Goal: Information Seeking & Learning: Learn about a topic

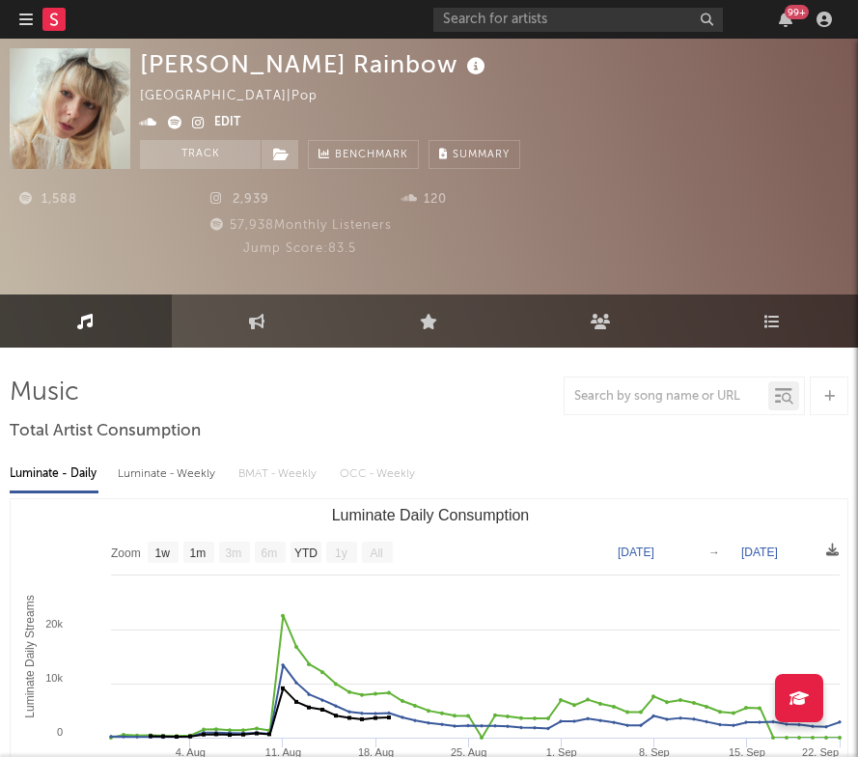
select select "1w"
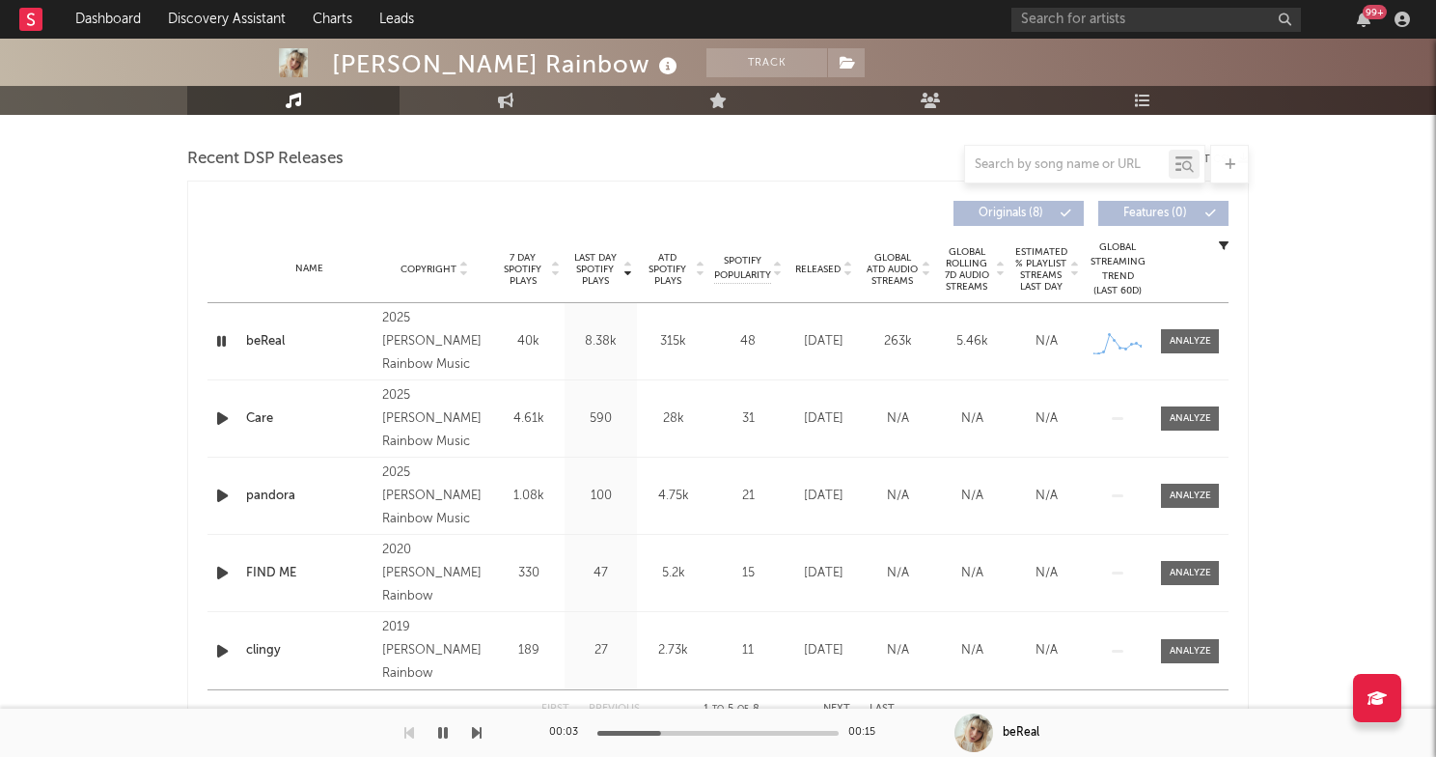
scroll to position [743, 0]
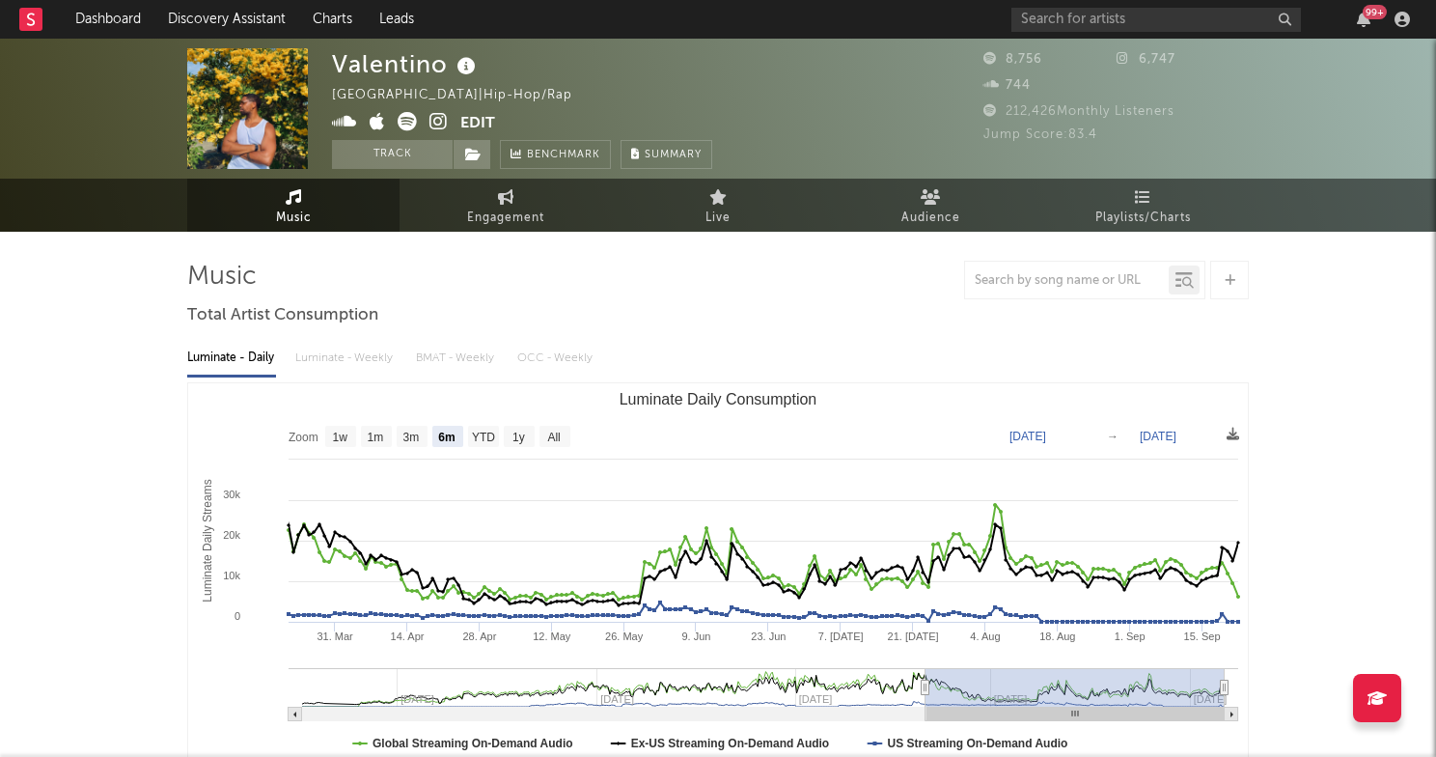
select select "6m"
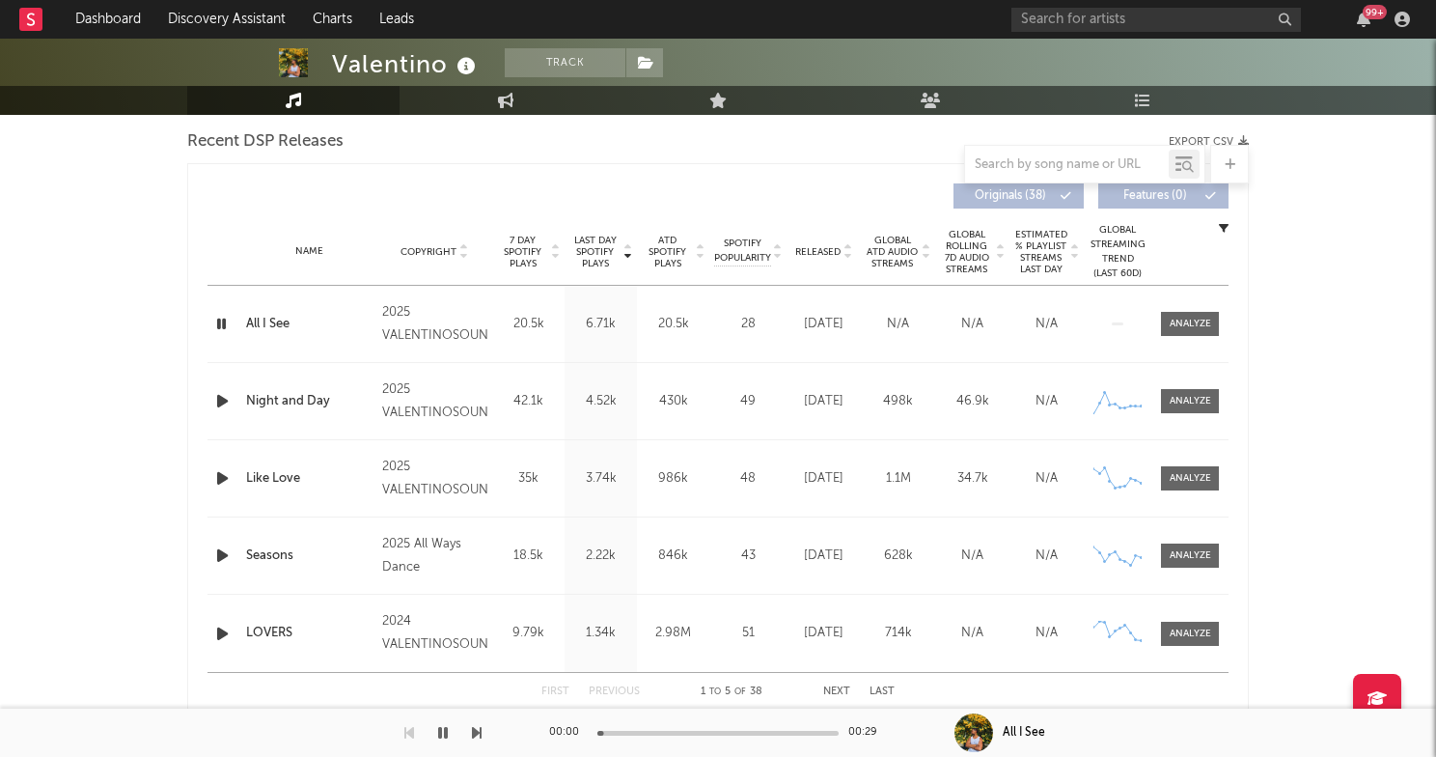
scroll to position [684, 0]
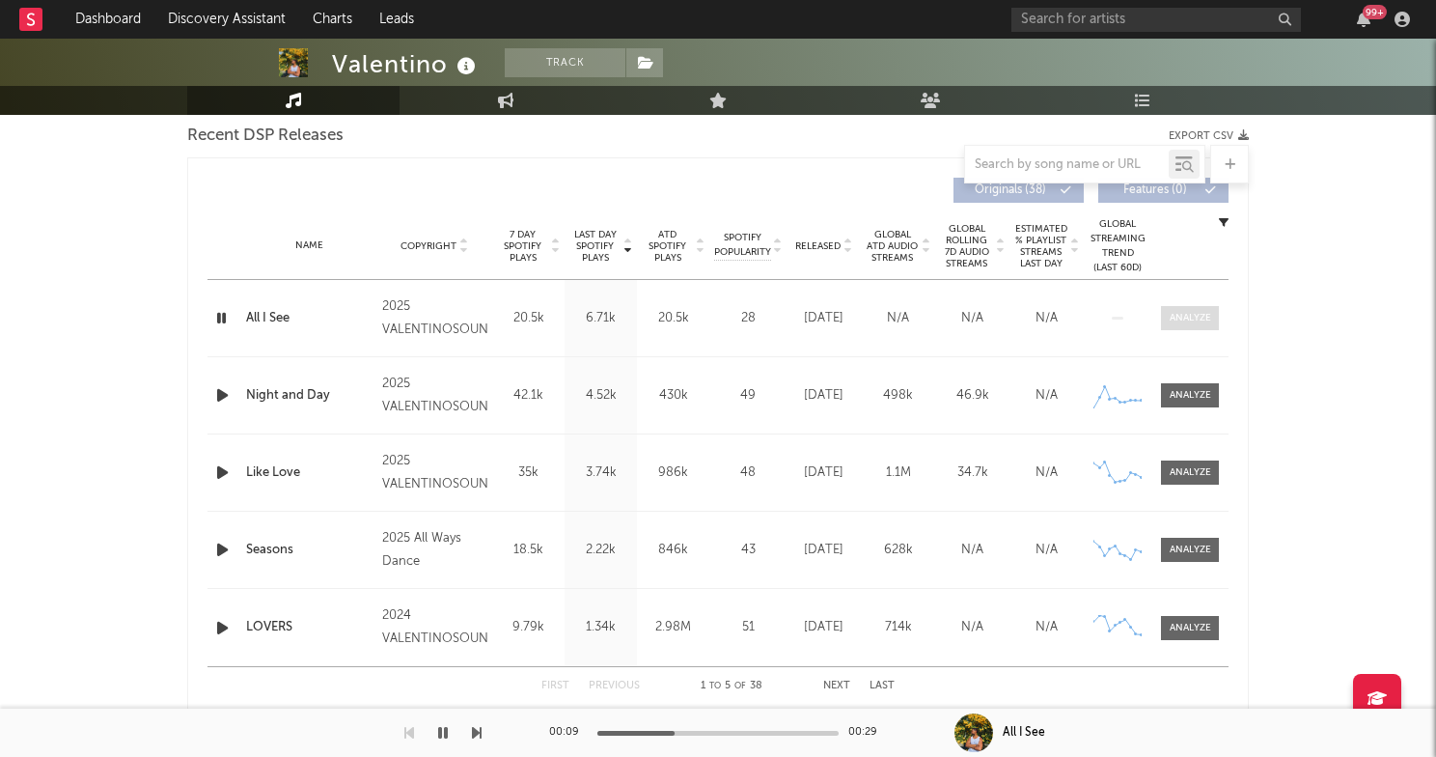
click at [1189, 313] on div at bounding box center [1191, 318] width 42 height 14
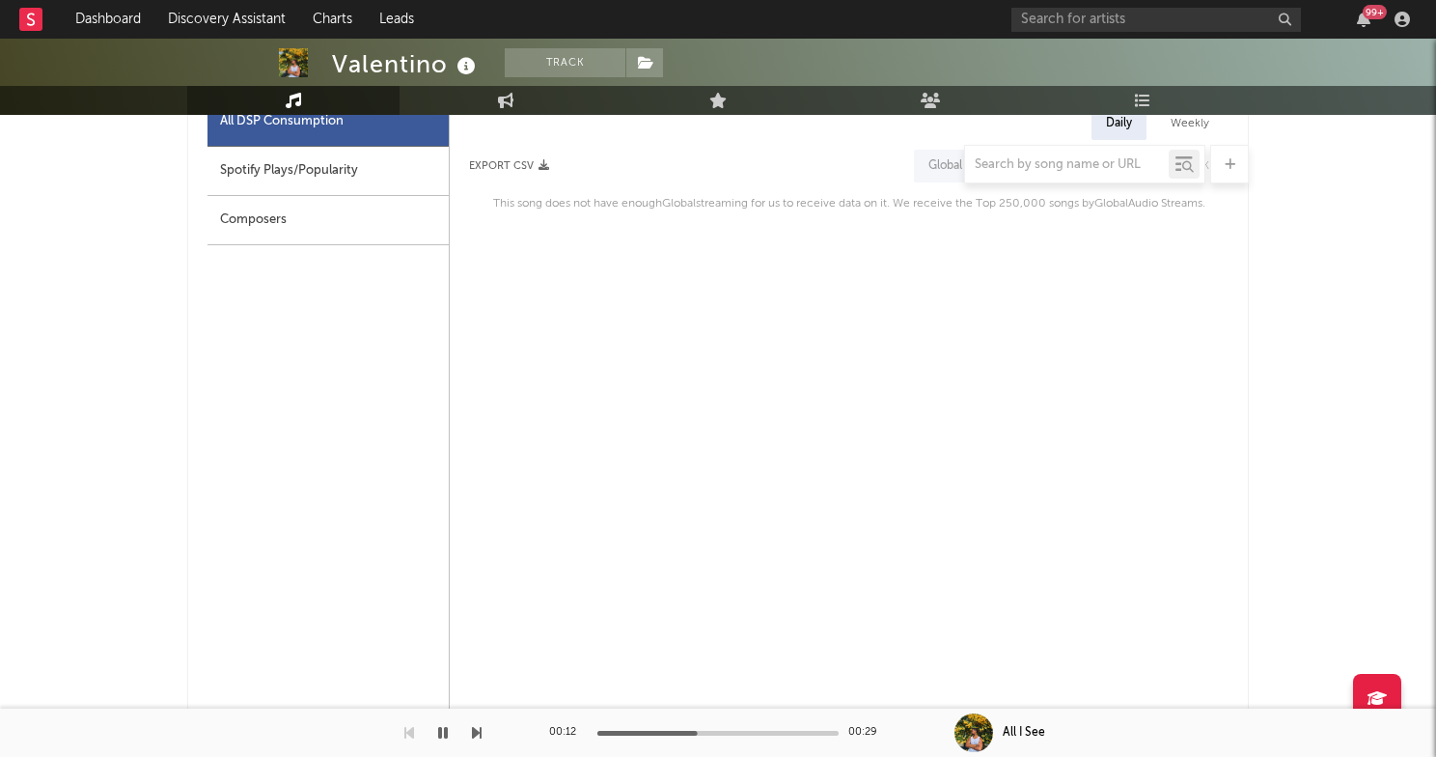
scroll to position [719, 0]
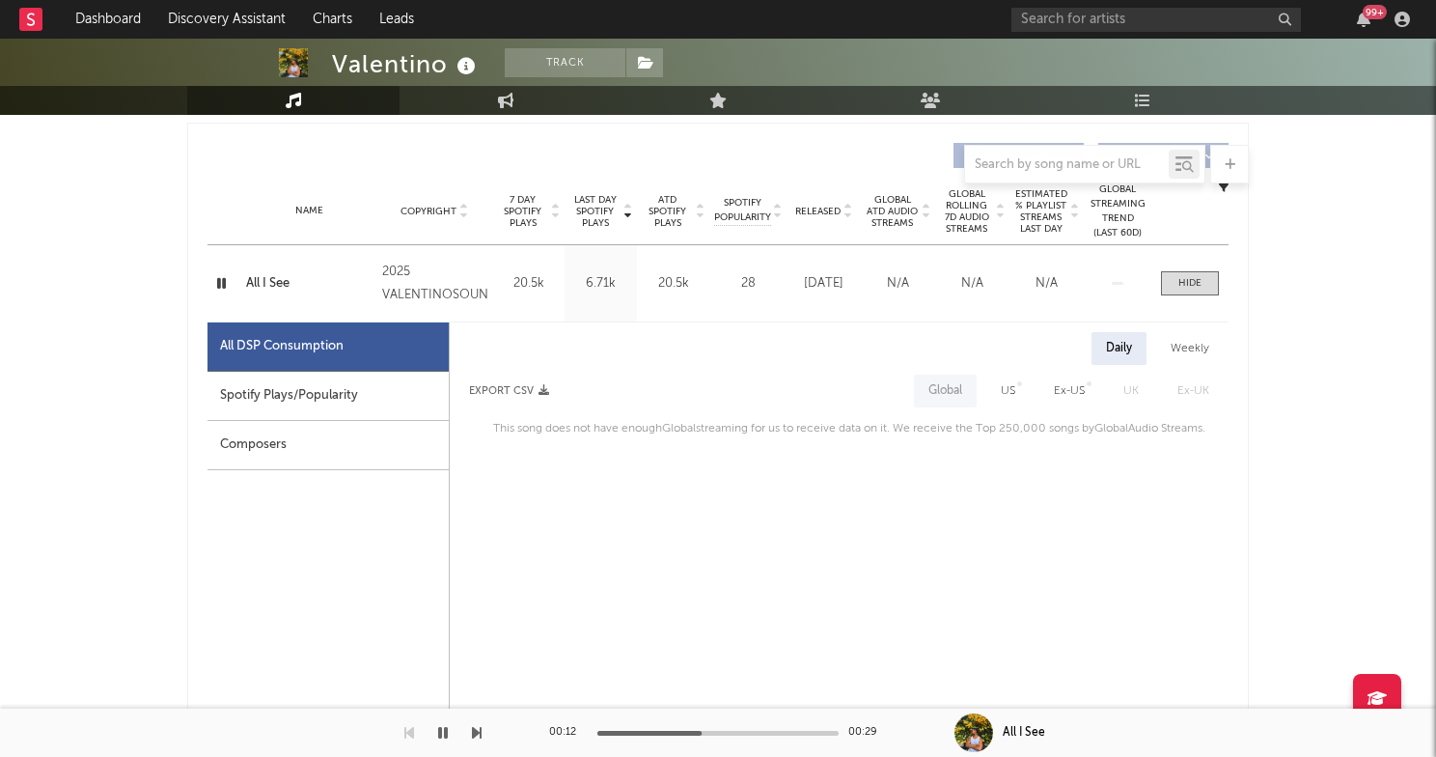
click at [358, 386] on div "Spotify Plays/Popularity" at bounding box center [328, 396] width 241 height 49
select select "1w"
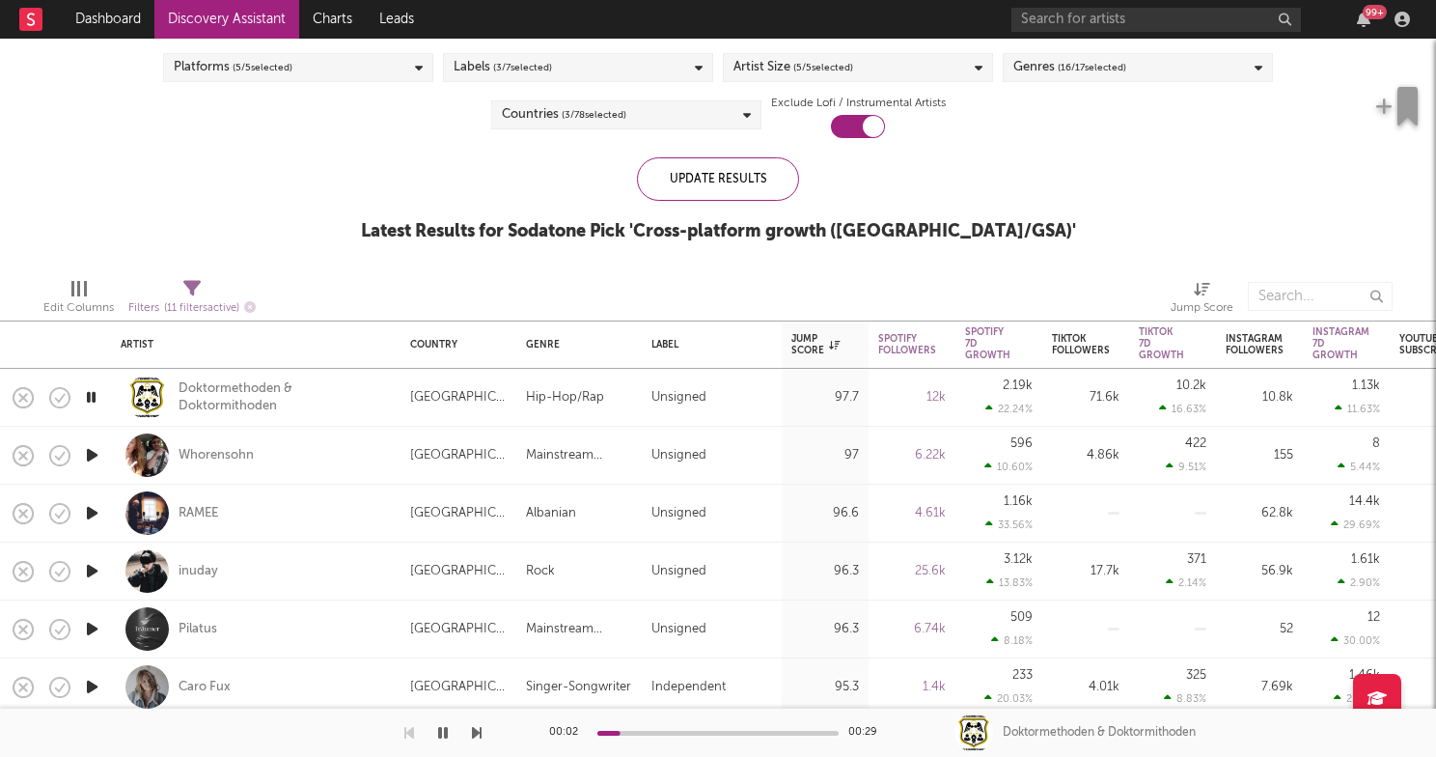
click at [482, 733] on div "00:02 00:29 Doktormethoden & Doktormithoden" at bounding box center [718, 732] width 1436 height 48
click at [471, 733] on div at bounding box center [241, 732] width 482 height 48
click at [476, 733] on icon "button" at bounding box center [477, 732] width 10 height 15
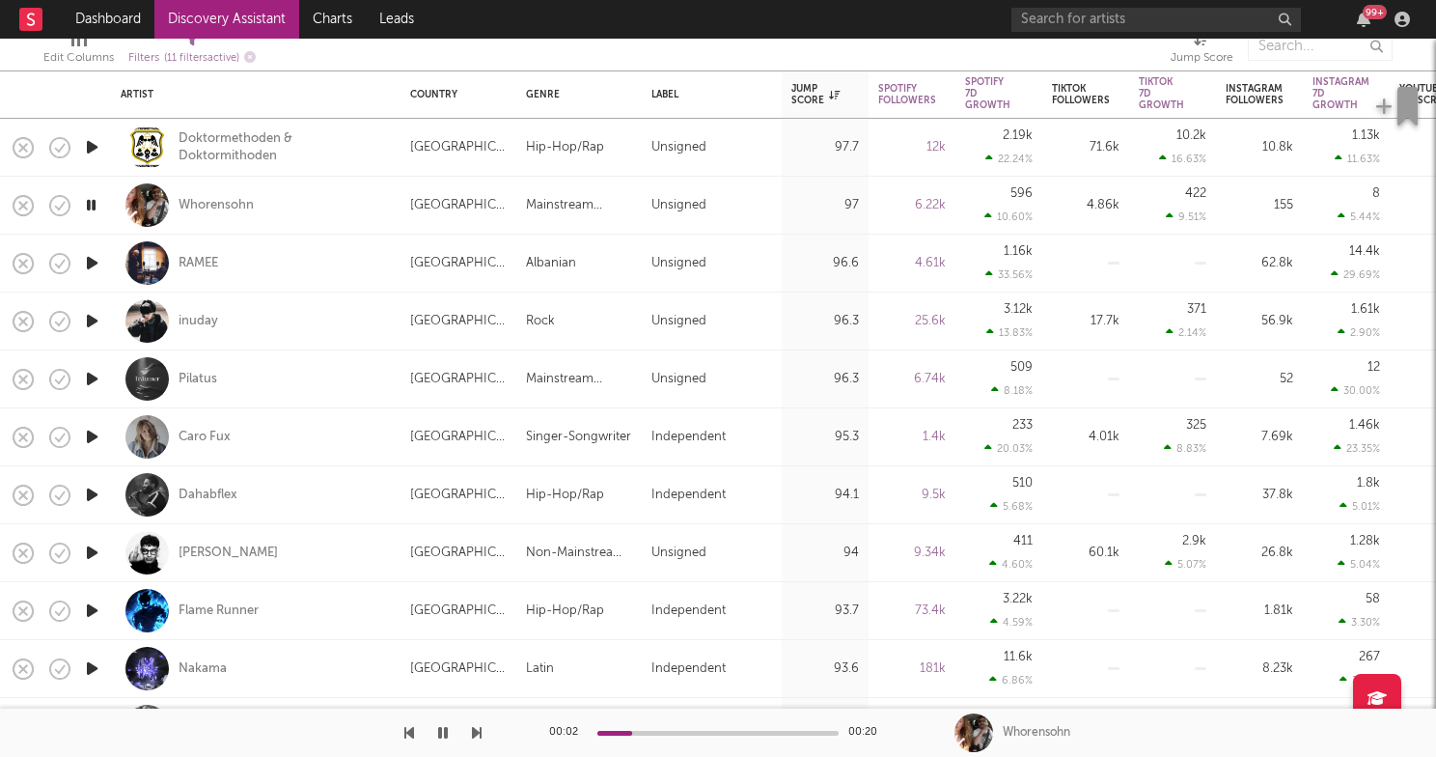
click at [479, 734] on icon "button" at bounding box center [477, 732] width 10 height 15
click at [480, 710] on button "button" at bounding box center [477, 732] width 10 height 48
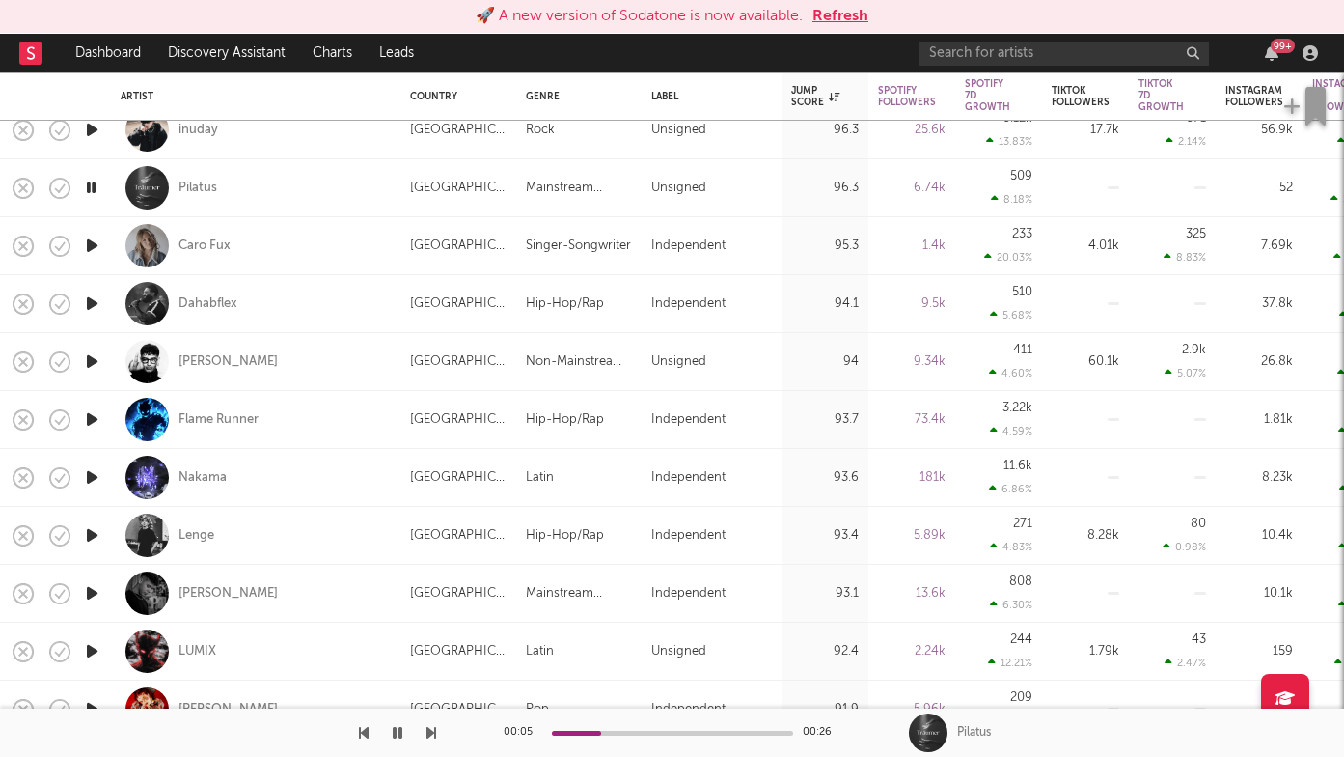
click at [90, 247] on icon "button" at bounding box center [92, 246] width 20 height 24
click at [429, 738] on icon "button" at bounding box center [432, 732] width 10 height 15
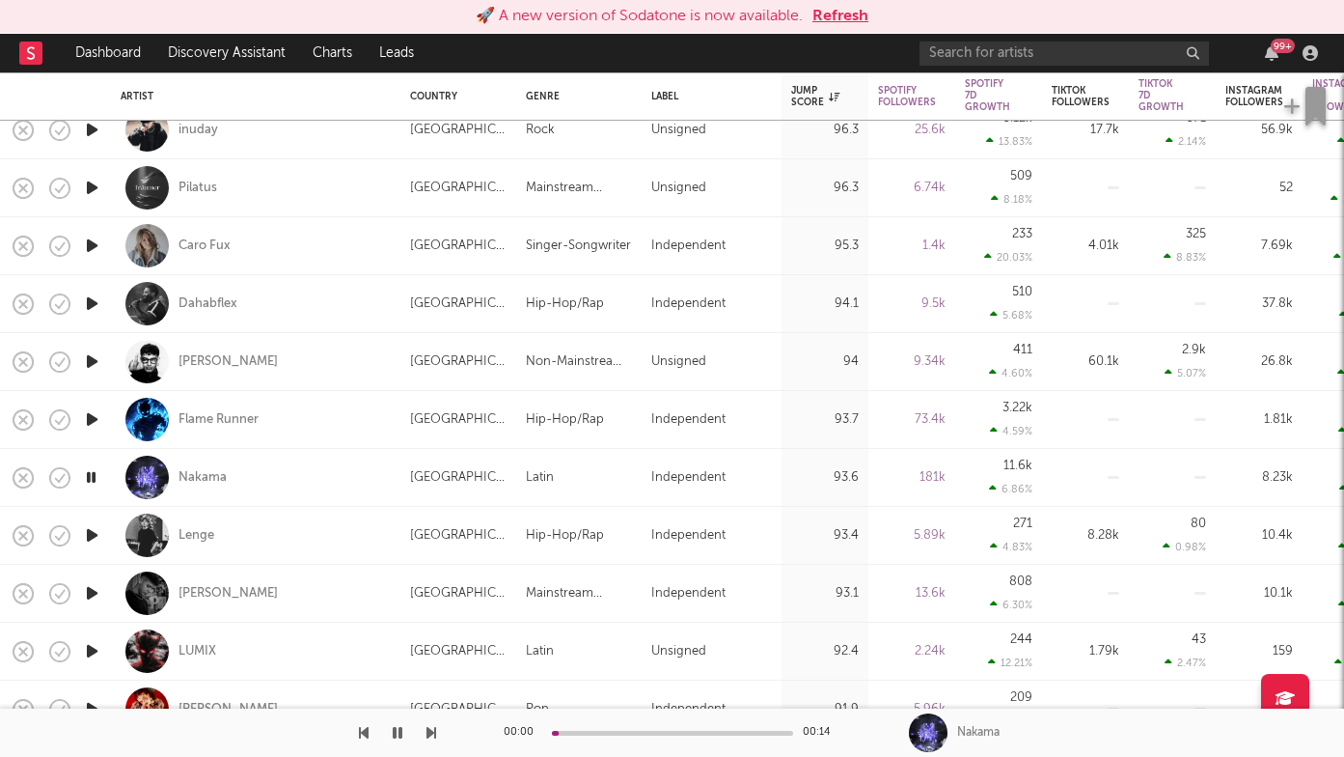
click at [429, 738] on icon "button" at bounding box center [432, 732] width 10 height 15
click at [330, 537] on div "Lenge" at bounding box center [256, 535] width 270 height 57
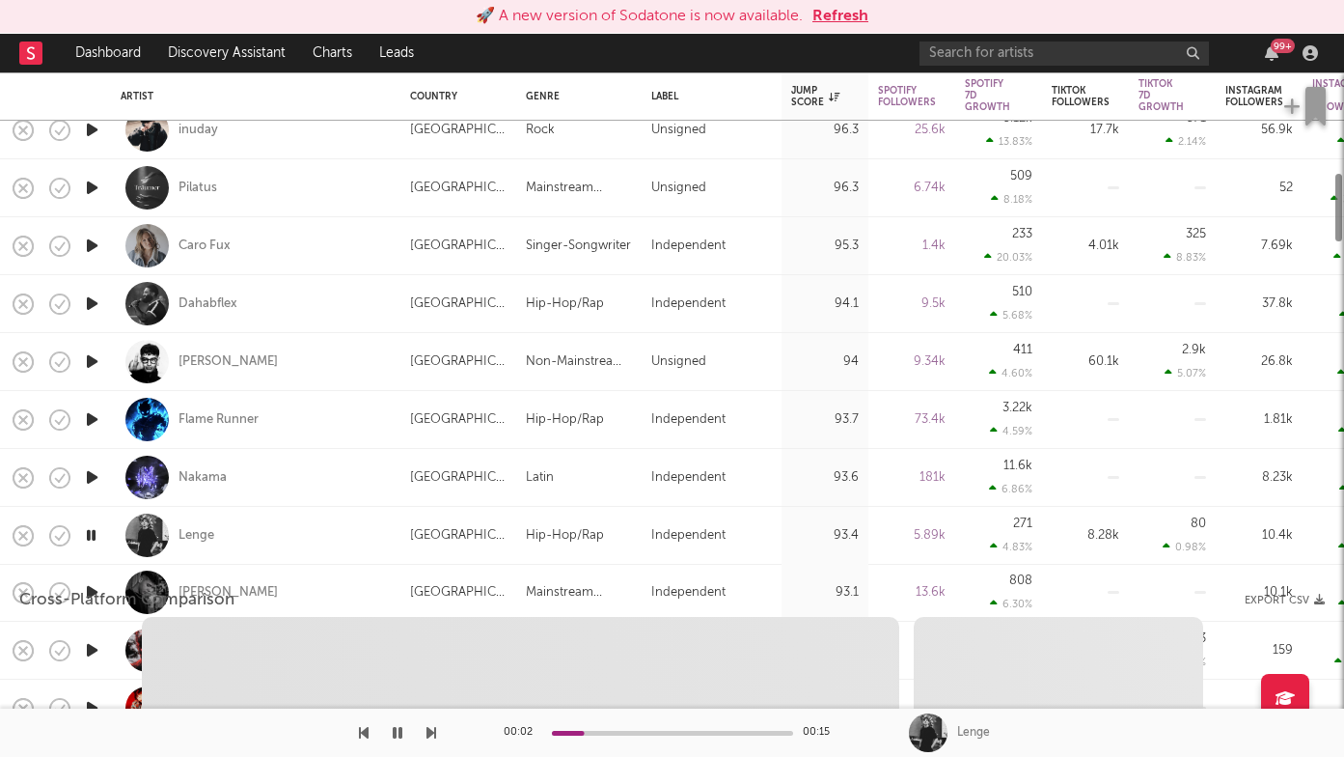
select select "1w"
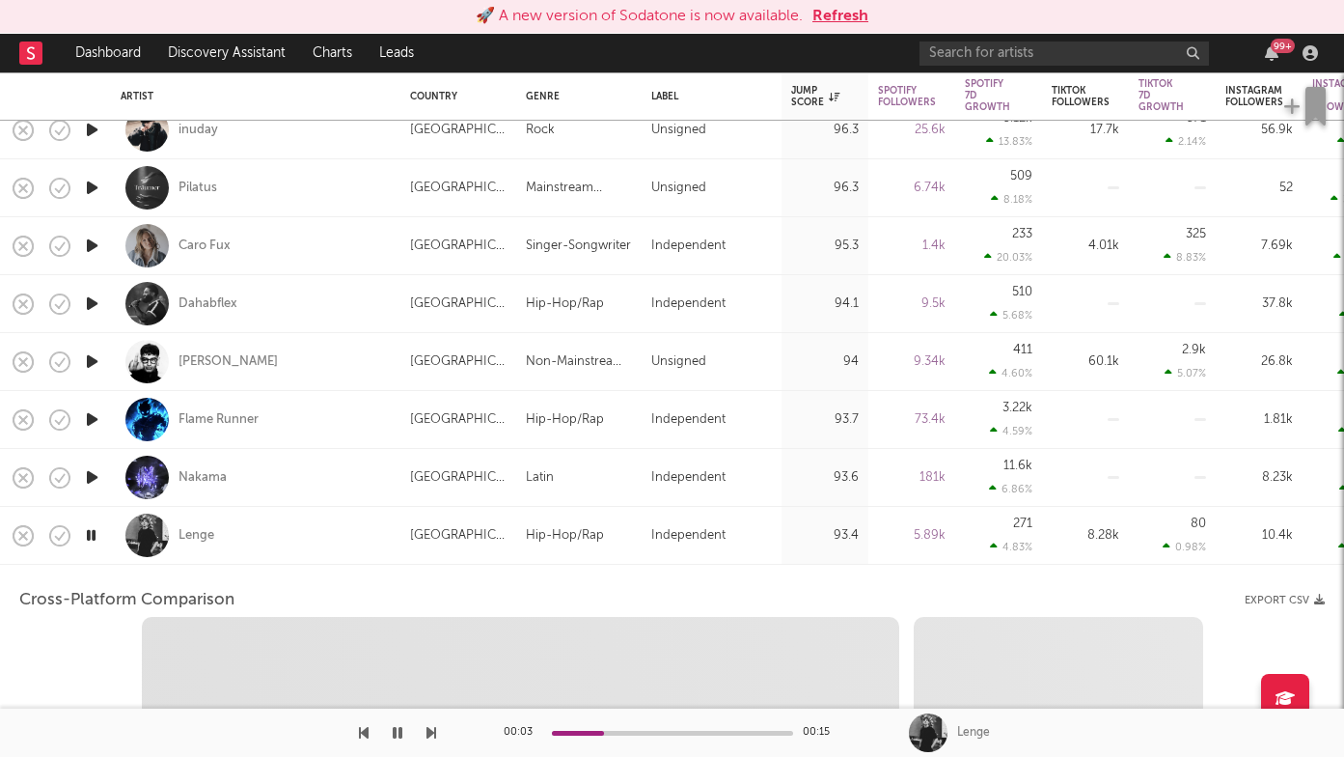
select select "1w"
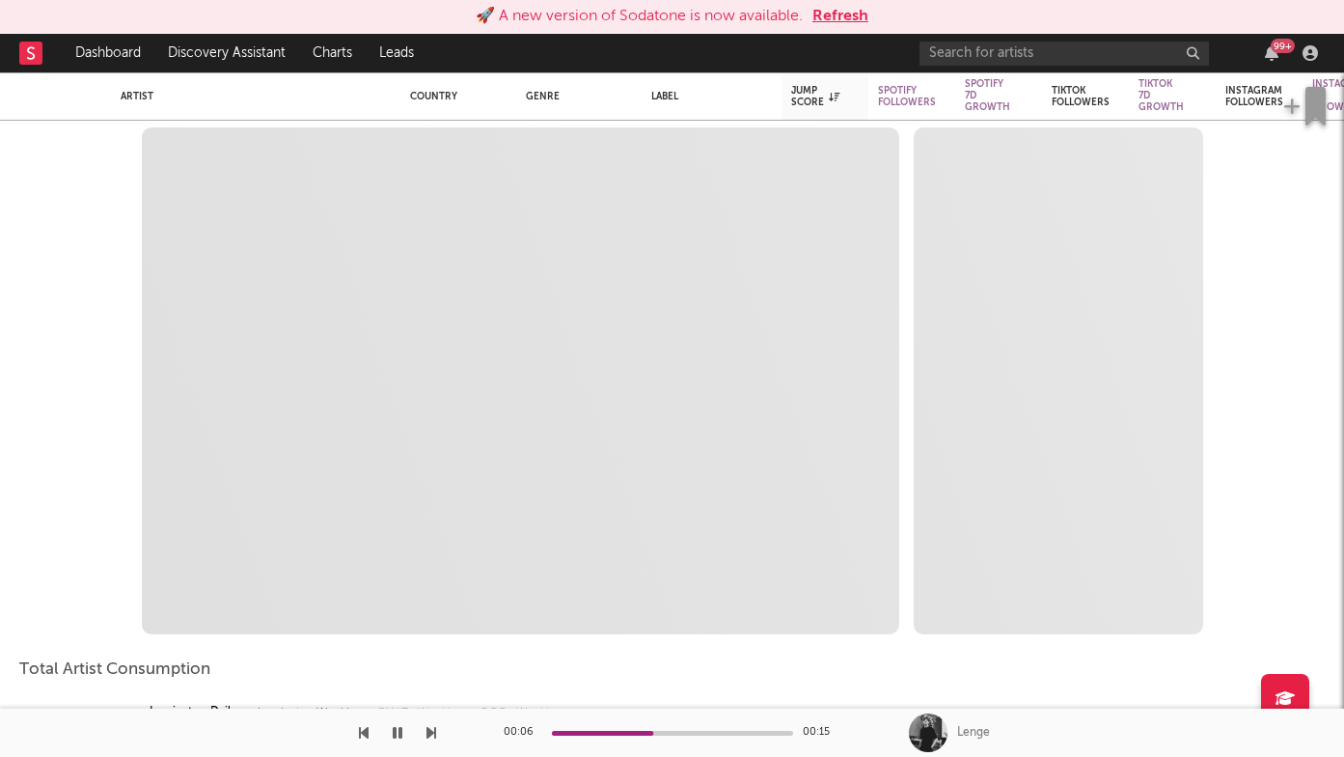
select select "1m"
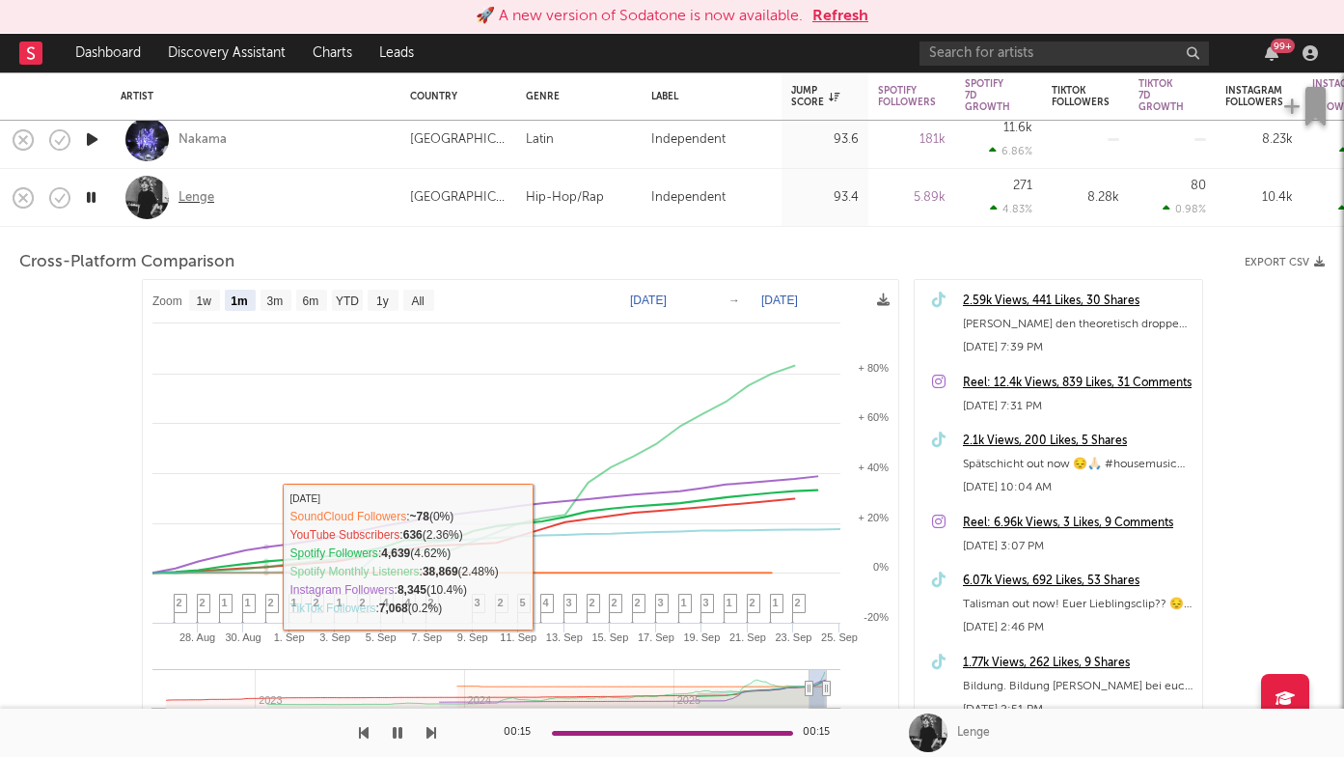
click at [190, 197] on div "Lenge" at bounding box center [197, 197] width 36 height 17
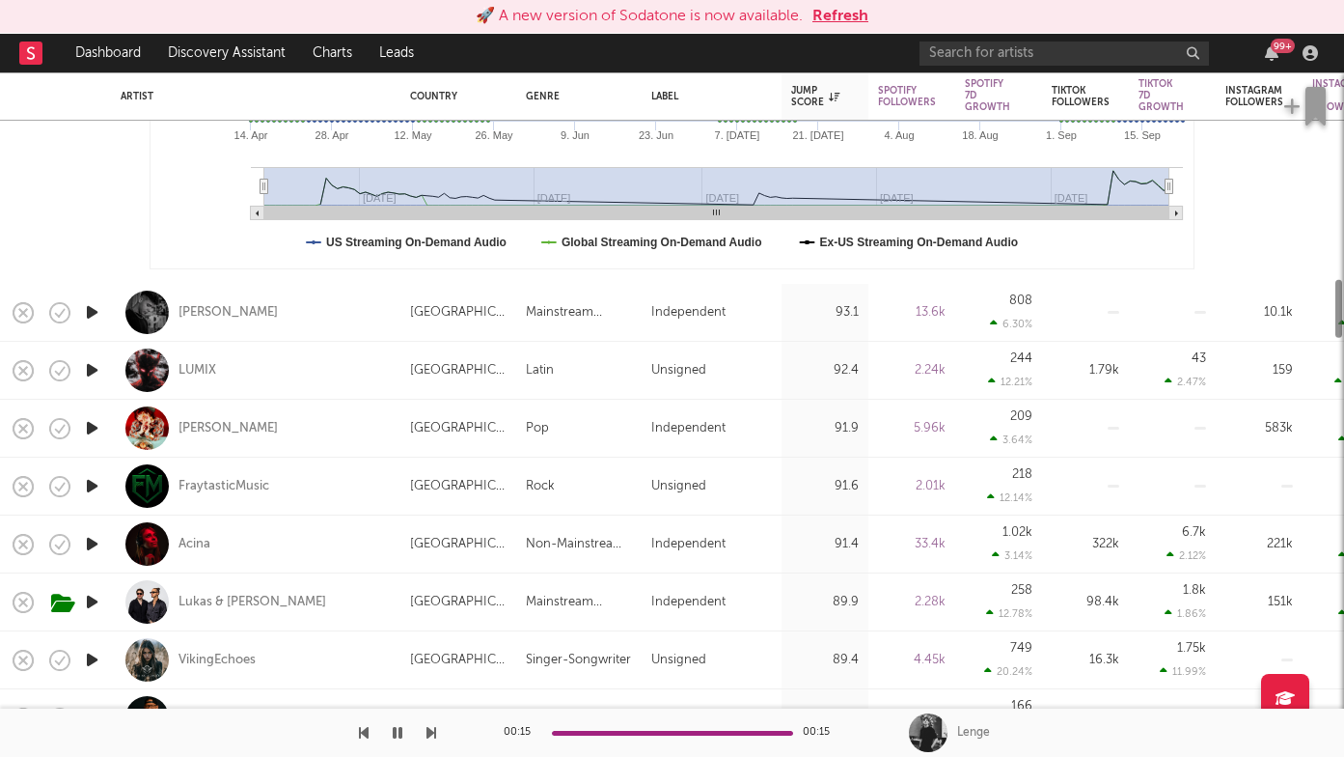
click at [95, 311] on icon "button" at bounding box center [92, 312] width 20 height 24
click at [431, 734] on icon "button" at bounding box center [432, 732] width 10 height 15
click at [431, 737] on icon "button" at bounding box center [432, 732] width 10 height 15
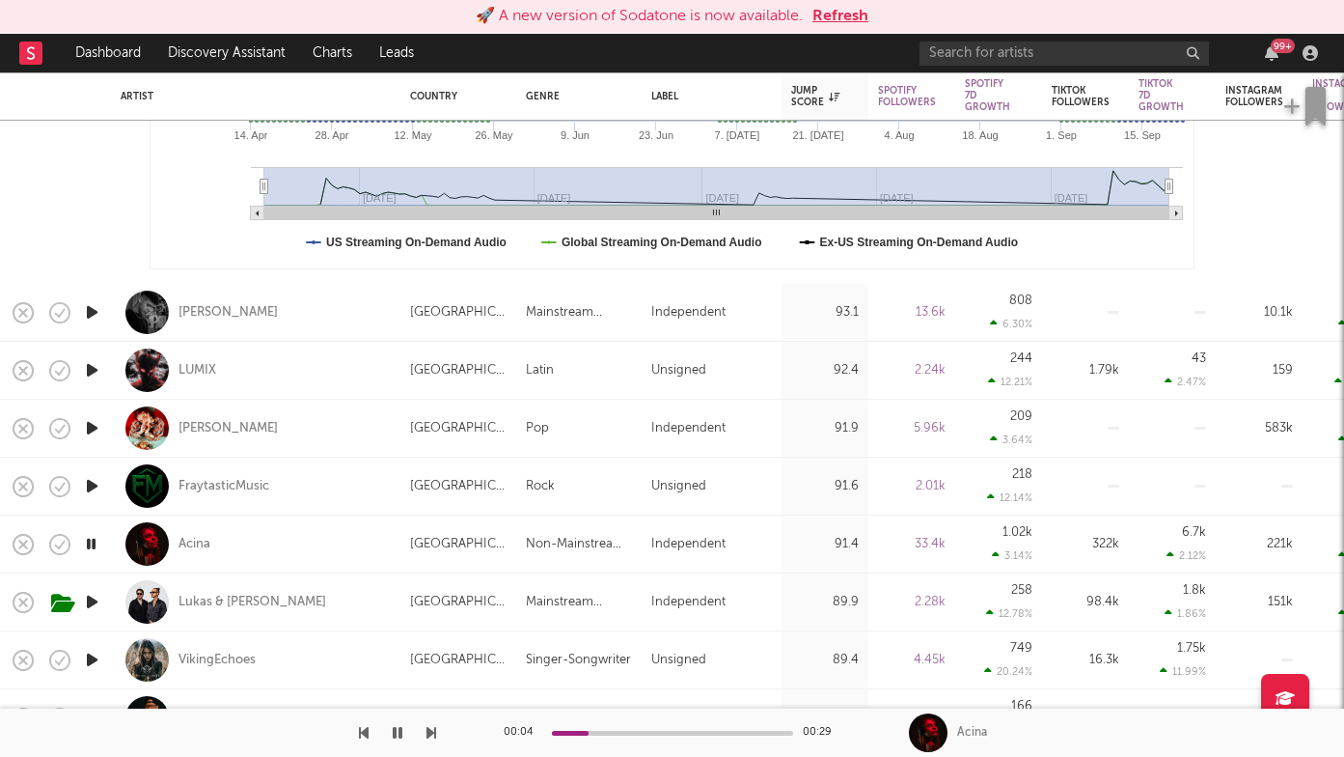
click at [430, 732] on icon "button" at bounding box center [432, 732] width 10 height 15
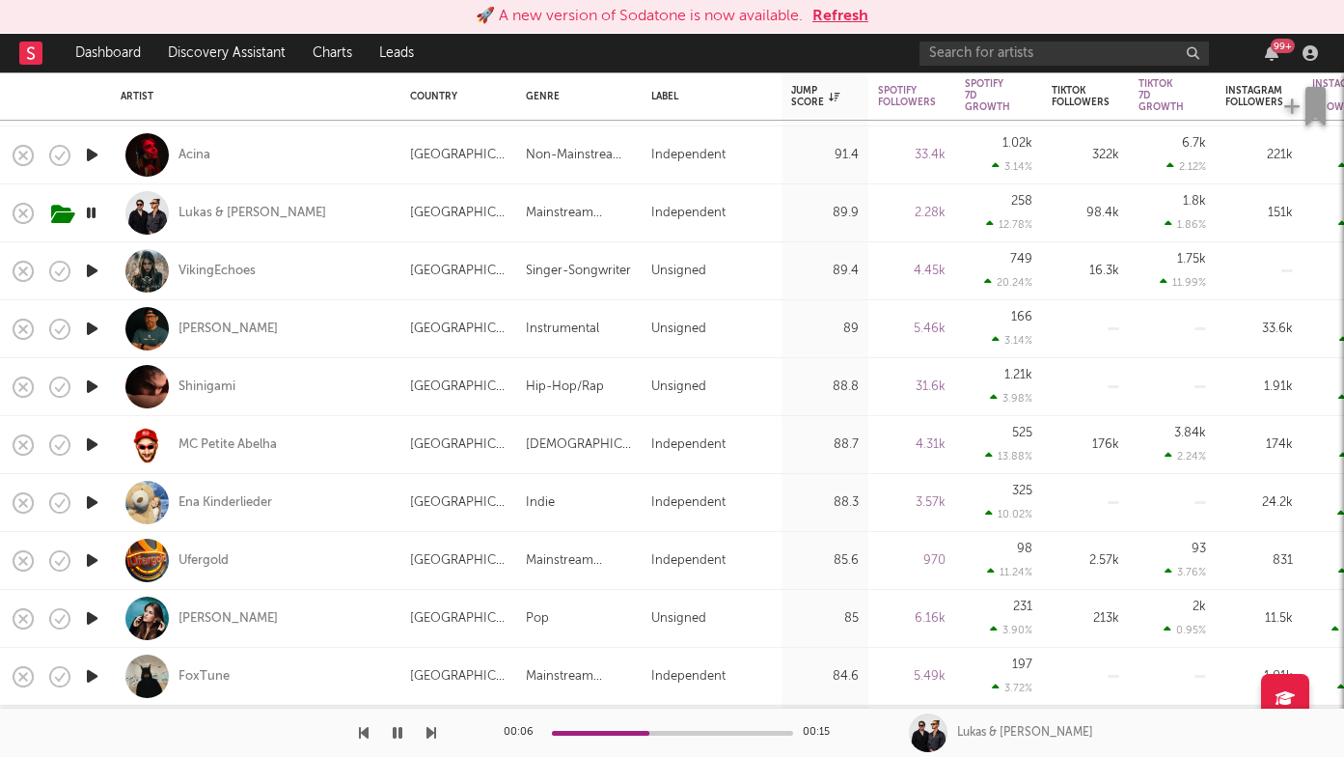
click at [86, 275] on icon "button" at bounding box center [92, 271] width 20 height 24
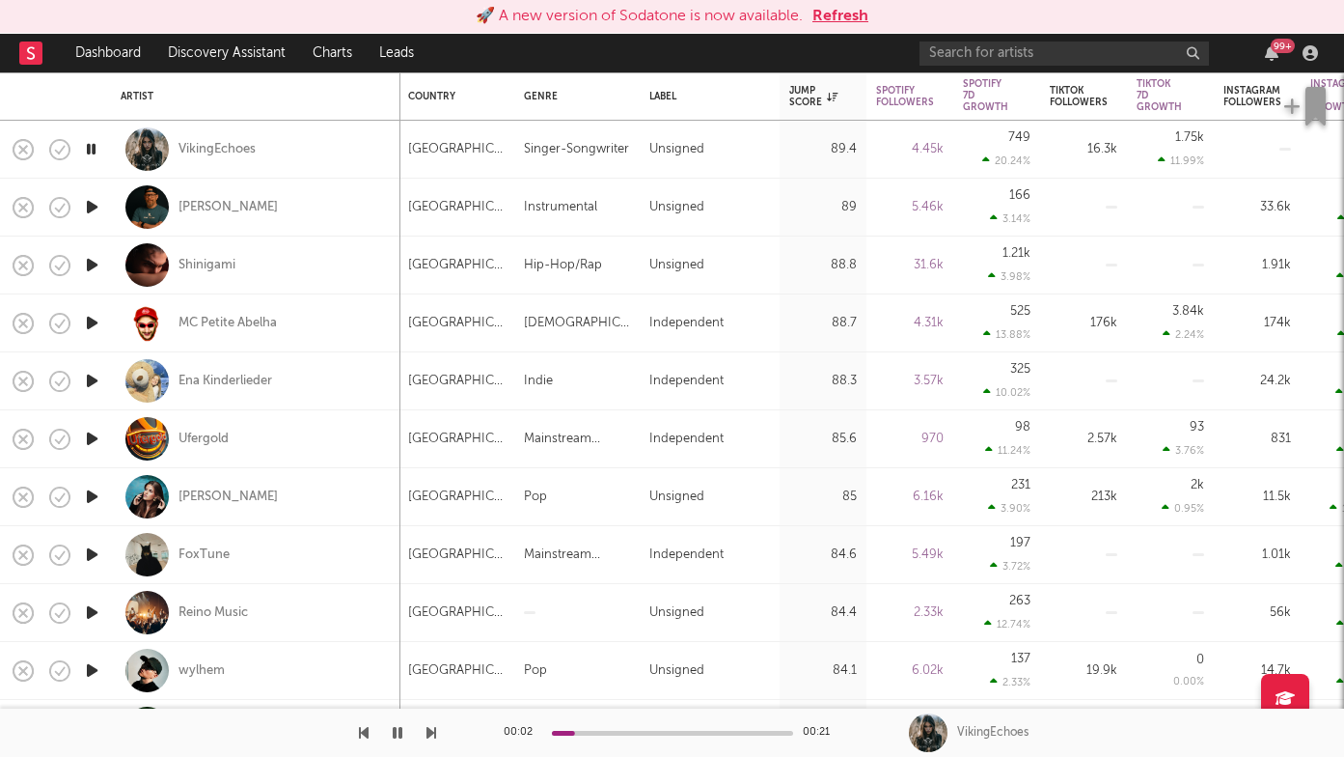
click at [433, 734] on icon "button" at bounding box center [432, 732] width 10 height 15
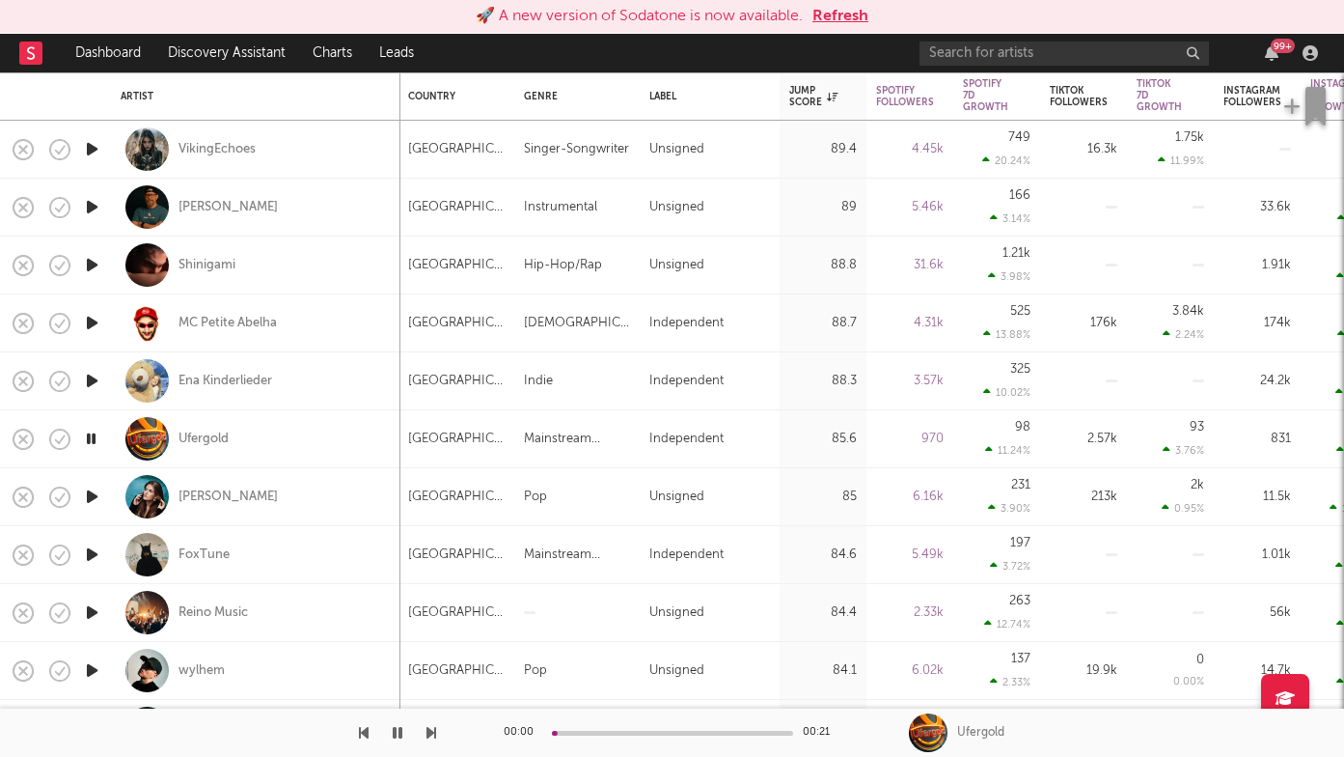
click at [433, 734] on icon "button" at bounding box center [432, 732] width 10 height 15
click at [436, 718] on div "00:01 00:15 Leona Shijaku" at bounding box center [672, 732] width 1344 height 48
click at [433, 722] on button "button" at bounding box center [432, 732] width 10 height 48
click at [677, 731] on div at bounding box center [672, 733] width 241 height 5
click at [431, 729] on icon "button" at bounding box center [432, 732] width 10 height 15
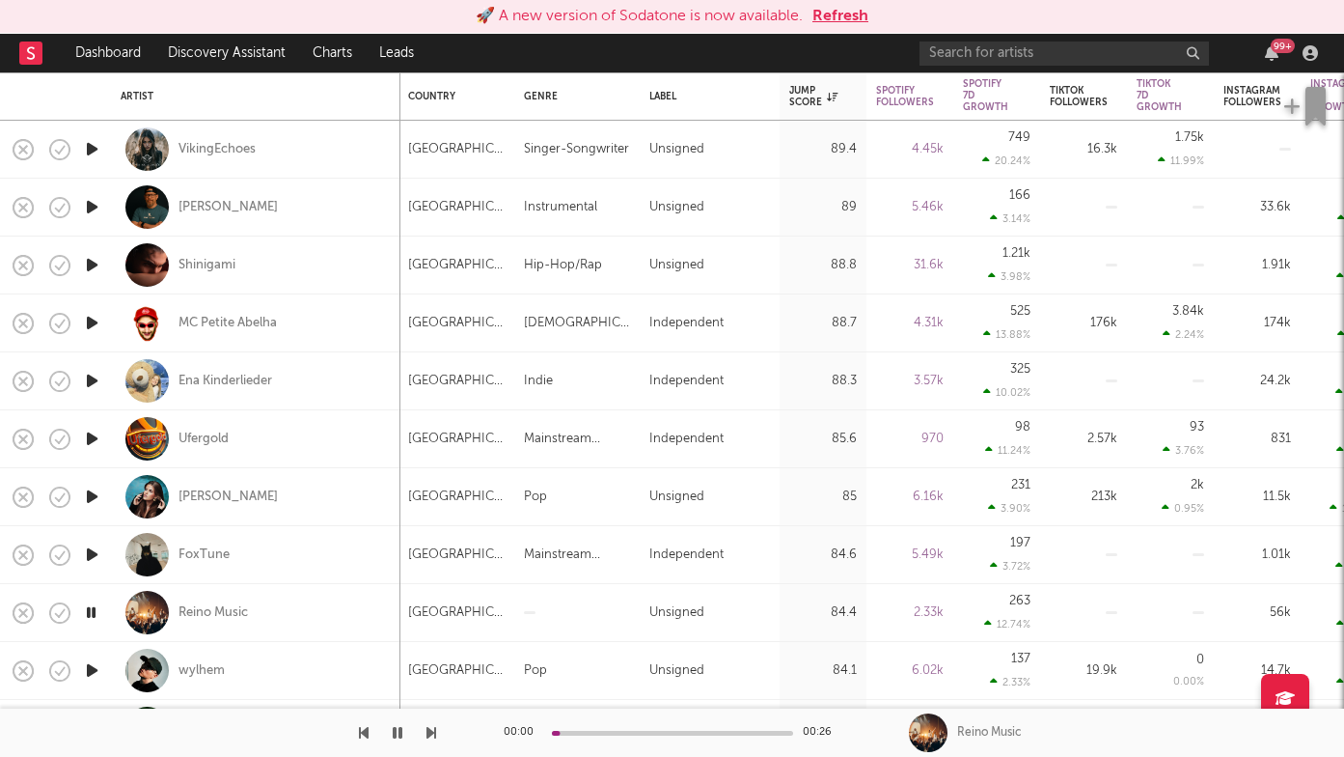
click at [431, 729] on icon "button" at bounding box center [432, 732] width 10 height 15
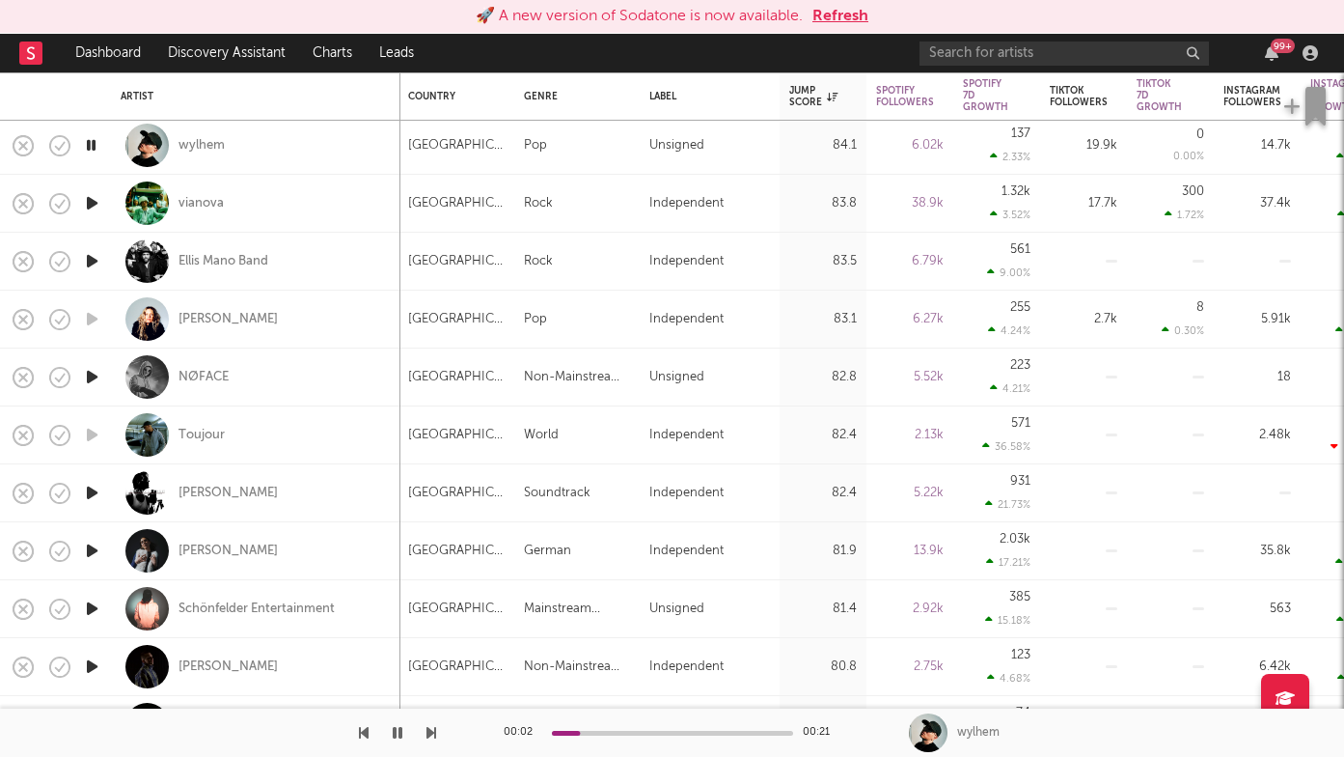
click at [427, 733] on icon "button" at bounding box center [432, 732] width 10 height 15
click at [292, 381] on div "NØFACE" at bounding box center [256, 376] width 270 height 57
select select "1w"
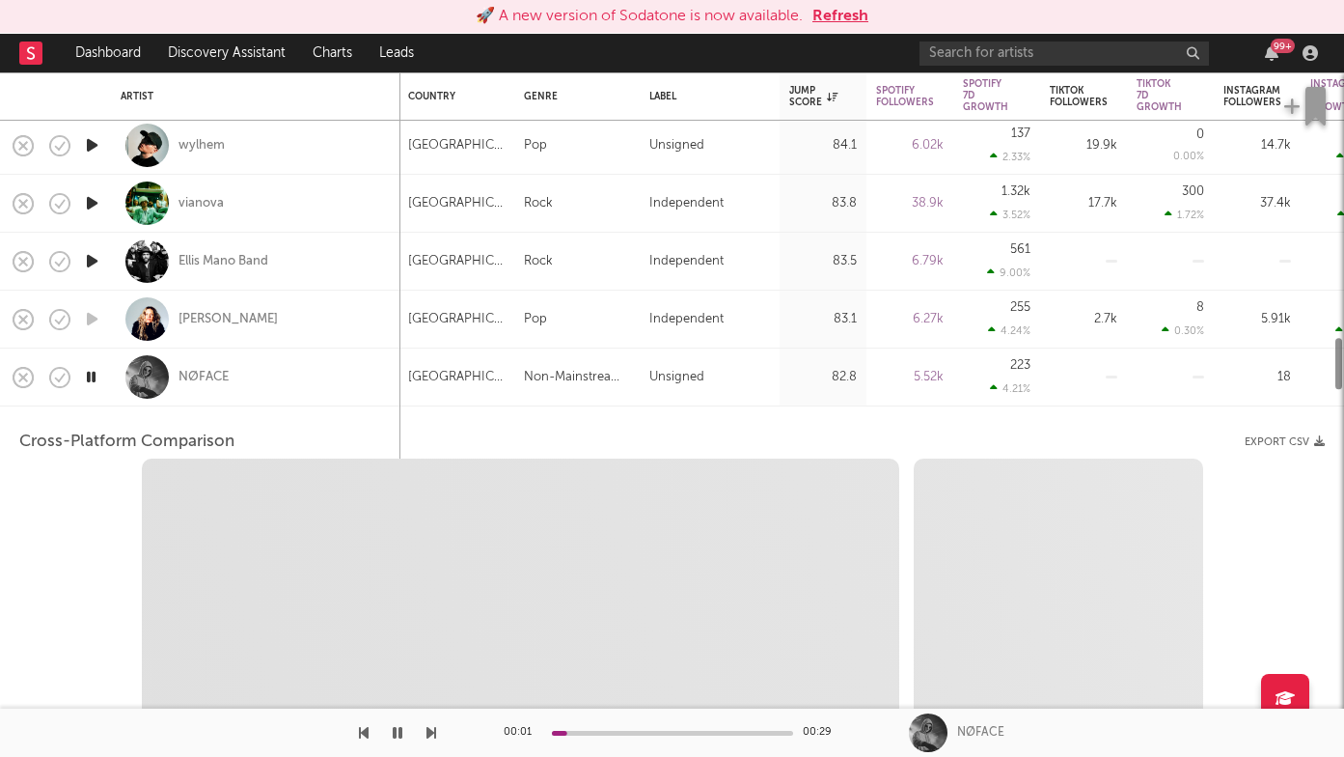
select select "1w"
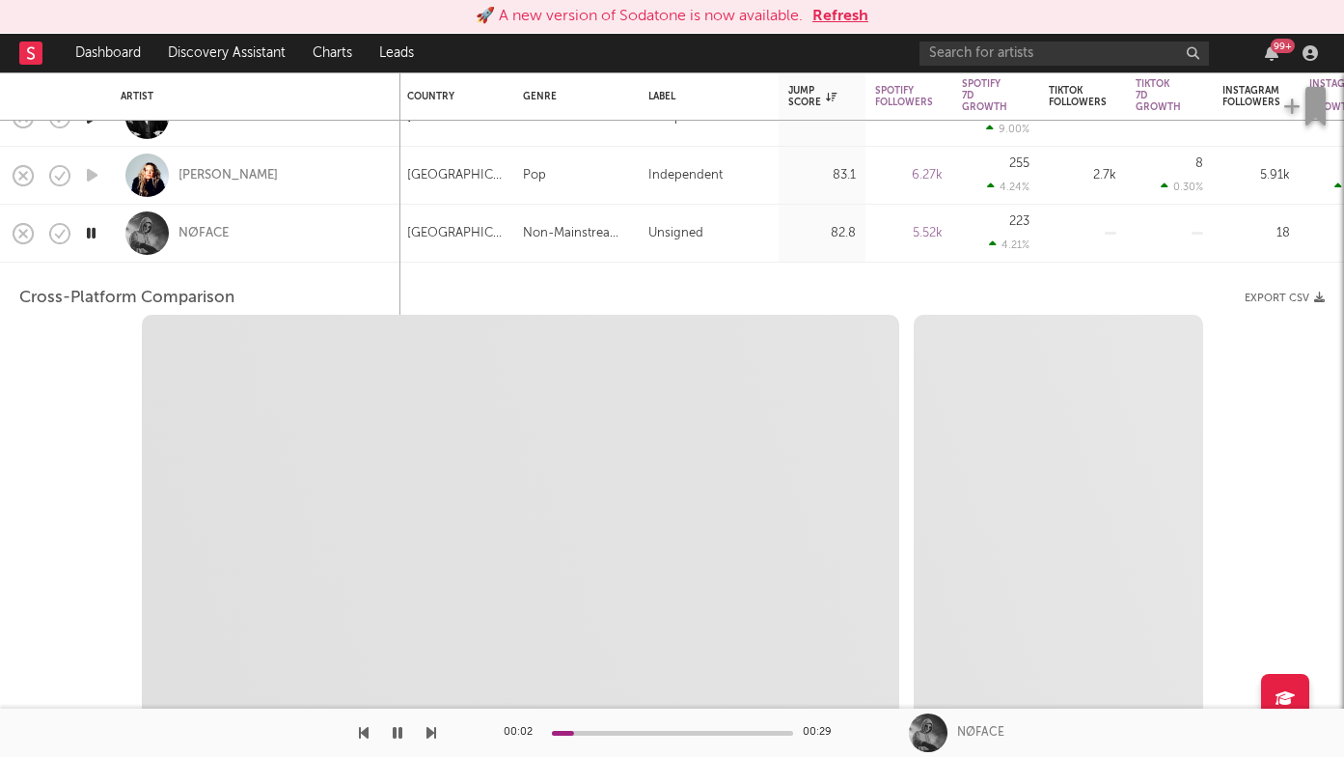
select select "1m"
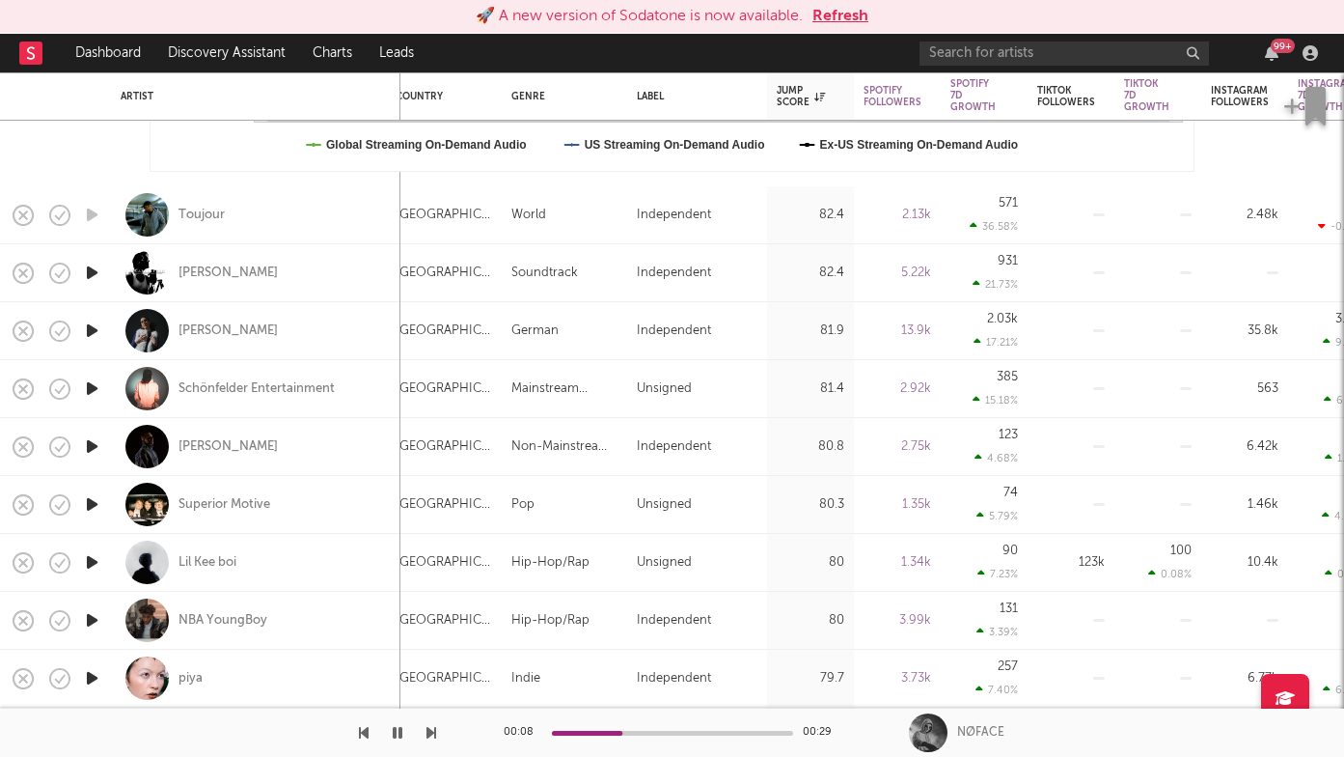
click at [431, 728] on icon "button" at bounding box center [432, 732] width 10 height 15
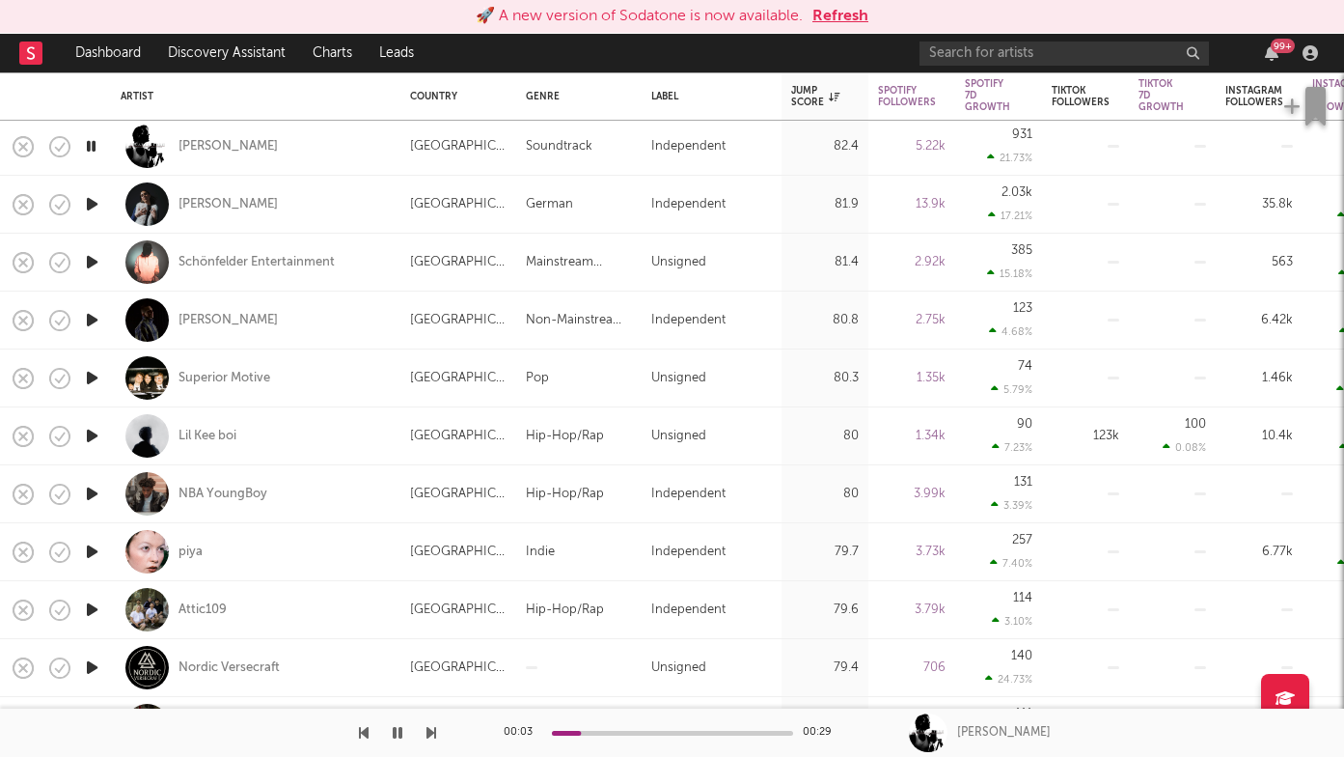
click at [429, 735] on icon "button" at bounding box center [432, 732] width 10 height 15
drag, startPoint x: 429, startPoint y: 735, endPoint x: 325, endPoint y: 244, distance: 502.0
click at [325, 0] on div "🚀 A new version of Sodatone is now available. Refresh Dashboard Discovery Assis…" at bounding box center [672, 0] width 1344 height 0
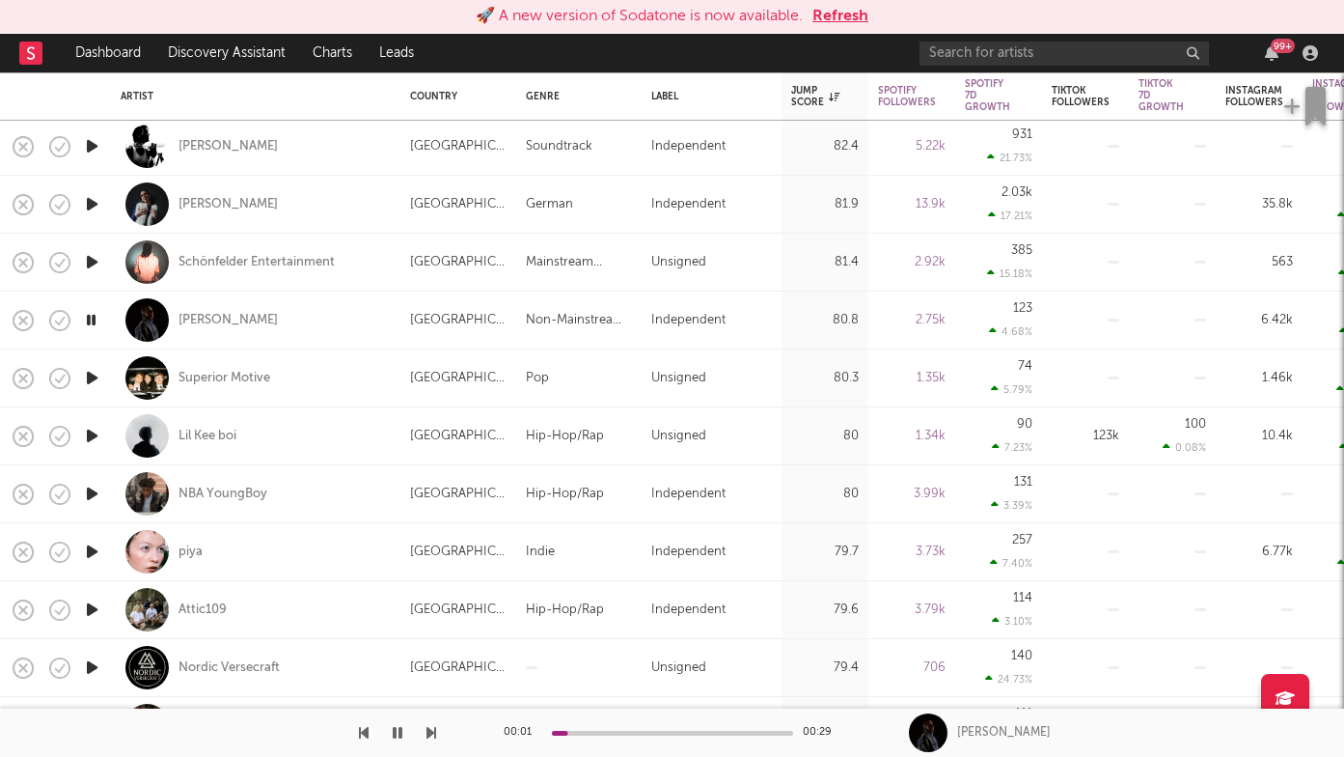
click at [312, 320] on div "MAURER" at bounding box center [256, 319] width 270 height 57
select select "1w"
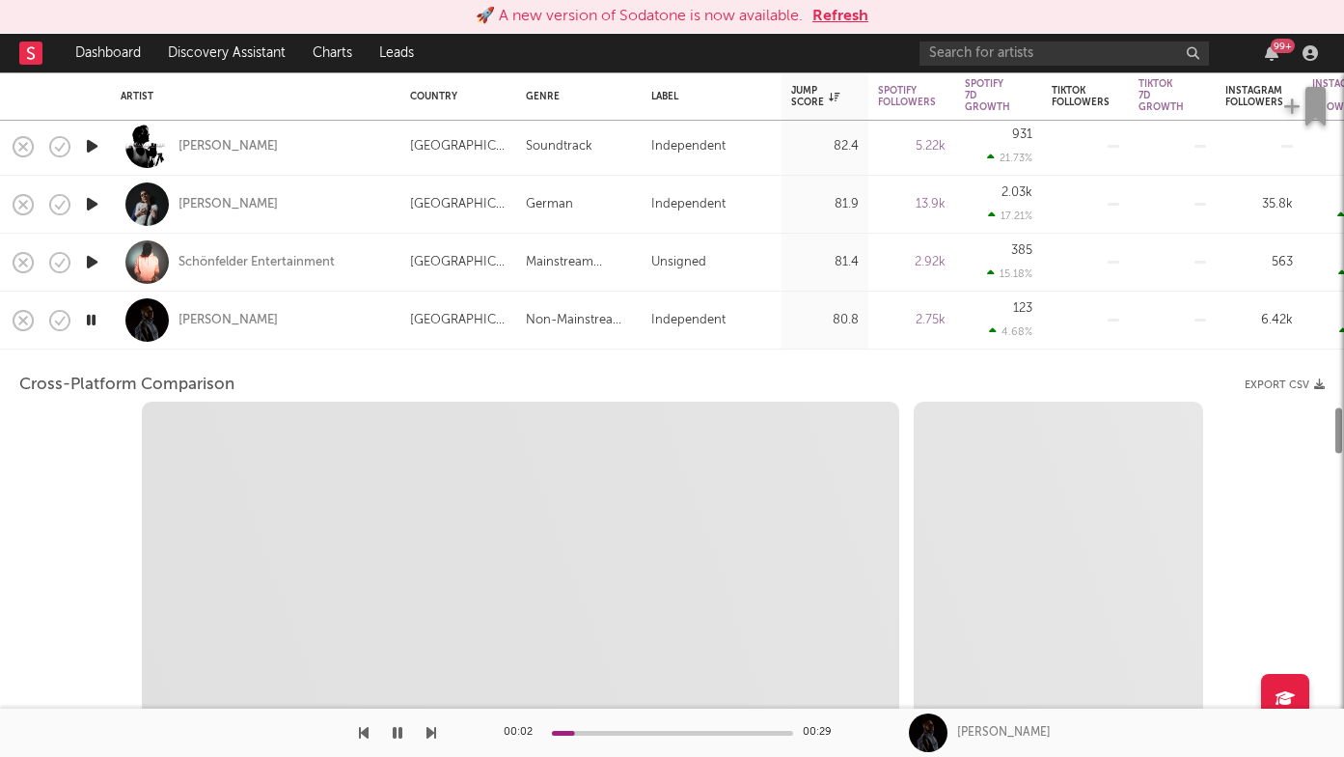
select select "6m"
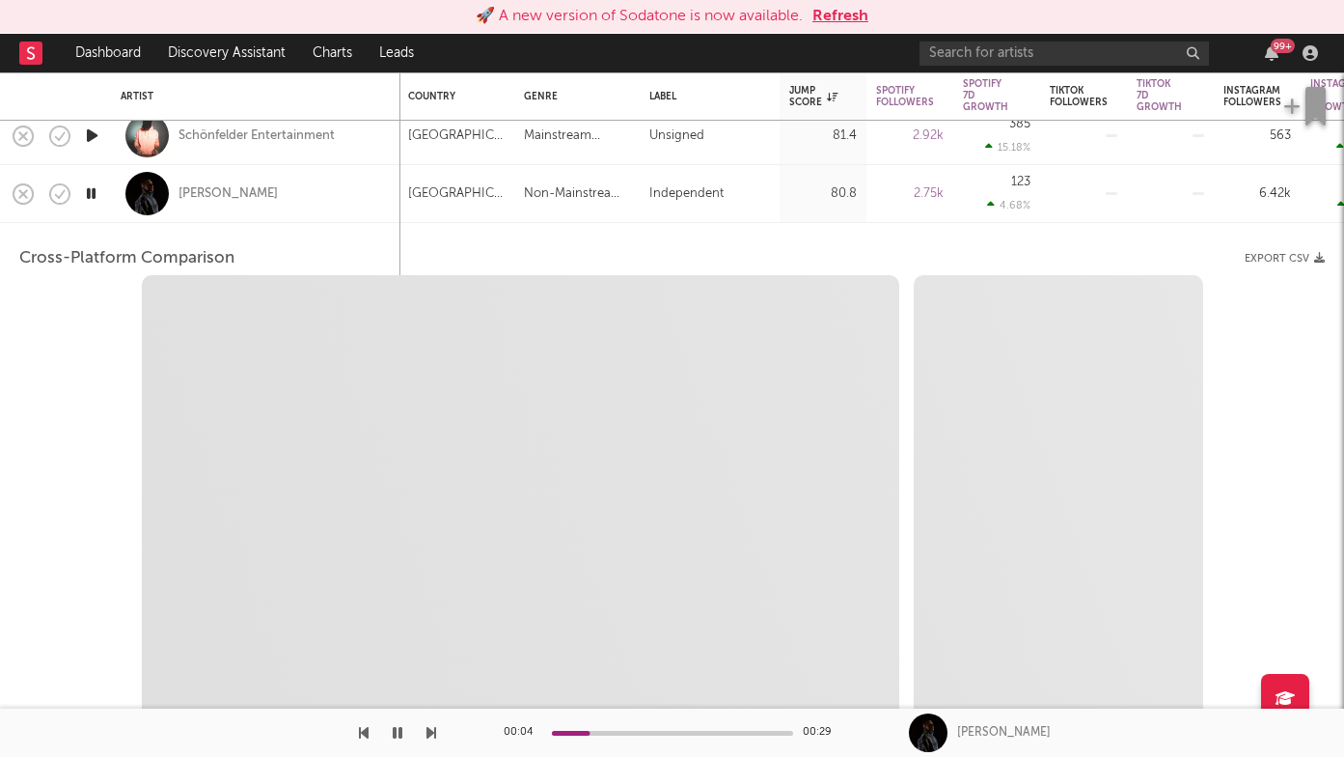
select select "1m"
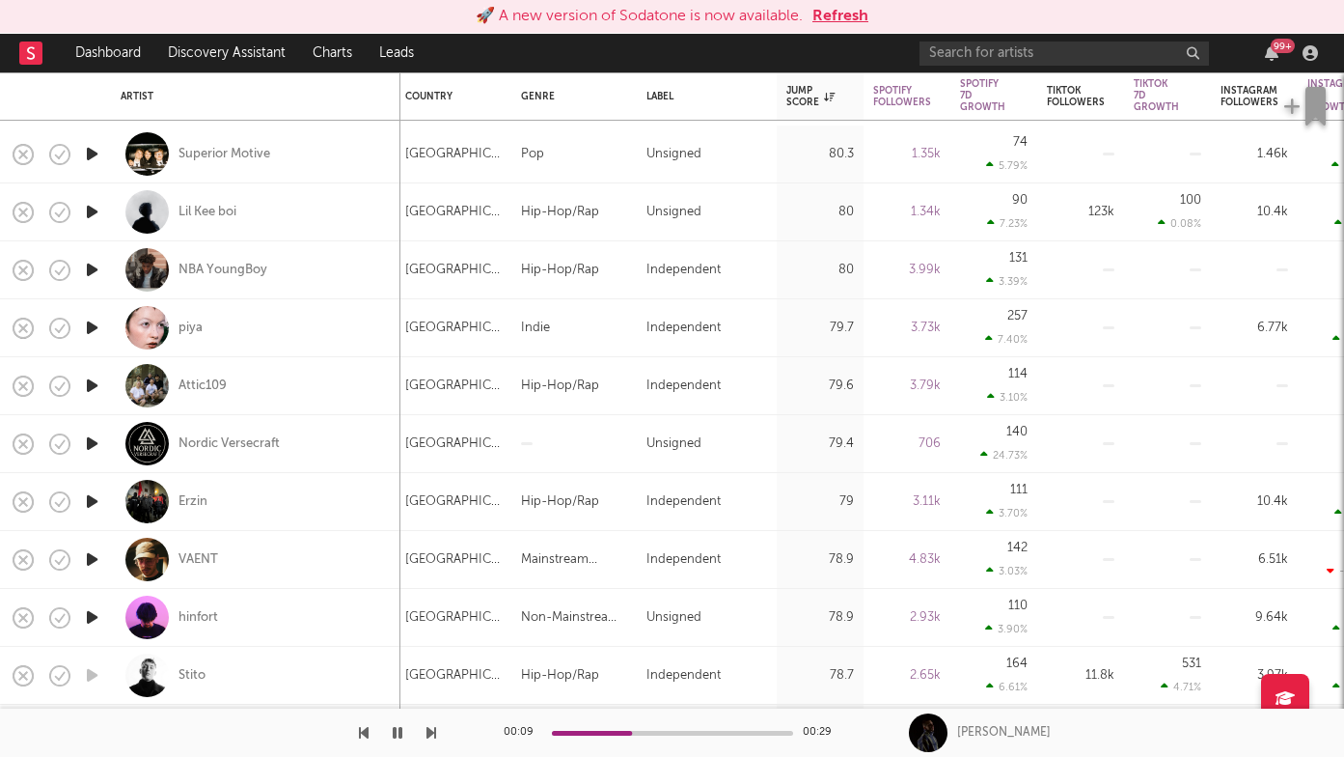
click at [428, 734] on icon "button" at bounding box center [432, 732] width 10 height 15
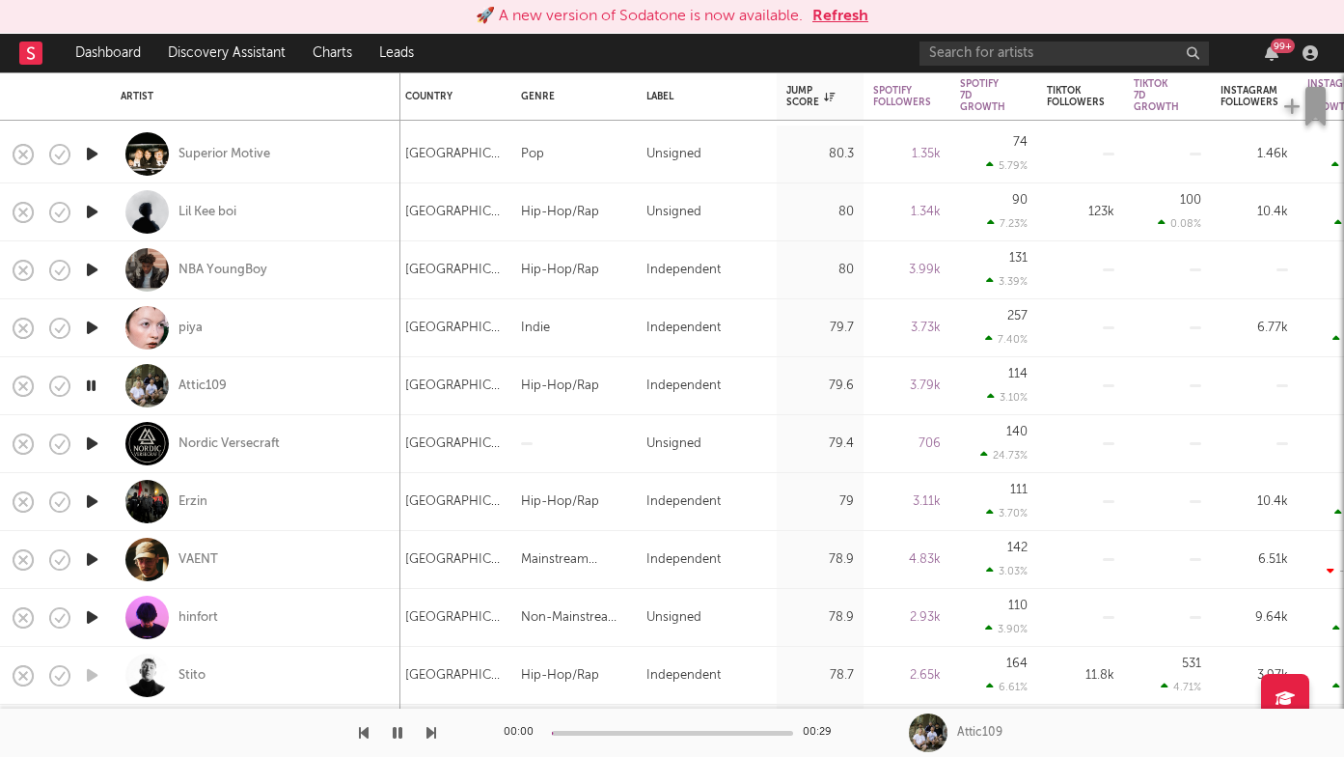
click at [428, 734] on icon "button" at bounding box center [432, 732] width 10 height 15
click at [286, 556] on div "VAENT" at bounding box center [256, 559] width 270 height 57
select select "1w"
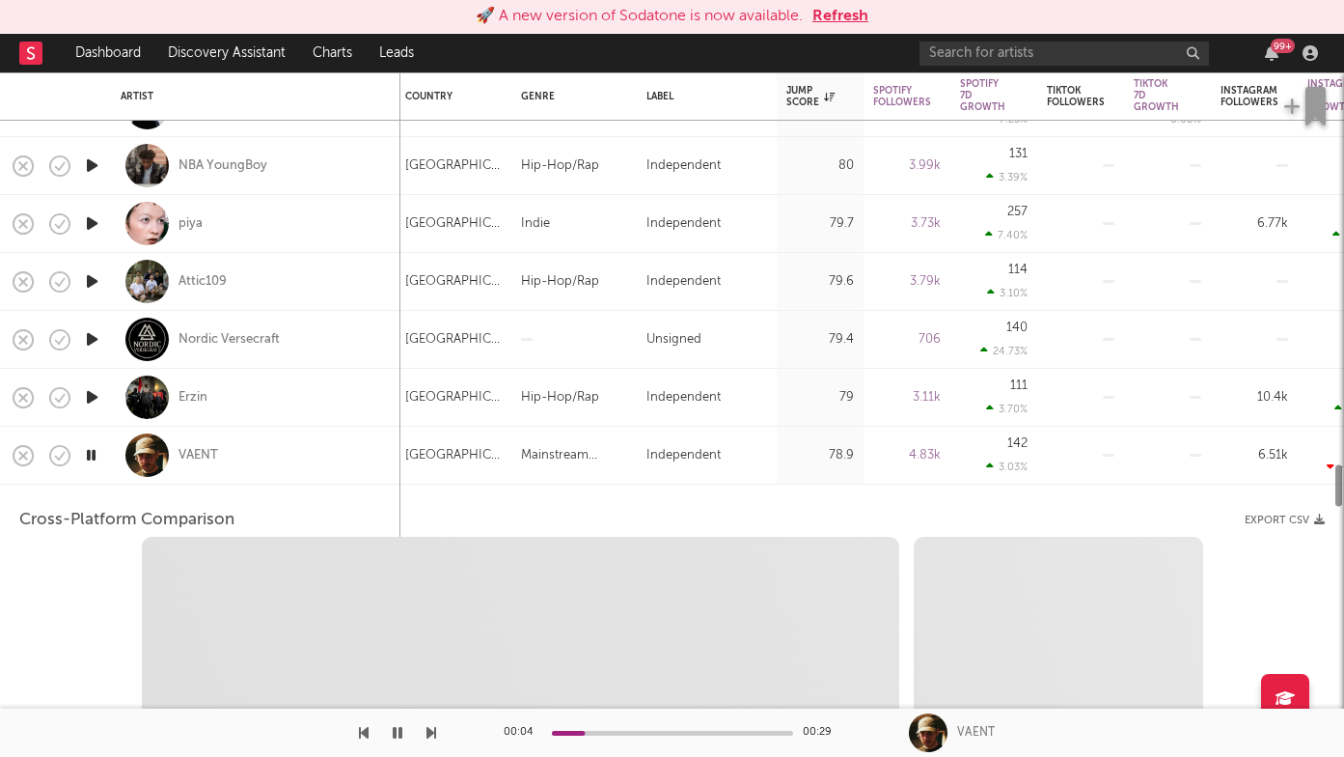
select select "1w"
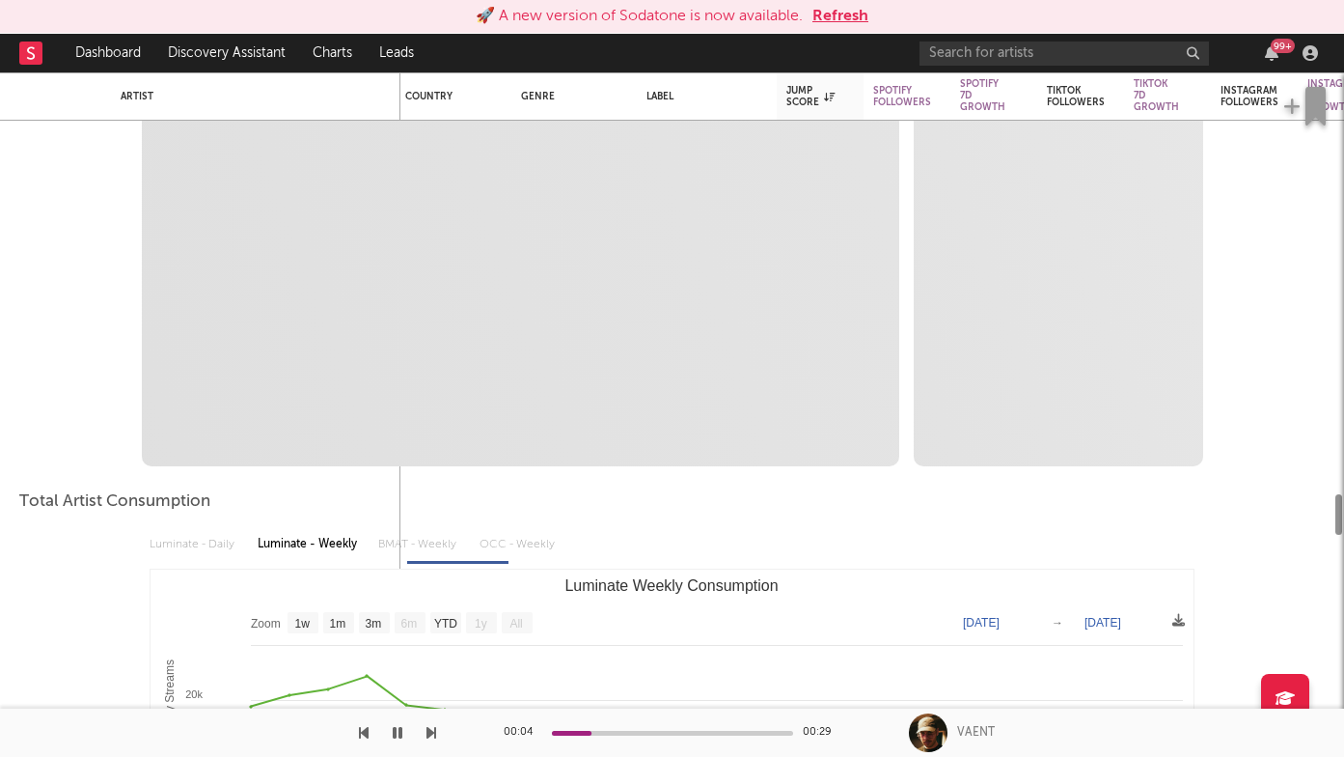
select select "1m"
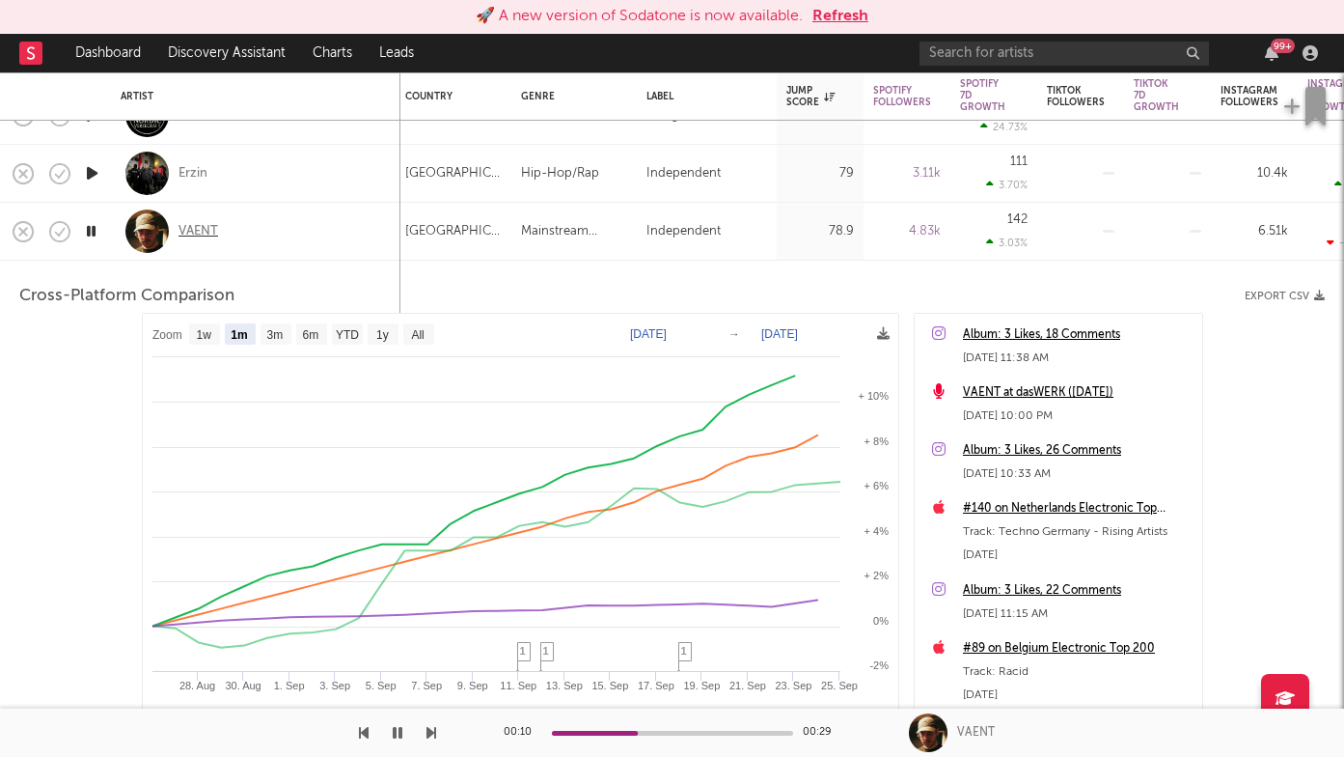
click div "VAENT"
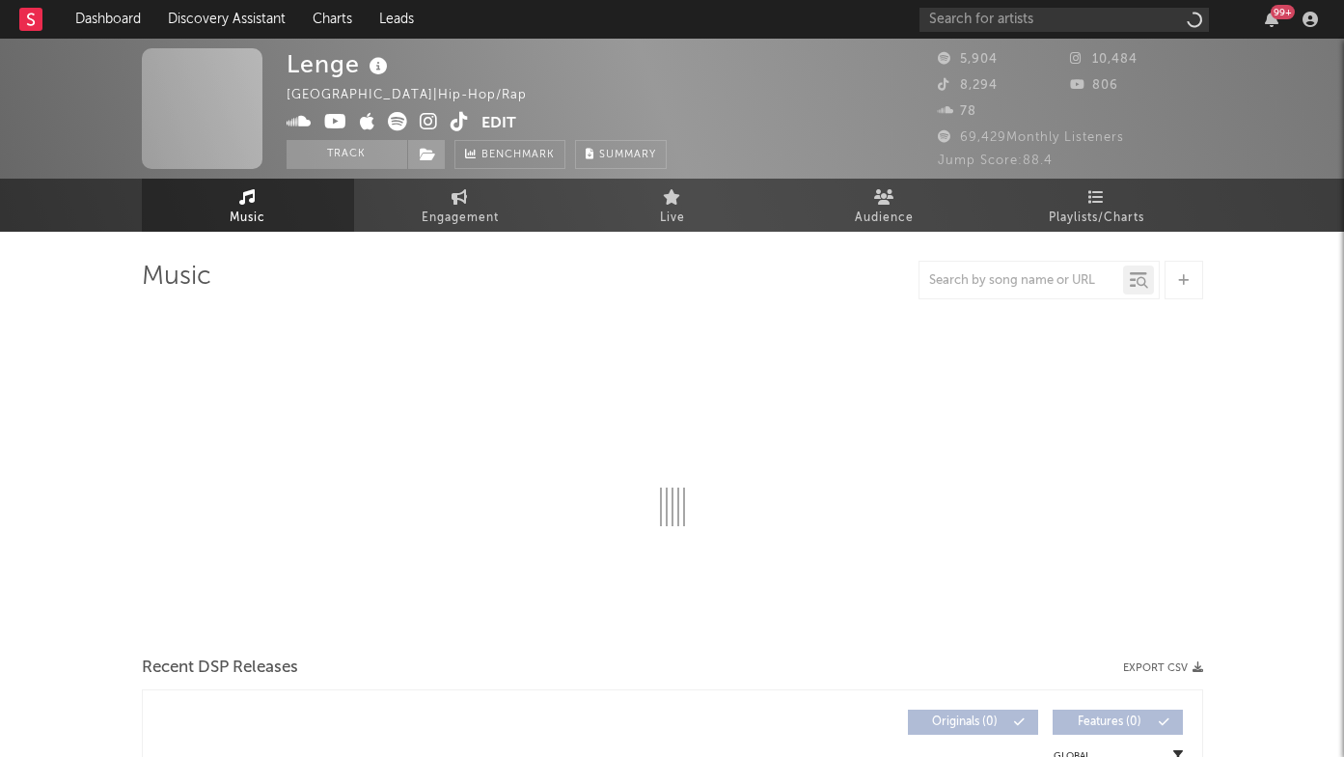
select select "1w"
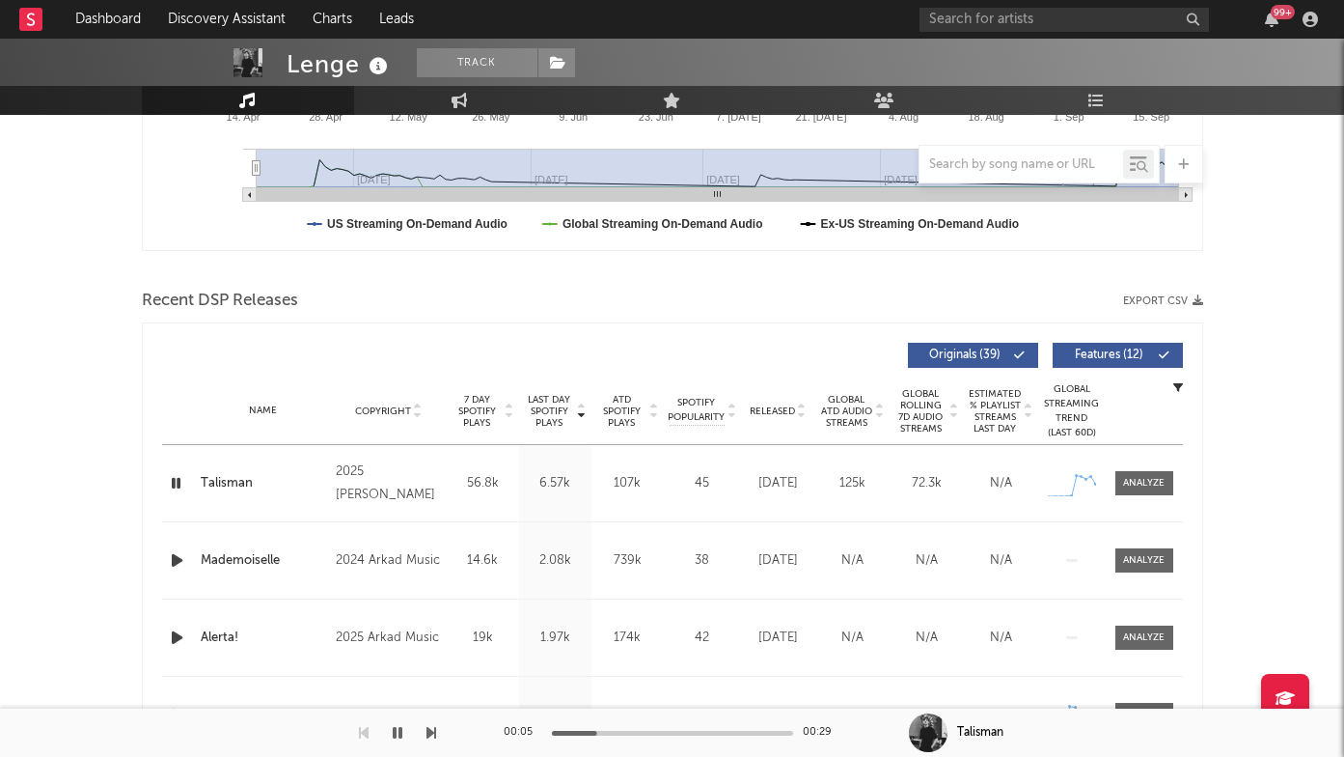
scroll to position [751, 0]
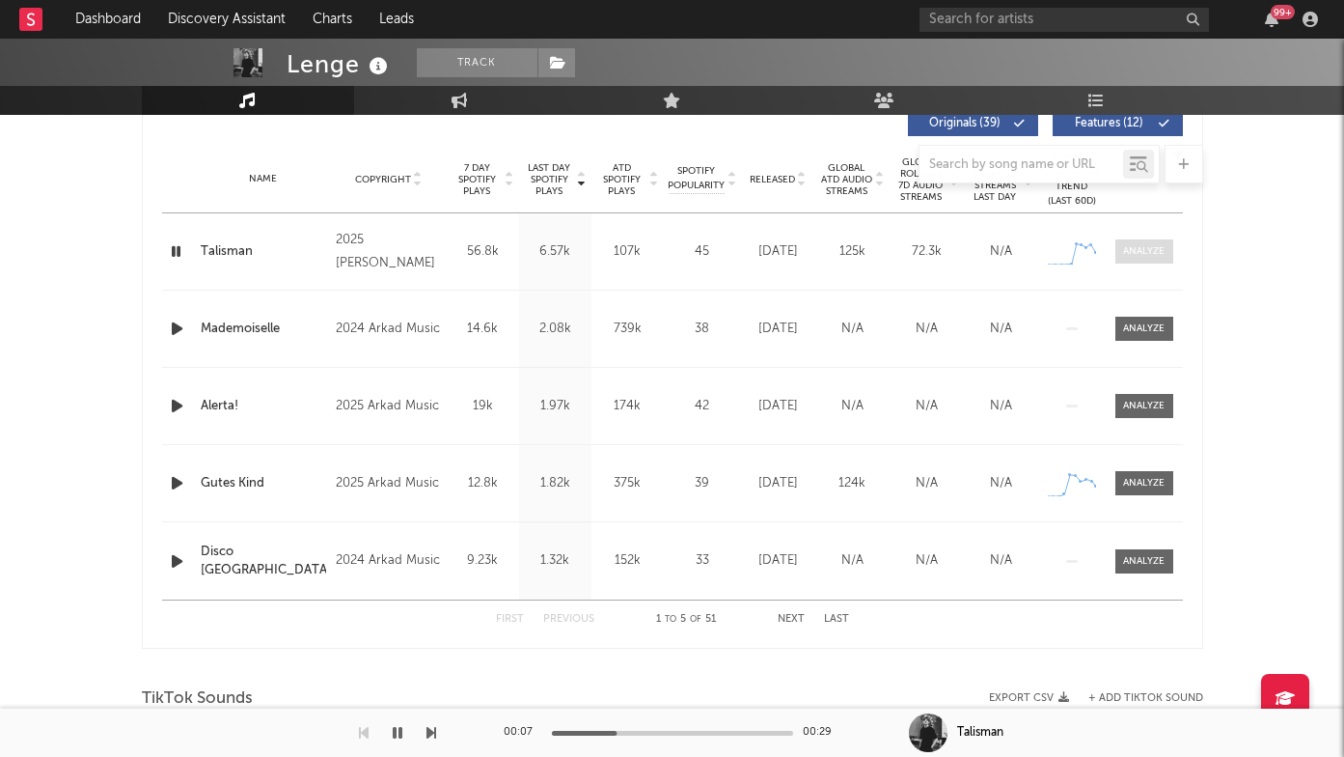
click at [1140, 256] on div at bounding box center [1144, 251] width 42 height 14
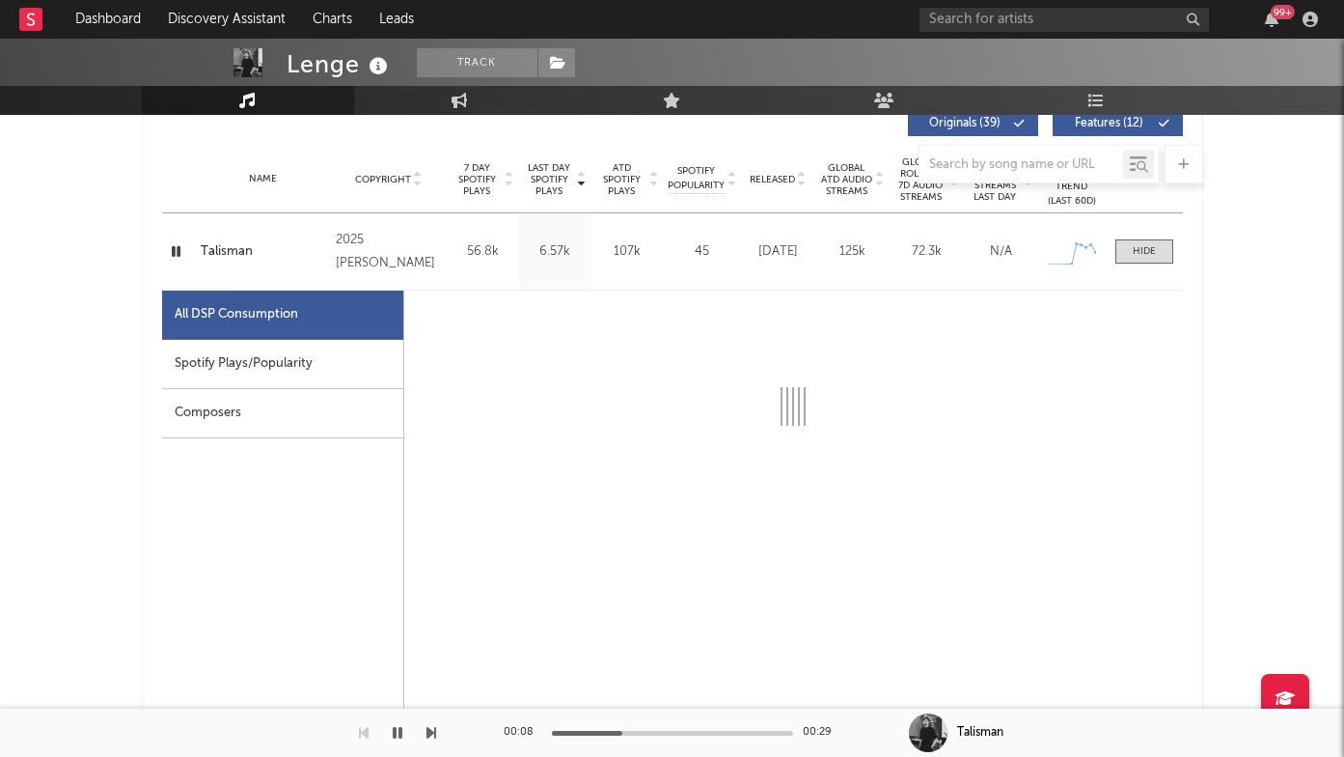
select select "1w"
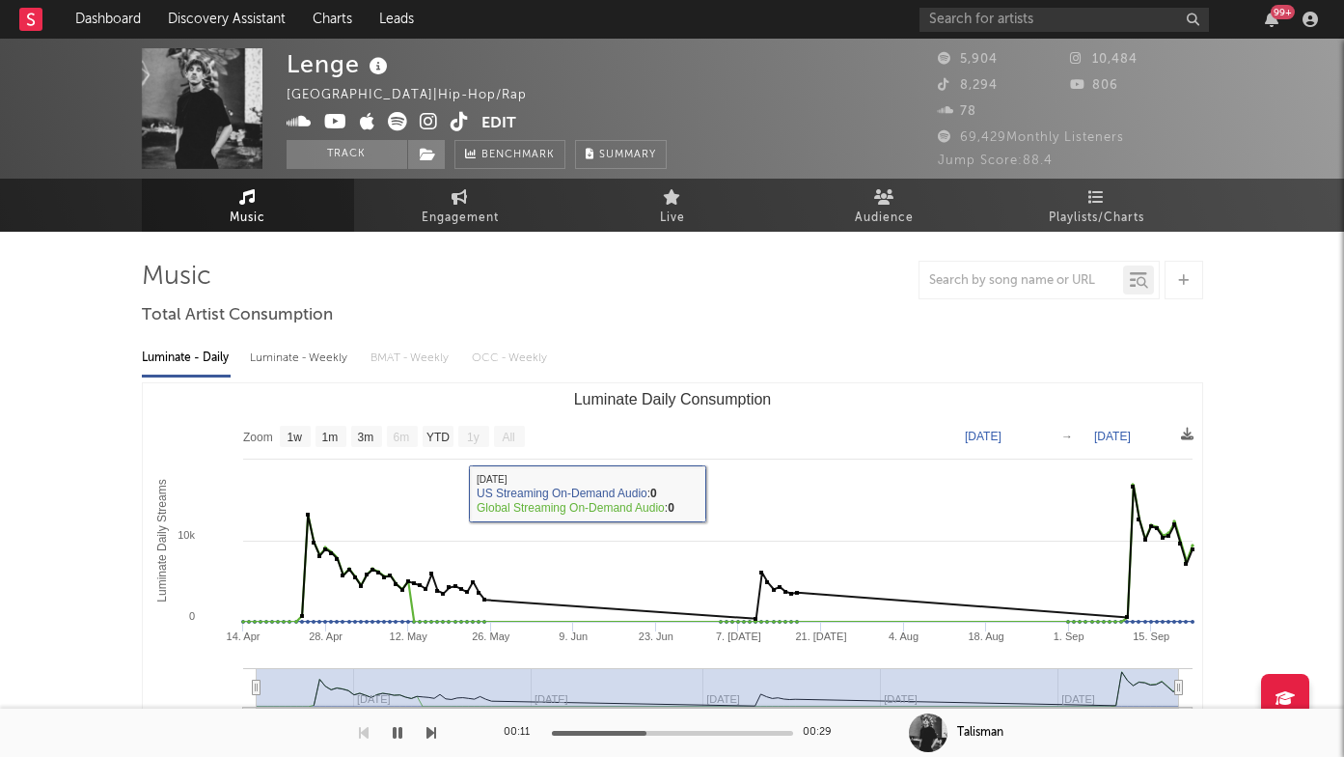
scroll to position [0, 0]
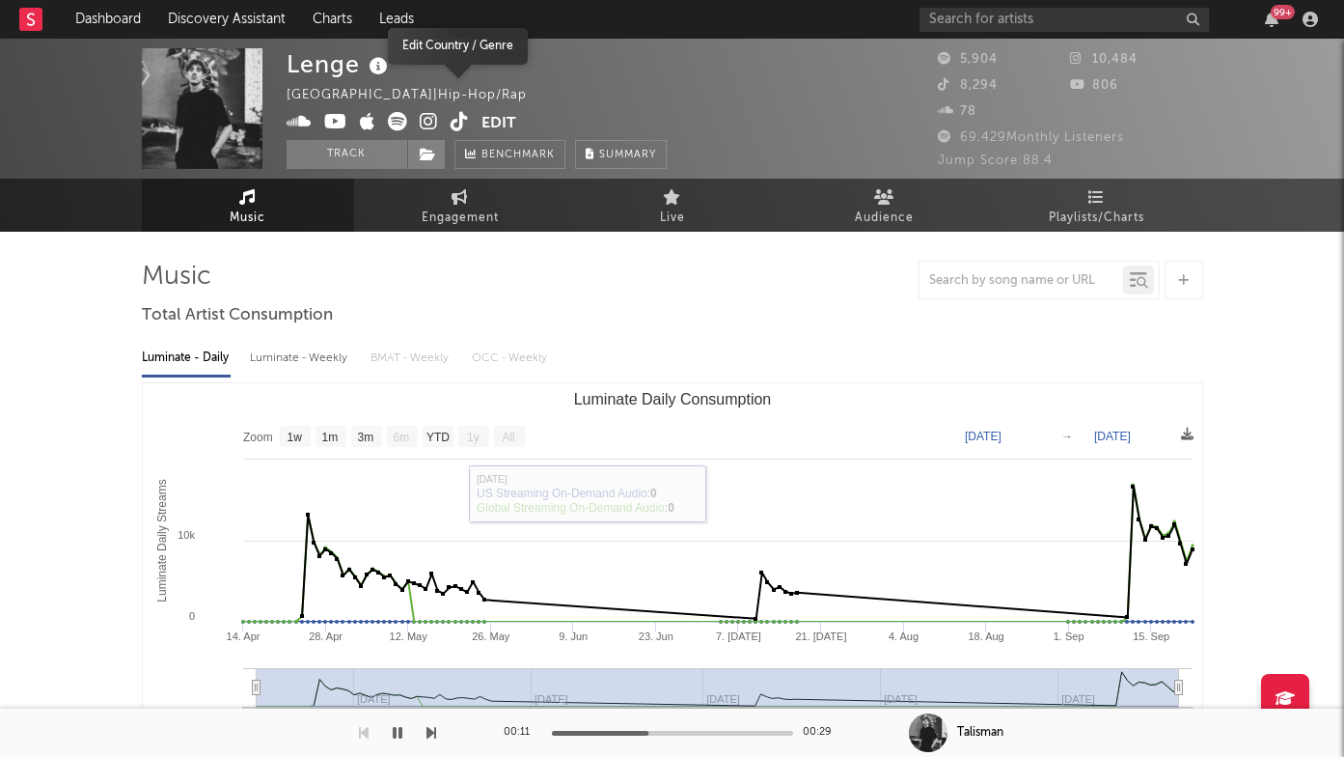
click at [432, 112] on icon at bounding box center [429, 121] width 18 height 19
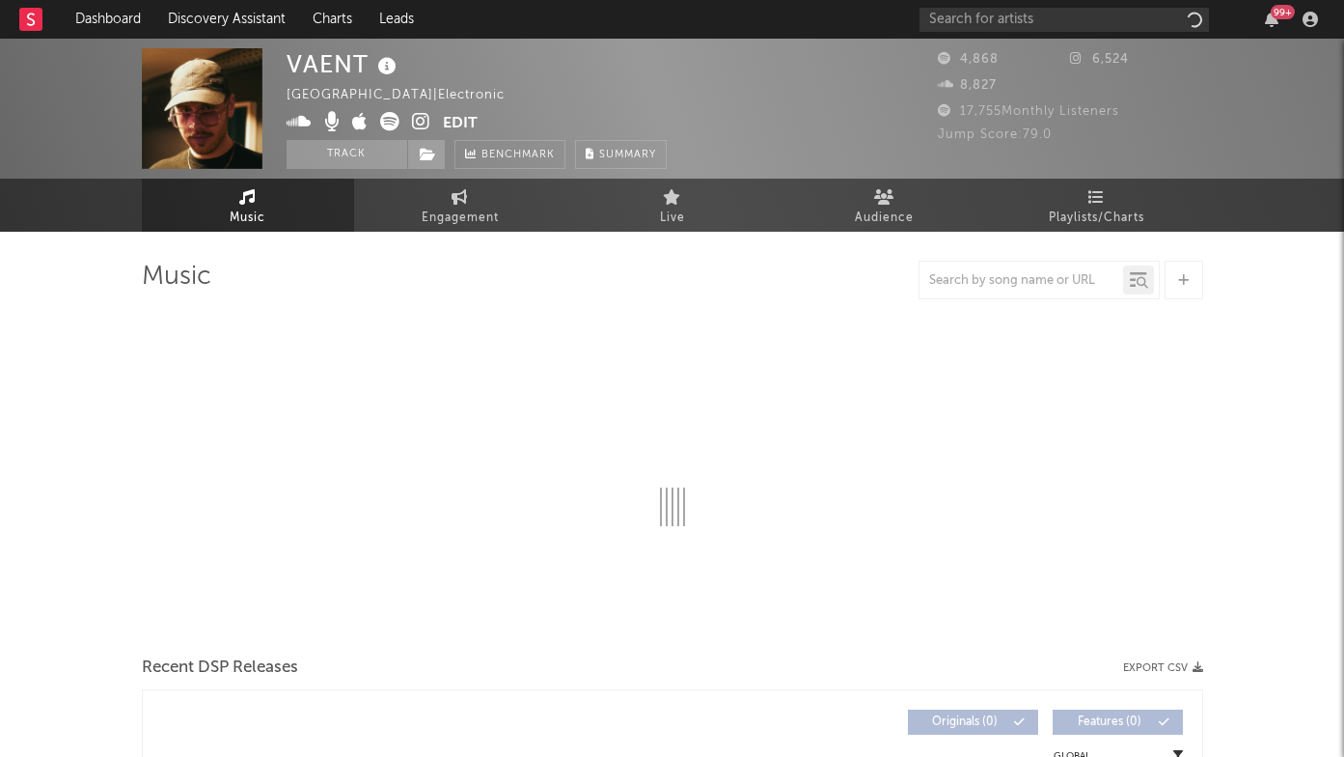
select select "1w"
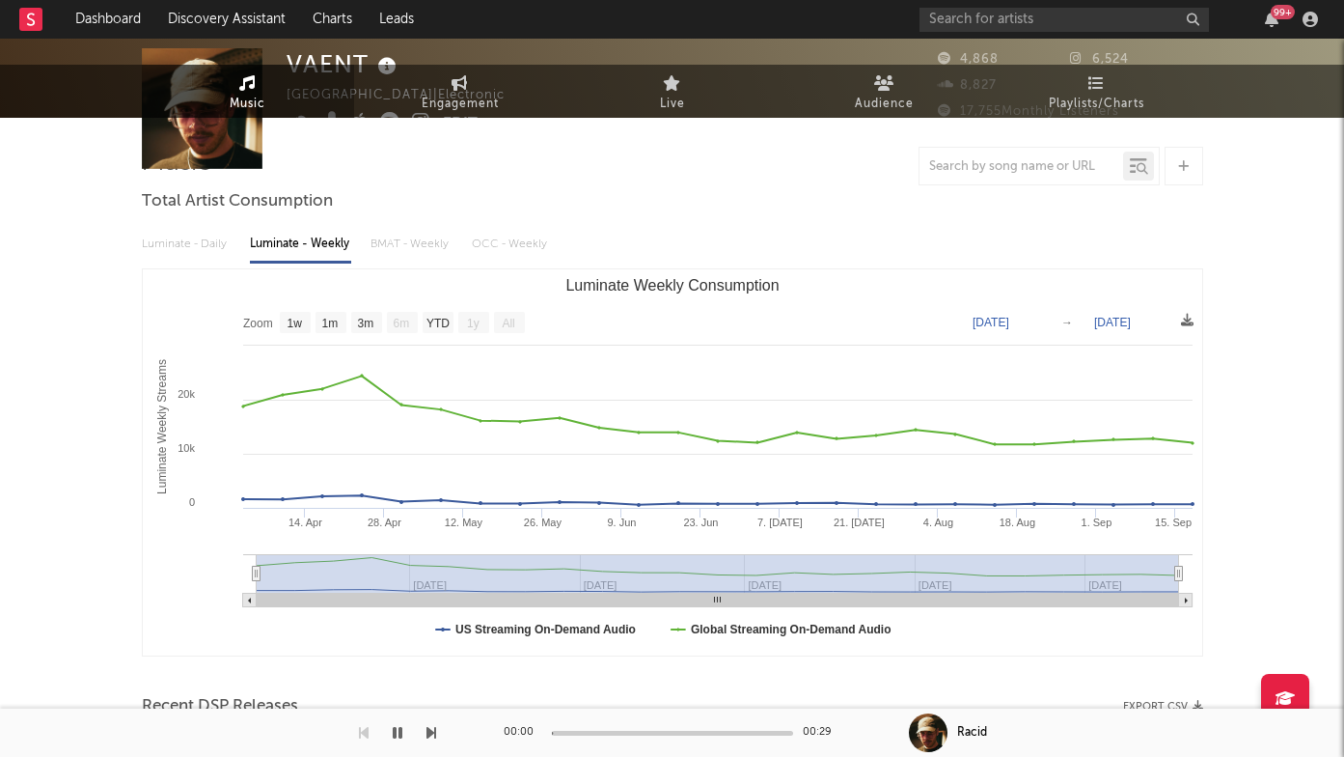
scroll to position [523, 0]
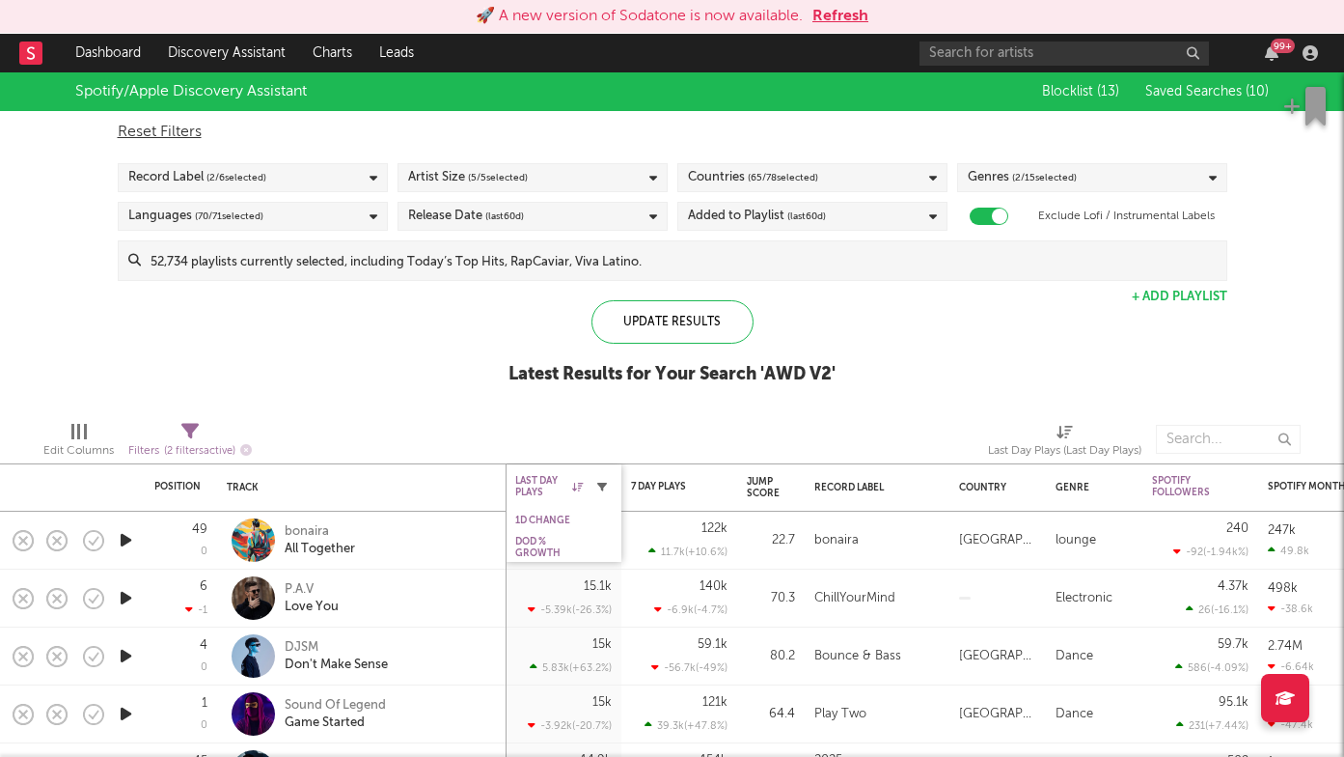
click at [605, 488] on icon "button" at bounding box center [602, 487] width 10 height 10
select select "max"
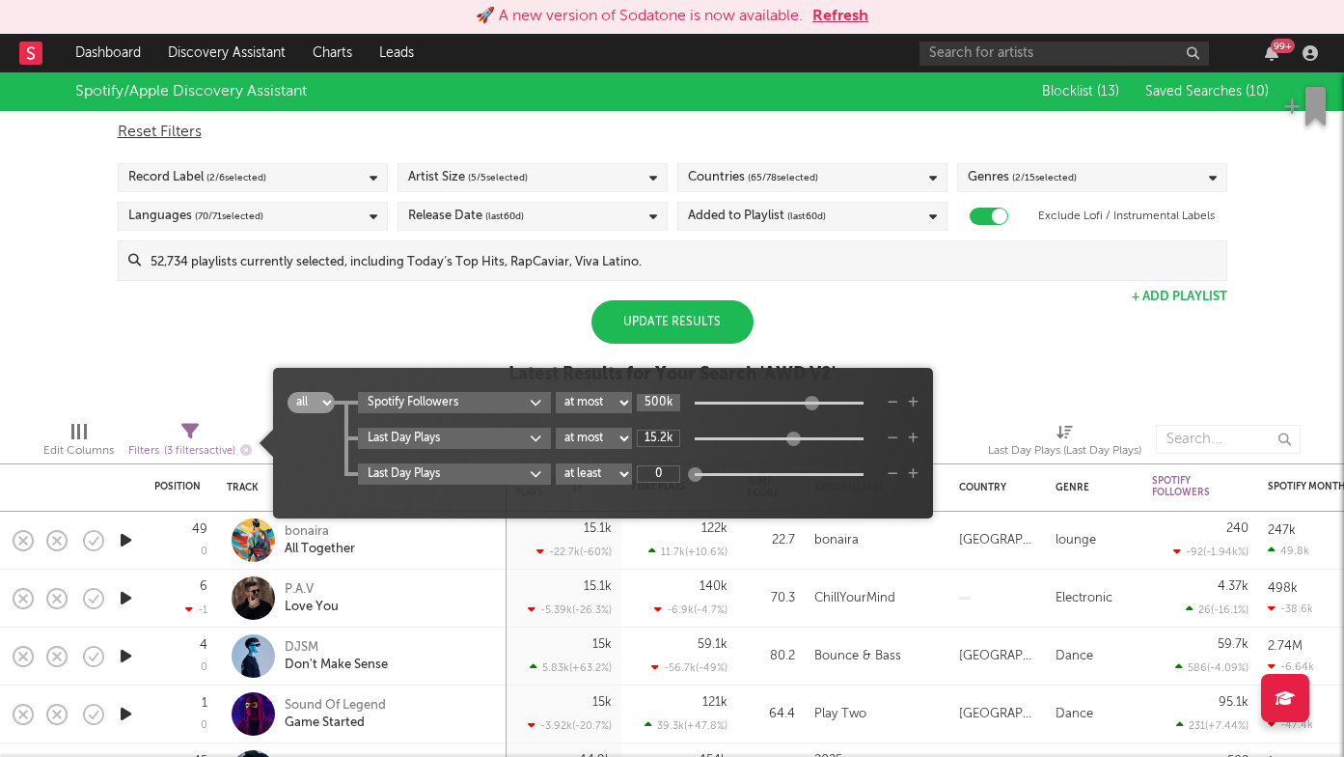
click at [661, 410] on input "500k" at bounding box center [658, 402] width 43 height 17
type input "2M"
click at [662, 433] on input "15.2k" at bounding box center [658, 437] width 43 height 17
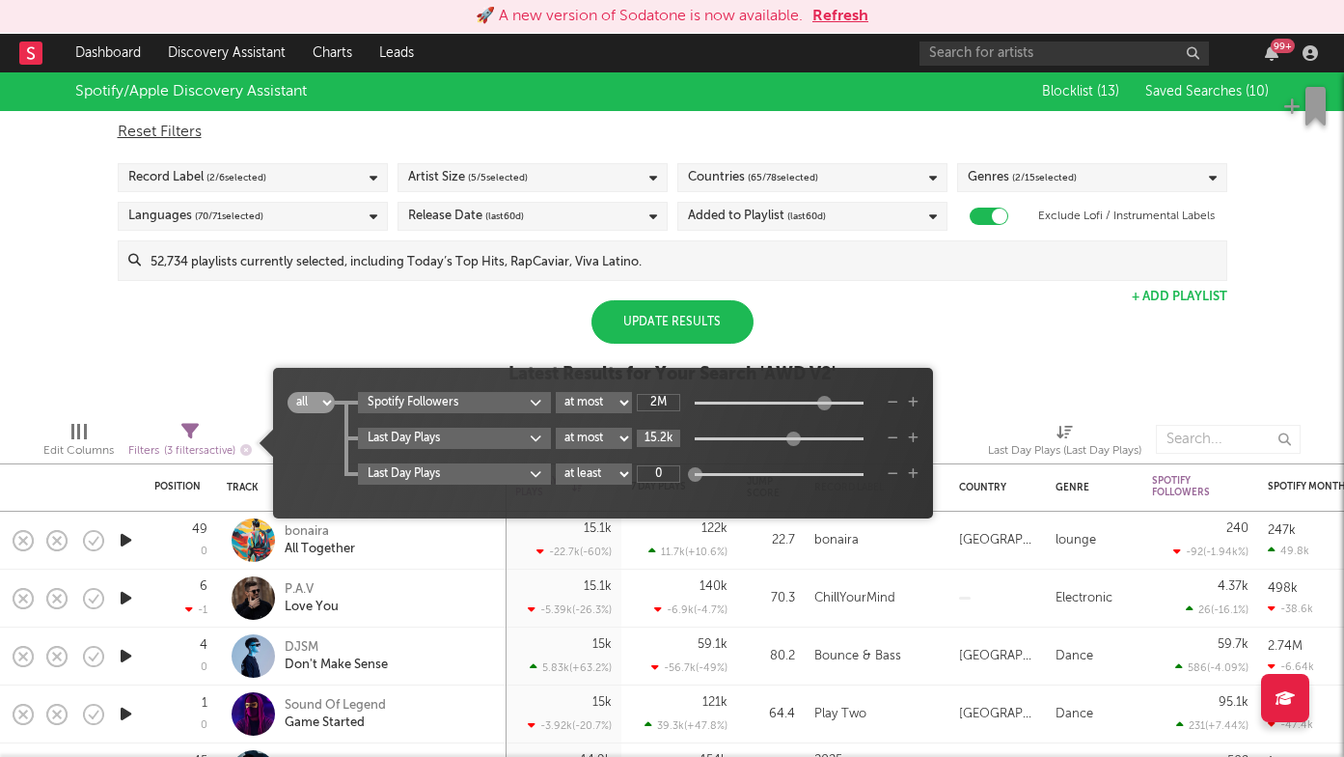
click at [662, 433] on input "15.2k" at bounding box center [658, 437] width 43 height 17
type input "2M"
click at [1038, 176] on span "( 2 / 15 selected)" at bounding box center [1044, 177] width 65 height 23
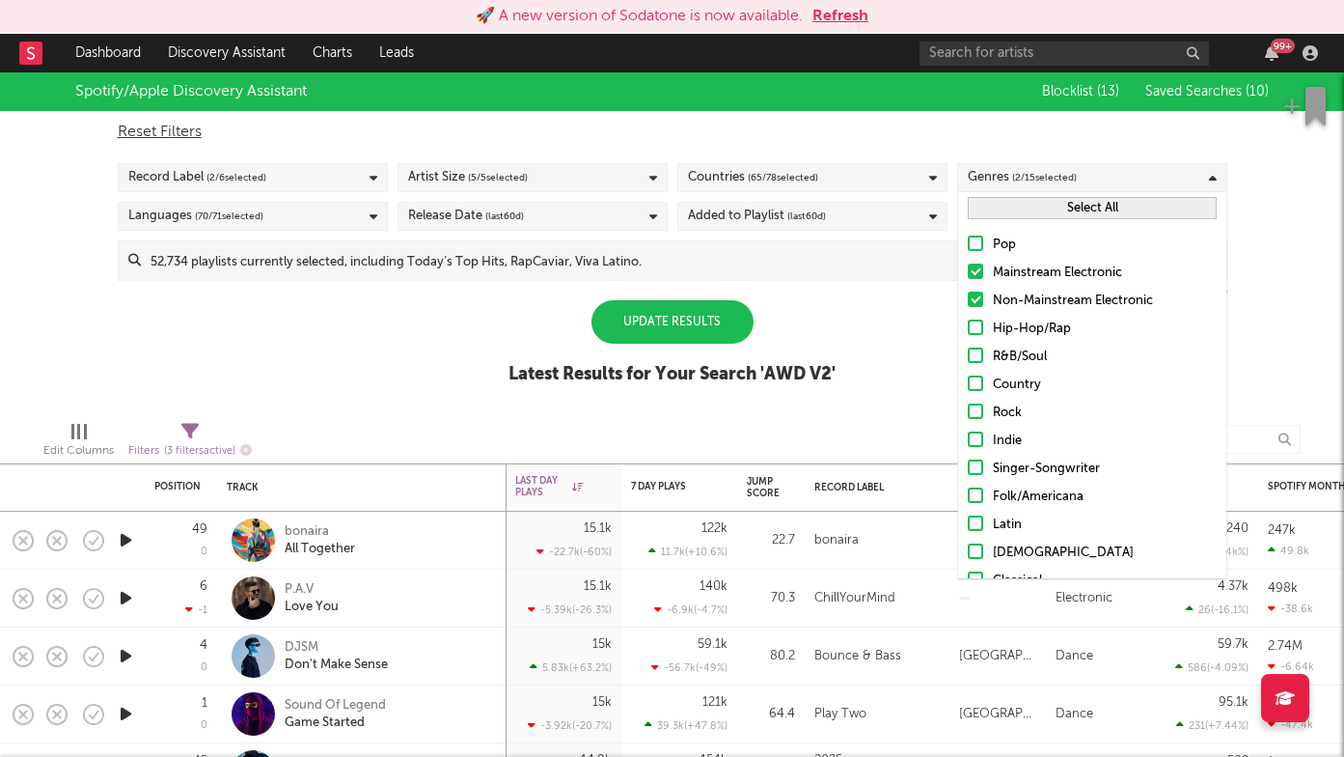
click at [1023, 216] on button "Select All" at bounding box center [1092, 208] width 249 height 22
click at [682, 339] on div "Update Results" at bounding box center [673, 321] width 162 height 43
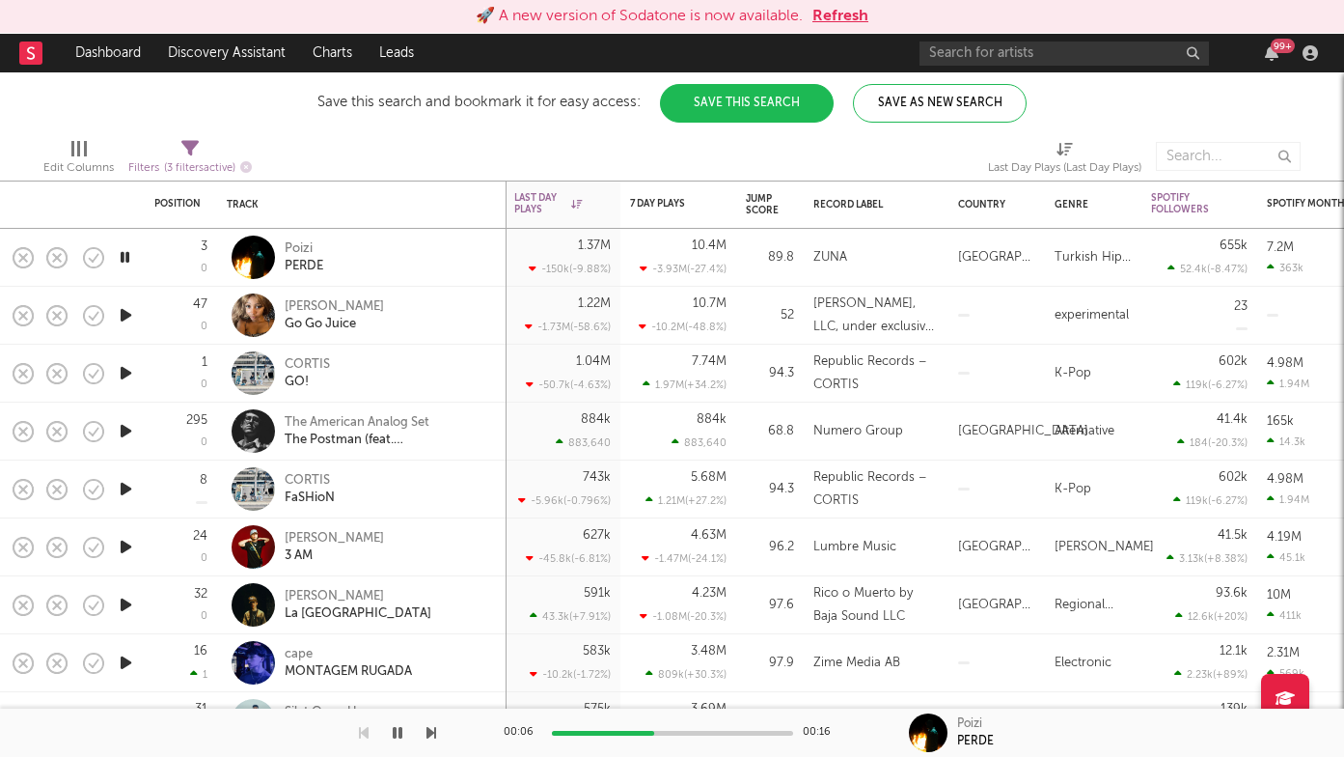
click at [428, 739] on icon "button" at bounding box center [432, 732] width 10 height 15
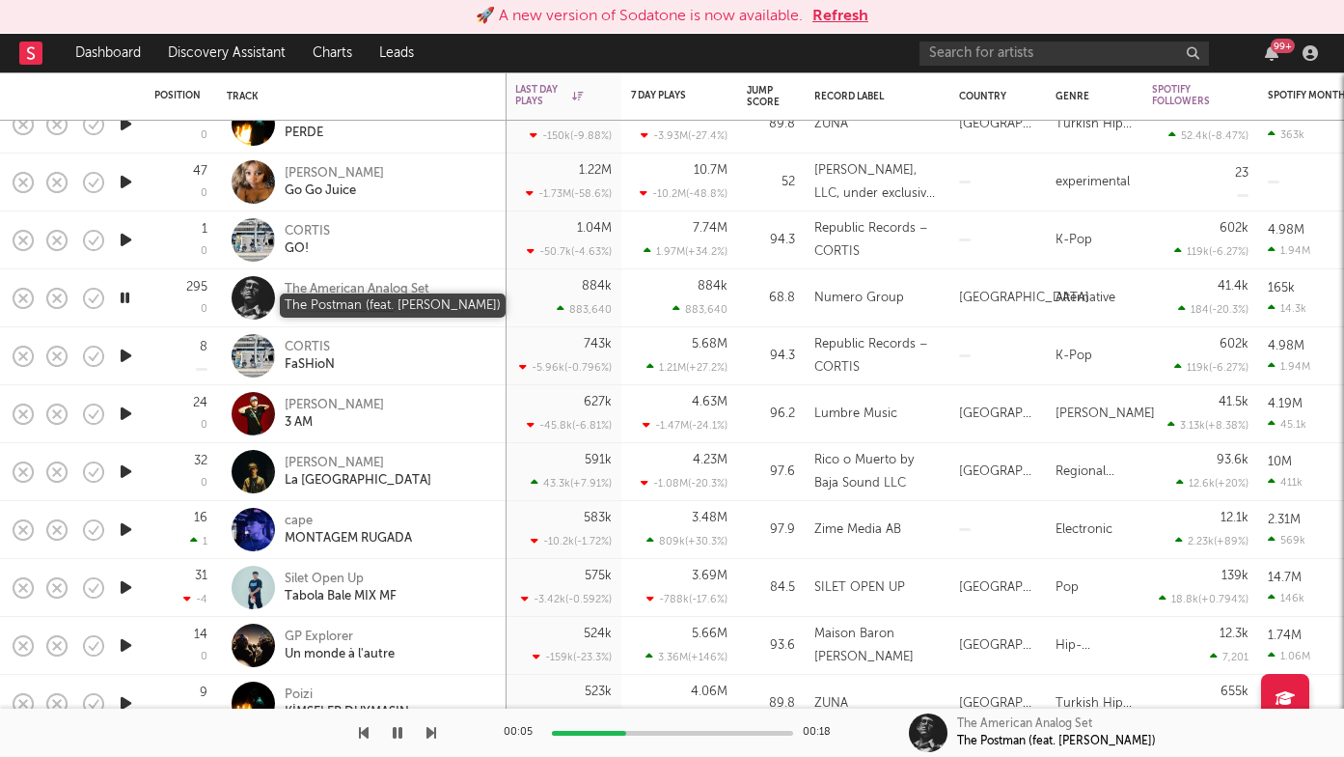
click at [419, 306] on div "The Postman (feat. Benjamin Gibbard)" at bounding box center [389, 306] width 208 height 17
click at [431, 733] on icon "button" at bounding box center [432, 732] width 10 height 15
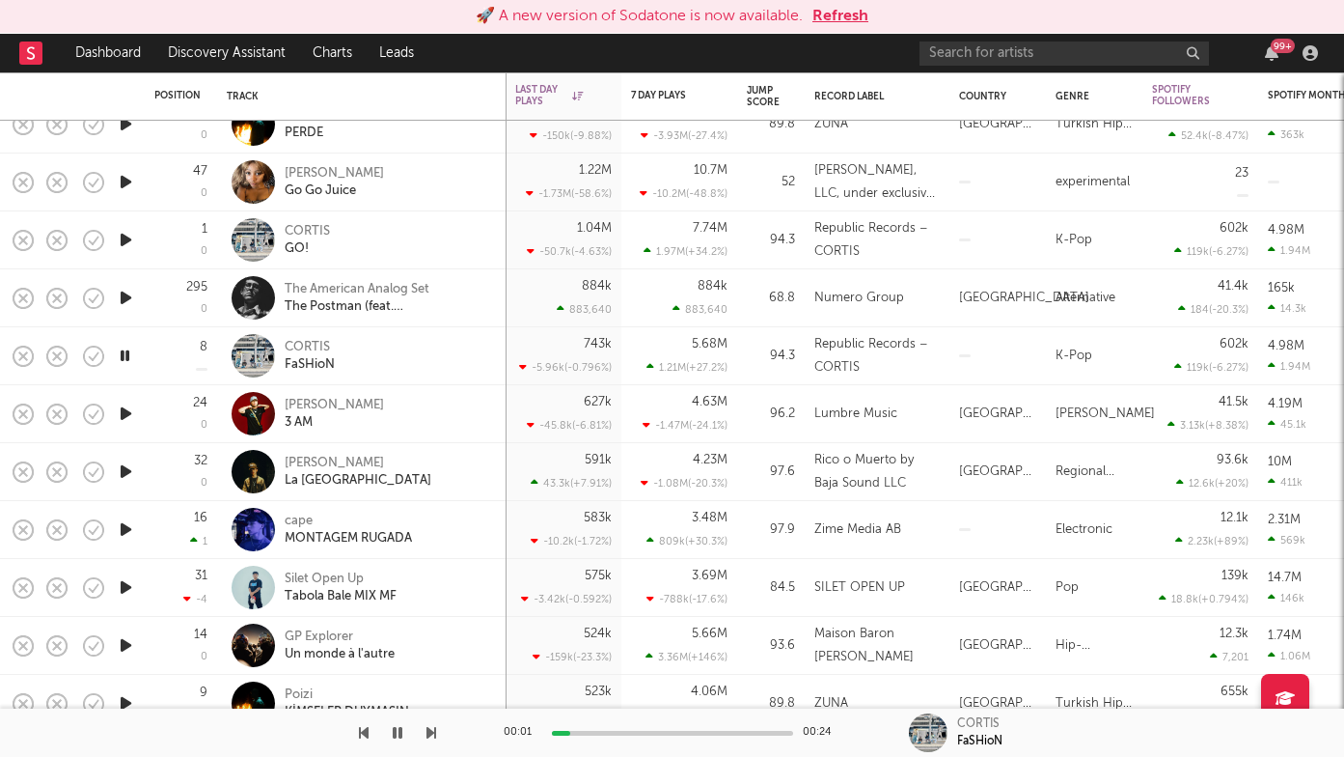
click at [431, 733] on icon "button" at bounding box center [432, 732] width 10 height 15
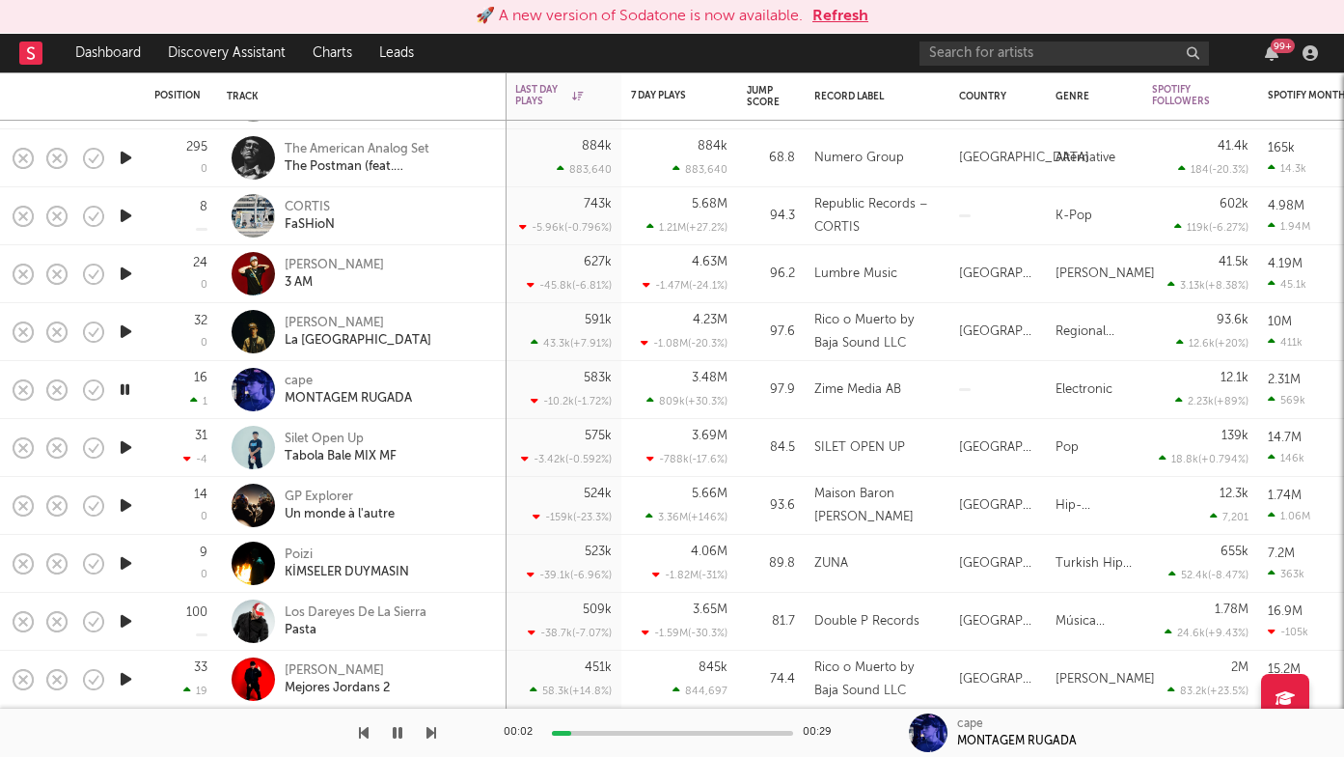
click at [122, 450] on icon "button" at bounding box center [126, 447] width 20 height 24
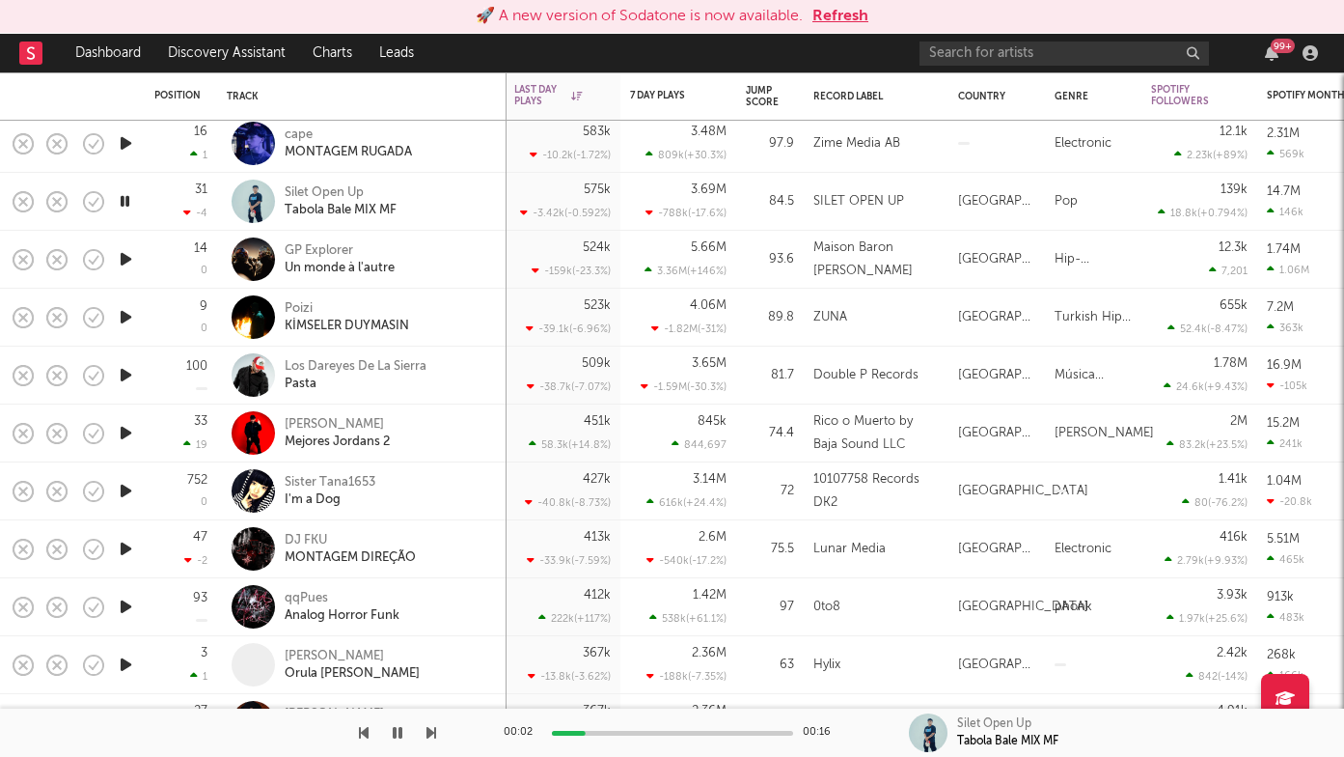
click at [429, 735] on icon "button" at bounding box center [432, 732] width 10 height 15
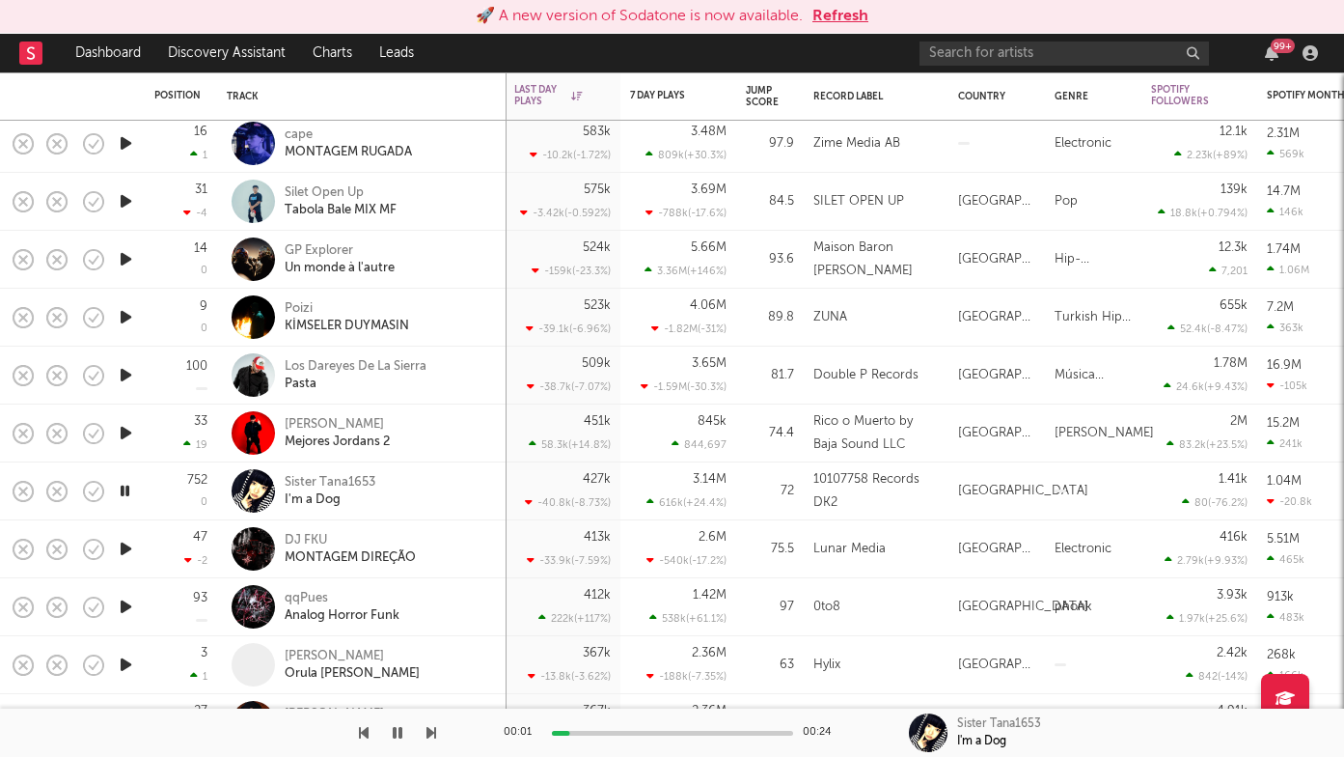
click at [429, 735] on icon "button" at bounding box center [432, 732] width 10 height 15
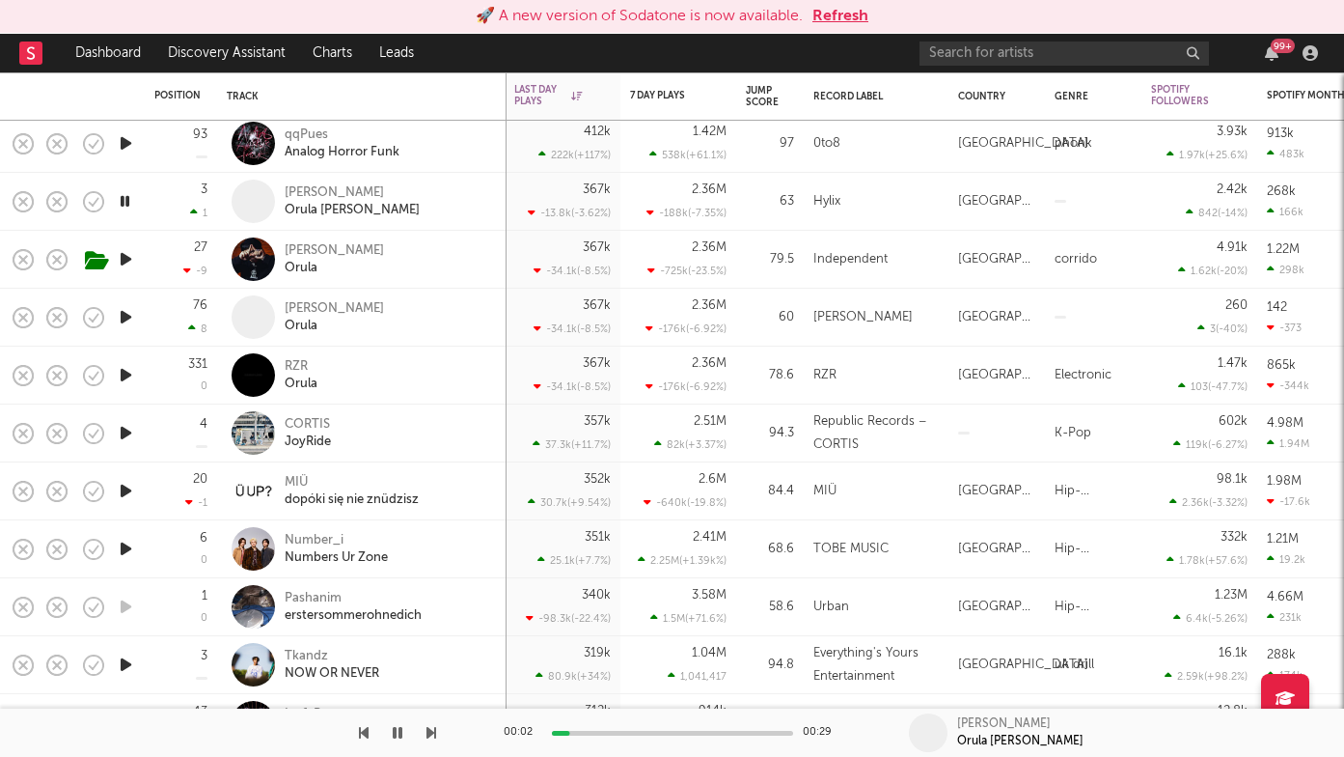
click at [428, 736] on icon "button" at bounding box center [432, 732] width 10 height 15
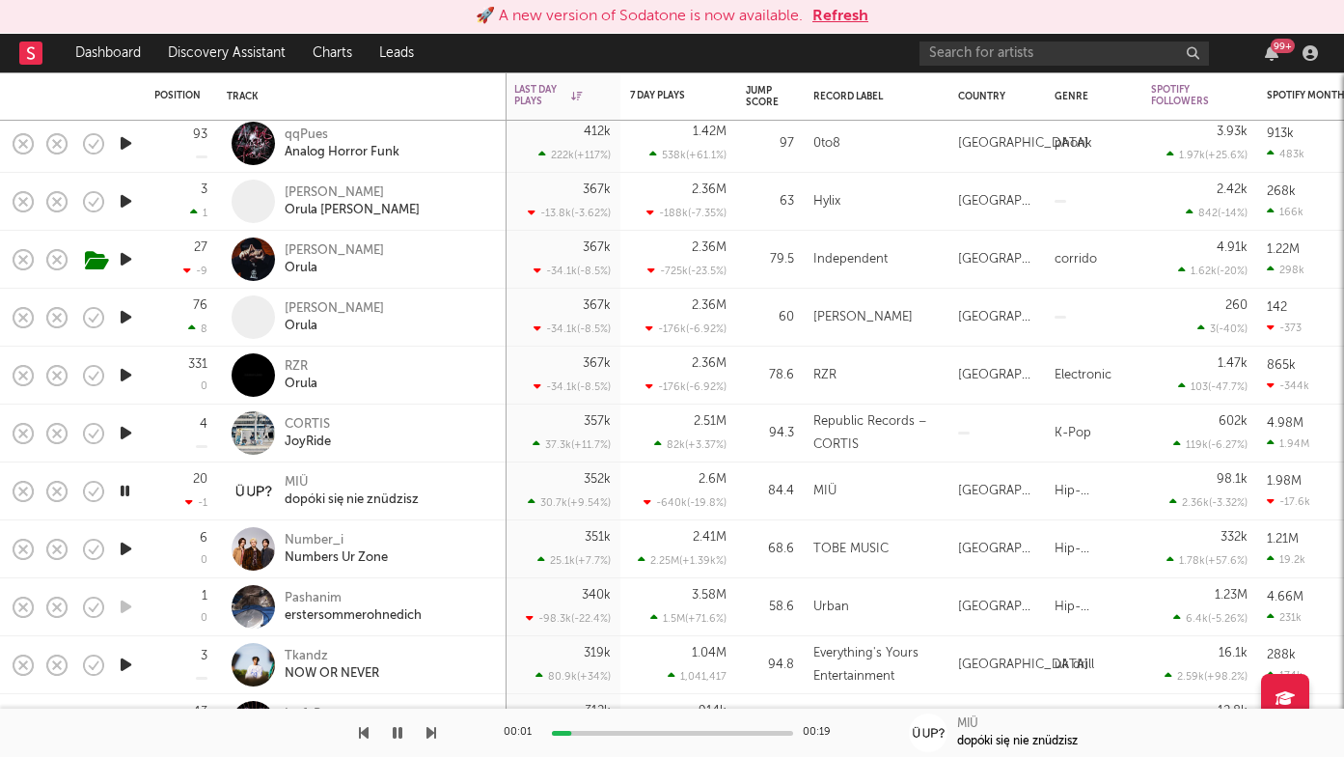
click at [428, 736] on icon "button" at bounding box center [432, 732] width 10 height 15
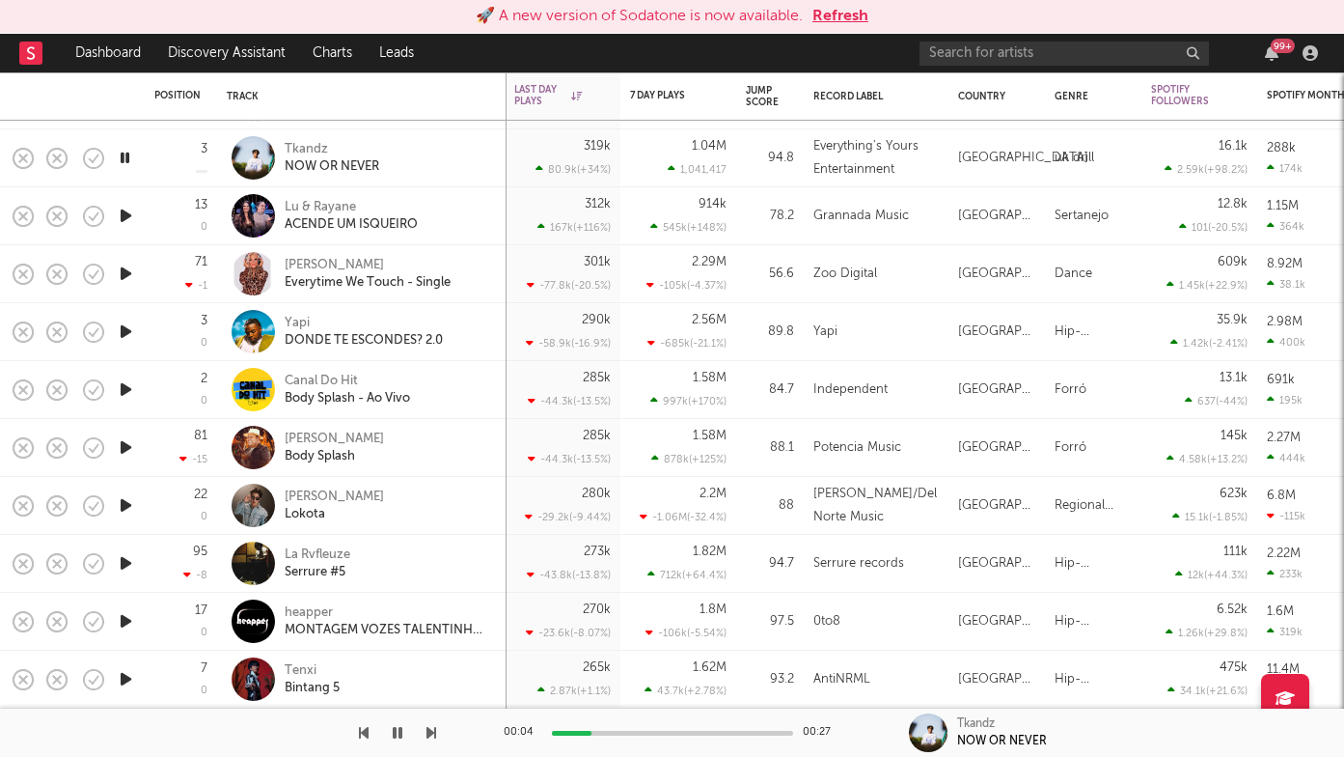
click at [431, 737] on icon "button" at bounding box center [432, 732] width 10 height 15
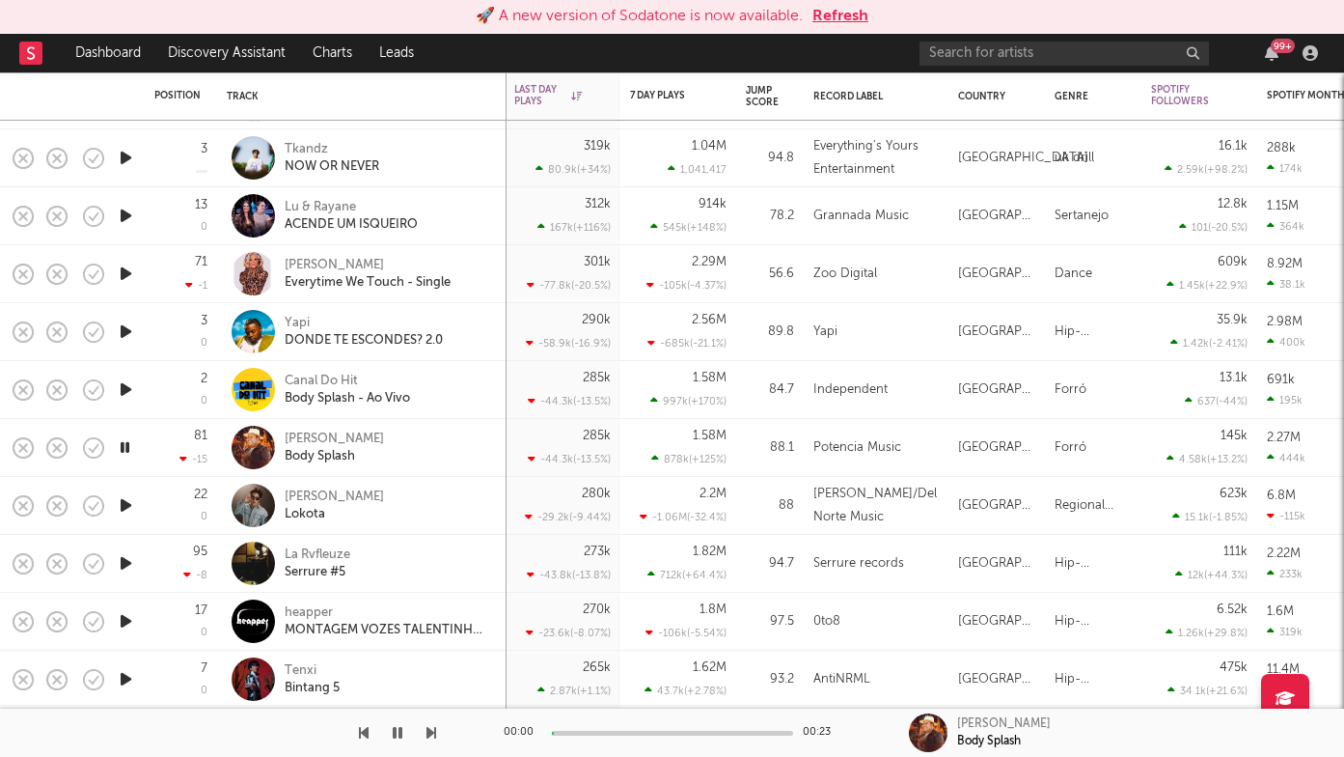
click at [431, 737] on icon "button" at bounding box center [432, 732] width 10 height 15
click at [428, 731] on icon "button" at bounding box center [432, 732] width 10 height 15
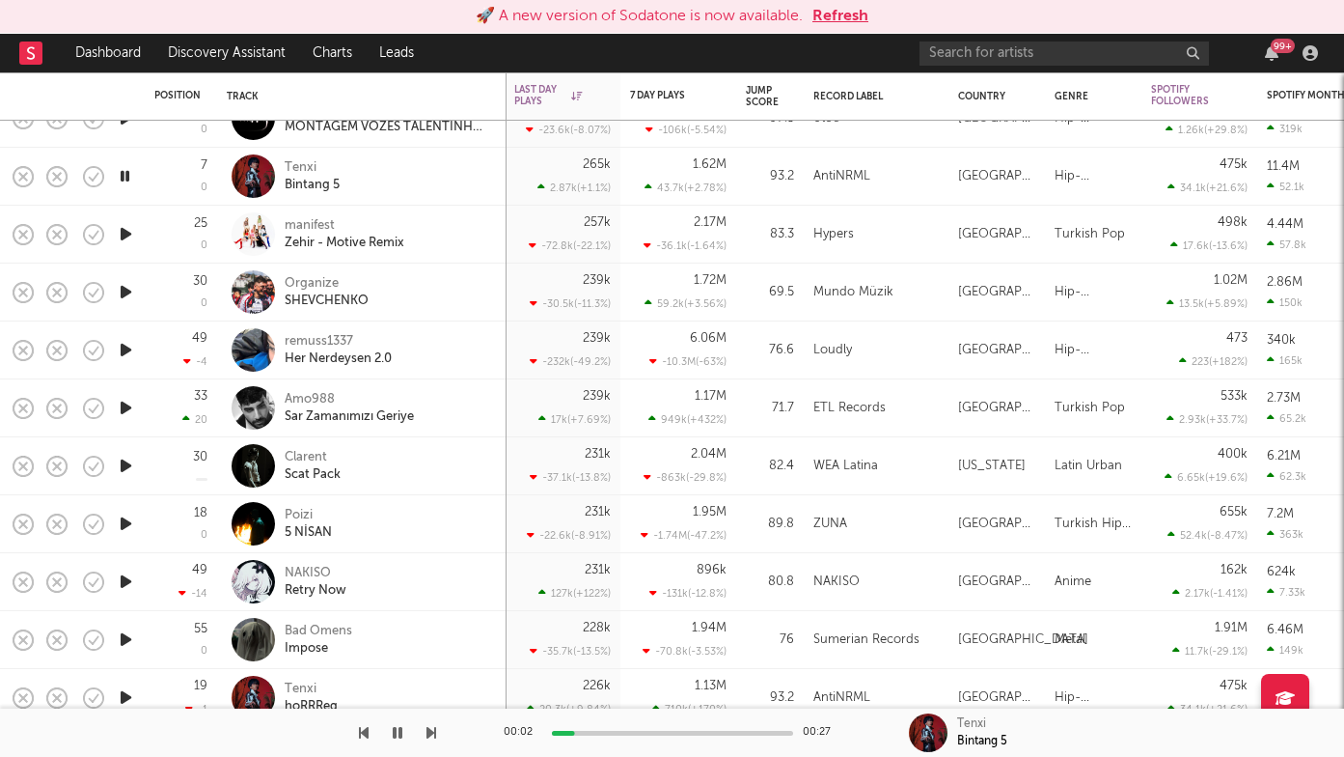
click at [429, 734] on icon "button" at bounding box center [432, 732] width 10 height 15
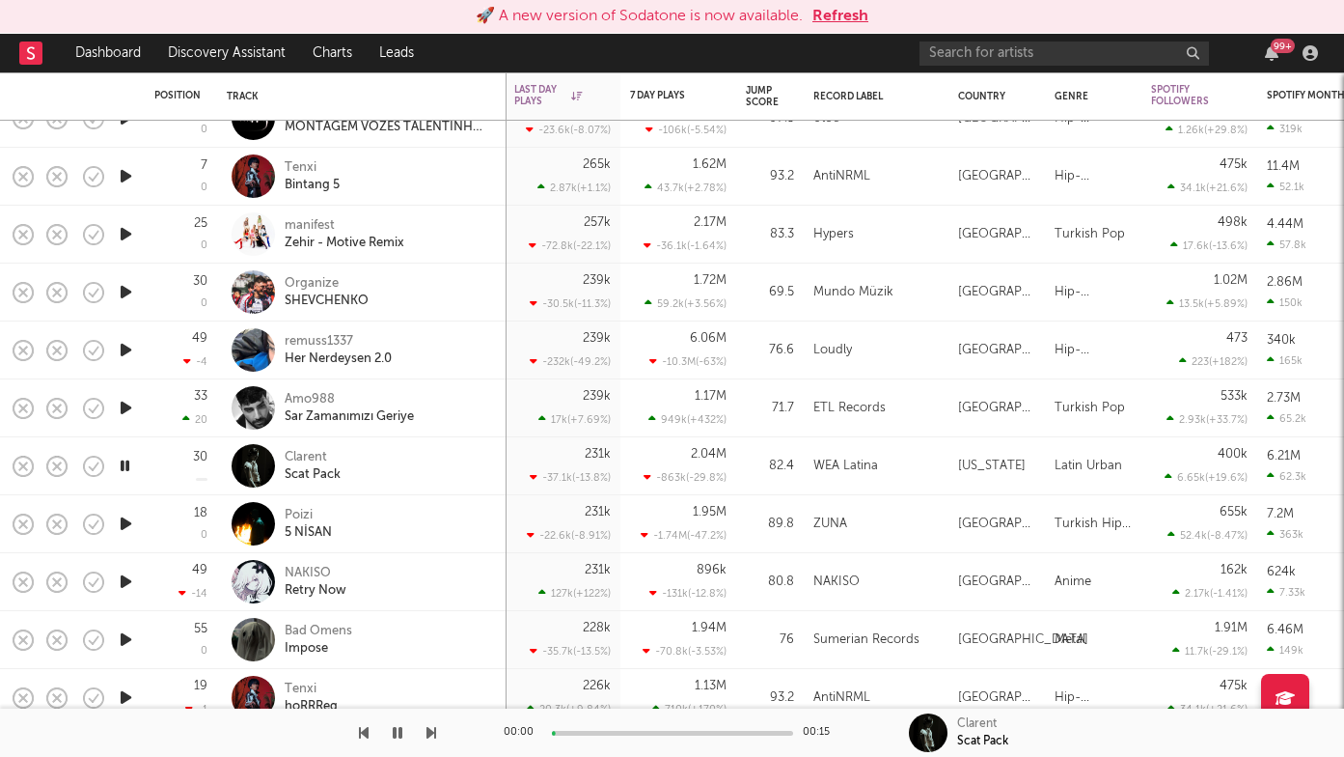
click at [429, 734] on icon "button" at bounding box center [432, 732] width 10 height 15
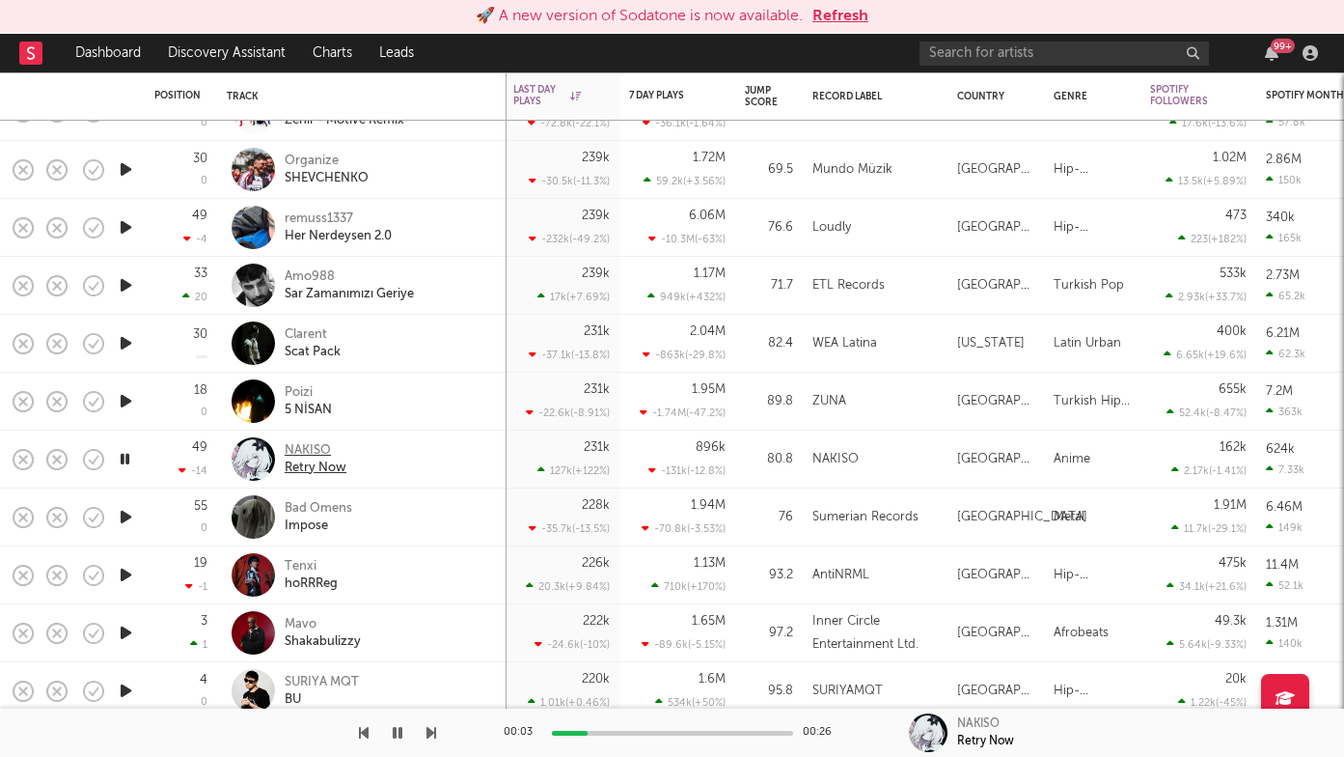
click at [303, 471] on div "Retry Now" at bounding box center [316, 467] width 62 height 17
click at [427, 726] on icon "button" at bounding box center [432, 732] width 10 height 15
click at [429, 728] on icon "button" at bounding box center [432, 732] width 10 height 15
click at [433, 737] on icon "button" at bounding box center [432, 732] width 10 height 15
click at [433, 736] on icon "button" at bounding box center [432, 732] width 10 height 15
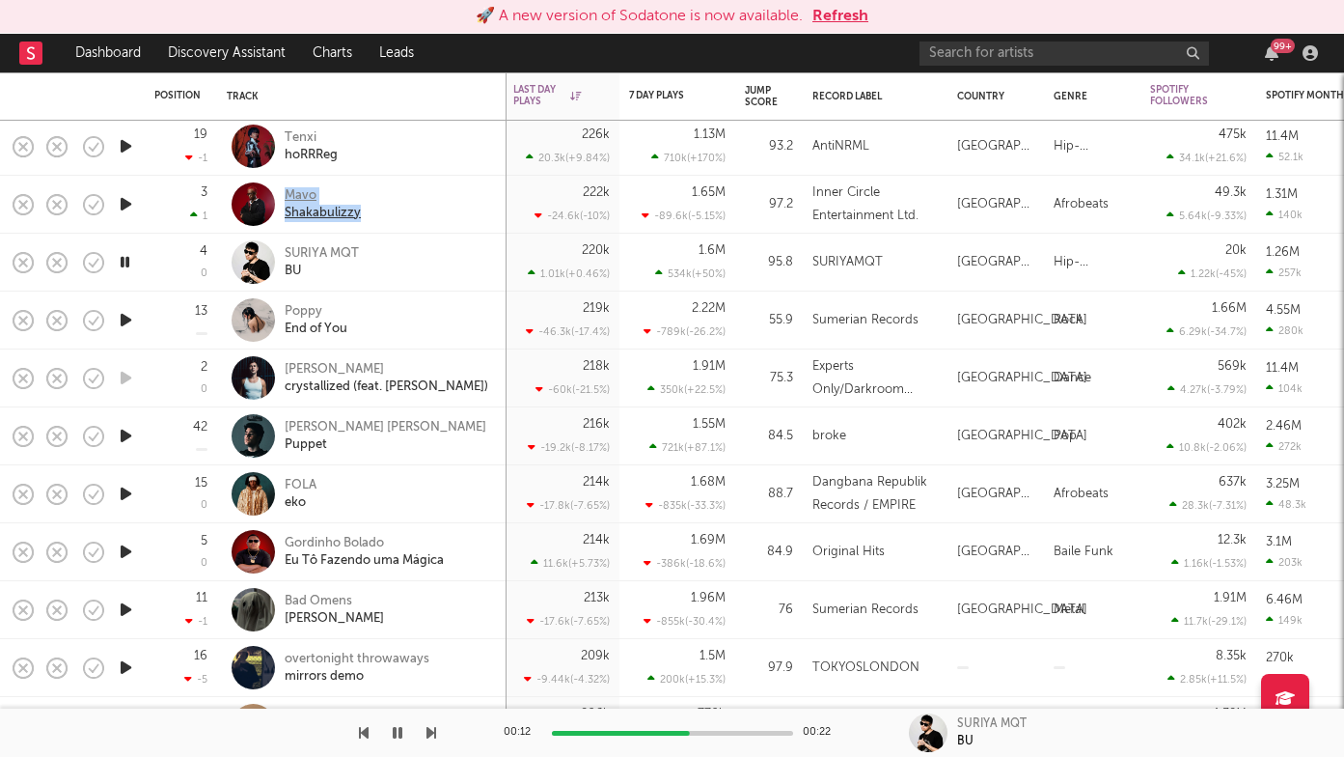
click at [312, 209] on div "Shakabulizzy" at bounding box center [323, 213] width 76 height 17
click at [128, 319] on icon "button" at bounding box center [126, 320] width 20 height 24
click at [430, 734] on icon "button" at bounding box center [432, 732] width 10 height 15
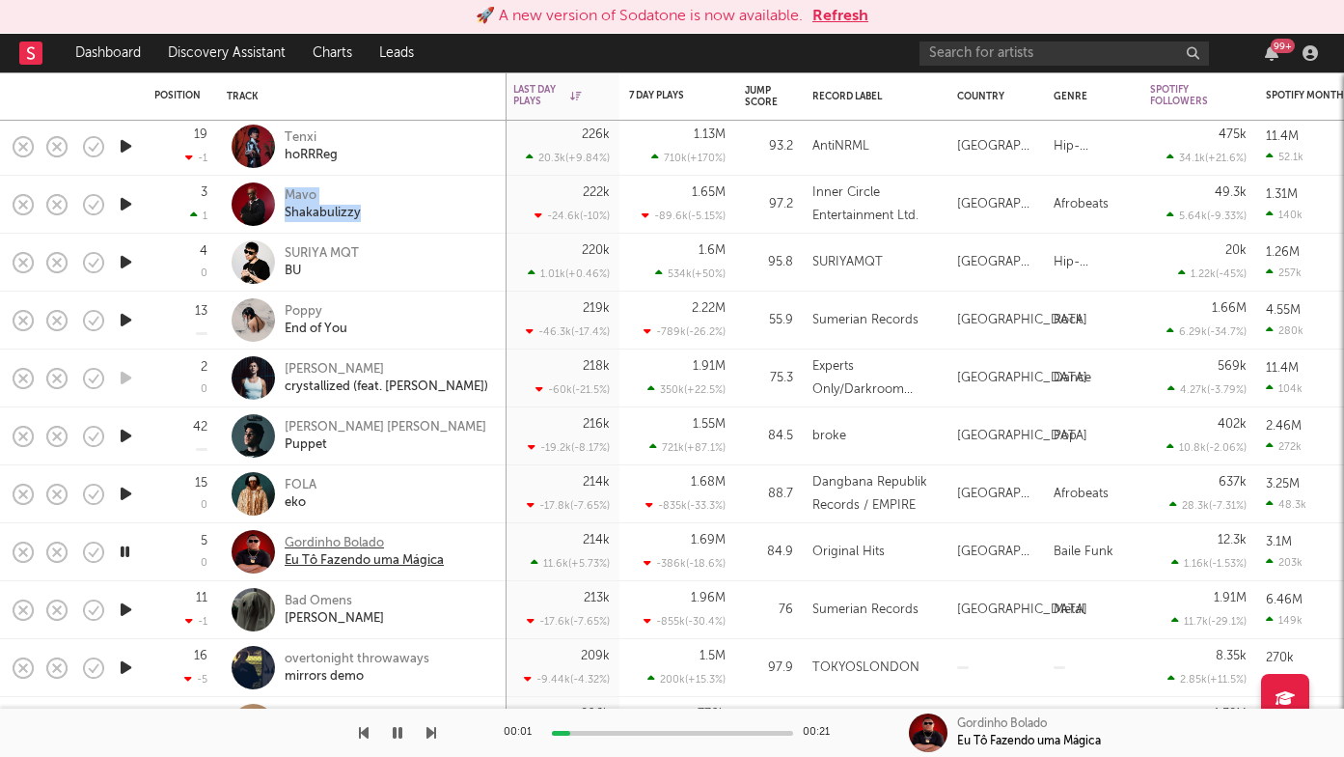
click at [345, 561] on div "Eu Tô Fazendo uma Mágica" at bounding box center [364, 560] width 159 height 17
click at [429, 729] on icon "button" at bounding box center [432, 732] width 10 height 15
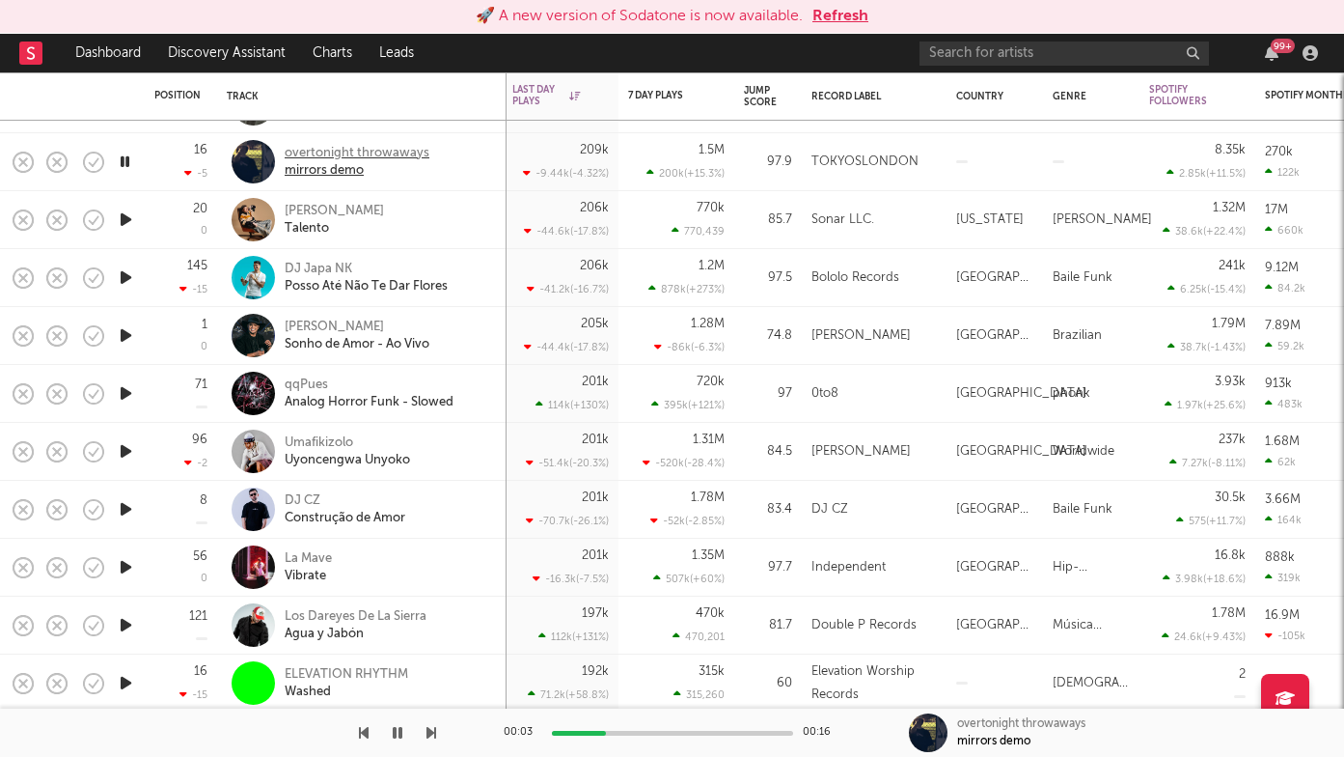
click at [356, 152] on div "overtonight throwaways" at bounding box center [357, 153] width 145 height 17
click at [428, 735] on icon "button" at bounding box center [432, 732] width 10 height 15
click at [360, 339] on div "Sonho de Amor - Ao Vivo" at bounding box center [357, 344] width 145 height 17
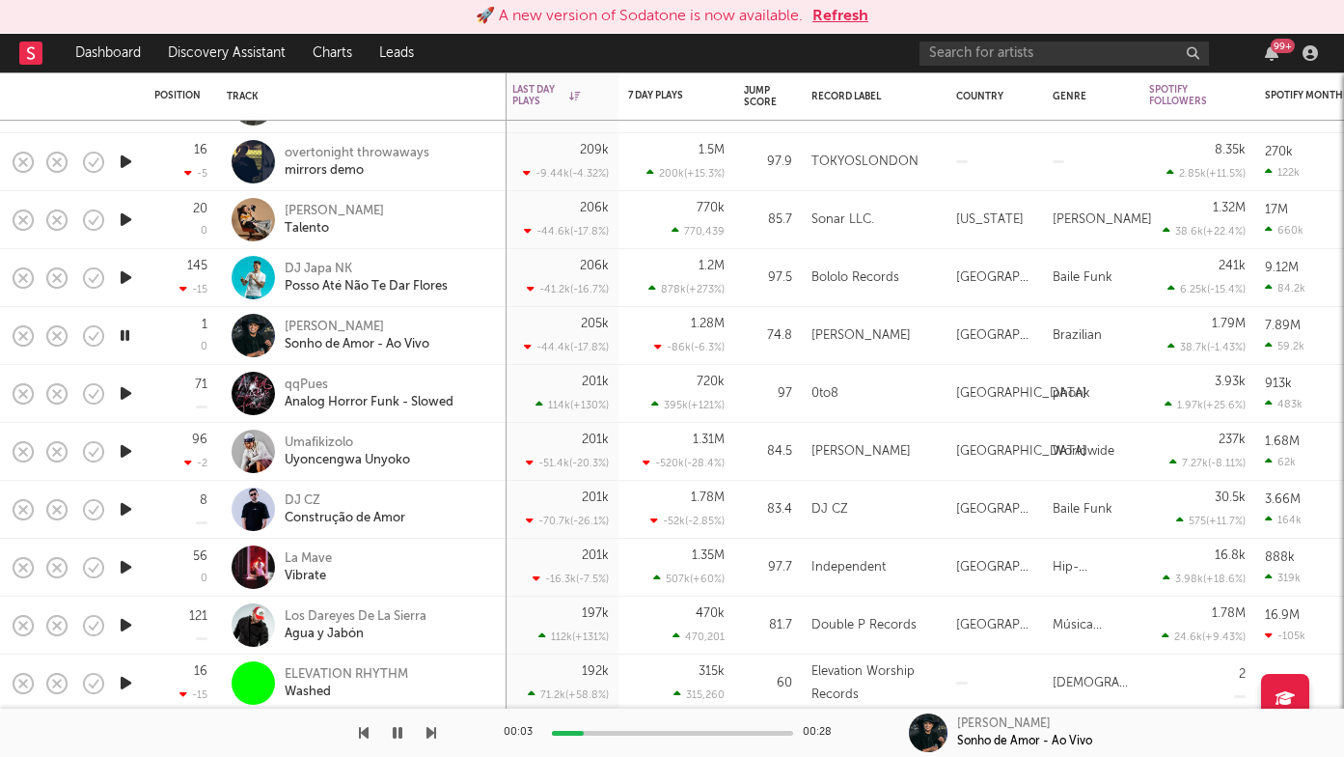
click at [430, 728] on icon "button" at bounding box center [432, 732] width 10 height 15
click at [429, 727] on icon "button" at bounding box center [432, 732] width 10 height 15
click at [428, 728] on icon "button" at bounding box center [432, 732] width 10 height 15
click at [340, 511] on div "Construção de Amor" at bounding box center [345, 518] width 121 height 17
click at [427, 735] on icon "button" at bounding box center [432, 732] width 10 height 15
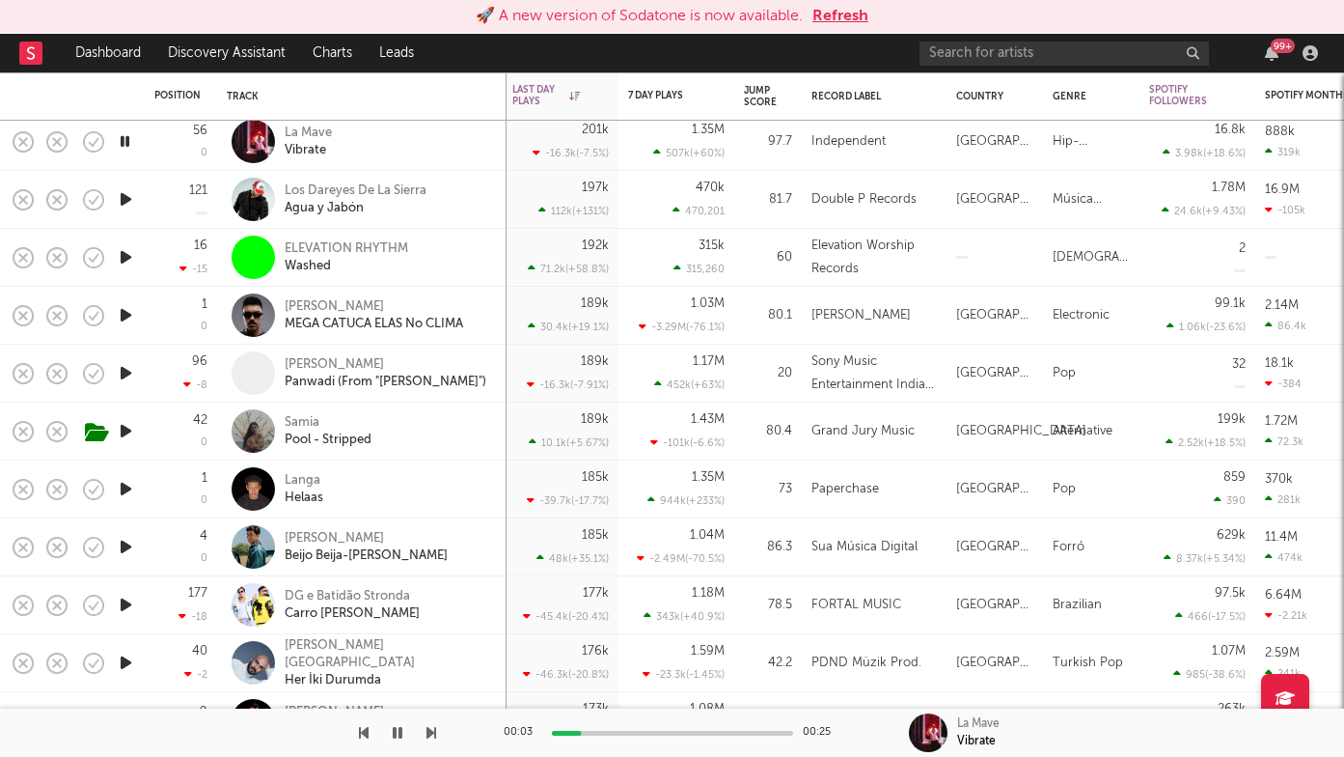
click at [428, 731] on icon "button" at bounding box center [432, 732] width 10 height 15
click at [414, 319] on div "MEGA CATUCA ELAS No CLIMA" at bounding box center [374, 324] width 179 height 17
click at [432, 729] on icon "button" at bounding box center [432, 732] width 10 height 15
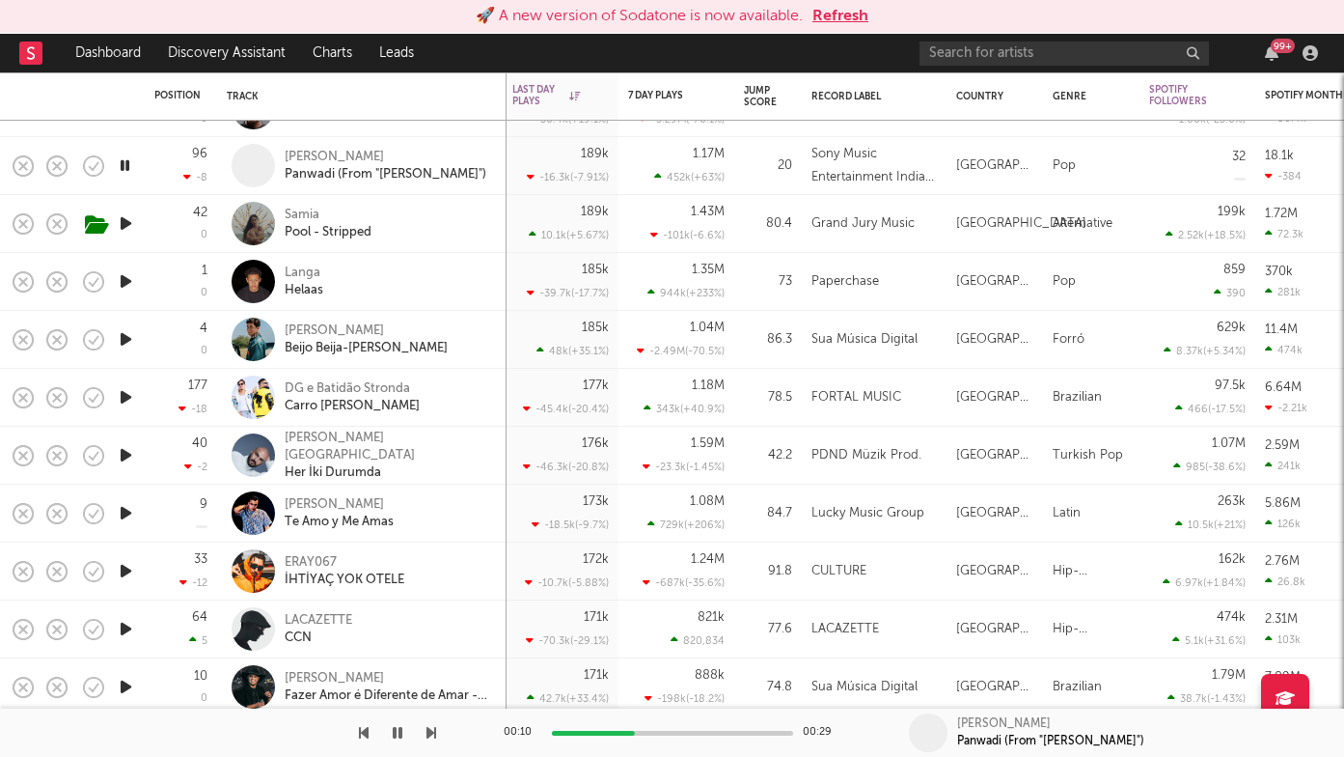
click at [433, 733] on icon "button" at bounding box center [432, 732] width 10 height 15
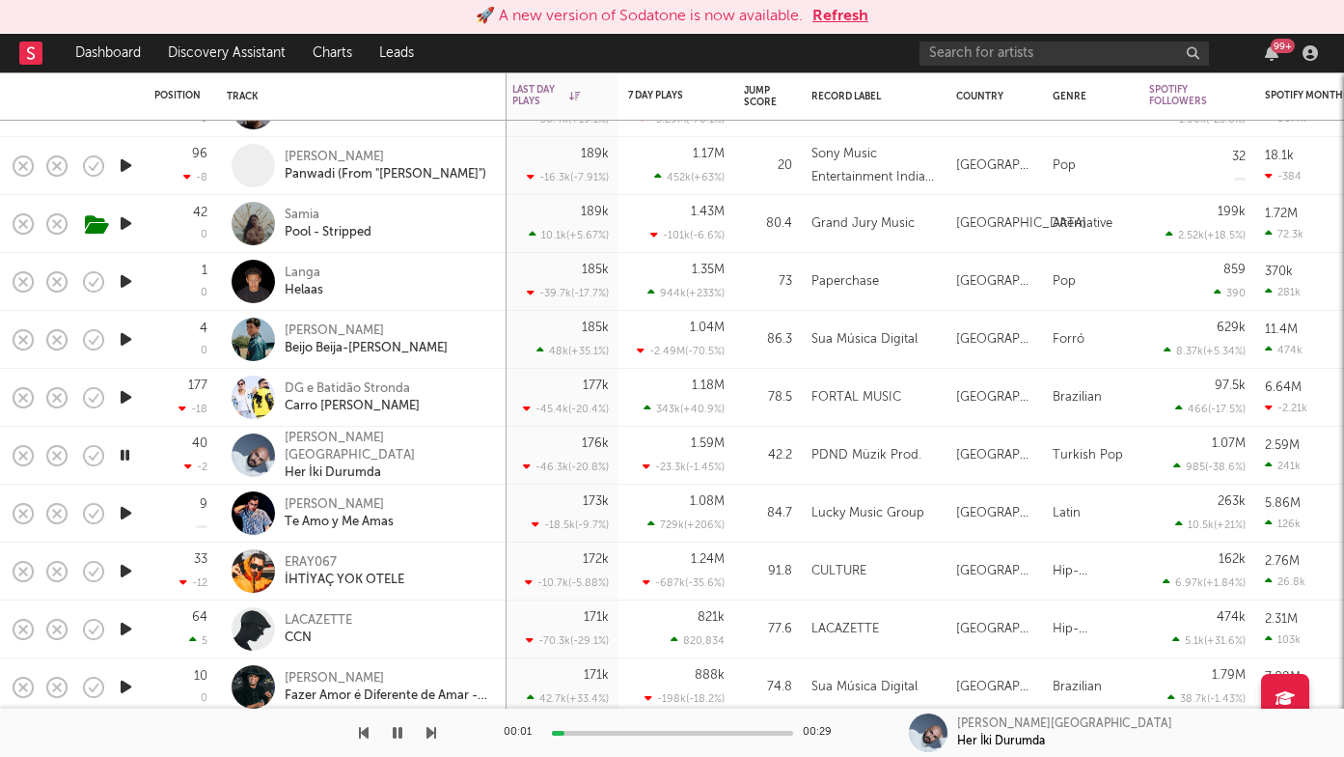
click at [433, 733] on icon "button" at bounding box center [432, 732] width 10 height 15
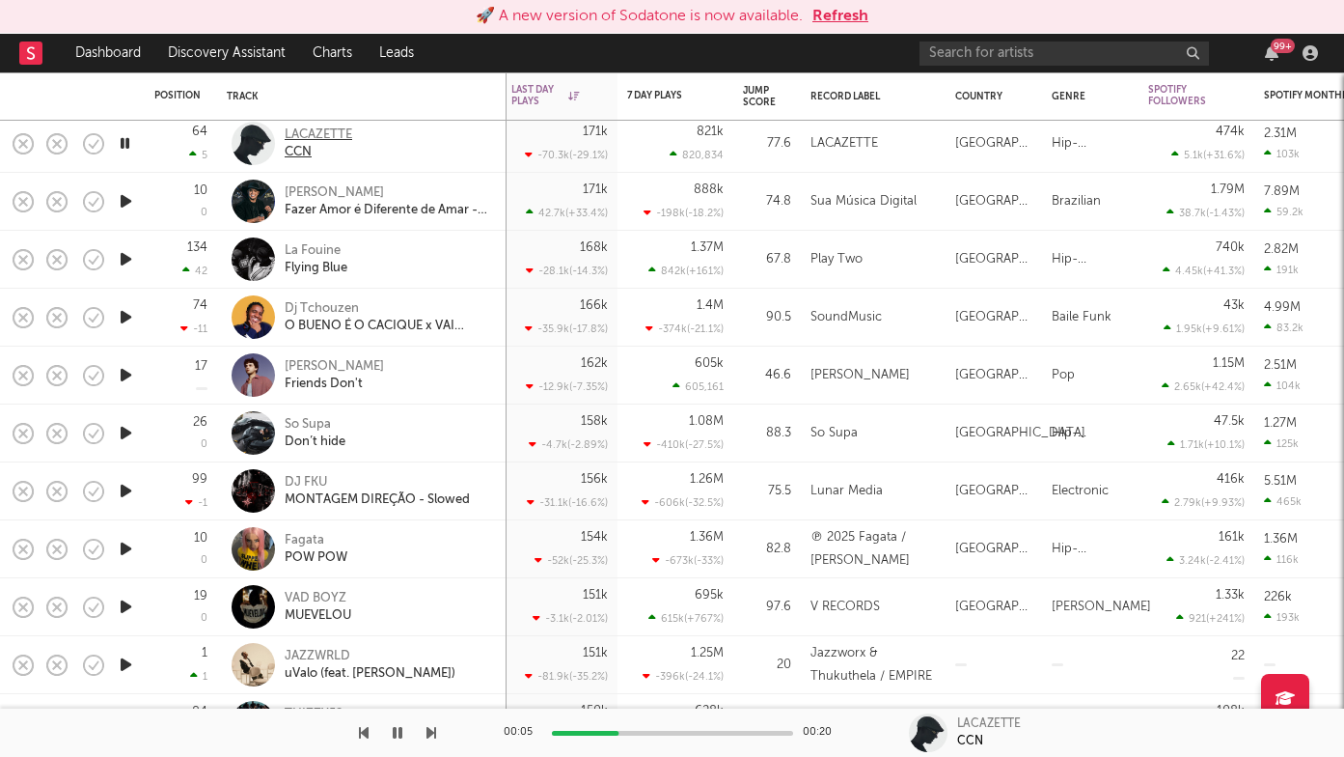
click at [328, 127] on div "LACAZETTE" at bounding box center [319, 134] width 68 height 17
click at [430, 736] on icon "button" at bounding box center [432, 732] width 10 height 15
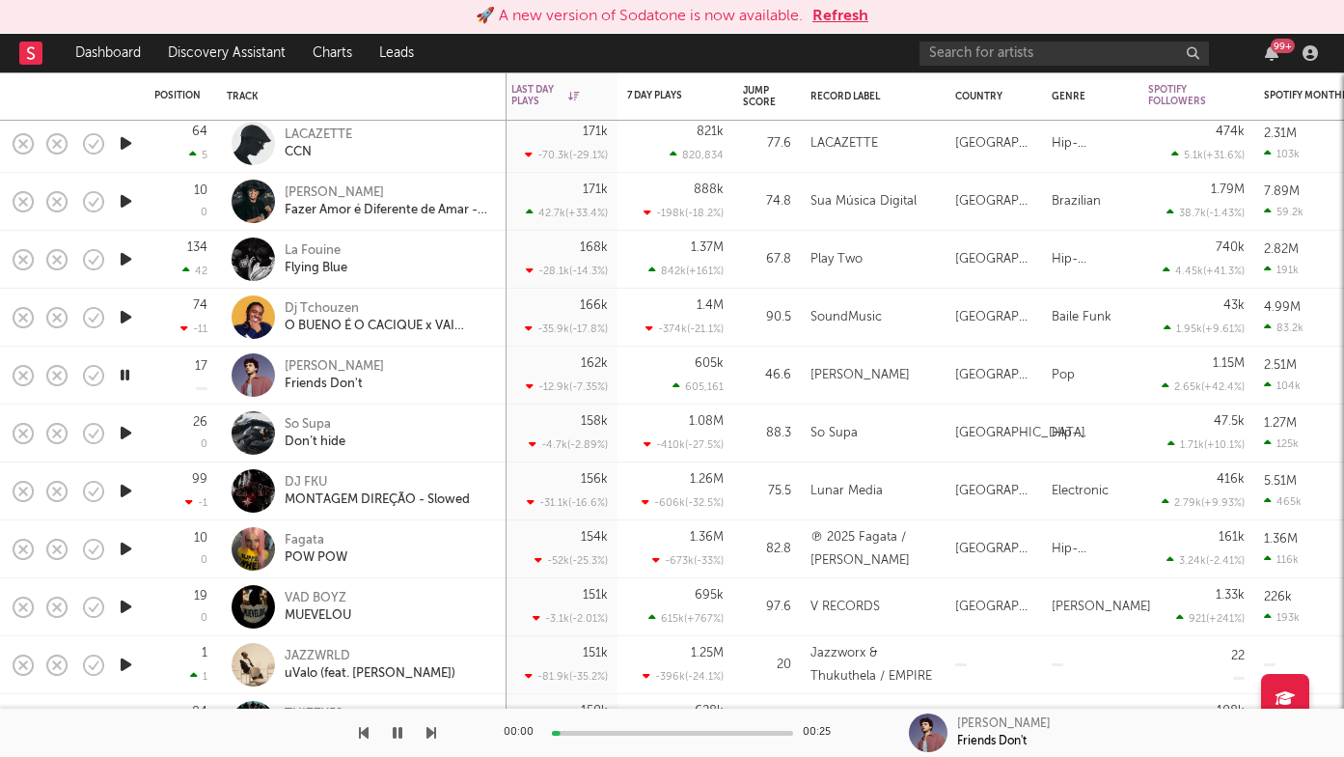
click at [430, 736] on icon "button" at bounding box center [432, 732] width 10 height 15
click at [323, 429] on div "So Supa" at bounding box center [315, 424] width 61 height 17
click at [429, 731] on icon "button" at bounding box center [432, 732] width 10 height 15
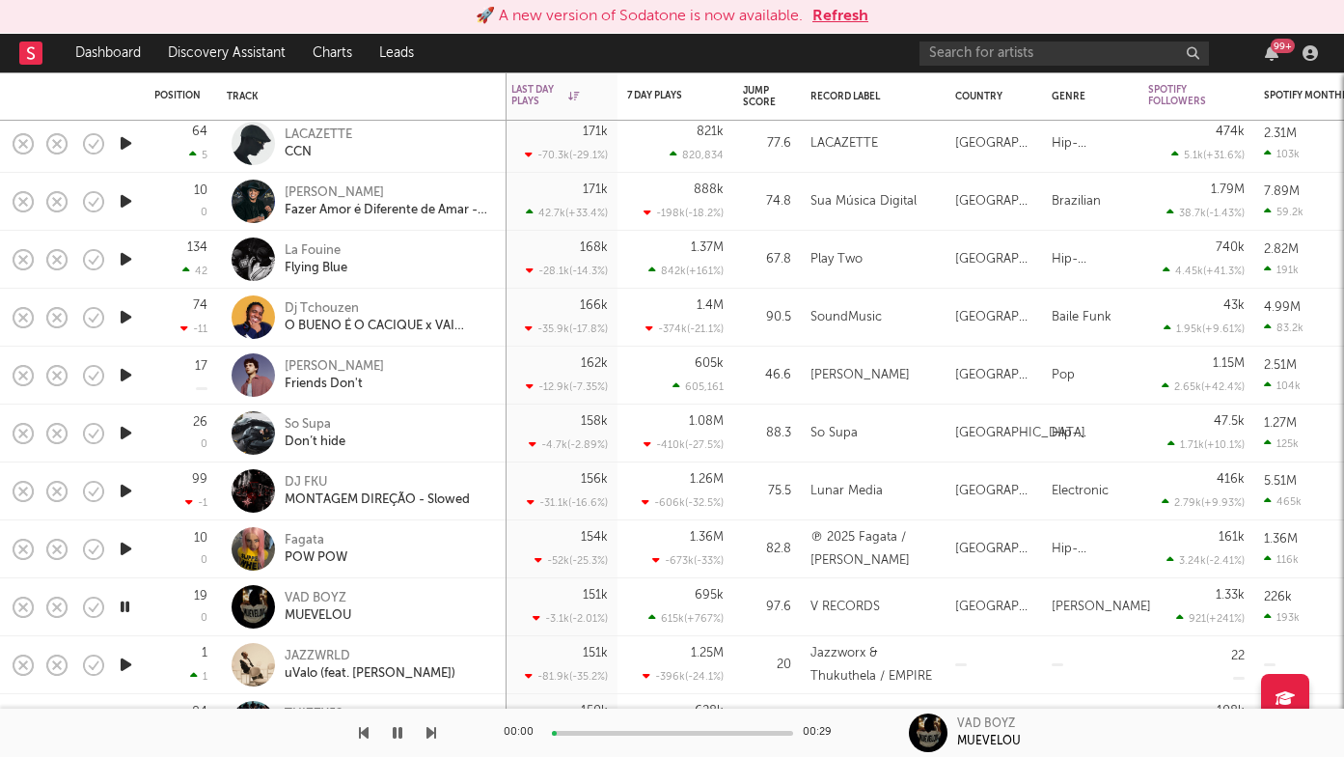
click at [429, 731] on icon "button" at bounding box center [432, 732] width 10 height 15
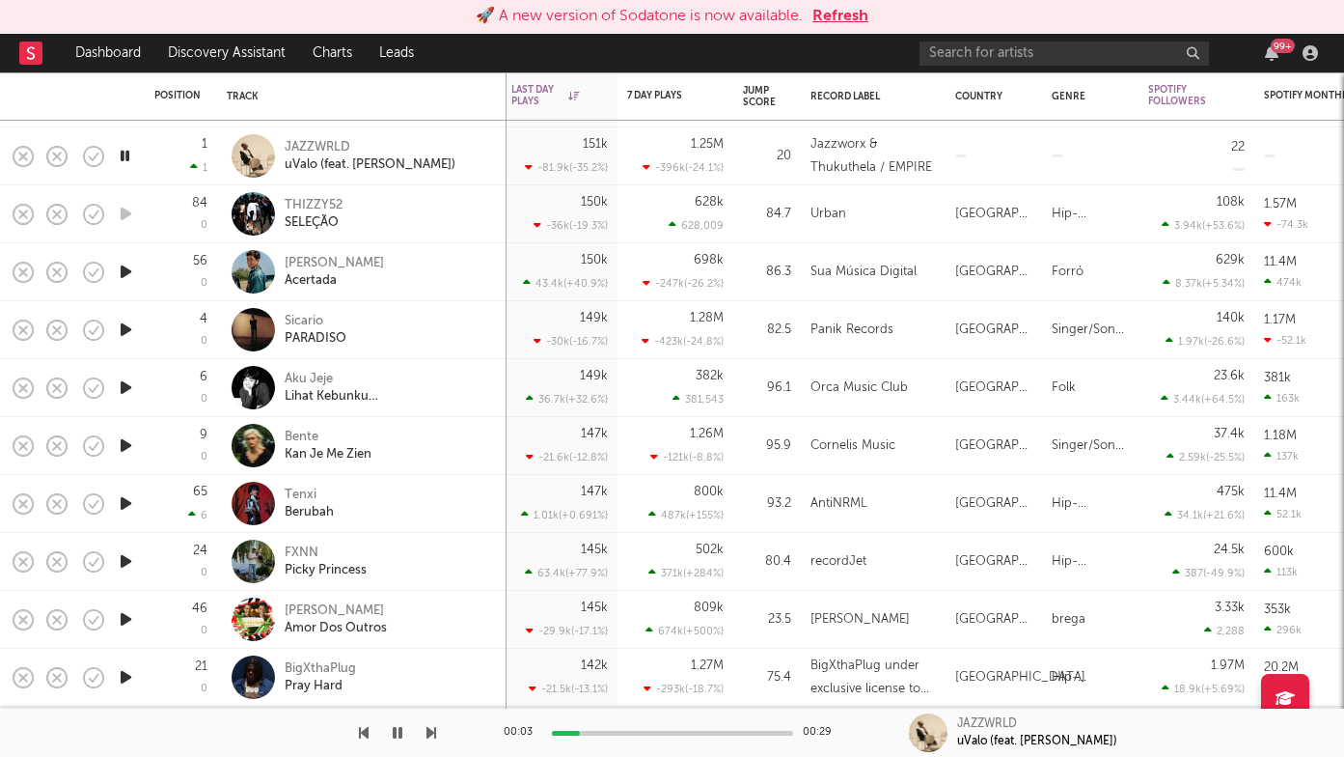
click at [424, 730] on div at bounding box center [218, 732] width 436 height 48
click at [427, 735] on icon "button" at bounding box center [432, 732] width 10 height 15
click at [429, 735] on icon "button" at bounding box center [432, 732] width 10 height 15
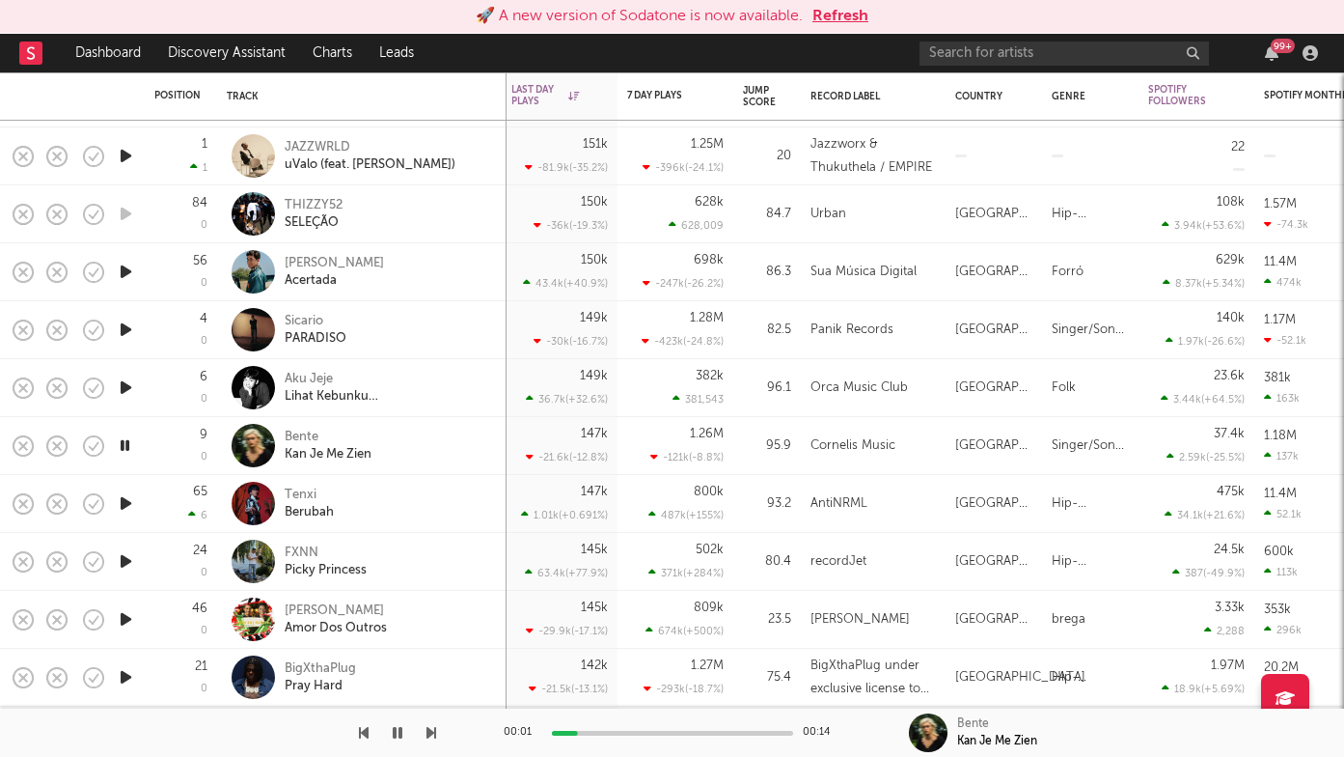
click at [429, 735] on icon "button" at bounding box center [432, 732] width 10 height 15
click at [430, 735] on icon "button" at bounding box center [432, 732] width 10 height 15
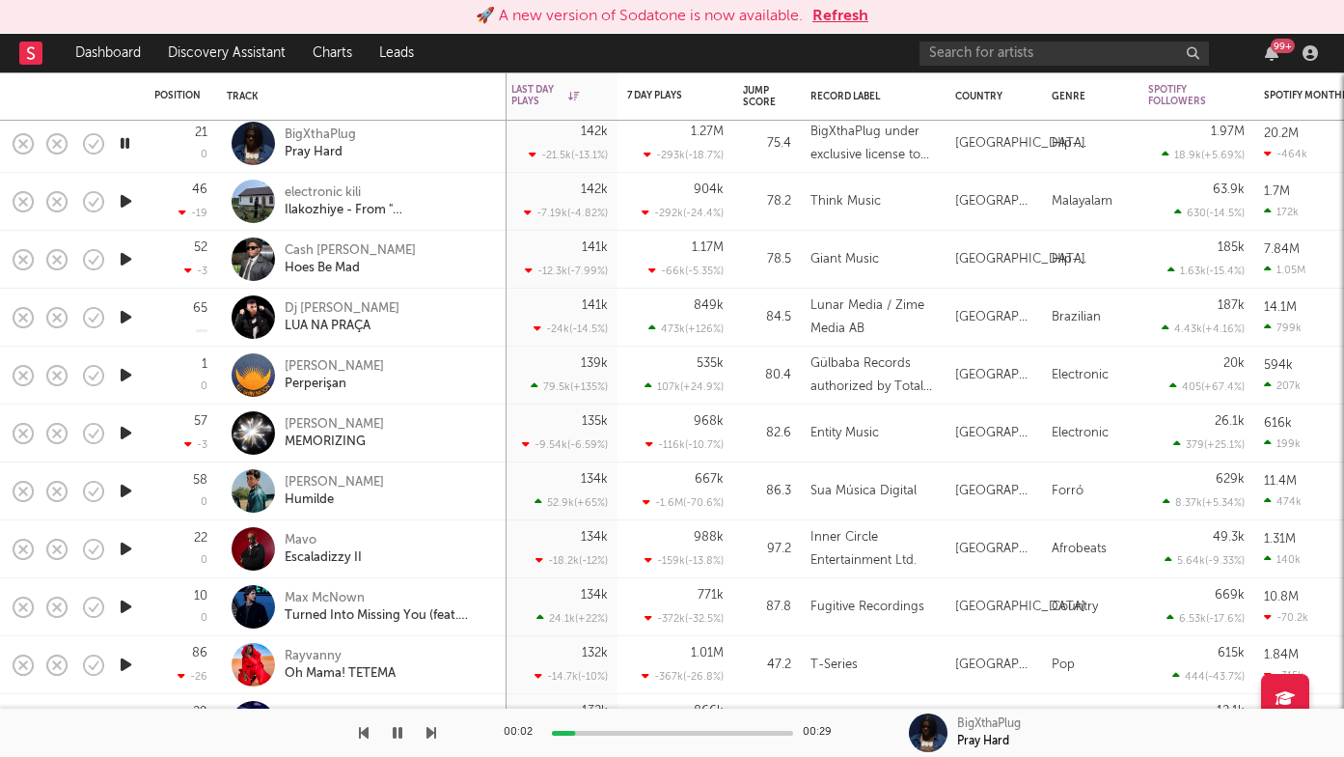
click at [433, 732] on icon "button" at bounding box center [432, 732] width 10 height 15
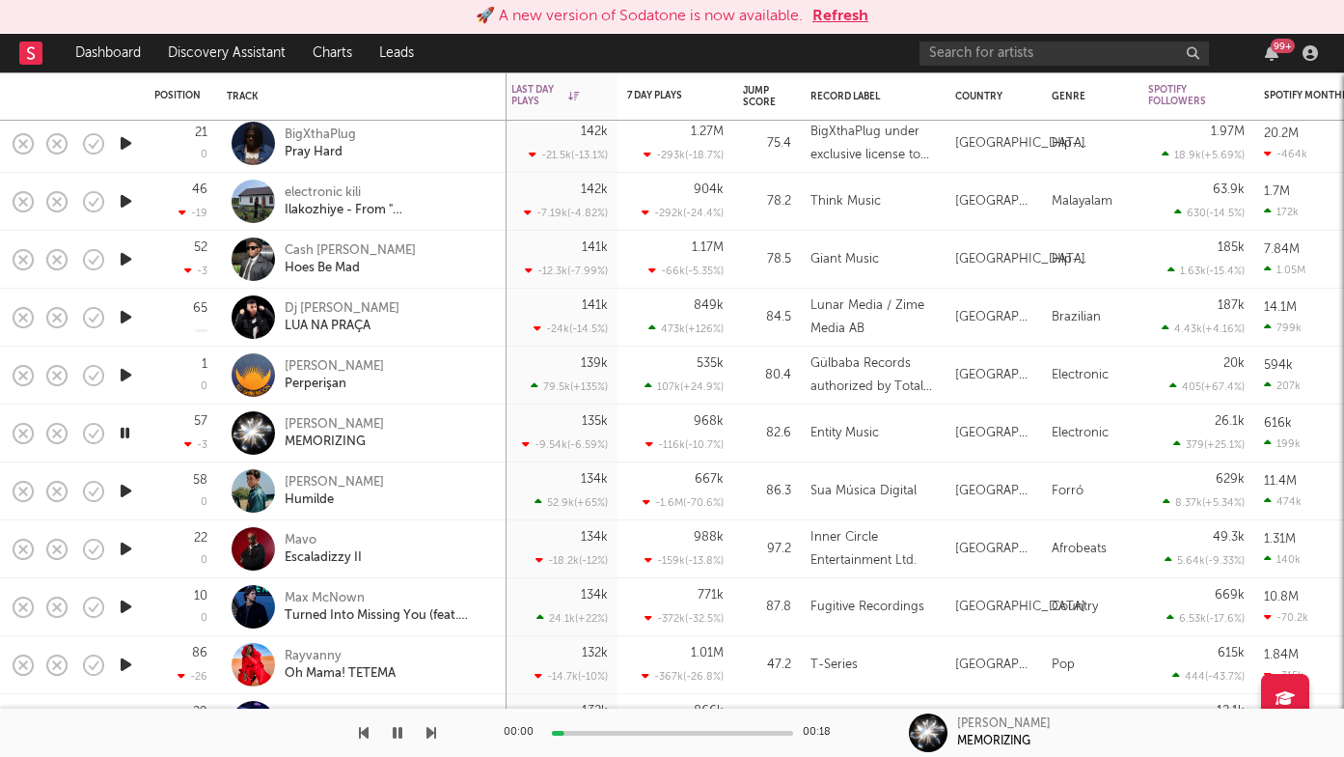
click at [433, 732] on icon "button" at bounding box center [432, 732] width 10 height 15
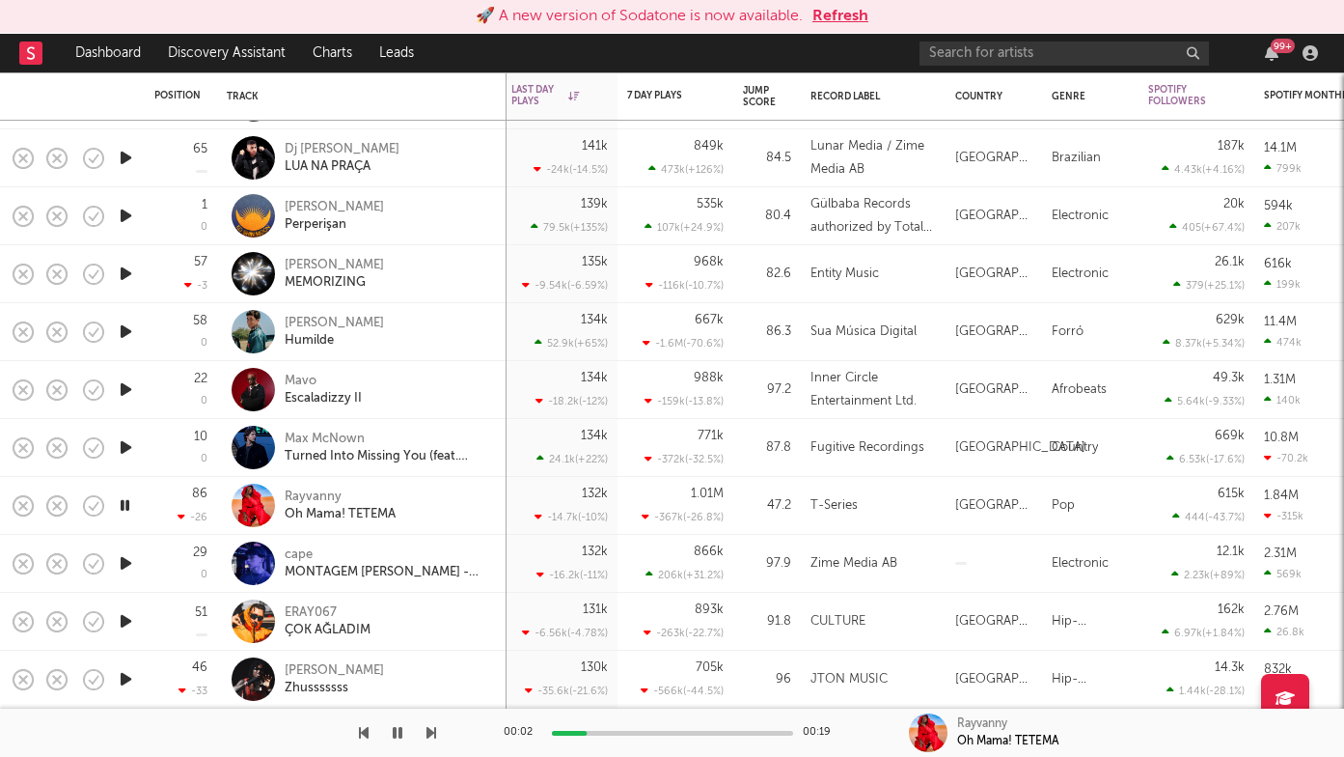
click at [433, 734] on icon "button" at bounding box center [432, 732] width 10 height 15
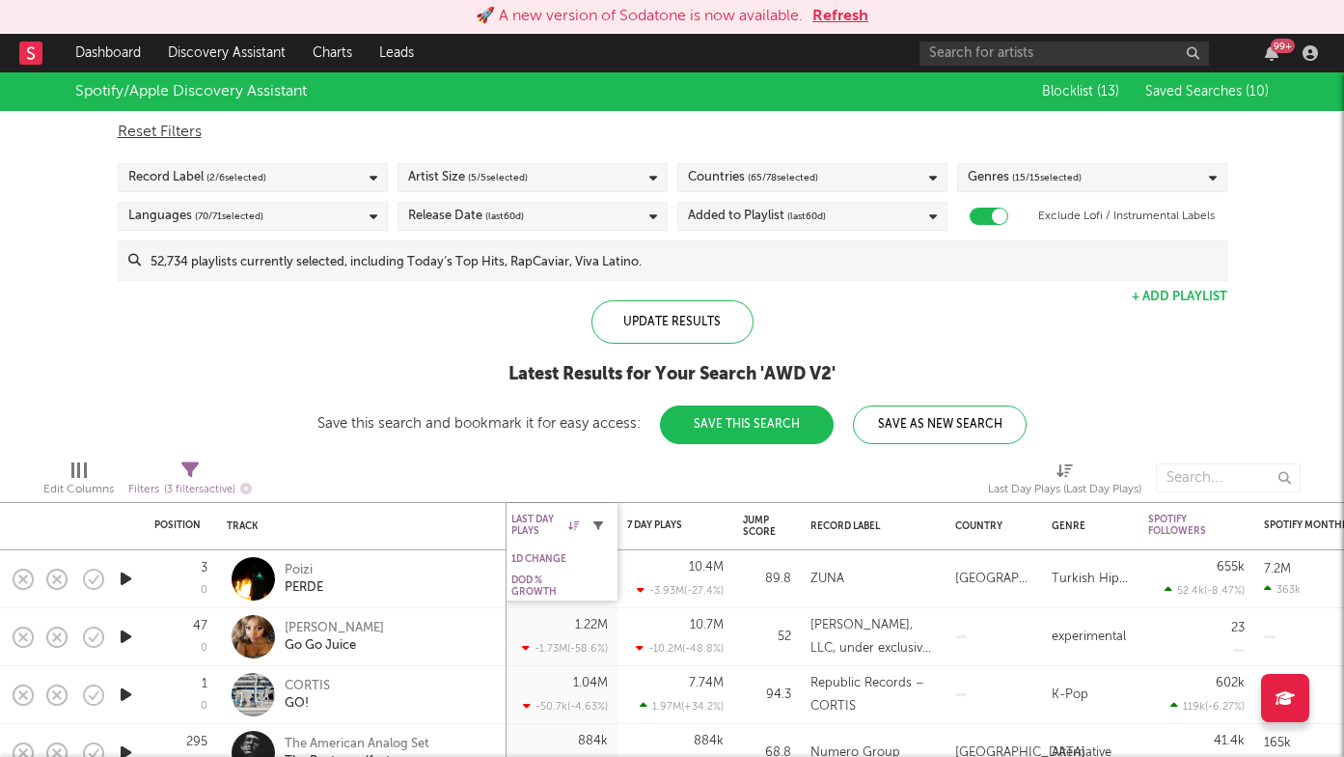
click at [599, 522] on icon "button" at bounding box center [599, 525] width 10 height 10
select select "max"
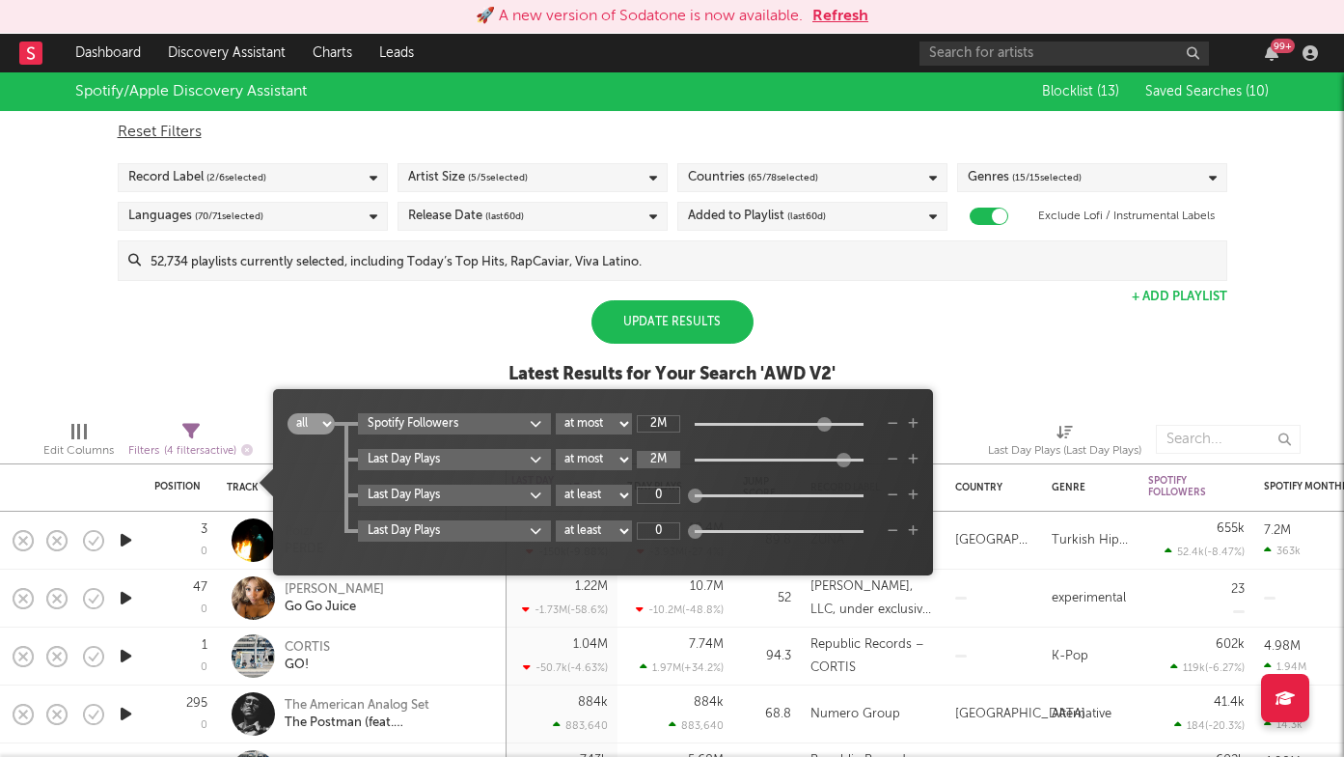
click at [659, 455] on input "2M" at bounding box center [658, 459] width 43 height 17
type input "130k"
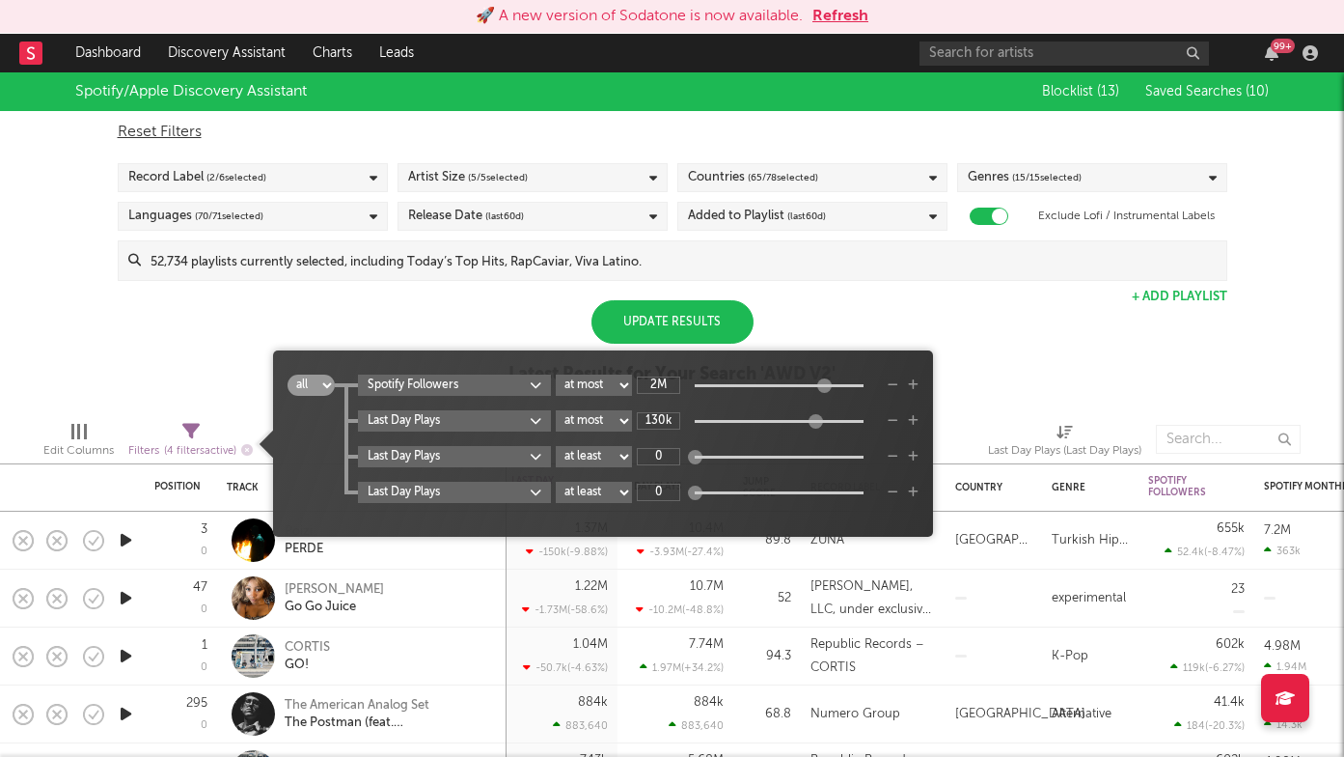
click at [699, 304] on div "Update Results" at bounding box center [673, 321] width 162 height 43
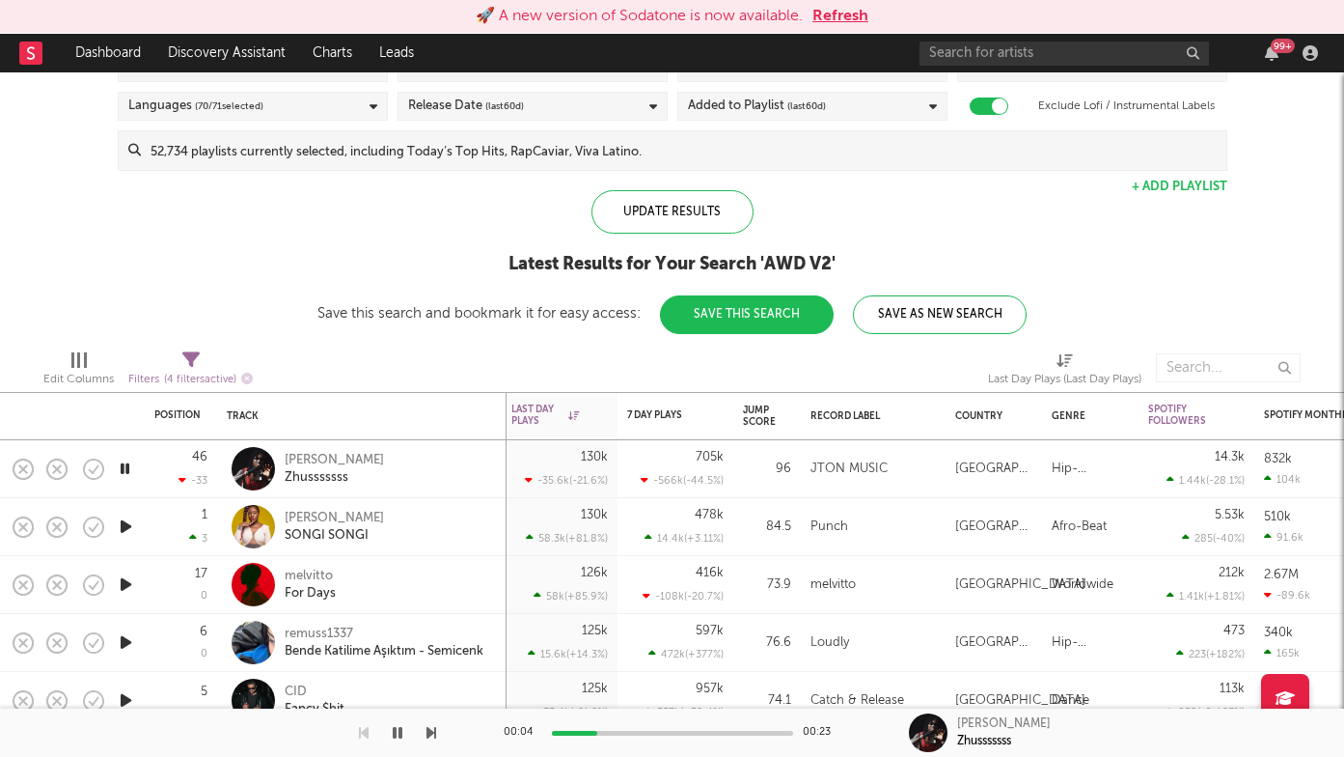
click at [430, 729] on icon "button" at bounding box center [432, 732] width 10 height 15
drag, startPoint x: 430, startPoint y: 729, endPoint x: 329, endPoint y: 572, distance: 186.3
click at [329, 0] on div "🚀 A new version of Sodatone is now available. Refresh Dashboard Discovery Assis…" at bounding box center [672, 0] width 1344 height 0
click at [308, 575] on div "melvitto" at bounding box center [310, 576] width 51 height 17
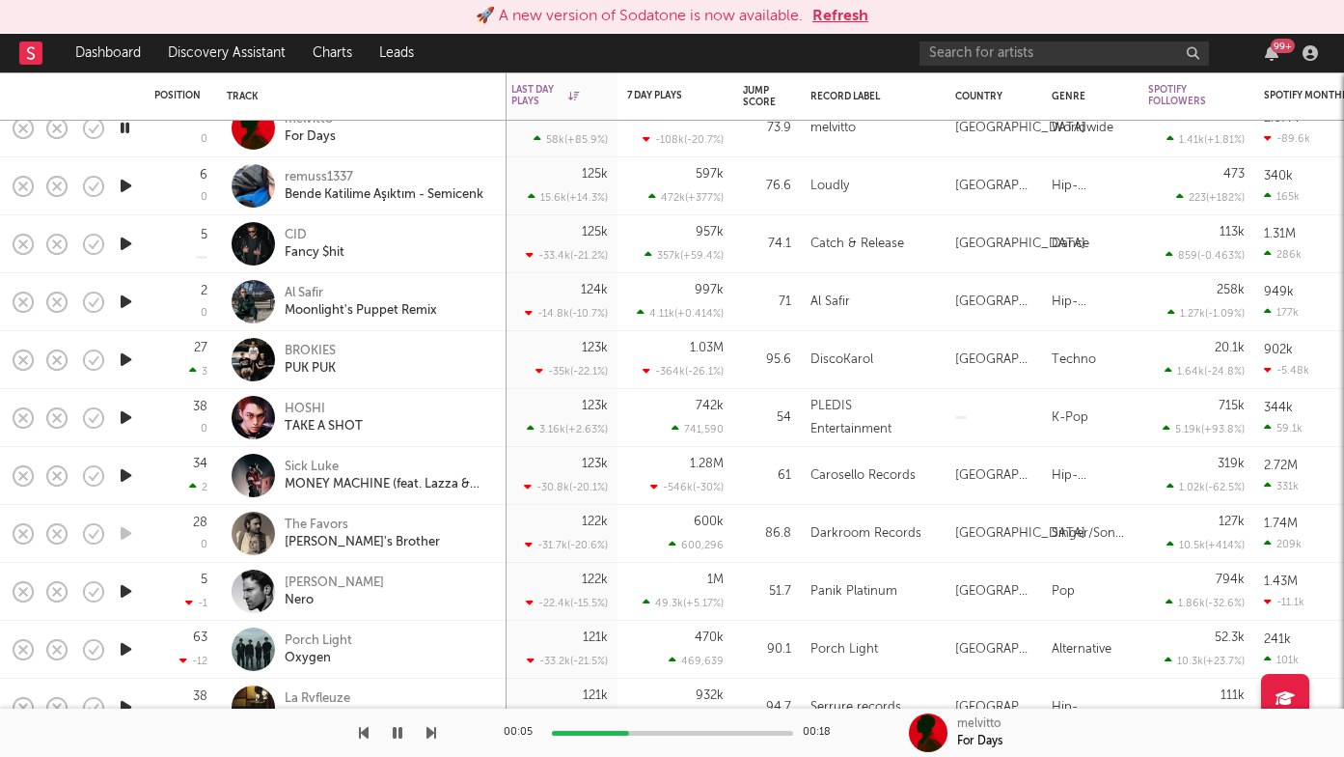
click at [430, 729] on icon "button" at bounding box center [432, 732] width 10 height 15
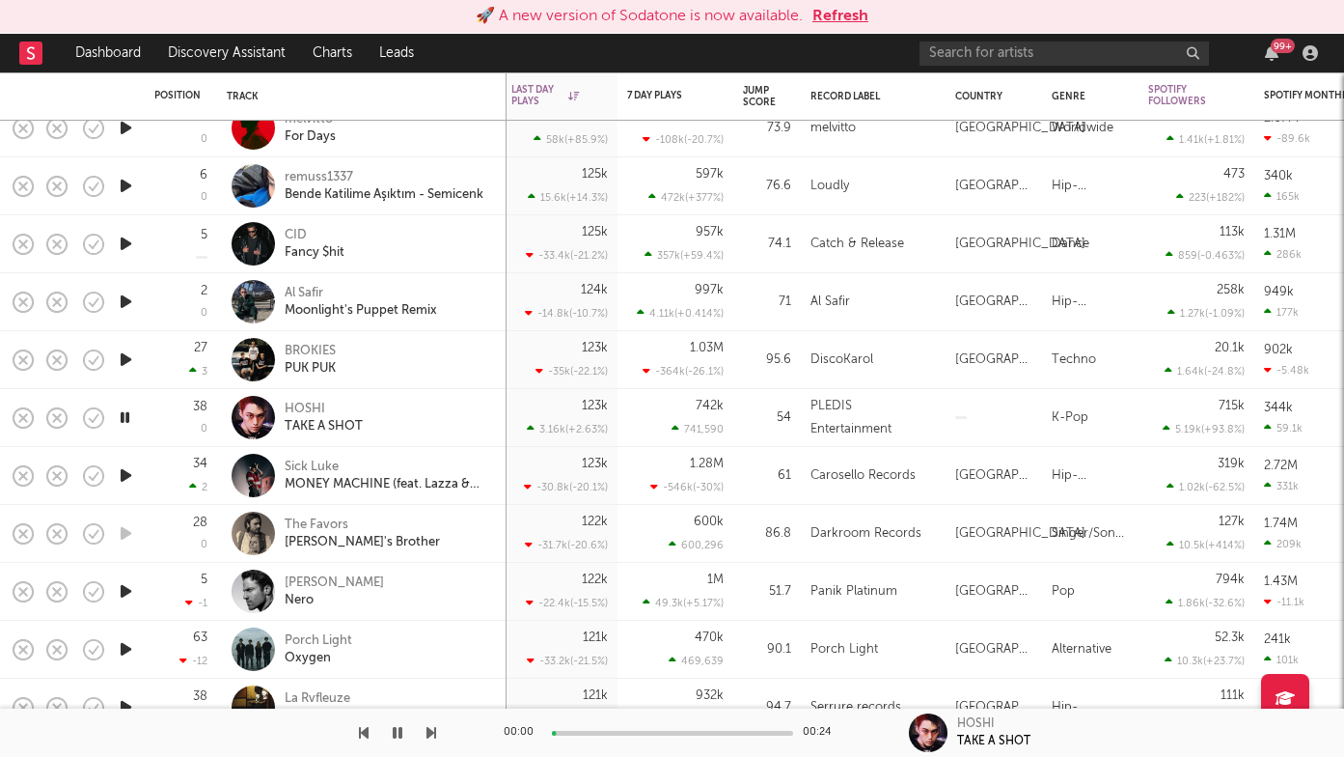
click at [430, 729] on icon "button" at bounding box center [432, 732] width 10 height 15
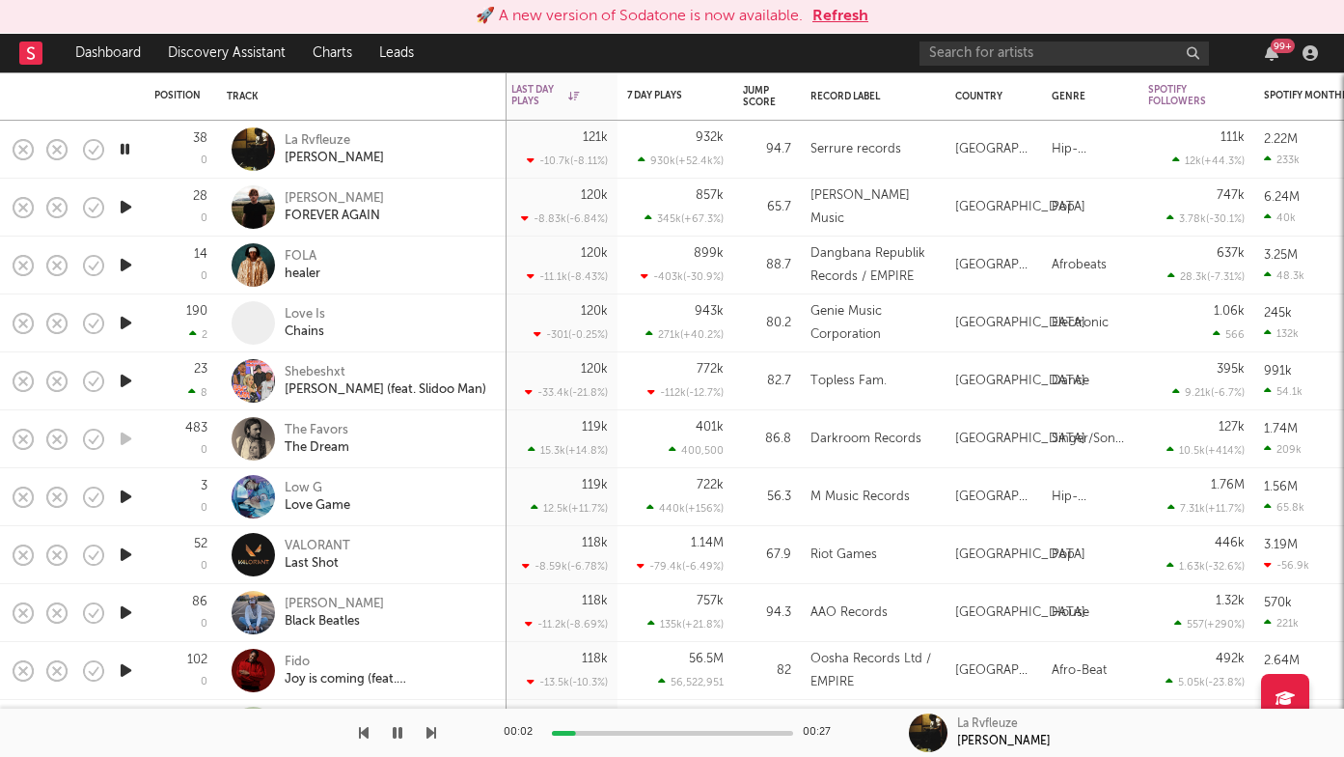
click at [431, 731] on icon "button" at bounding box center [432, 732] width 10 height 15
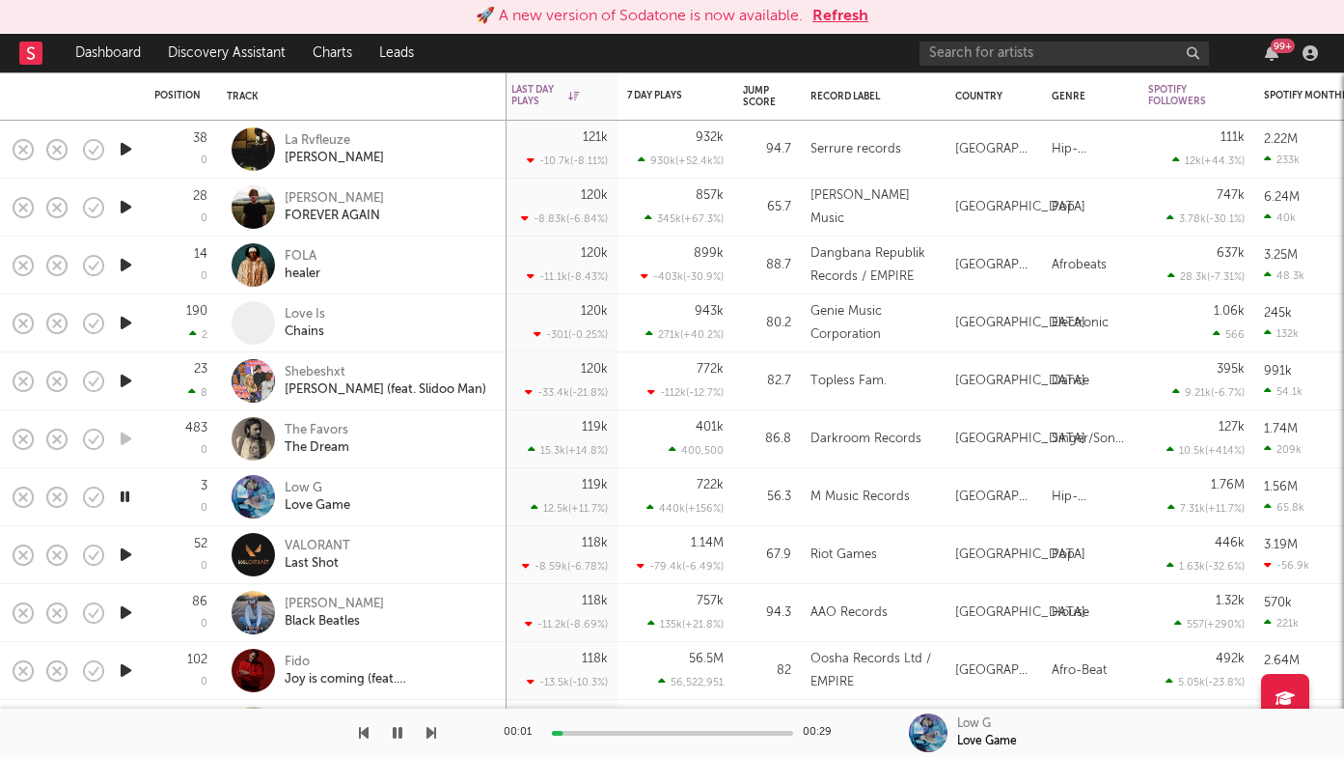
click at [431, 731] on icon "button" at bounding box center [432, 732] width 10 height 15
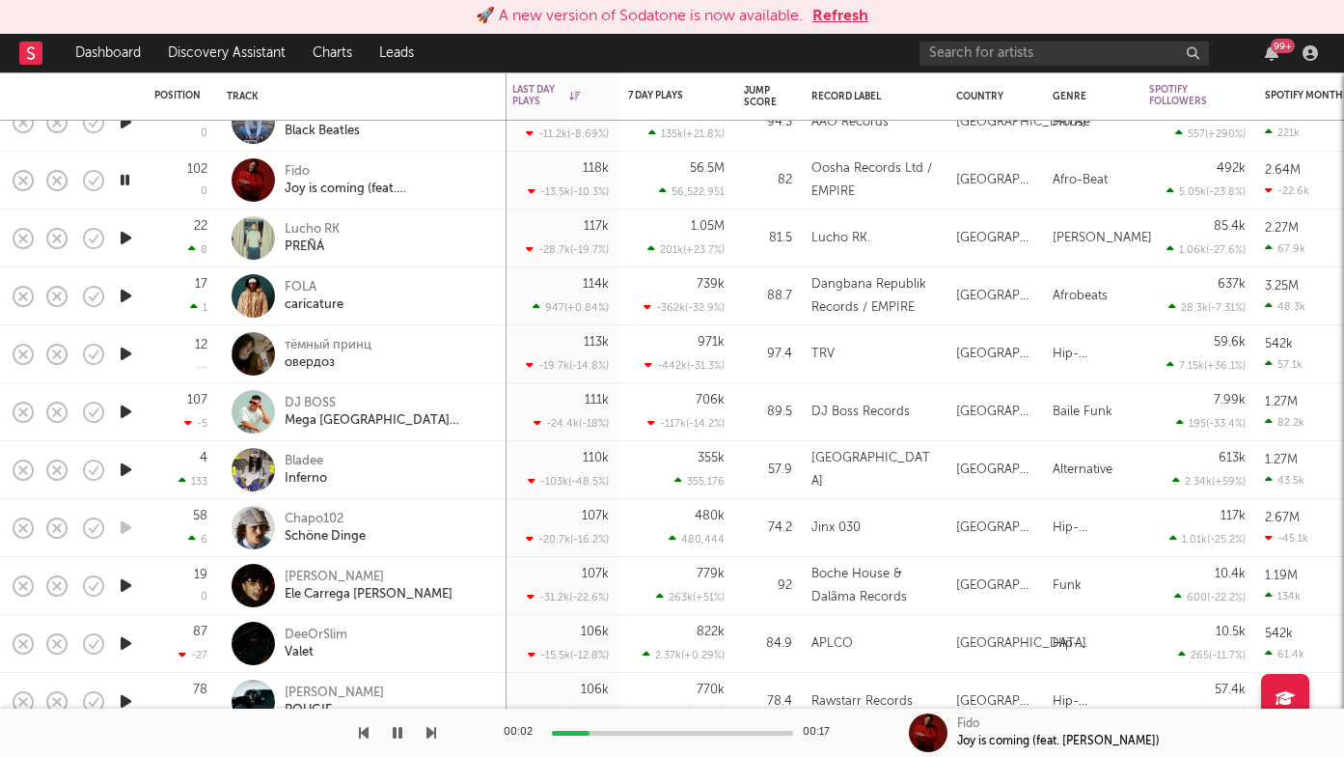
click at [421, 731] on div at bounding box center [218, 732] width 436 height 48
click at [427, 731] on icon "button" at bounding box center [432, 732] width 10 height 15
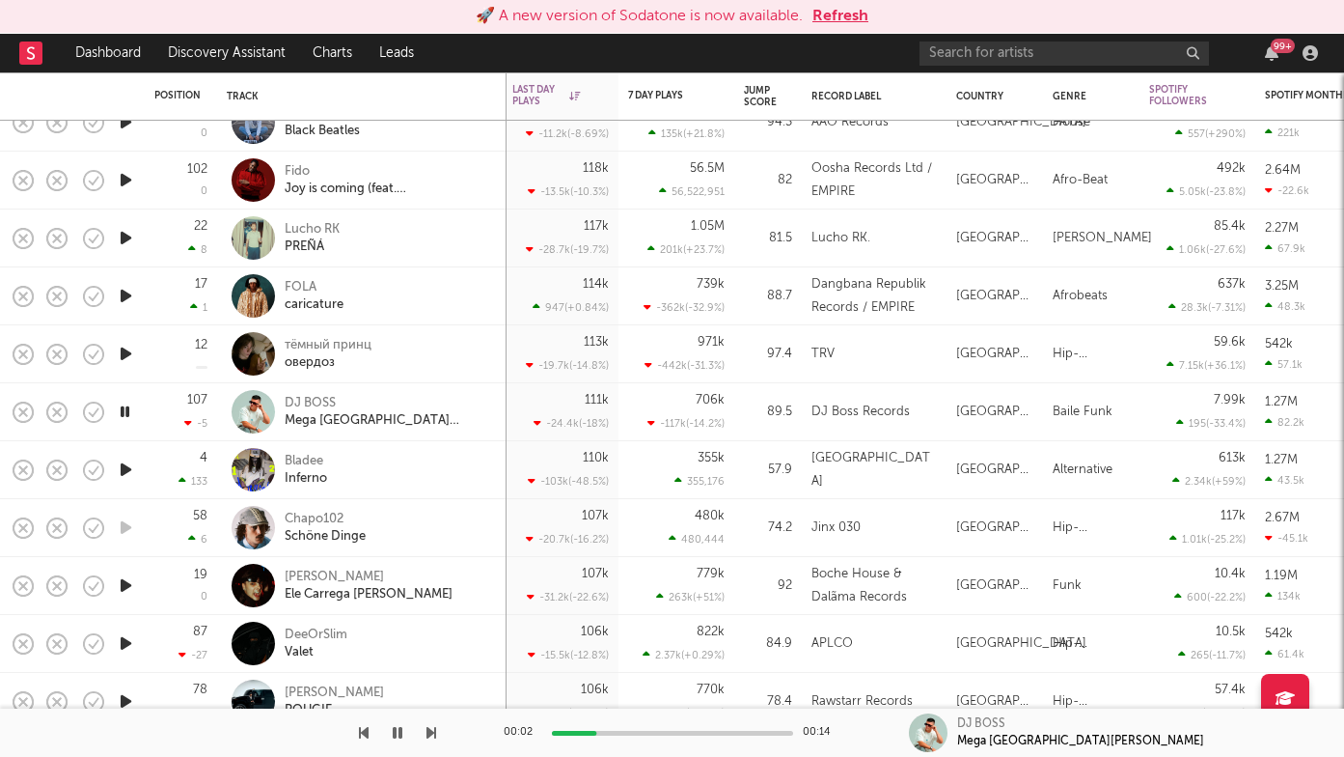
click at [430, 726] on icon "button" at bounding box center [432, 732] width 10 height 15
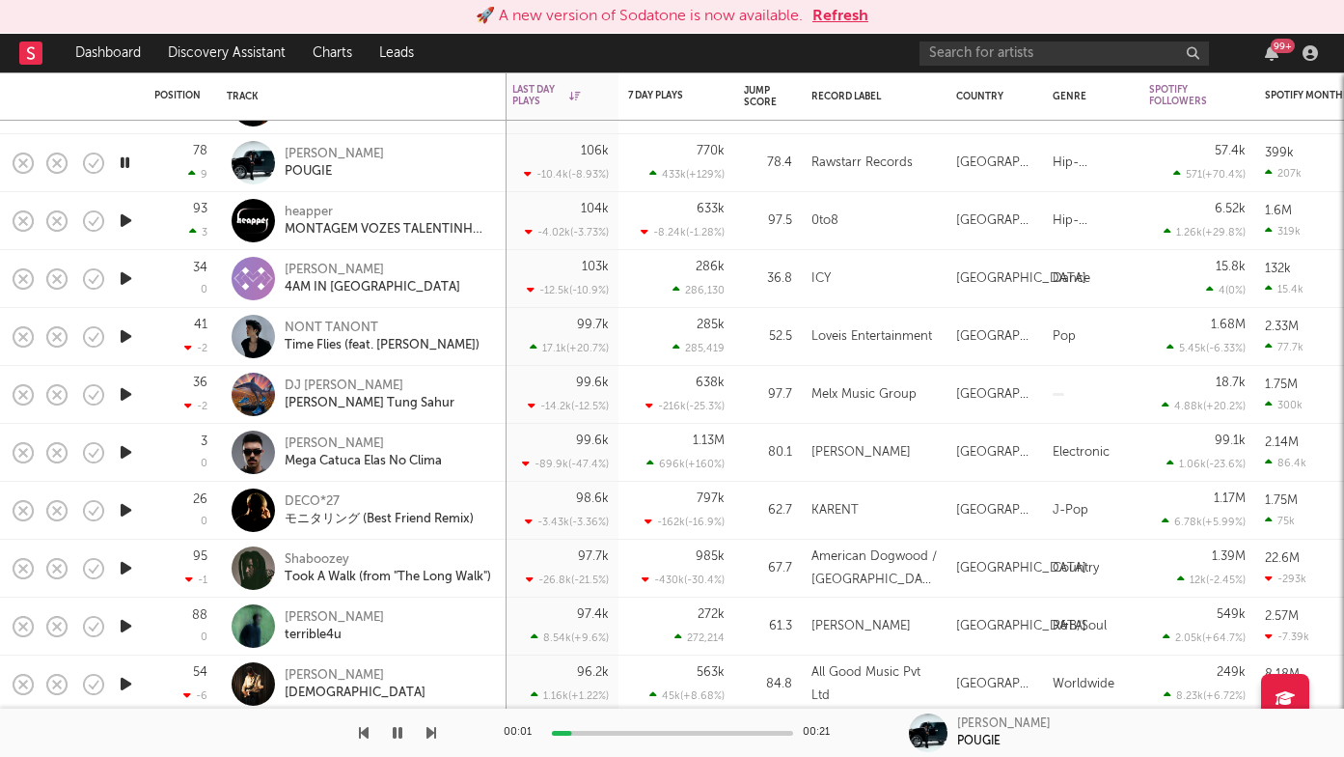
click at [428, 731] on icon "button" at bounding box center [432, 732] width 10 height 15
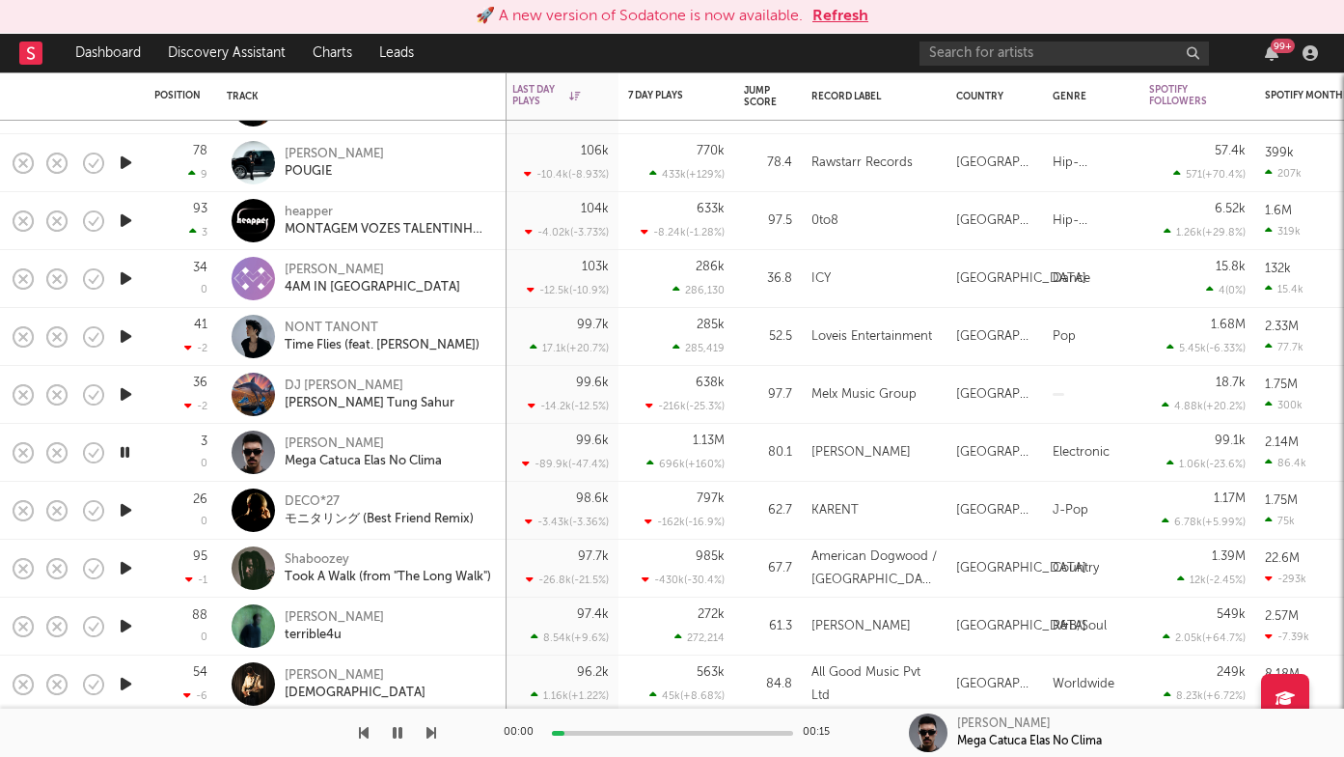
click at [428, 731] on icon "button" at bounding box center [432, 732] width 10 height 15
click at [428, 732] on icon "button" at bounding box center [432, 732] width 10 height 15
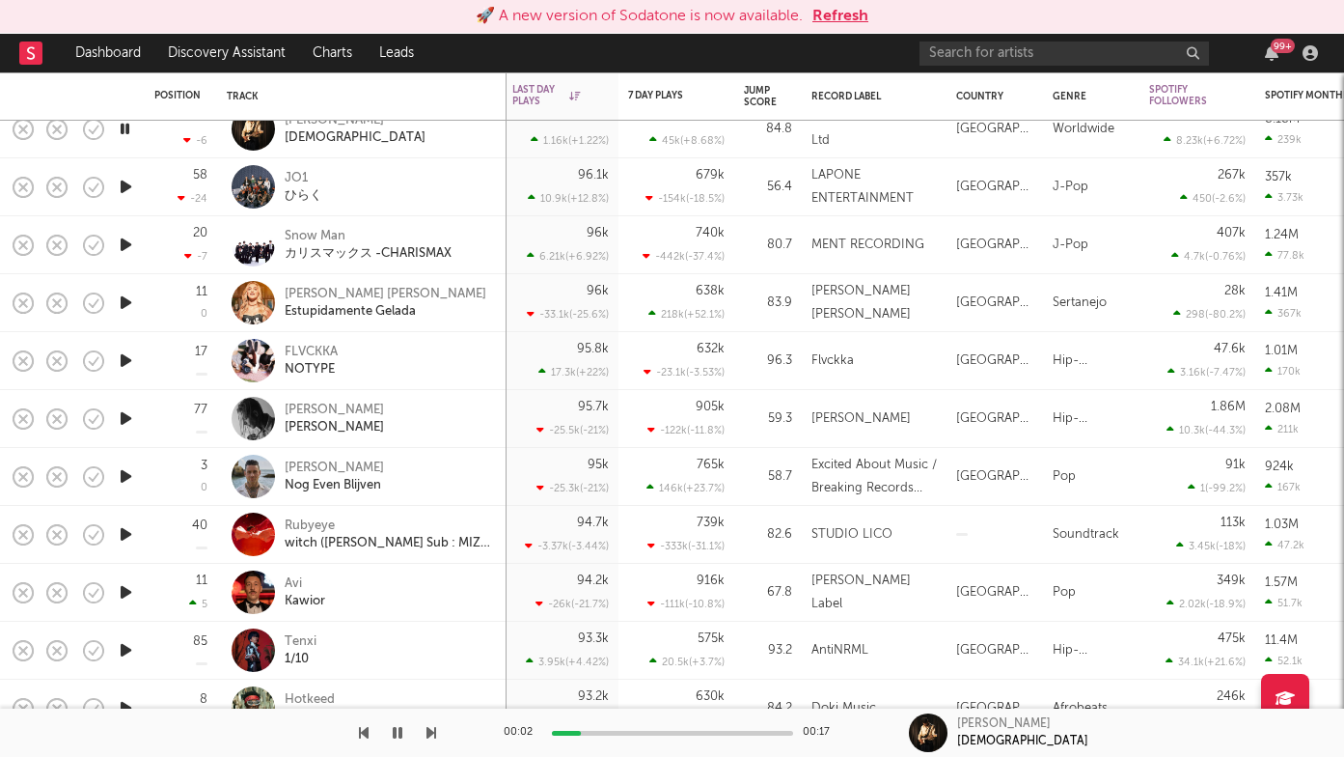
click at [431, 731] on icon "button" at bounding box center [432, 732] width 10 height 15
drag, startPoint x: 431, startPoint y: 731, endPoint x: 289, endPoint y: 704, distance: 145.4
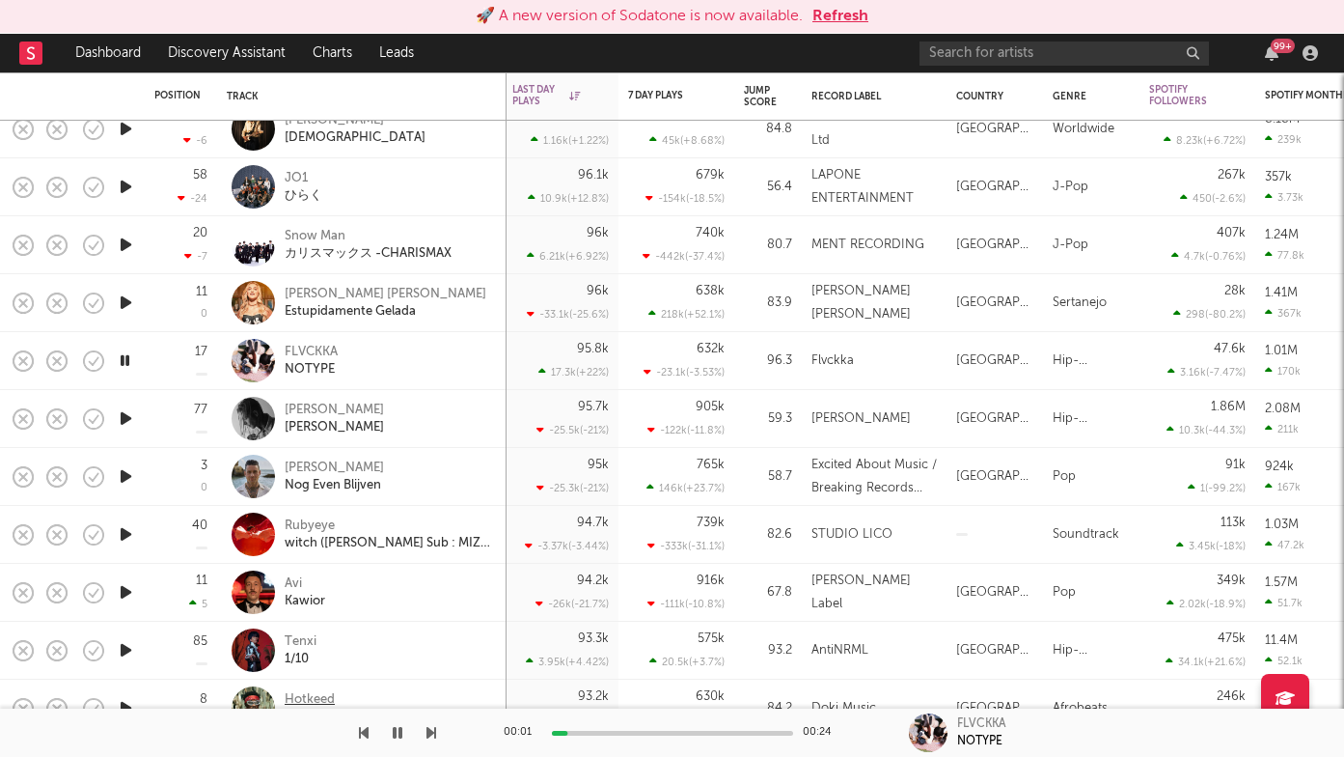
click at [289, 0] on div "🚀 A new version of Sodatone is now available. Refresh Dashboard Discovery Assis…" at bounding box center [672, 0] width 1344 height 0
click at [327, 347] on div "FLVCKKA" at bounding box center [311, 352] width 53 height 17
click at [429, 733] on icon "button" at bounding box center [432, 732] width 10 height 15
click at [431, 734] on icon "button" at bounding box center [432, 732] width 10 height 15
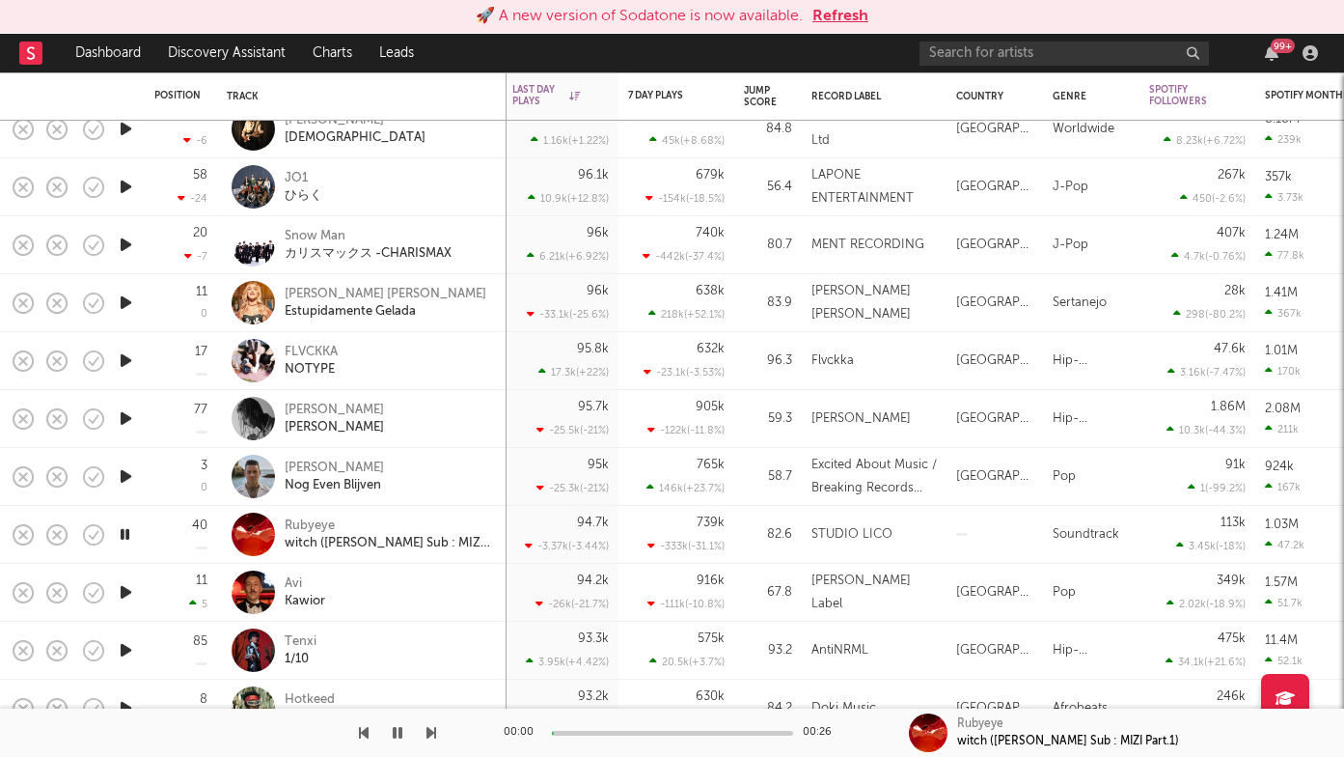
click at [431, 734] on icon "button" at bounding box center [432, 732] width 10 height 15
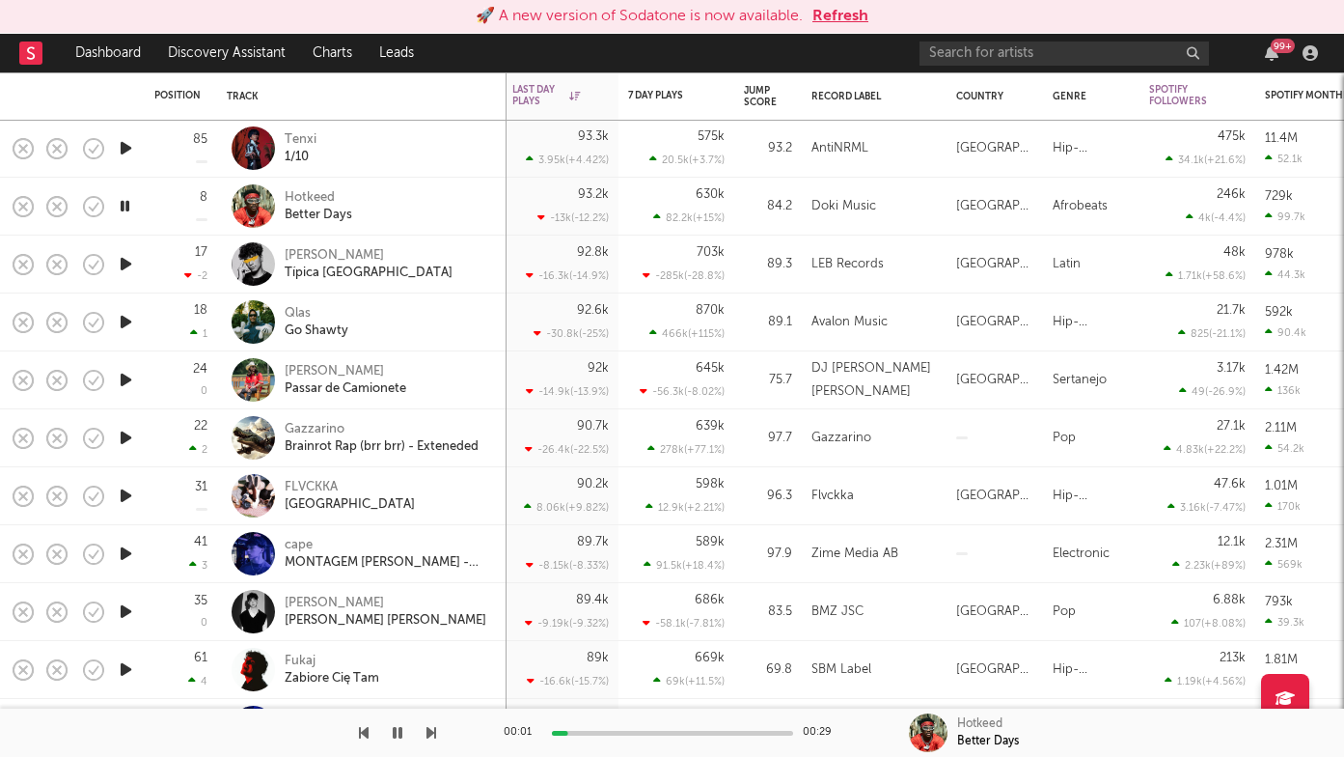
click at [429, 734] on icon "button" at bounding box center [432, 732] width 10 height 15
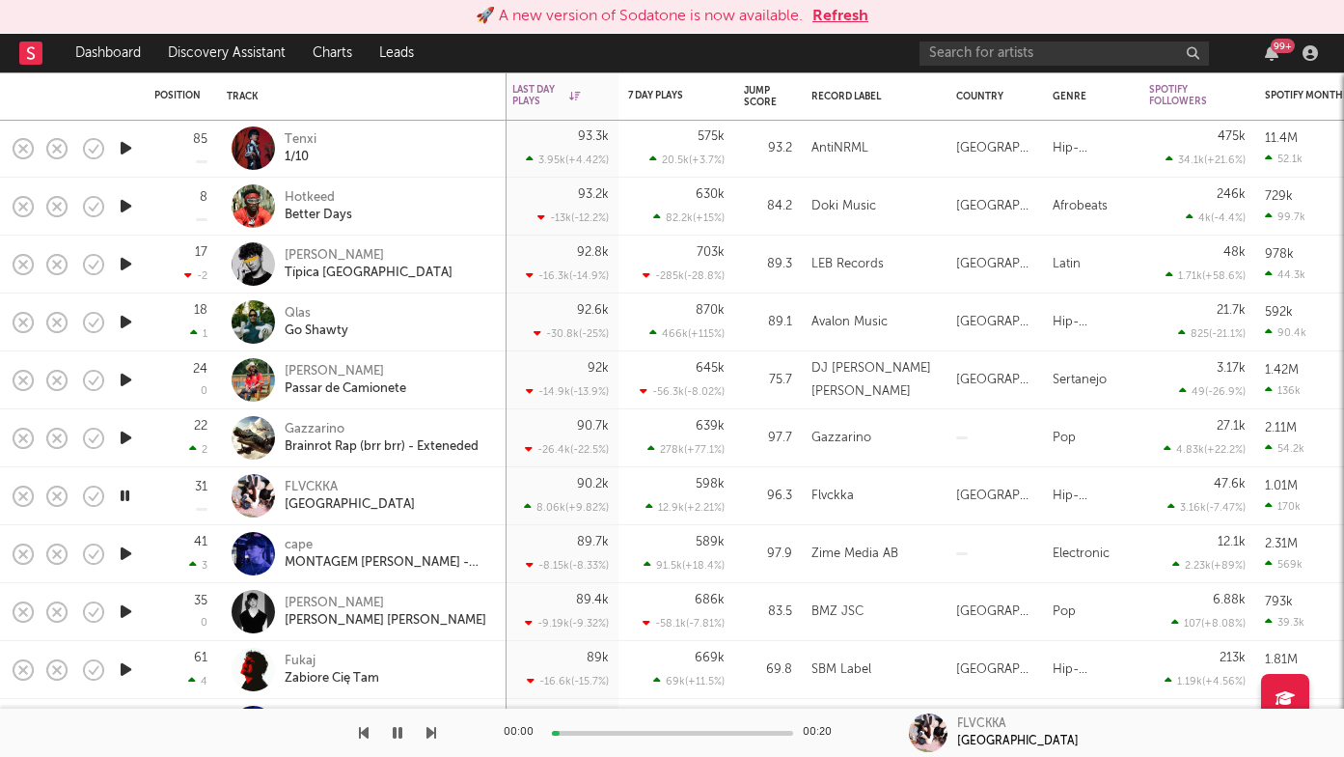
click at [430, 735] on icon "button" at bounding box center [432, 732] width 10 height 15
click at [432, 735] on icon "button" at bounding box center [432, 732] width 10 height 15
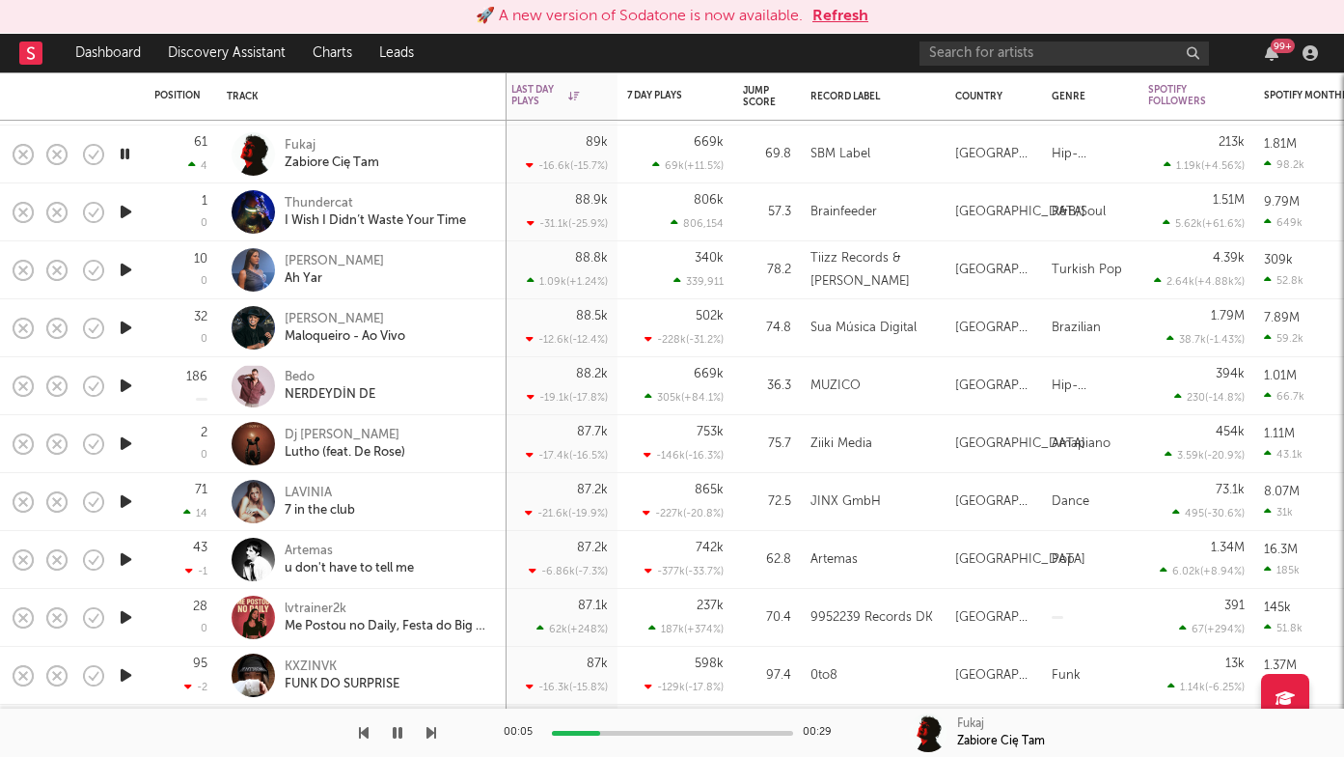
click at [429, 734] on icon "button" at bounding box center [432, 732] width 10 height 15
click at [430, 735] on icon "button" at bounding box center [432, 732] width 10 height 15
click at [431, 735] on icon "button" at bounding box center [432, 732] width 10 height 15
click at [431, 736] on icon "button" at bounding box center [432, 732] width 10 height 15
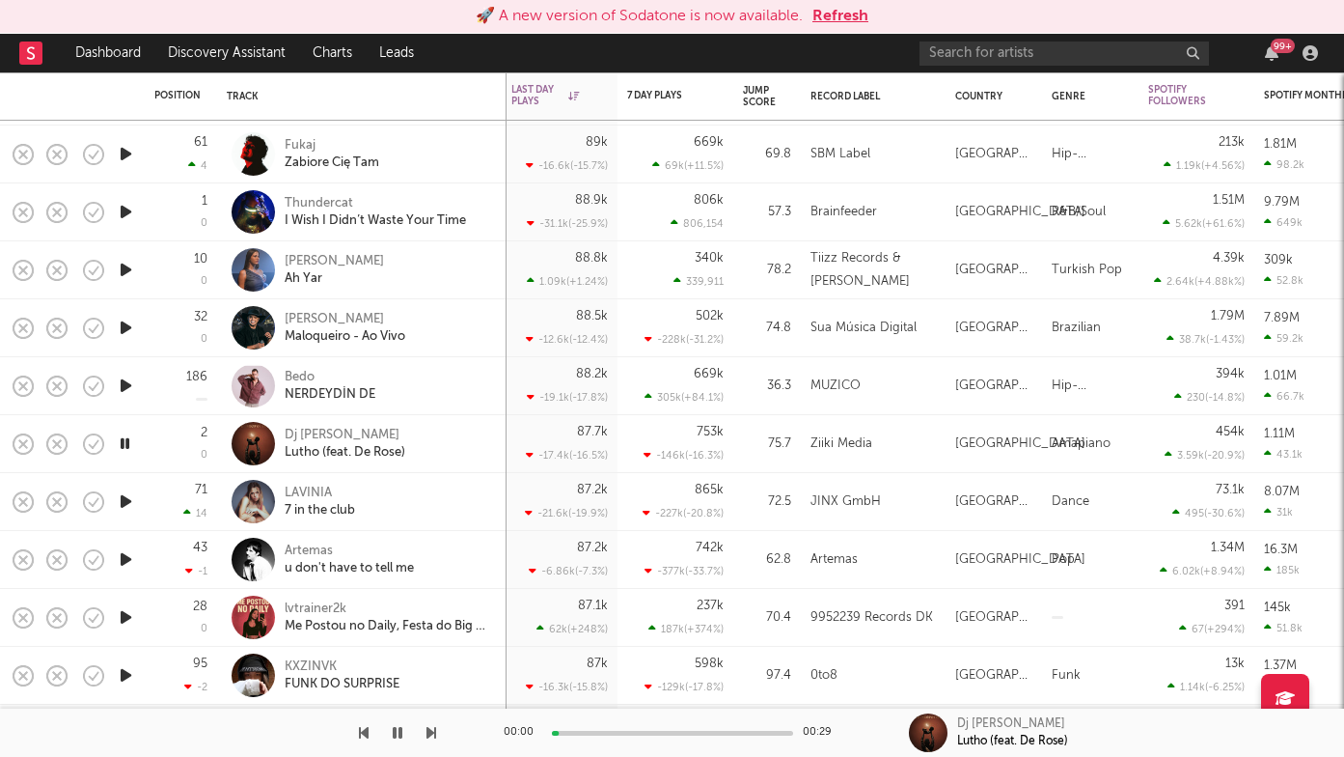
click at [432, 737] on icon "button" at bounding box center [432, 732] width 10 height 15
click at [433, 738] on icon "button" at bounding box center [432, 732] width 10 height 15
drag, startPoint x: 433, startPoint y: 738, endPoint x: 459, endPoint y: 745, distance: 26.9
click at [458, 749] on div "00:01 00:29 lvtrainer2k Me Postou no Daily, Festa do Big G (feat. LELE JP)" at bounding box center [672, 732] width 1344 height 48
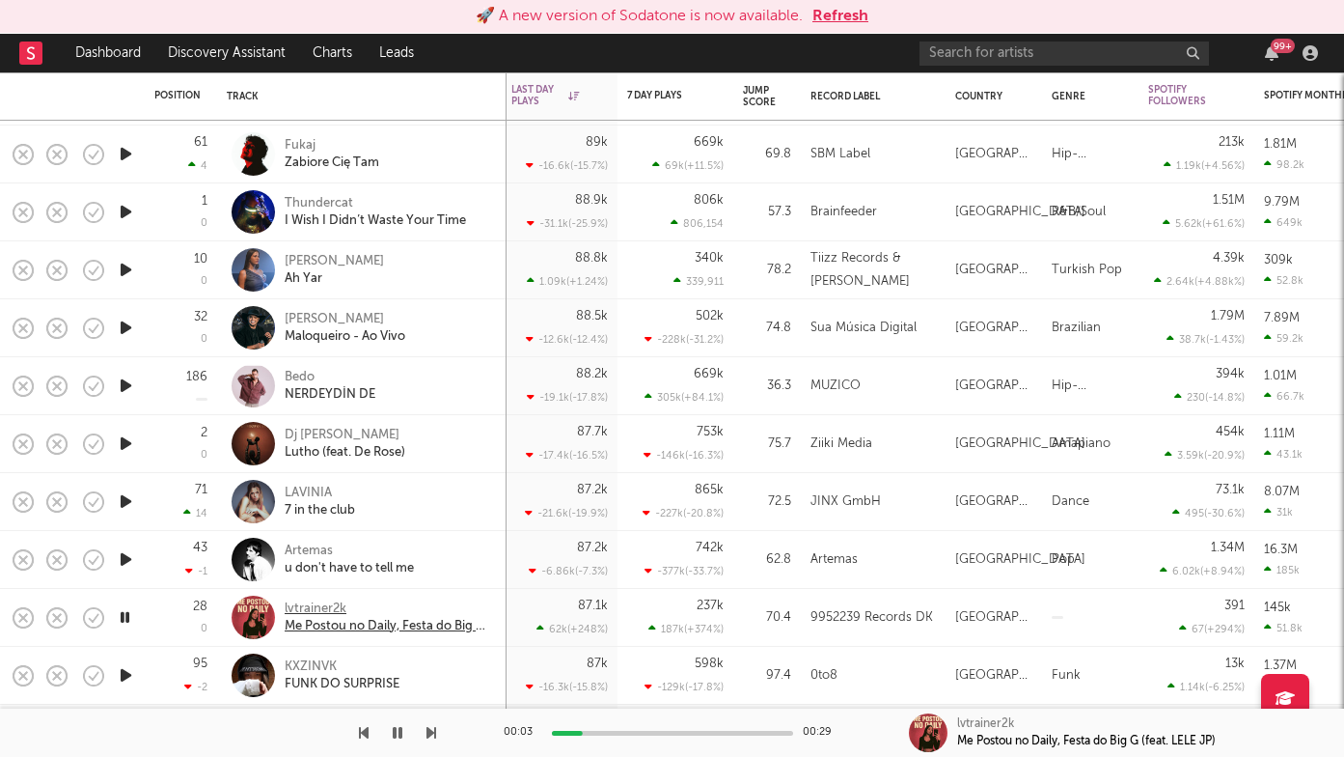
click at [343, 604] on div "lvtrainer2k" at bounding box center [389, 608] width 208 height 17
click at [428, 728] on icon "button" at bounding box center [432, 732] width 10 height 15
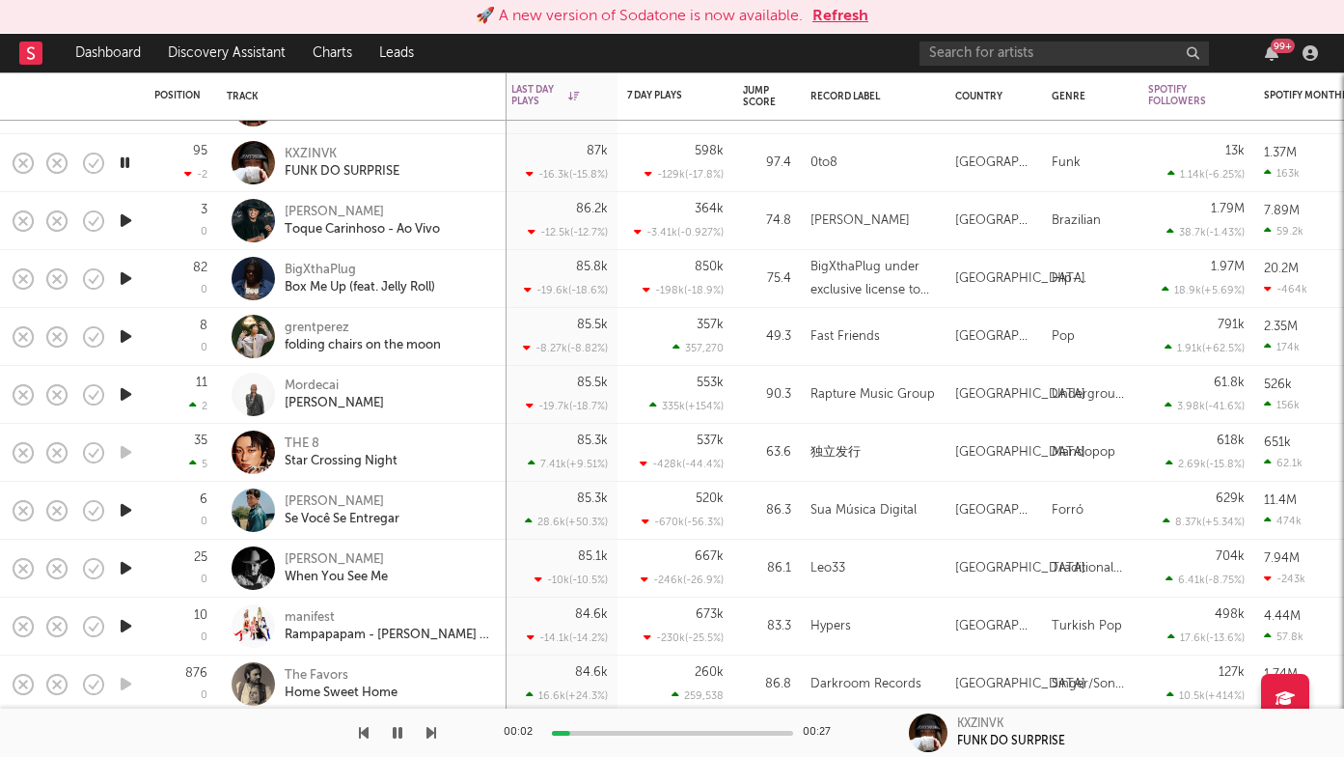
click at [429, 729] on icon "button" at bounding box center [432, 732] width 10 height 15
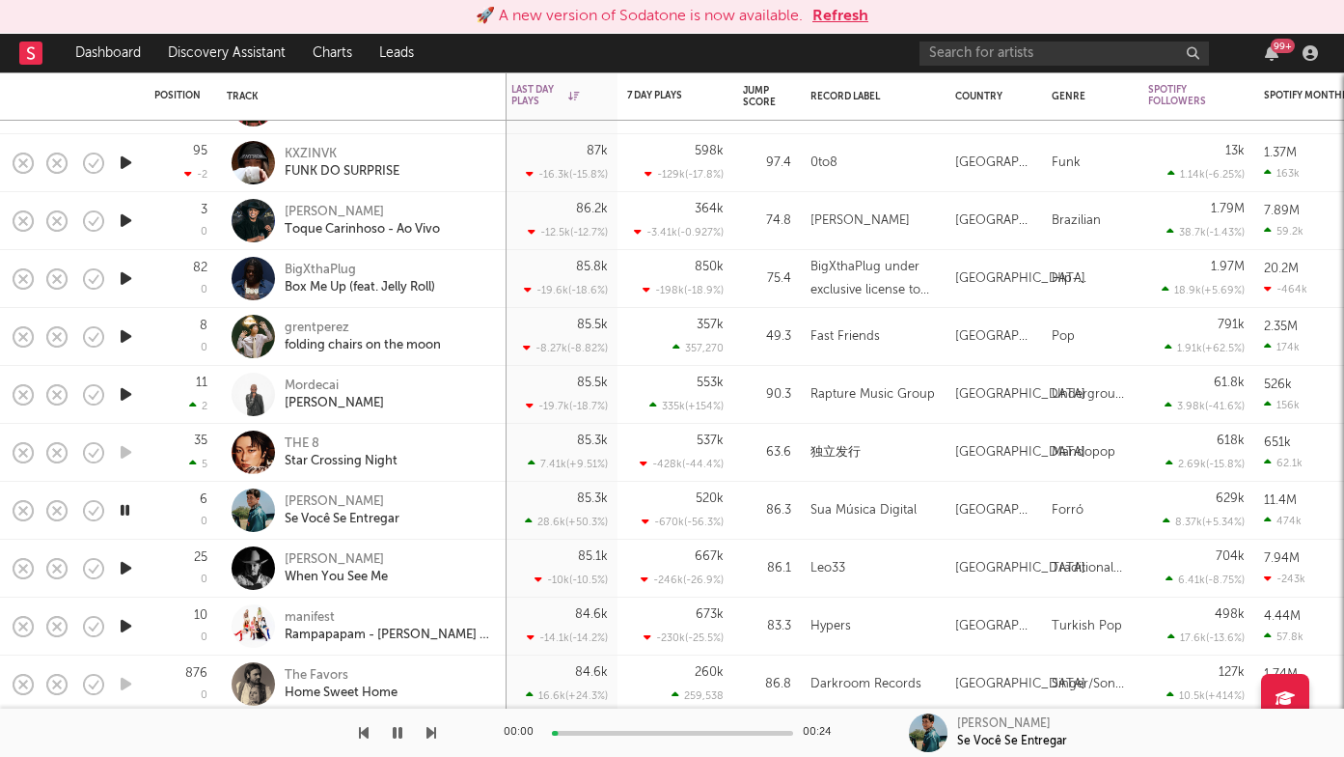
click at [429, 729] on icon "button" at bounding box center [432, 732] width 10 height 15
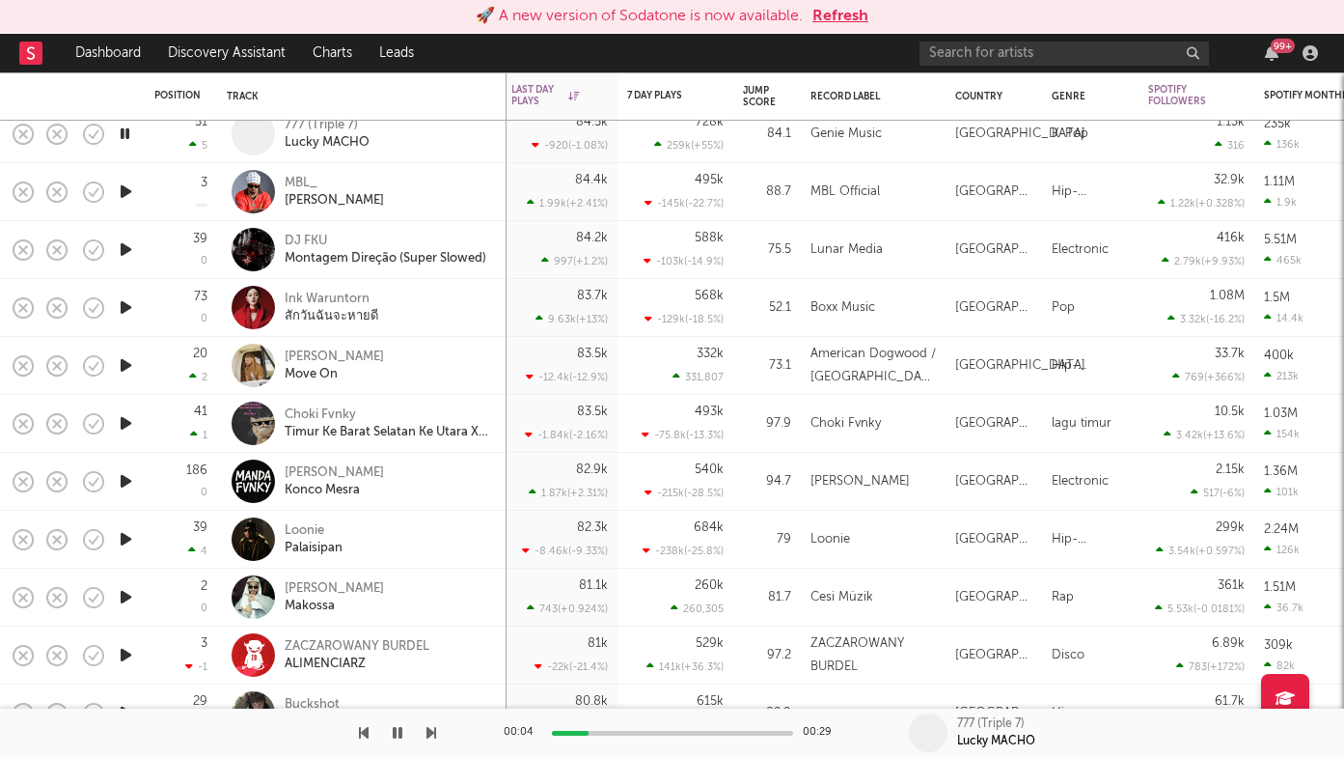
click at [435, 729] on icon "button" at bounding box center [432, 732] width 10 height 15
click at [304, 202] on div "NOOR" at bounding box center [334, 200] width 99 height 17
click at [436, 733] on div "00:03 00:29 Ink Waruntorn สักวันฉันจะหายดี" at bounding box center [672, 732] width 1344 height 48
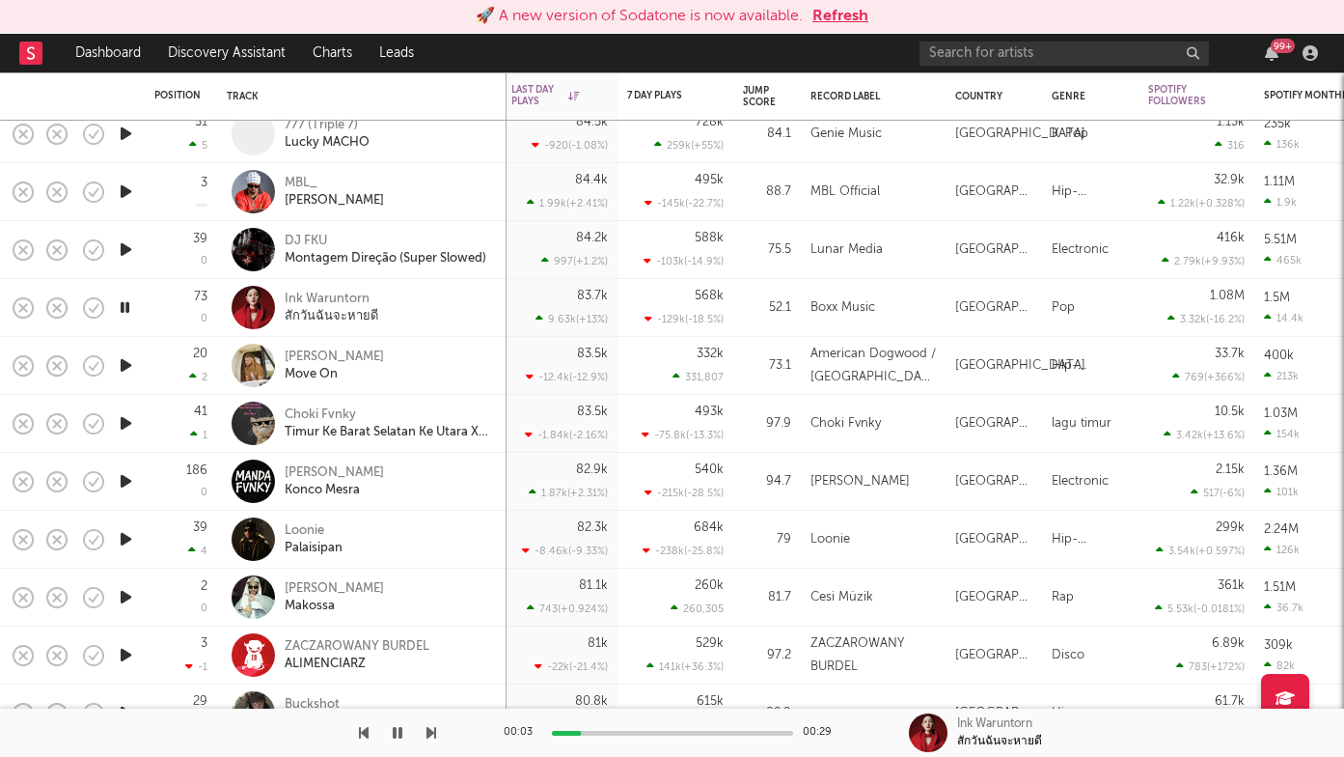
click at [424, 735] on div at bounding box center [218, 732] width 436 height 48
click at [431, 734] on icon "button" at bounding box center [432, 732] width 10 height 15
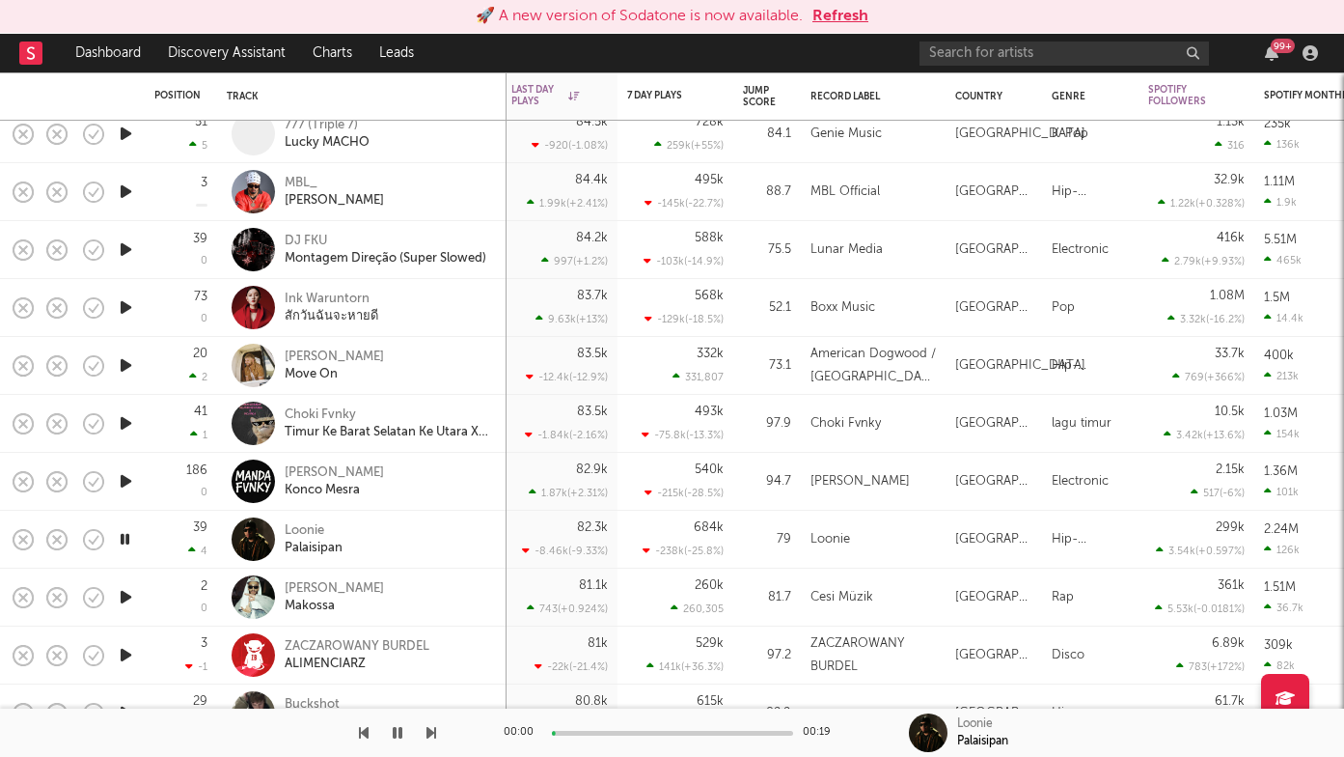
click at [431, 734] on icon "button" at bounding box center [432, 732] width 10 height 15
click at [341, 482] on div "Konco Mesra" at bounding box center [334, 490] width 99 height 17
click at [432, 734] on icon "button" at bounding box center [432, 732] width 10 height 15
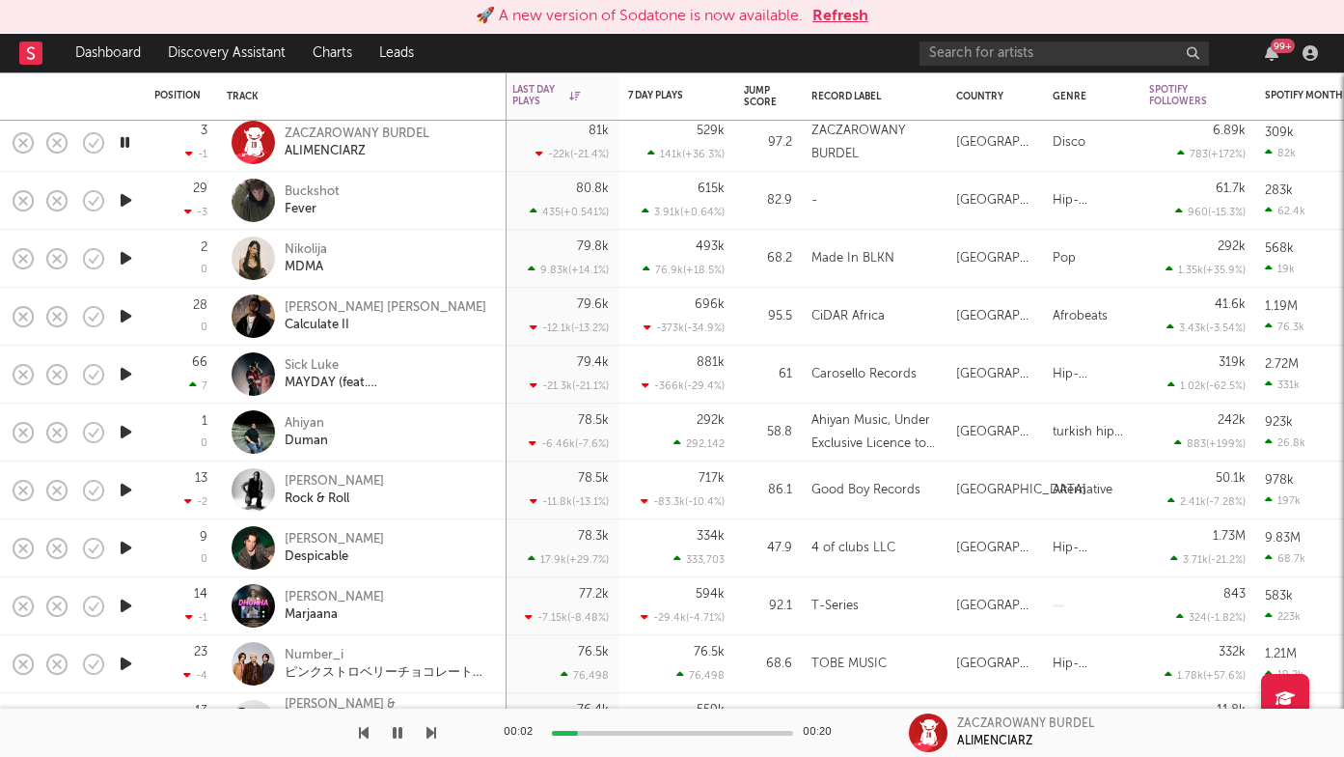
click at [433, 728] on icon "button" at bounding box center [432, 732] width 10 height 15
click at [432, 728] on icon "button" at bounding box center [432, 732] width 10 height 15
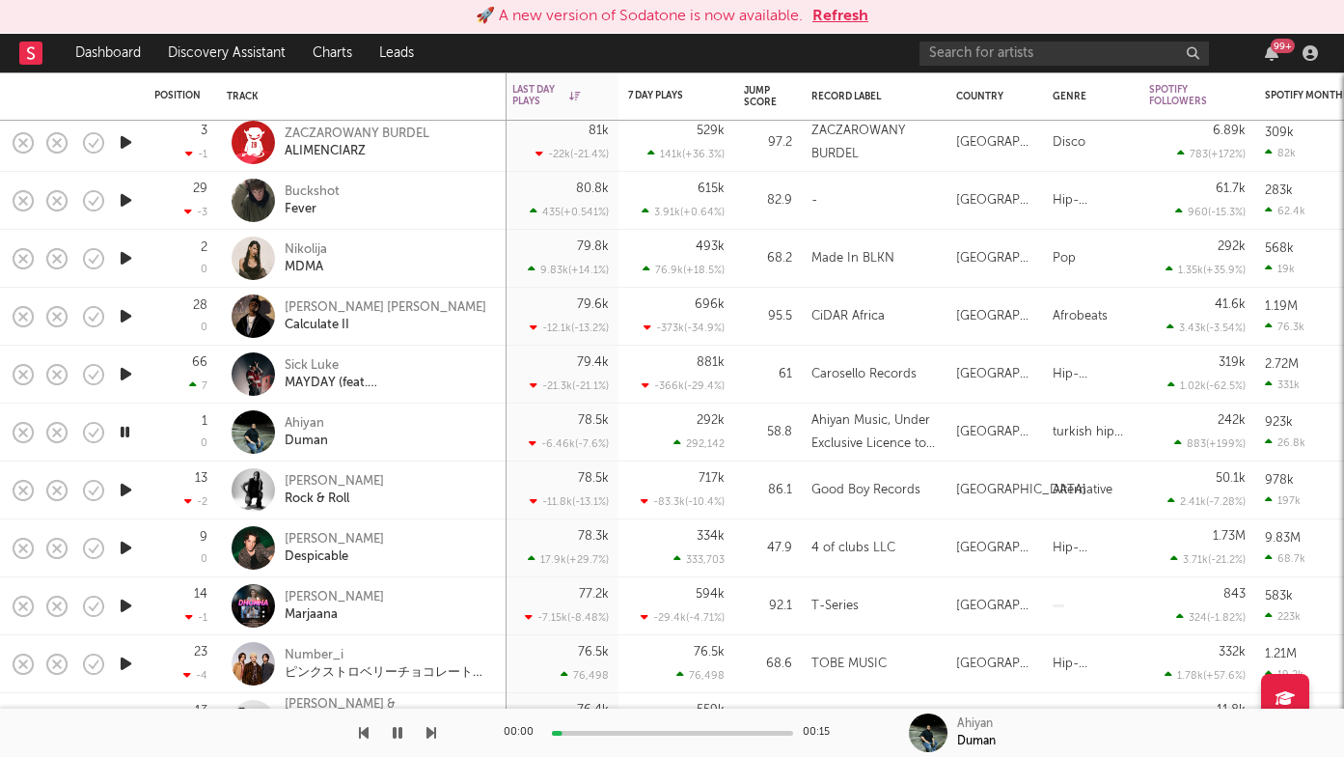
click at [432, 728] on icon "button" at bounding box center [432, 732] width 10 height 15
click at [429, 730] on icon "button" at bounding box center [432, 732] width 10 height 15
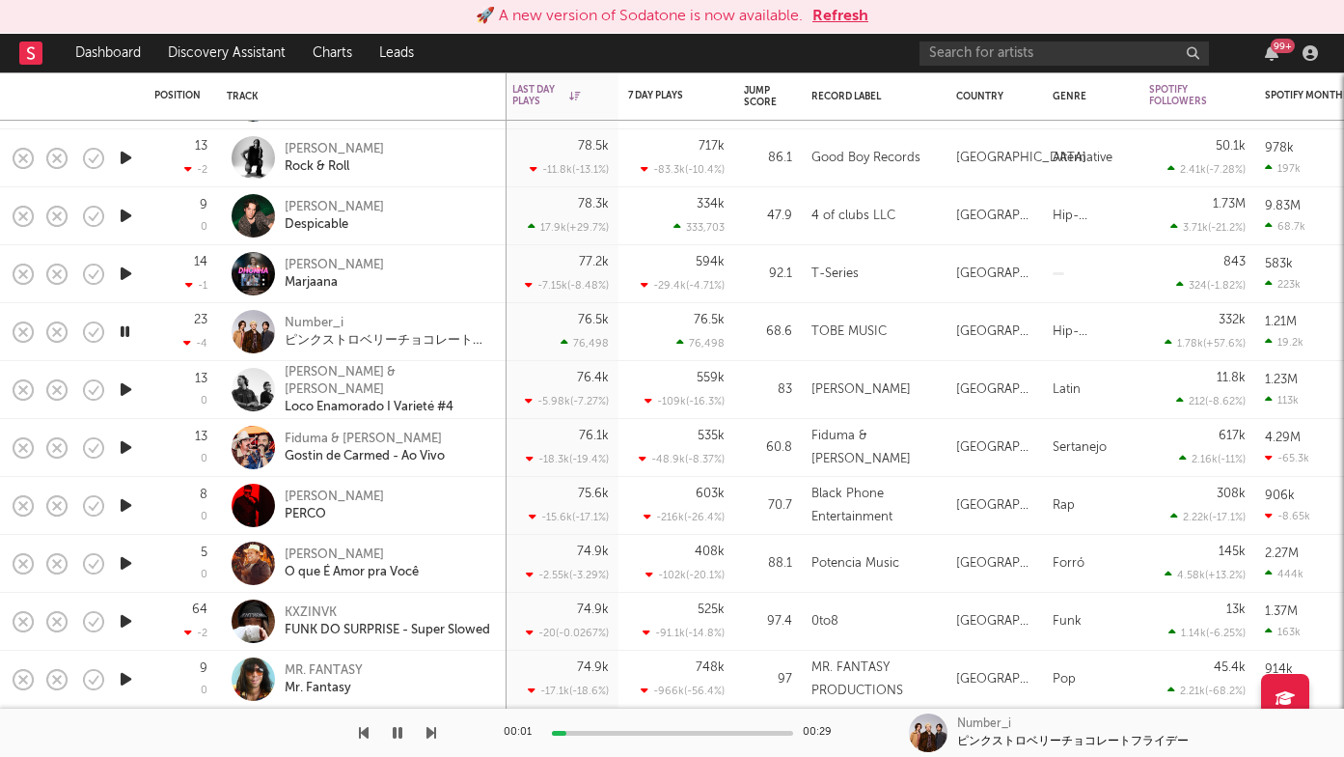
click at [430, 732] on icon "button" at bounding box center [432, 732] width 10 height 15
click at [431, 732] on icon "button" at bounding box center [432, 732] width 10 height 15
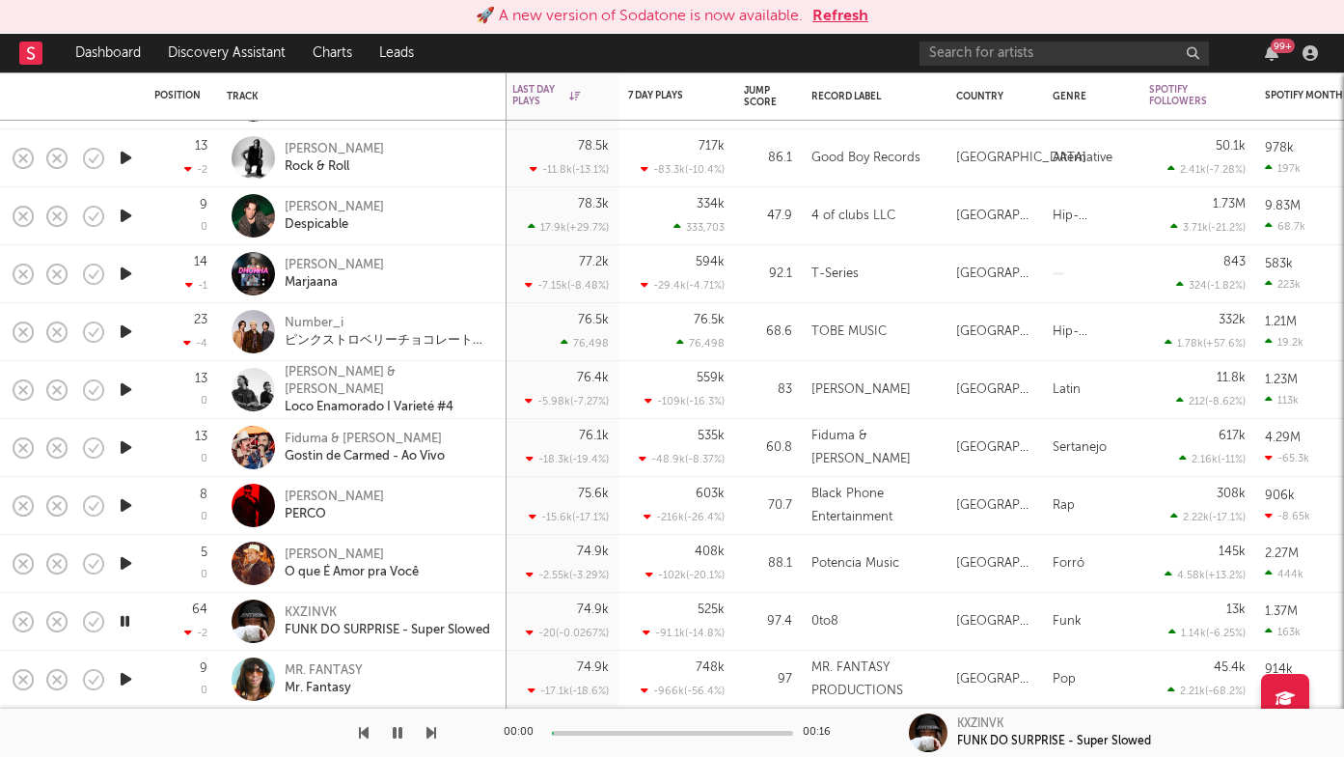
click at [431, 732] on icon "button" at bounding box center [432, 732] width 10 height 15
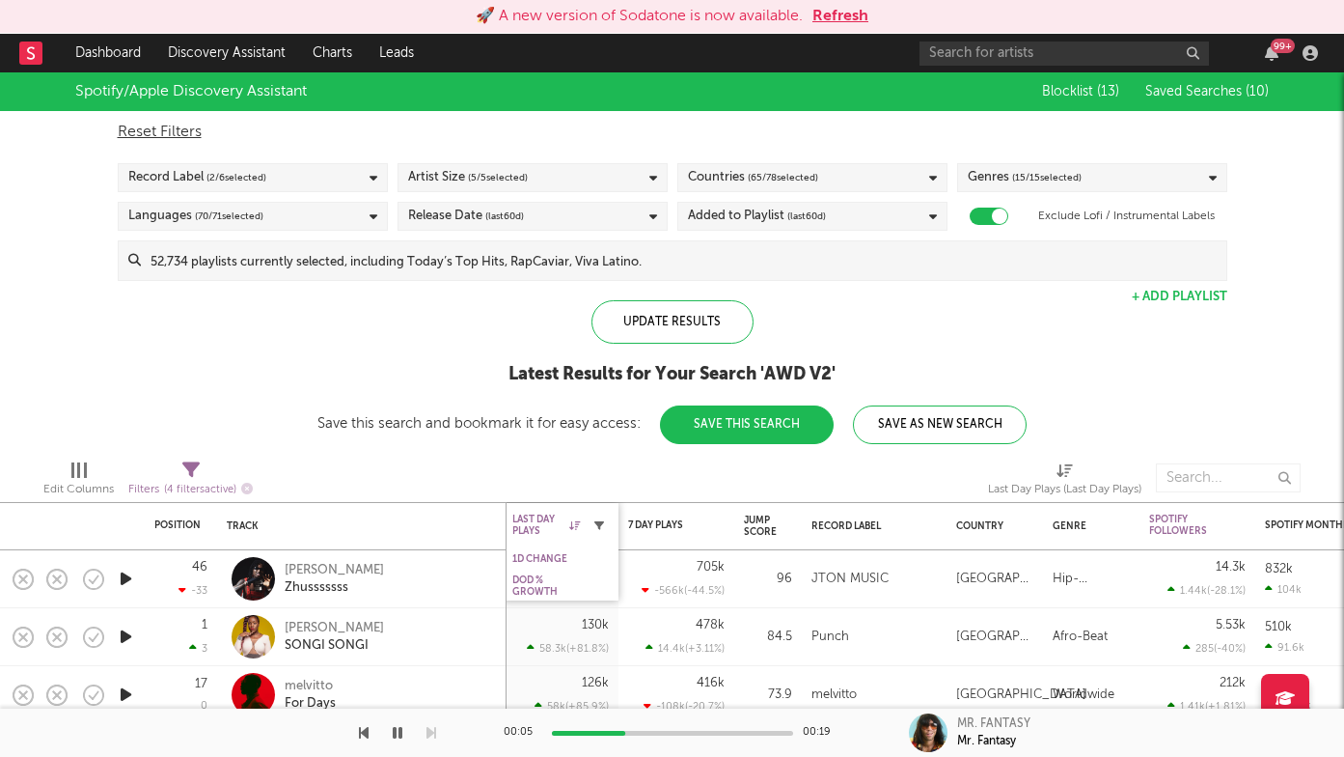
click at [596, 525] on icon "button" at bounding box center [600, 525] width 10 height 10
select select "max"
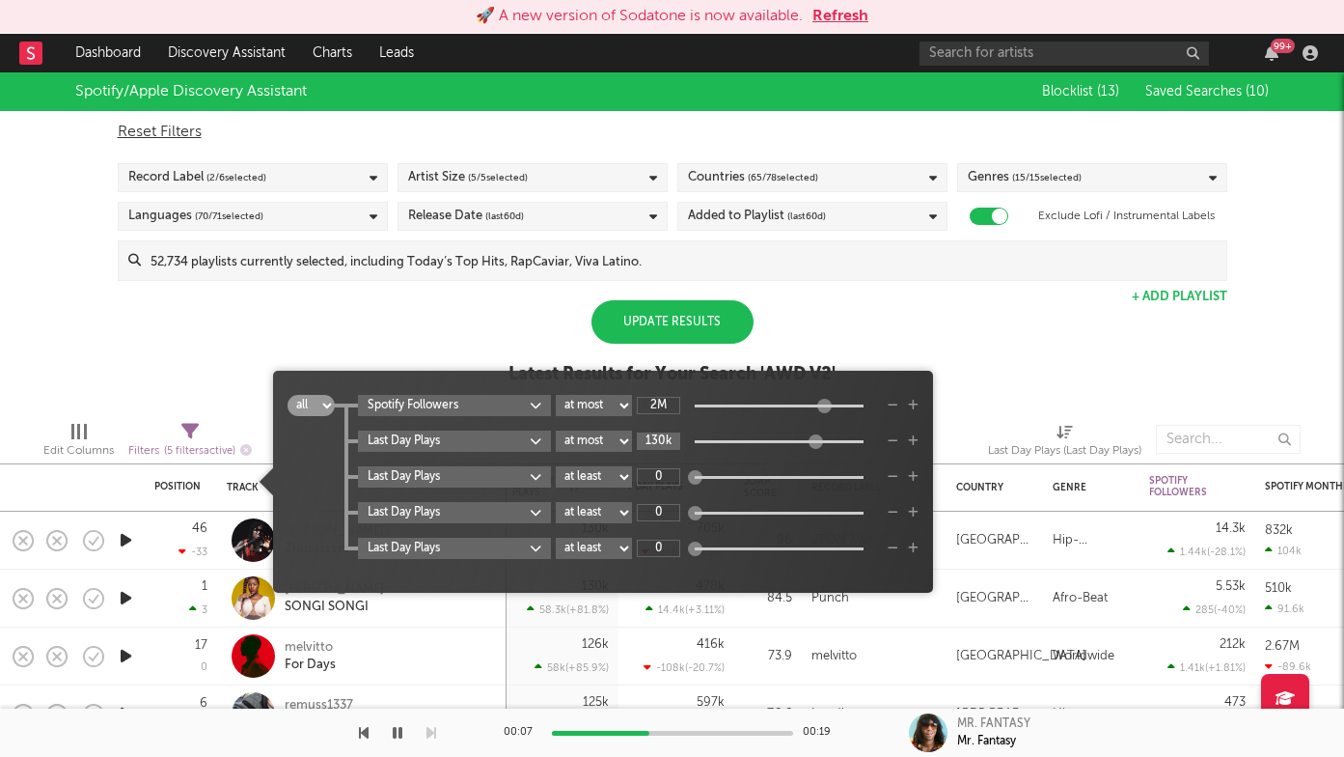
click at [661, 448] on input "130k" at bounding box center [658, 440] width 43 height 17
type input "74.9k"
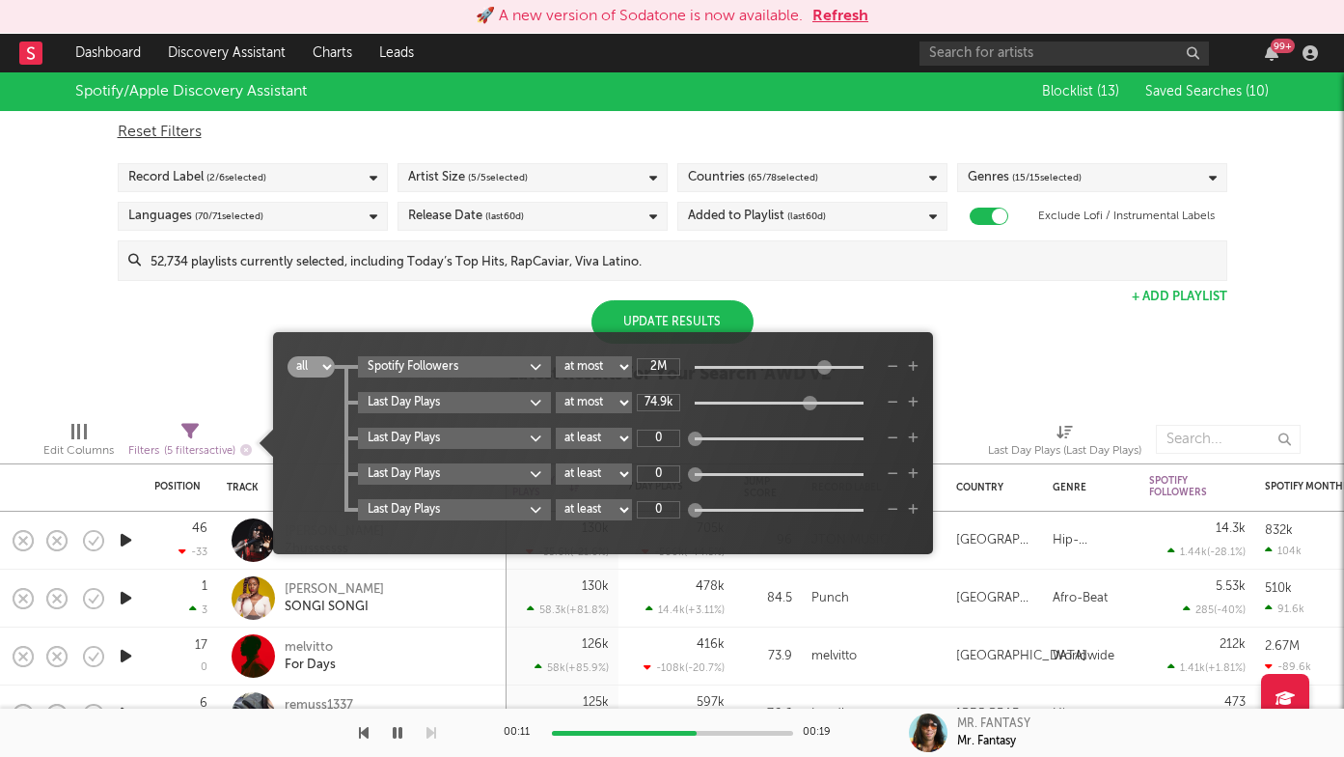
click at [696, 315] on div "Update Results" at bounding box center [673, 321] width 162 height 43
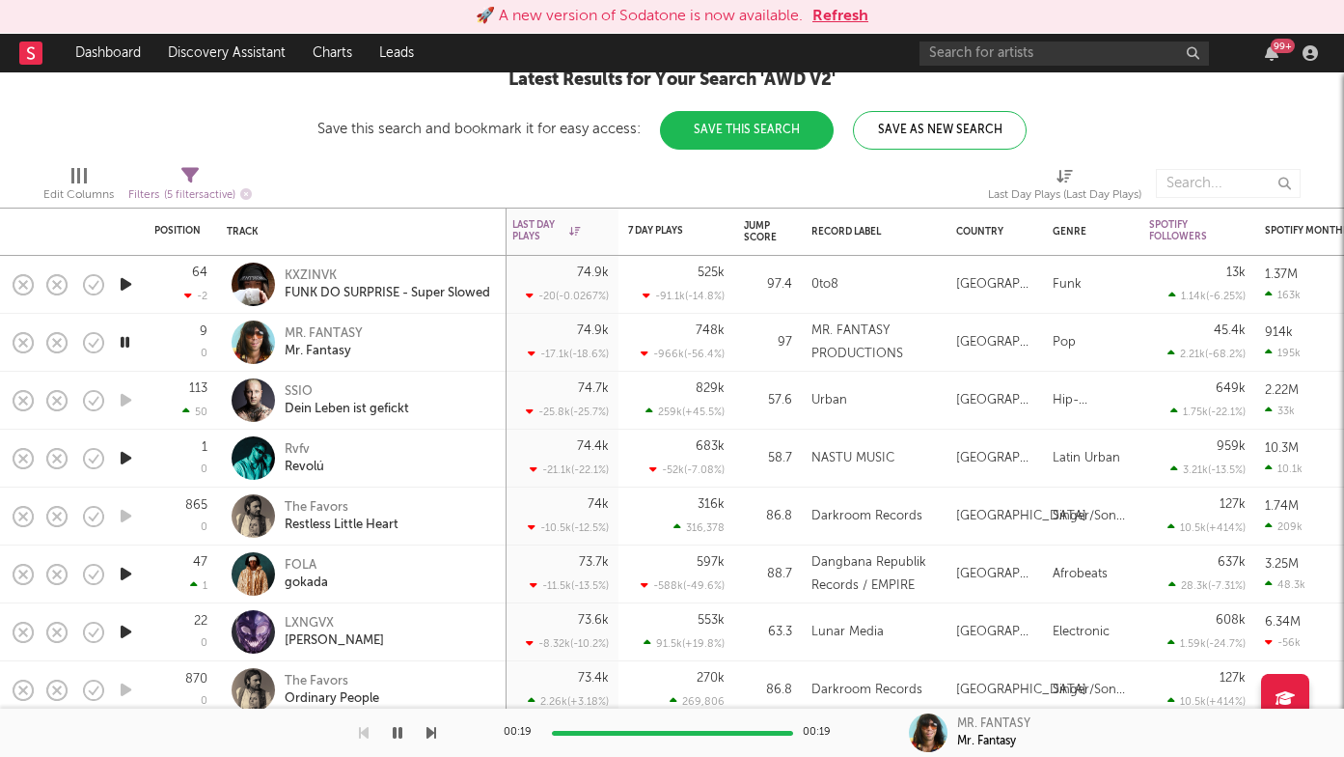
click at [424, 732] on div at bounding box center [218, 732] width 436 height 48
click at [429, 732] on icon "button" at bounding box center [432, 732] width 10 height 15
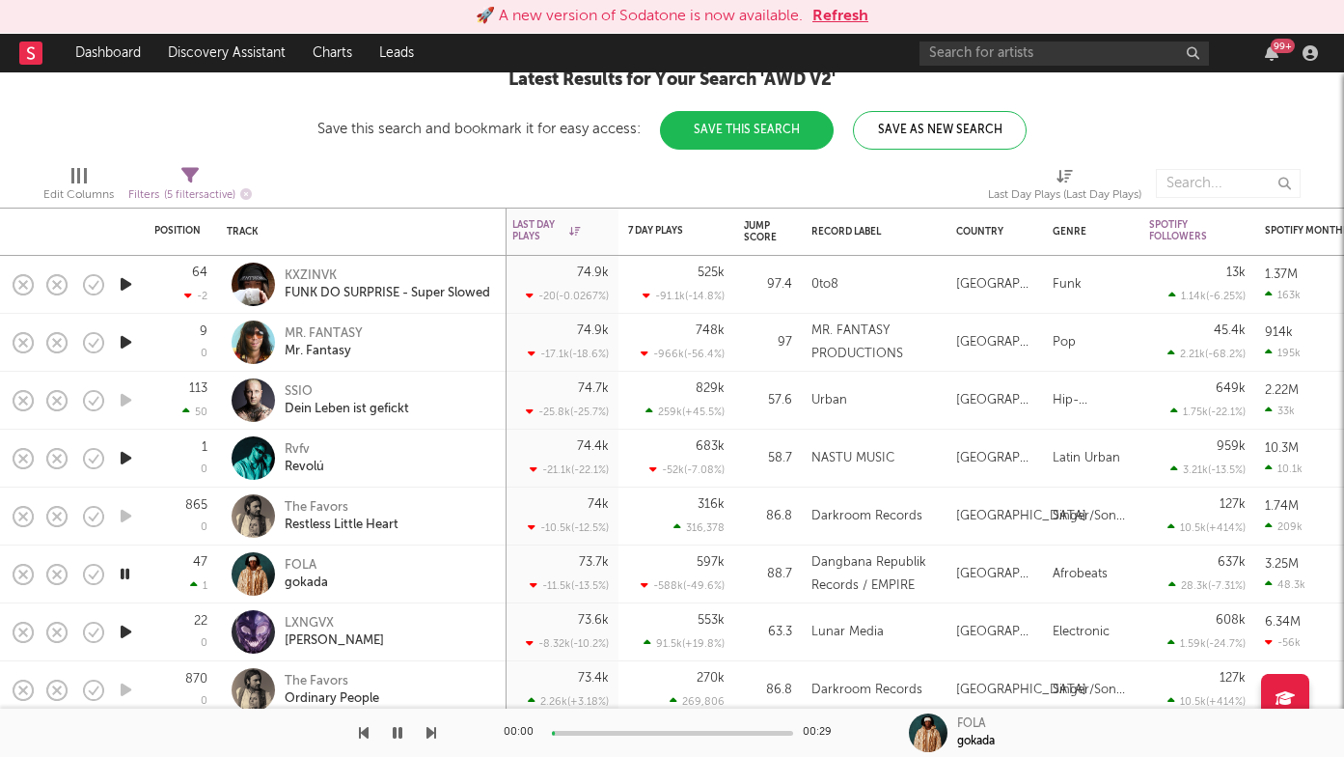
click at [429, 732] on icon "button" at bounding box center [432, 732] width 10 height 15
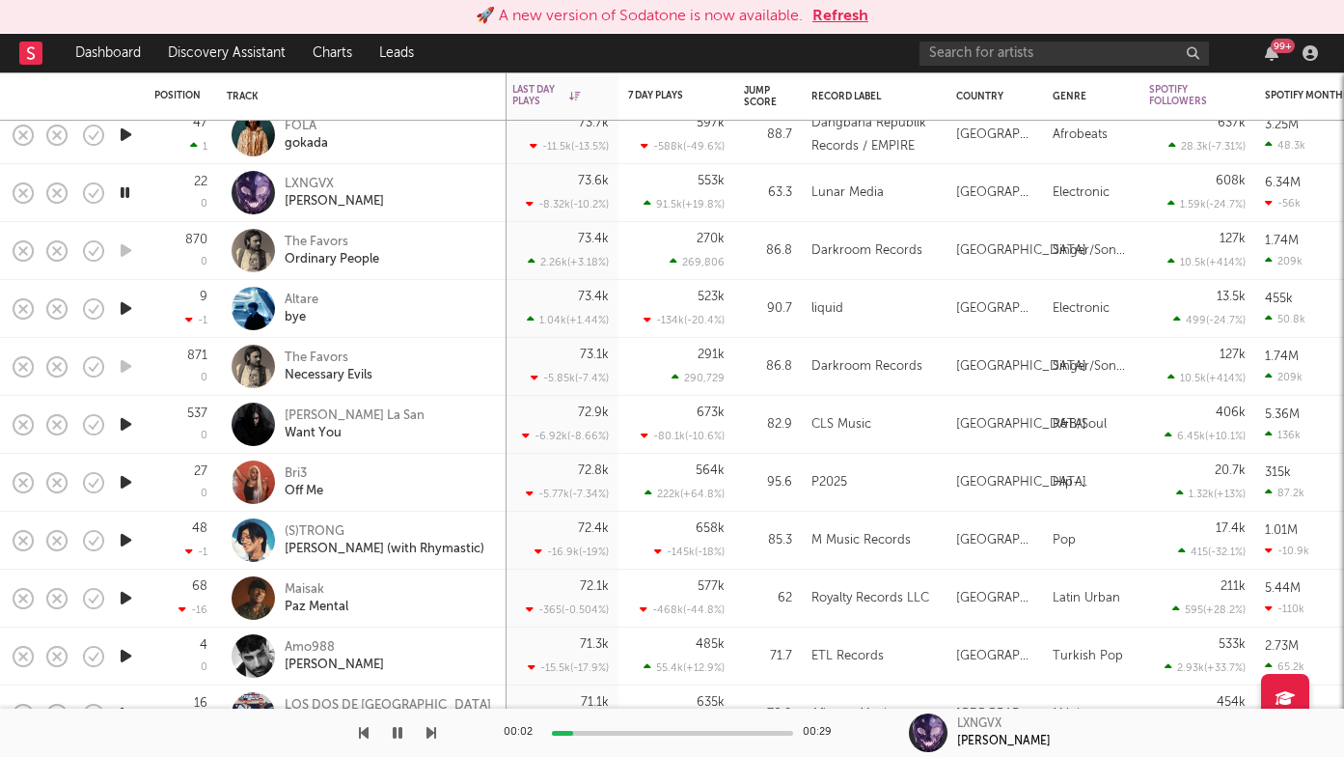
click at [427, 727] on icon "button" at bounding box center [432, 732] width 10 height 15
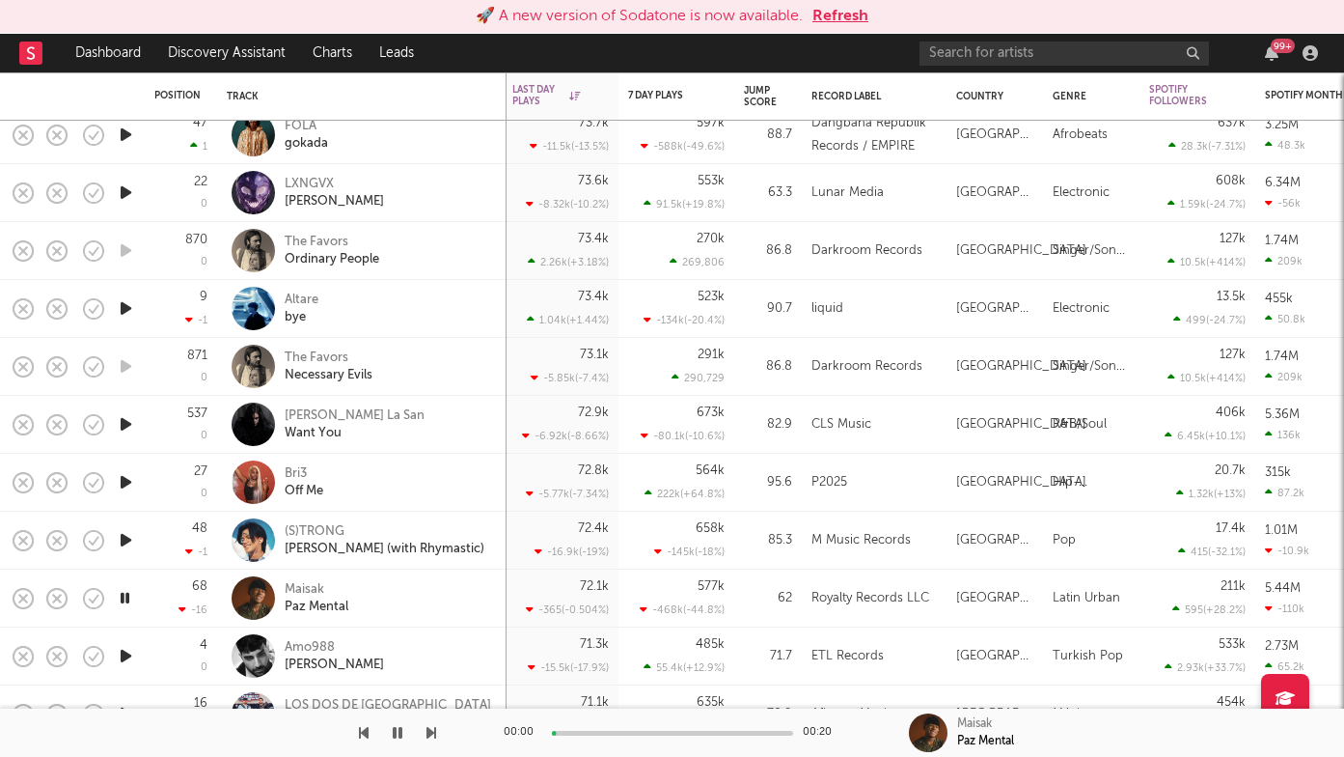
click at [427, 727] on icon "button" at bounding box center [432, 732] width 10 height 15
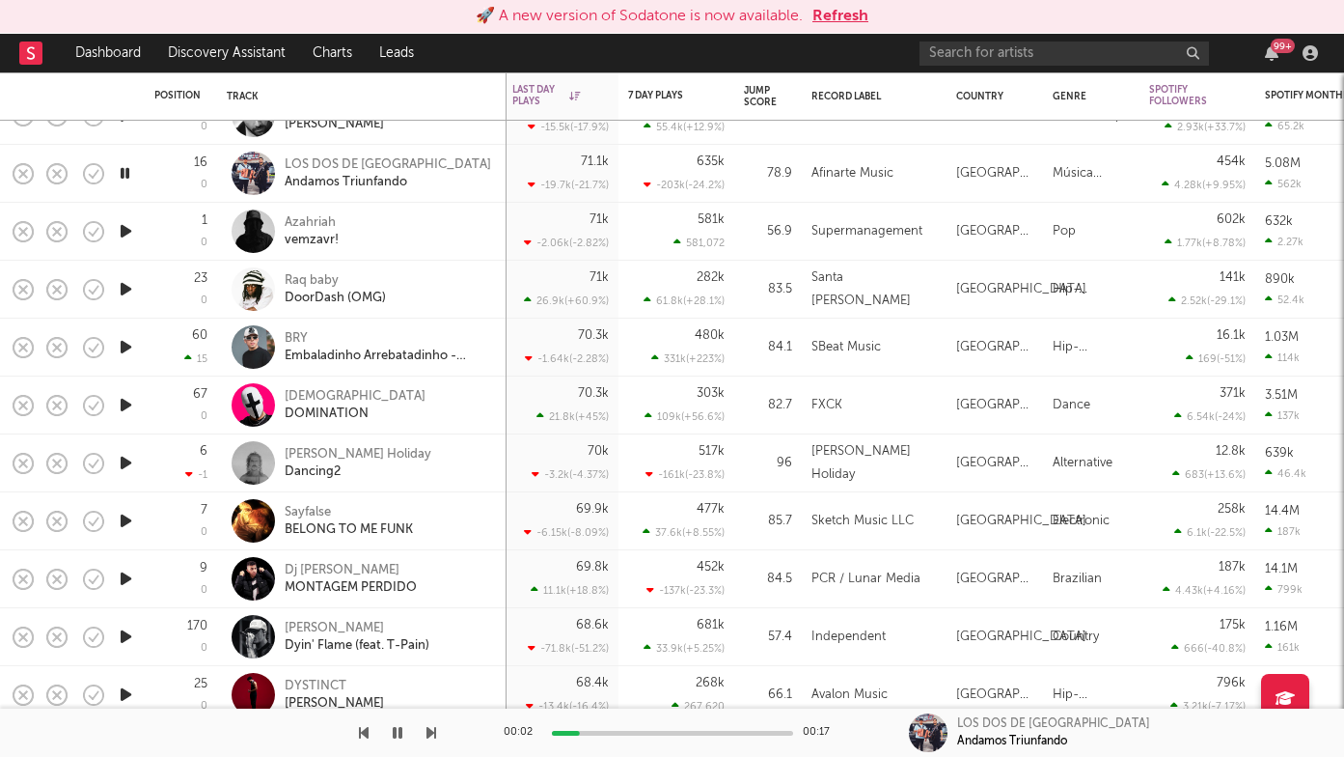
click at [429, 736] on icon "button" at bounding box center [432, 732] width 10 height 15
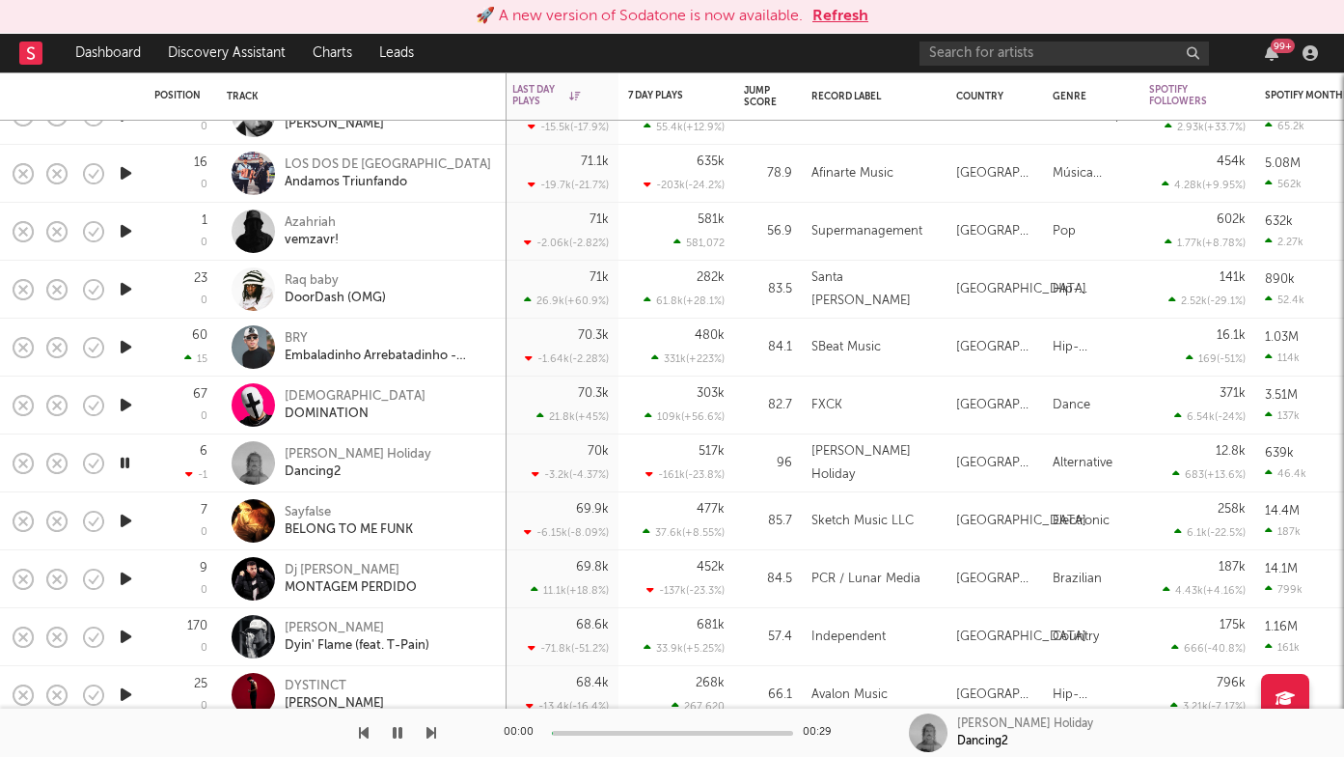
click at [429, 736] on icon "button" at bounding box center [432, 732] width 10 height 15
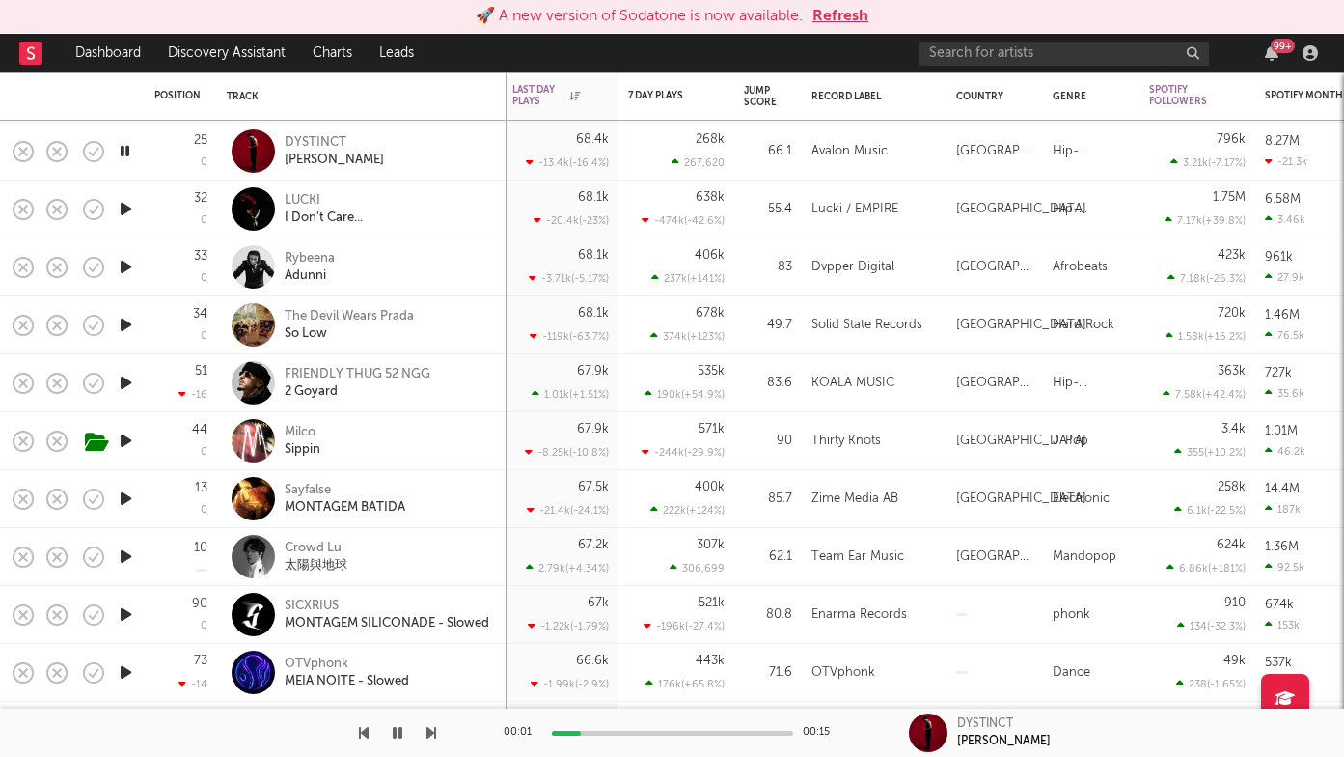
click at [429, 729] on icon "button" at bounding box center [432, 732] width 10 height 15
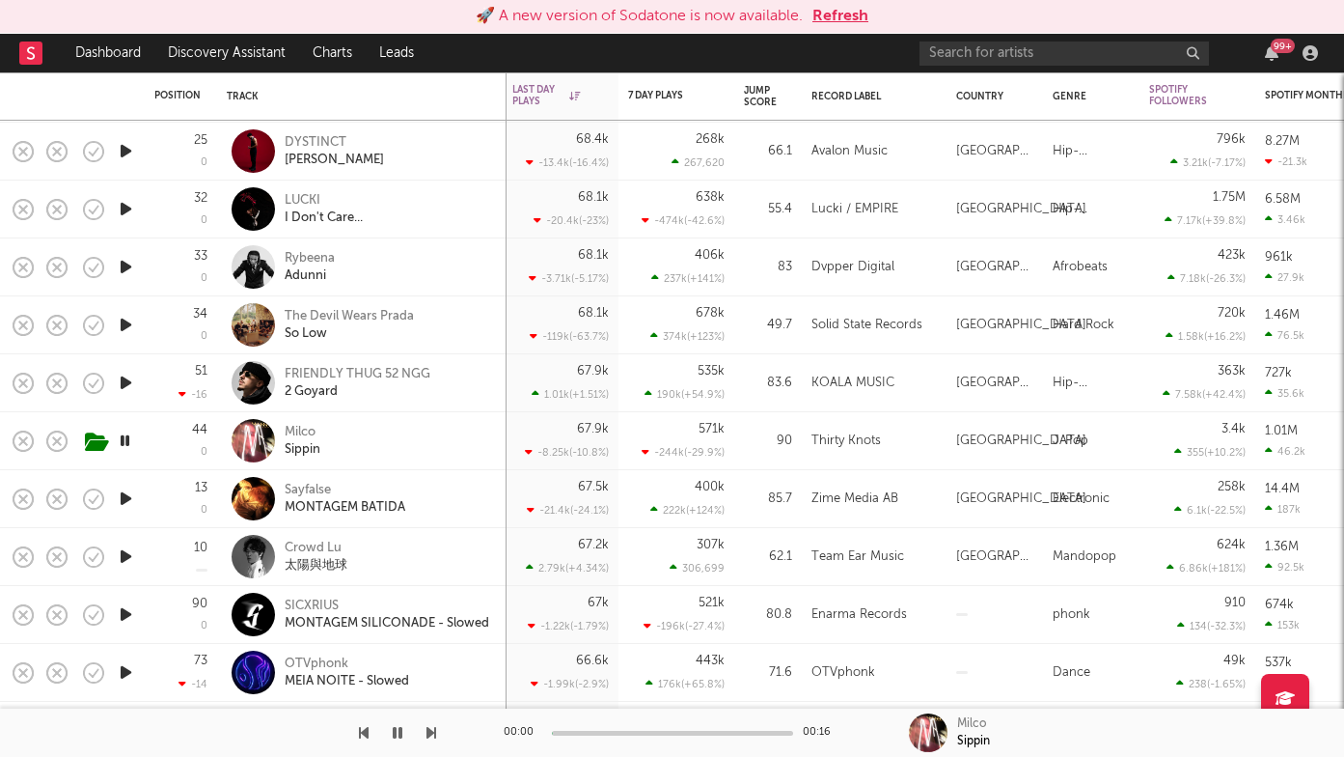
click at [429, 729] on icon "button" at bounding box center [432, 732] width 10 height 15
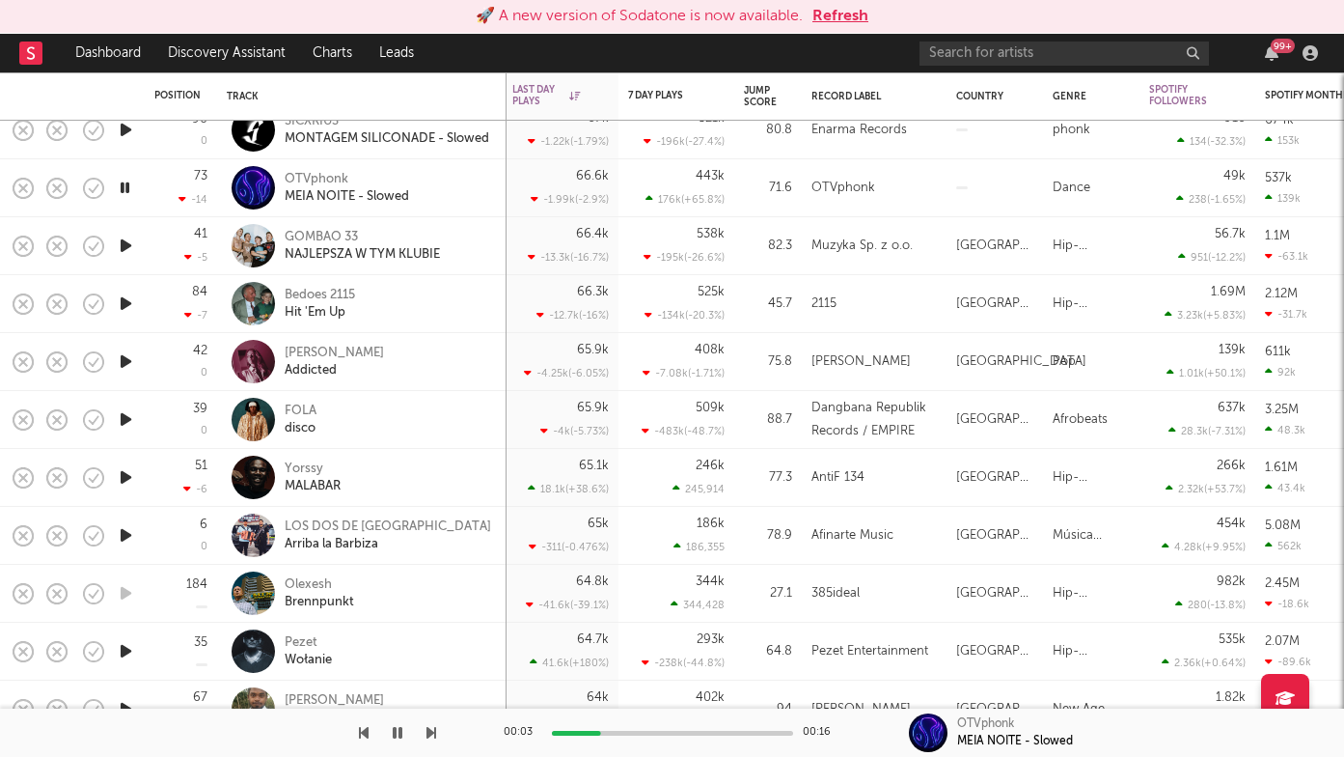
click at [433, 733] on icon "button" at bounding box center [432, 732] width 10 height 15
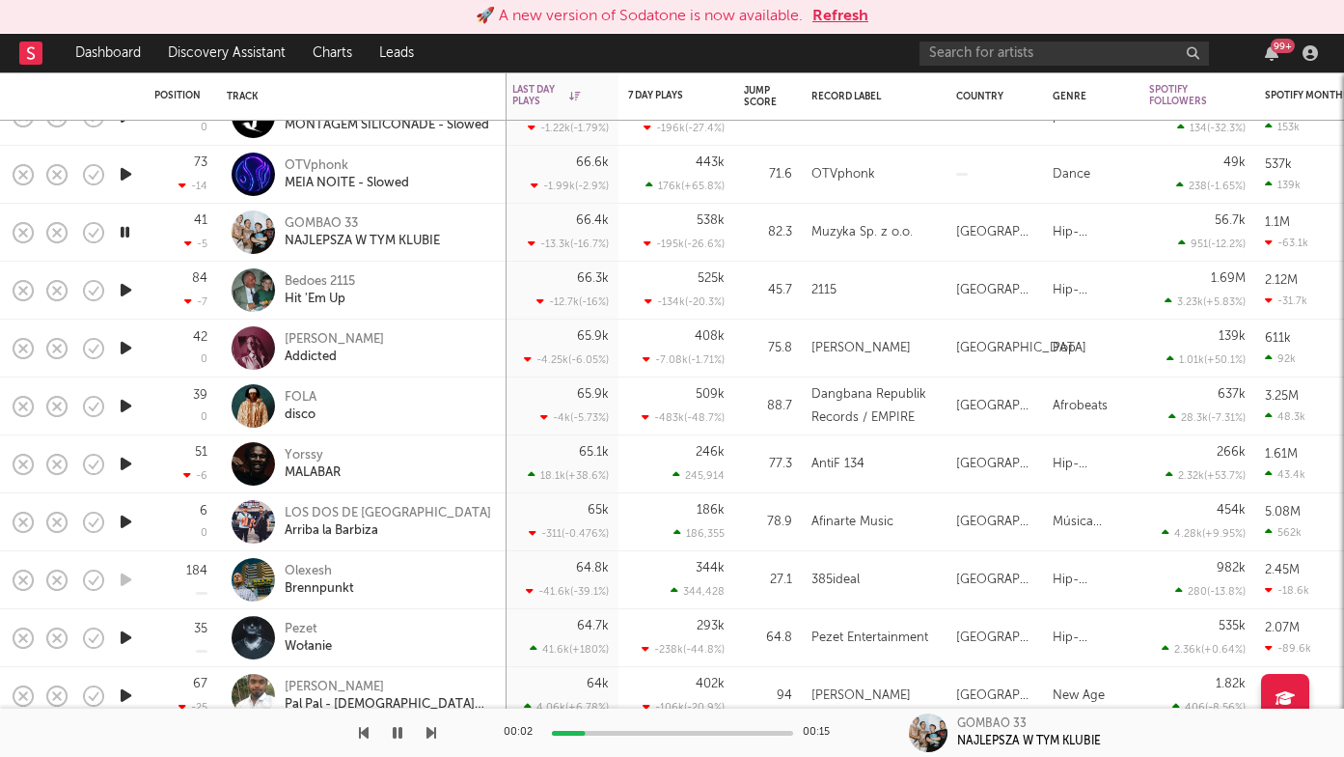
click at [434, 737] on icon "button" at bounding box center [432, 732] width 10 height 15
click at [429, 731] on icon "button" at bounding box center [432, 732] width 10 height 15
click at [431, 733] on icon "button" at bounding box center [432, 732] width 10 height 15
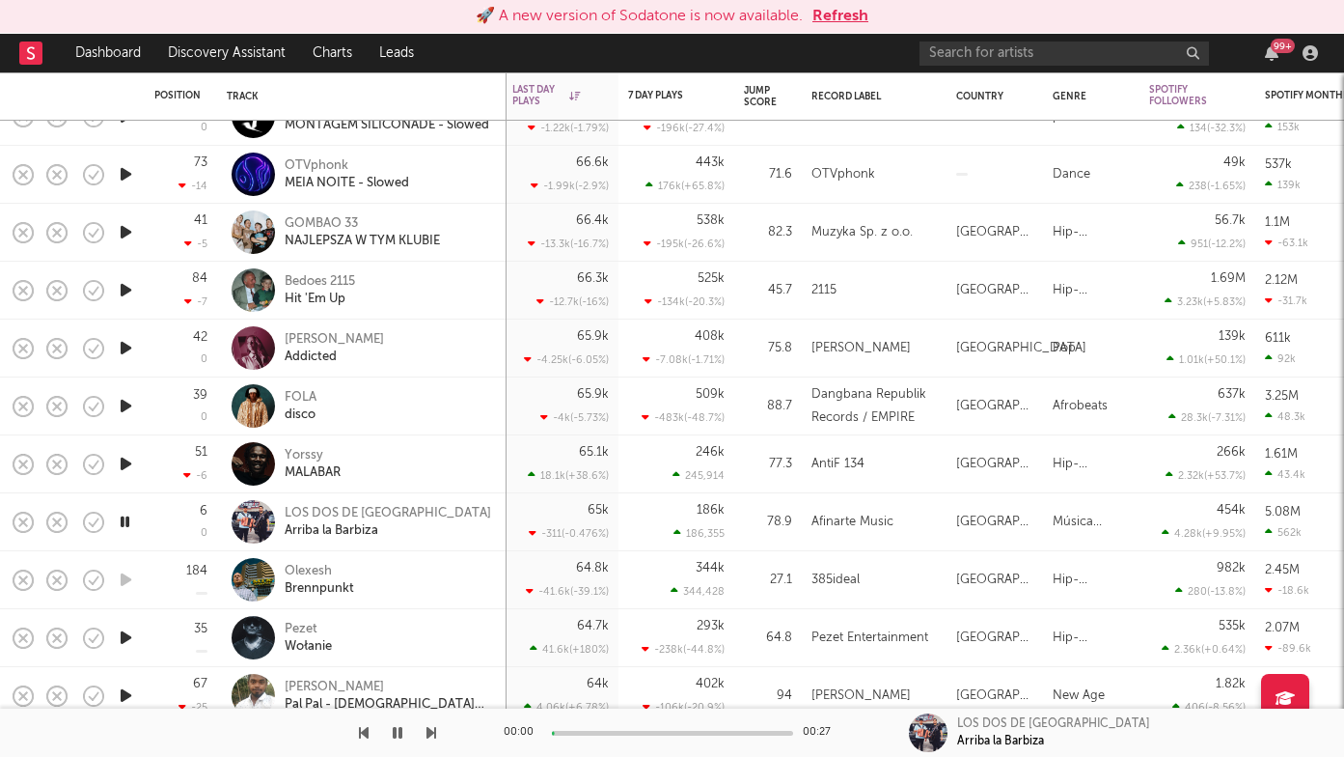
click at [431, 733] on icon "button" at bounding box center [432, 732] width 10 height 15
click at [433, 735] on icon "button" at bounding box center [432, 732] width 10 height 15
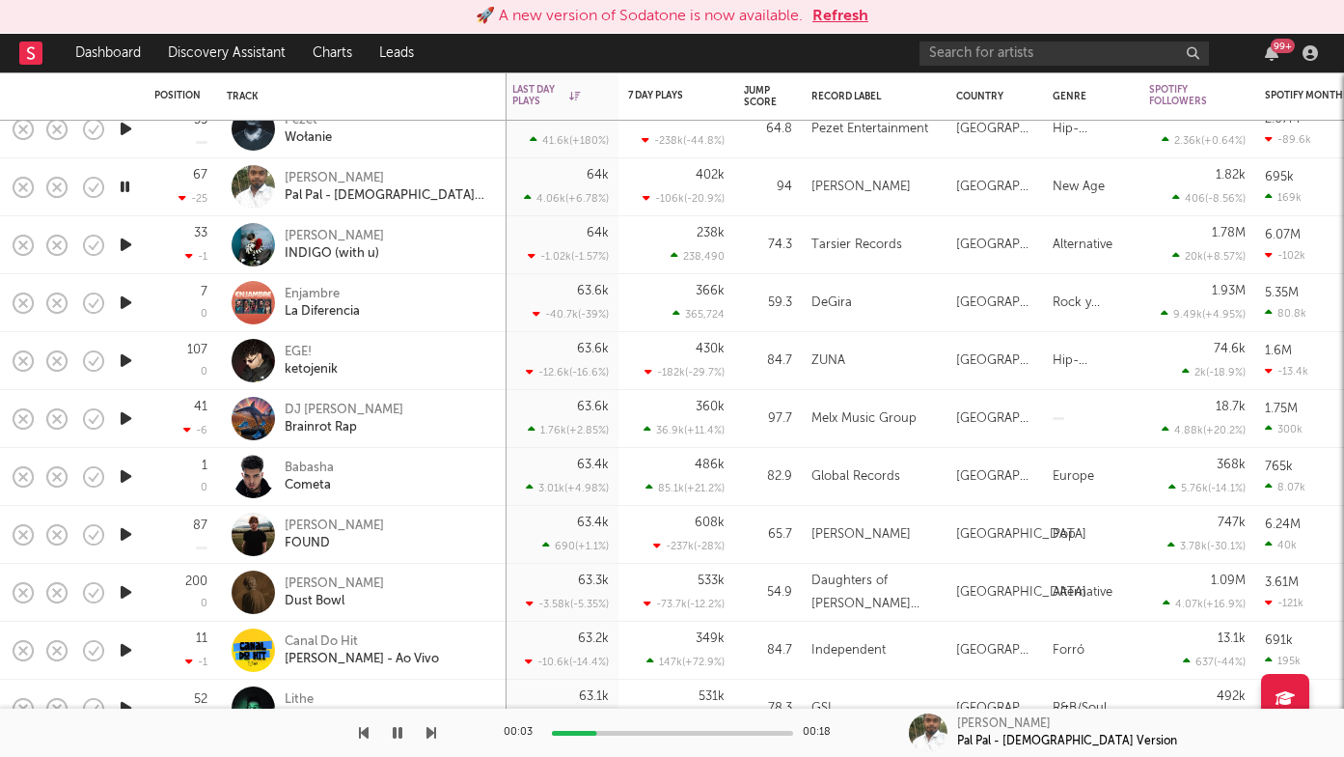
click at [429, 733] on icon "button" at bounding box center [432, 732] width 10 height 15
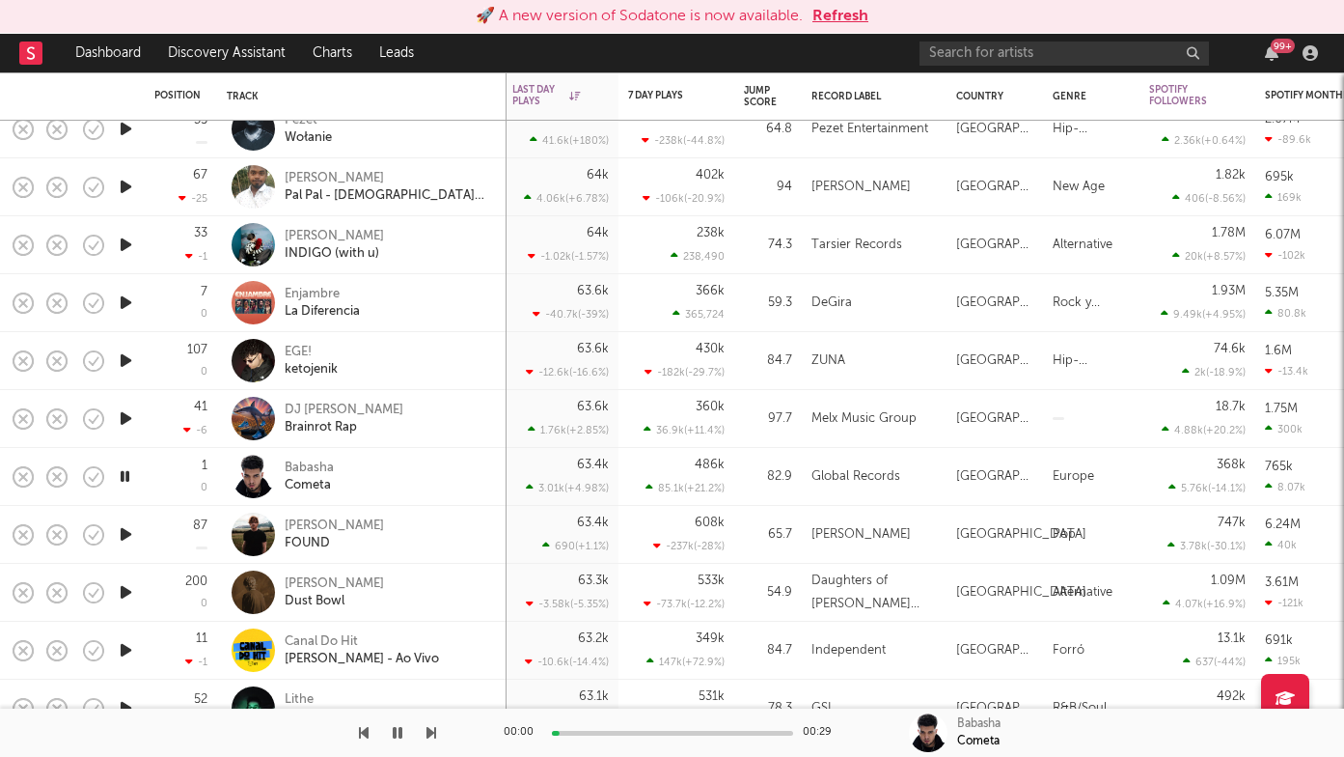
click at [430, 733] on icon "button" at bounding box center [432, 732] width 10 height 15
click at [429, 733] on icon "button" at bounding box center [432, 732] width 10 height 15
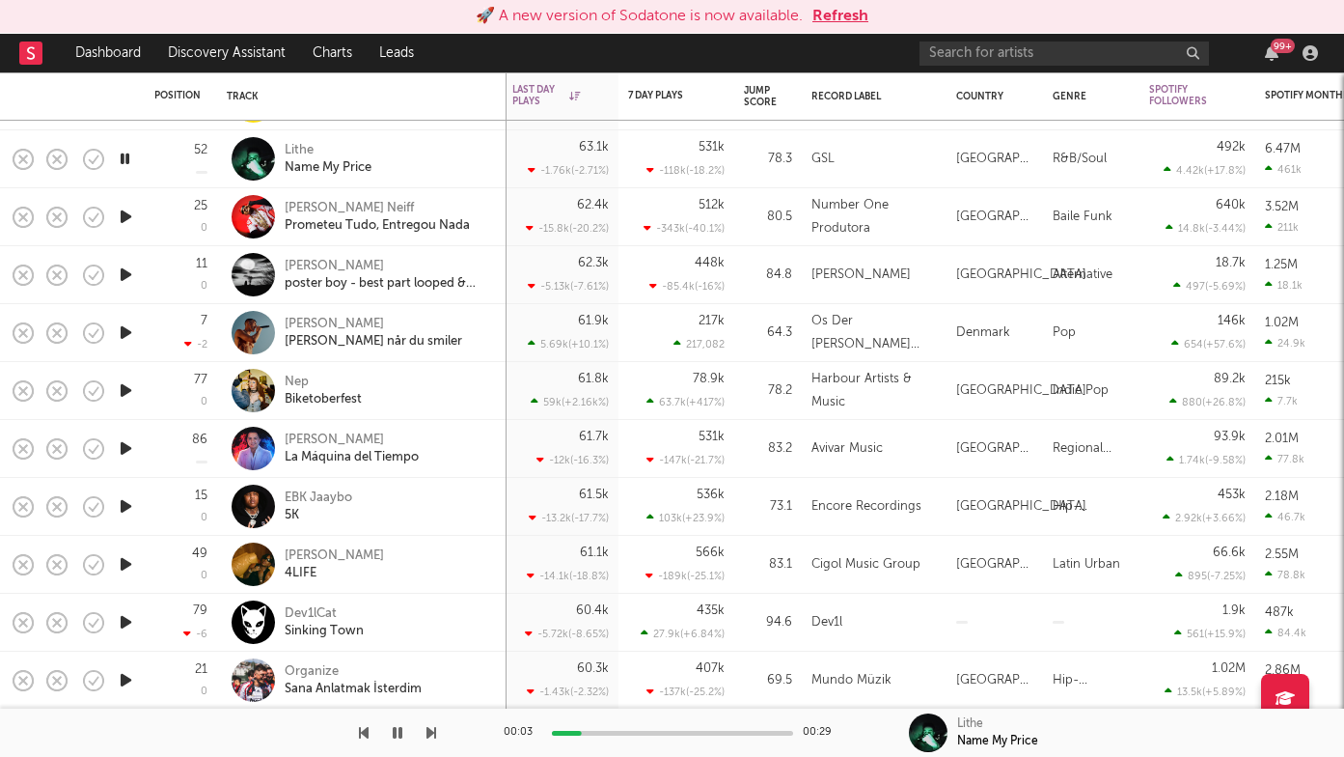
click at [431, 732] on icon "button" at bounding box center [432, 732] width 10 height 15
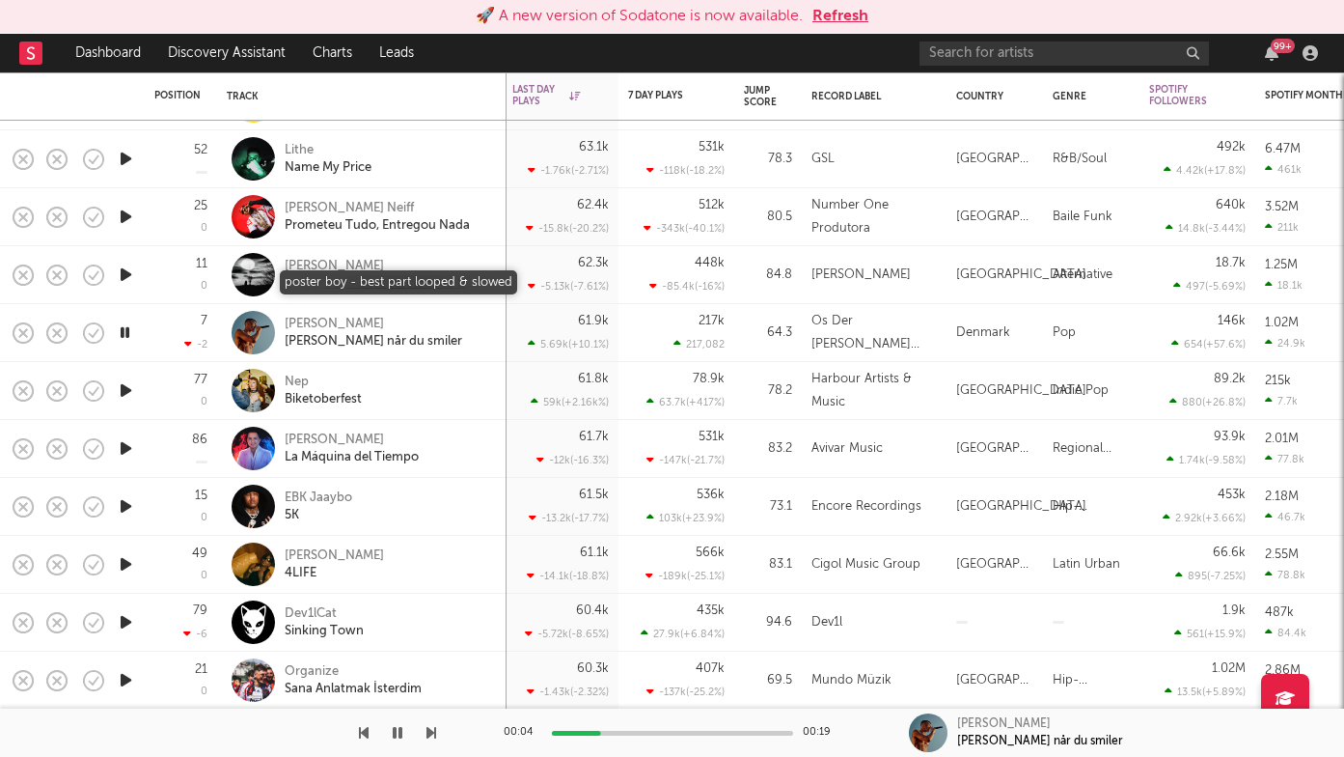
click at [326, 287] on div "poster boy - best part looped & slowed" at bounding box center [389, 283] width 208 height 17
click at [429, 733] on icon "button" at bounding box center [432, 732] width 10 height 15
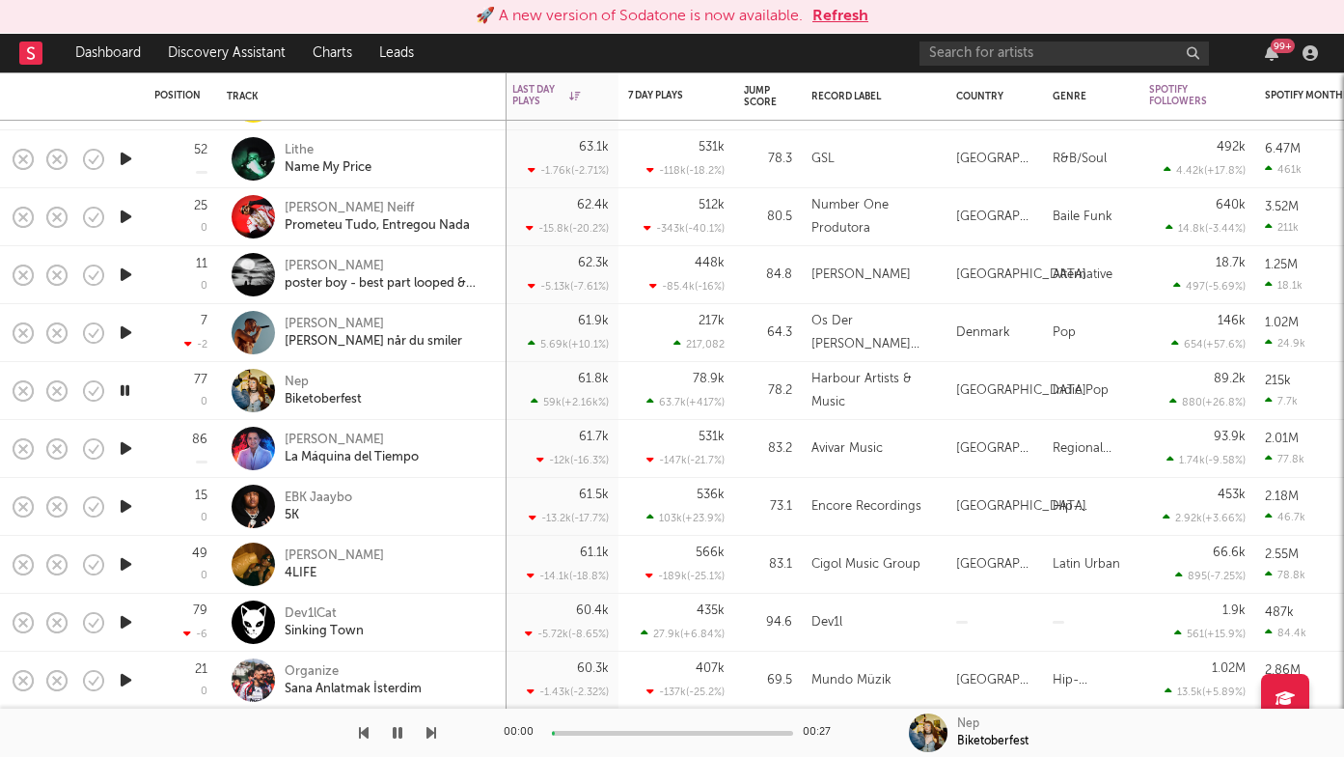
click at [429, 733] on icon "button" at bounding box center [432, 732] width 10 height 15
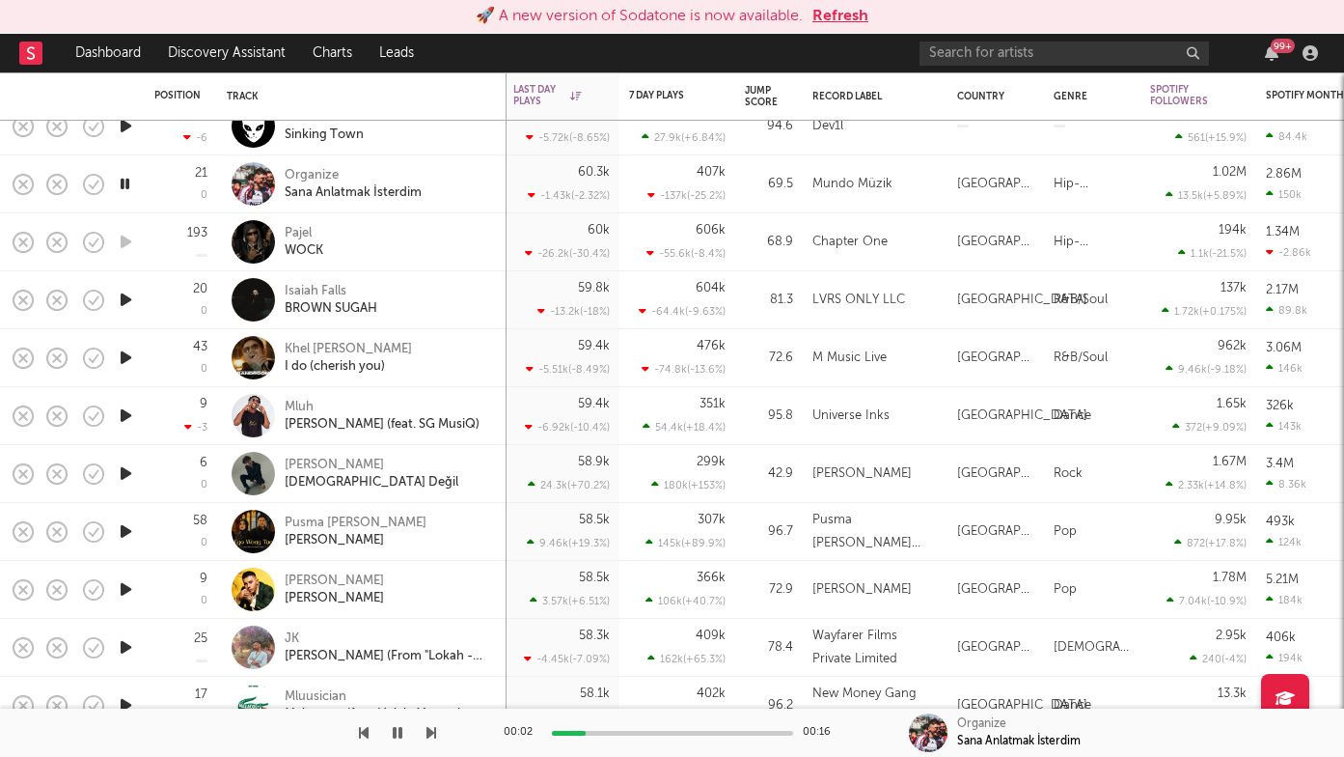
click at [430, 736] on icon "button" at bounding box center [432, 732] width 10 height 15
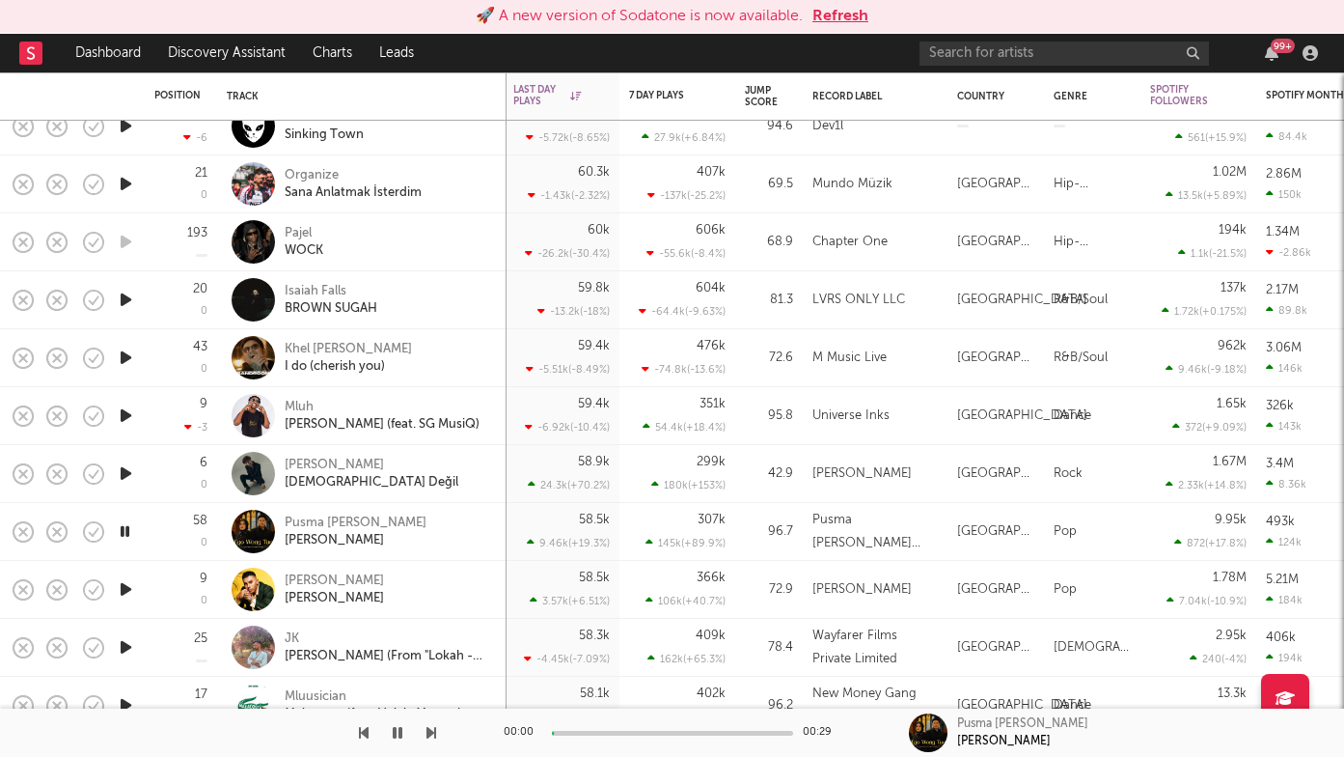
click at [430, 736] on icon "button" at bounding box center [432, 732] width 10 height 15
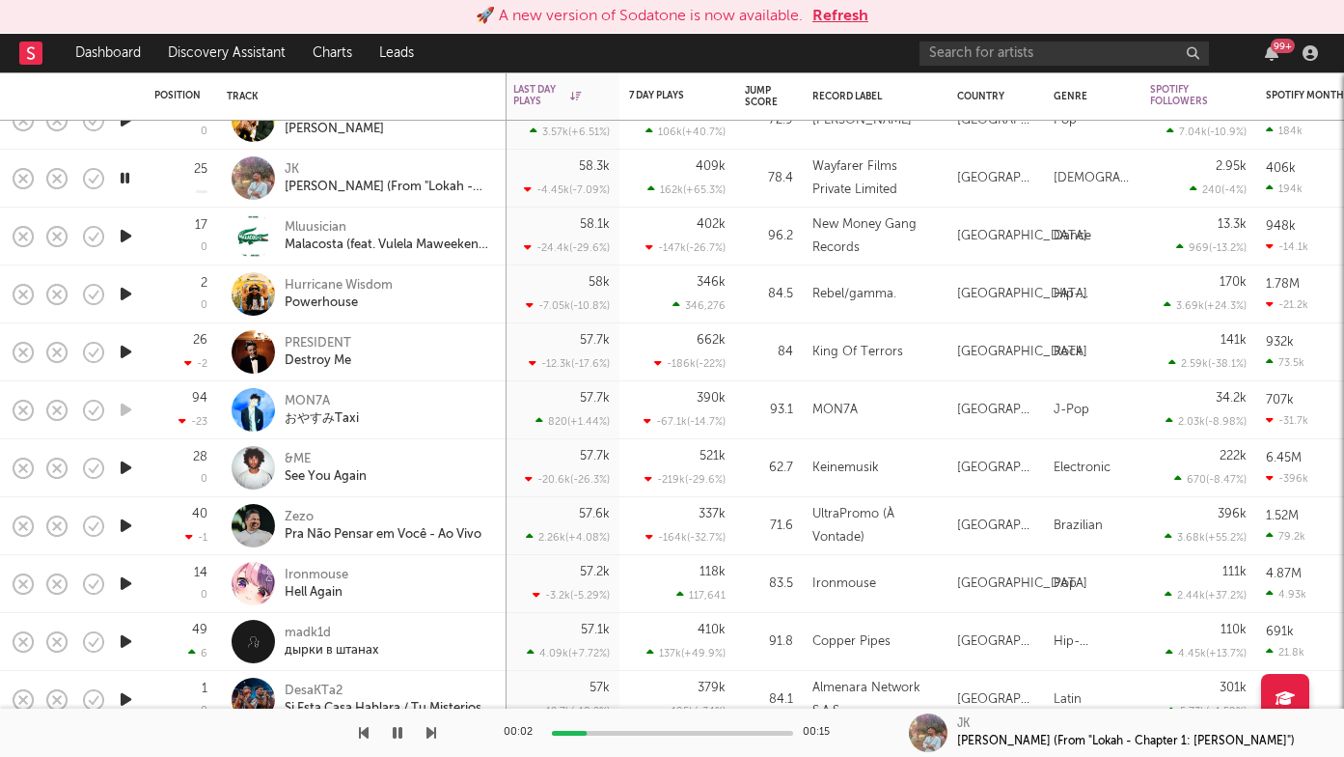
click at [429, 735] on icon "button" at bounding box center [432, 732] width 10 height 15
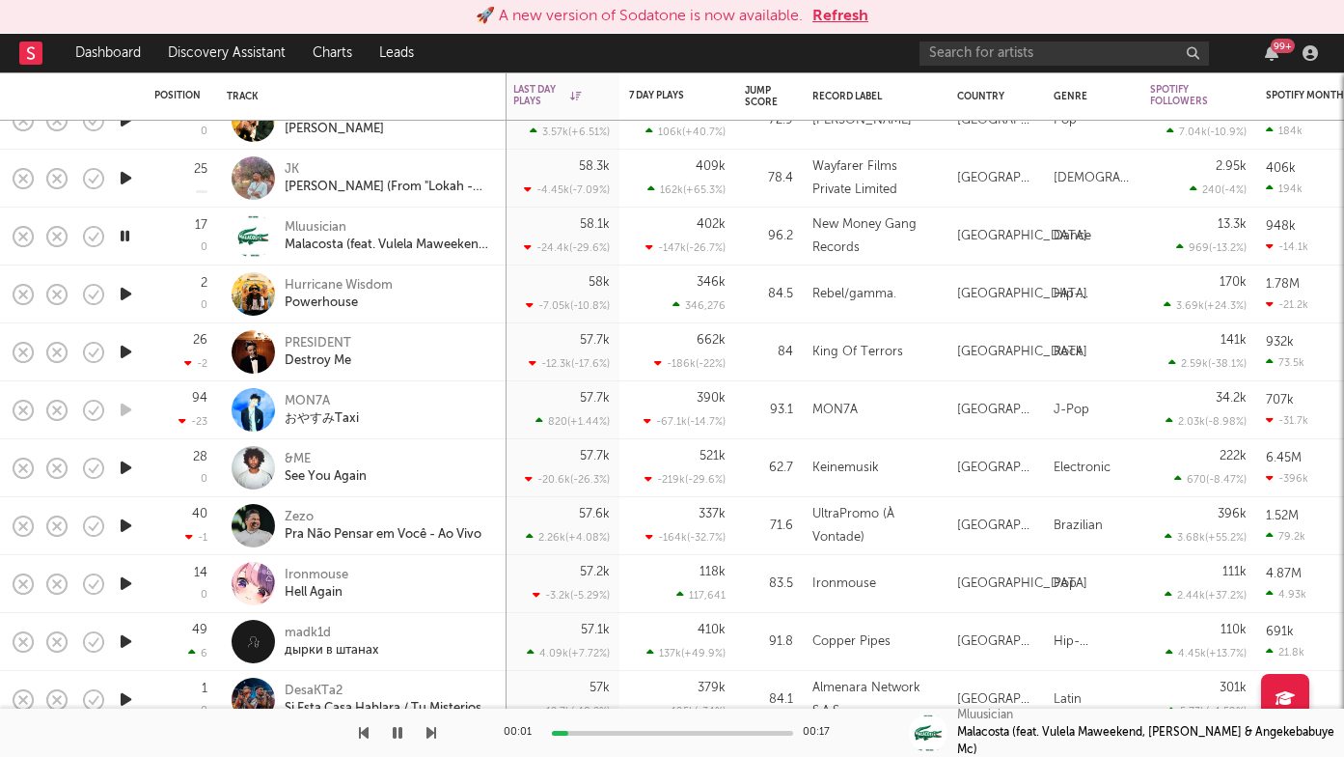
click at [429, 735] on icon "button" at bounding box center [432, 732] width 10 height 15
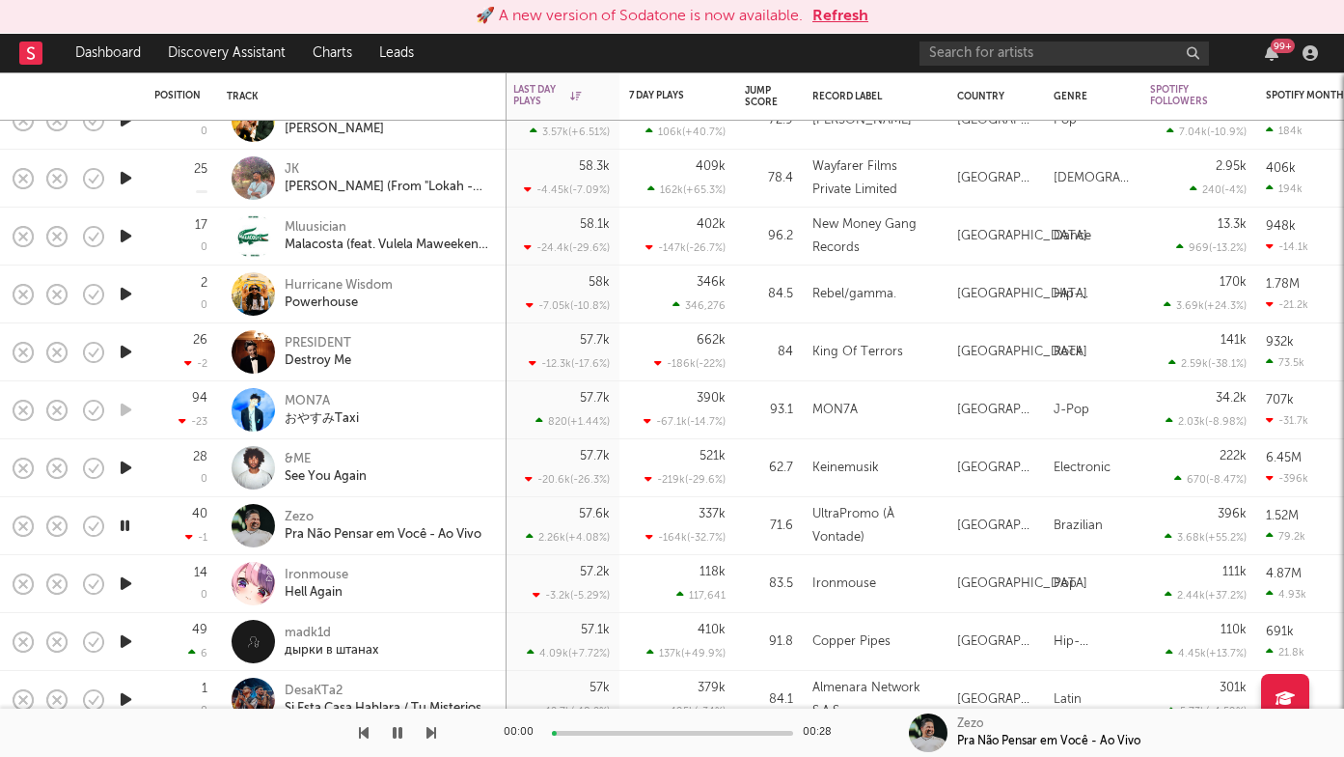
click at [429, 735] on icon "button" at bounding box center [432, 732] width 10 height 15
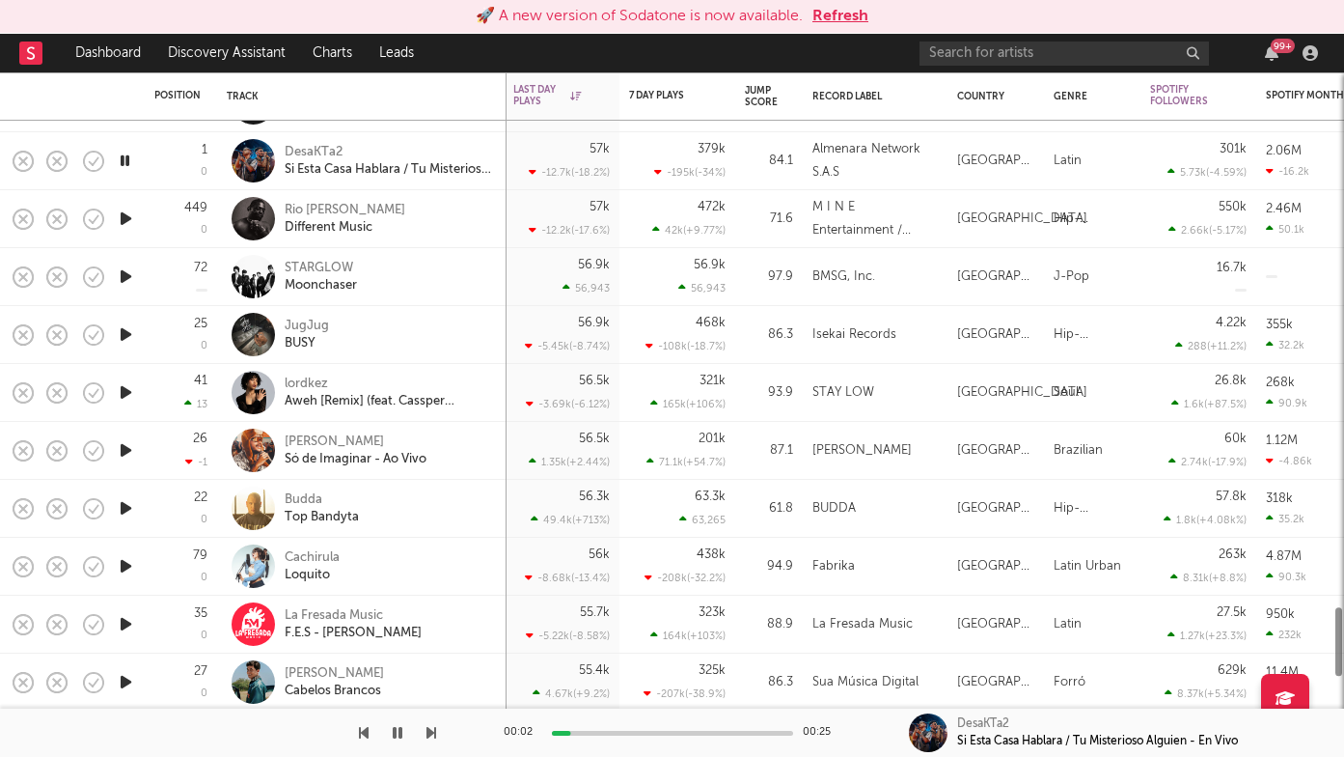
click at [430, 736] on icon "button" at bounding box center [432, 732] width 10 height 15
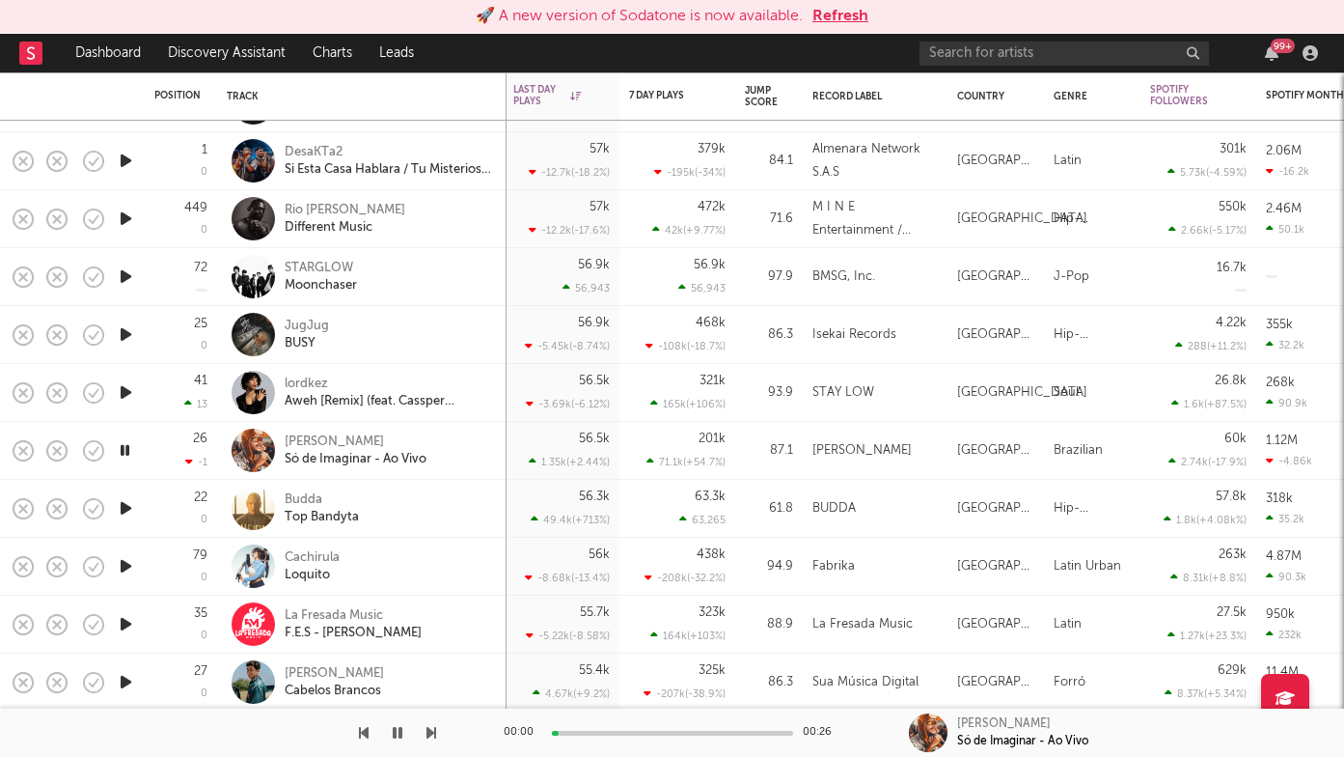
click at [430, 736] on icon "button" at bounding box center [432, 732] width 10 height 15
click at [315, 519] on div "Top Bandyta" at bounding box center [322, 517] width 74 height 17
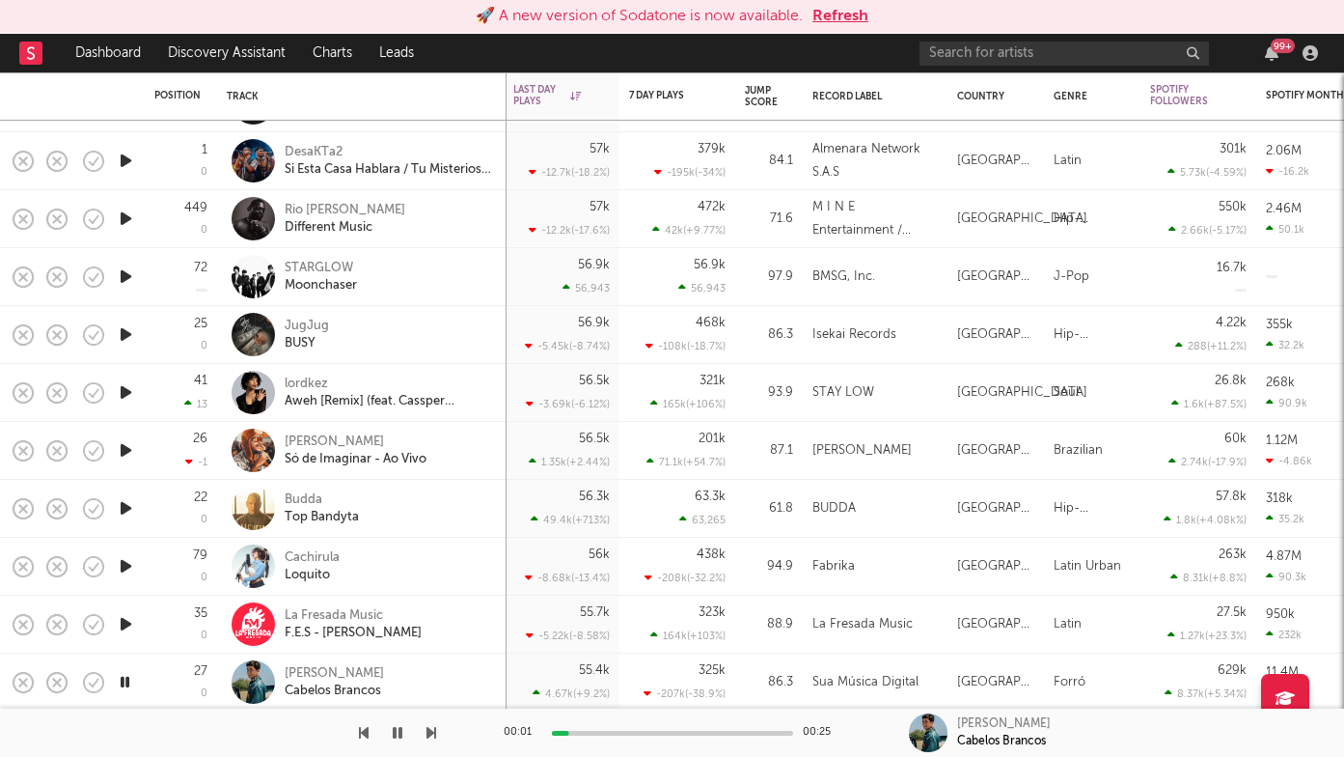
click at [433, 734] on icon "button" at bounding box center [432, 732] width 10 height 15
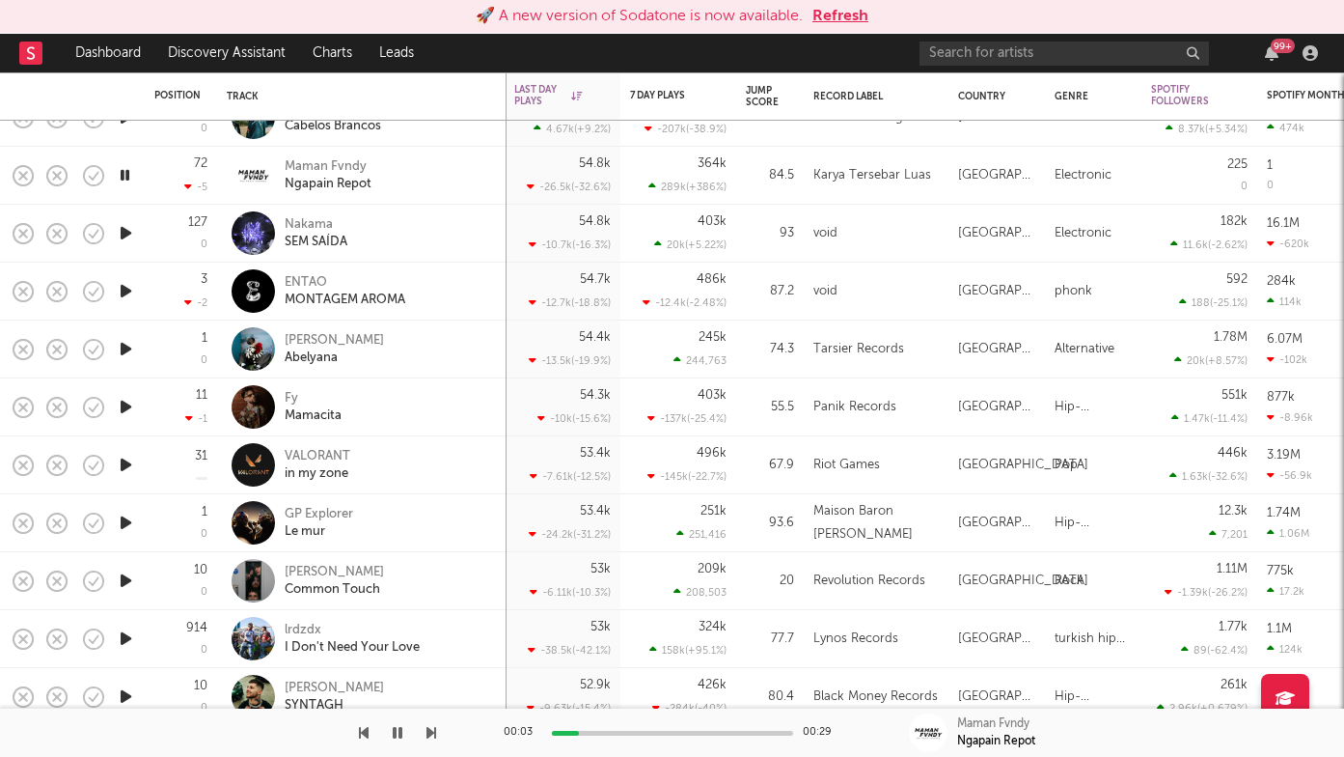
click at [429, 732] on icon "button" at bounding box center [432, 732] width 10 height 15
click at [430, 733] on icon "button" at bounding box center [432, 732] width 10 height 15
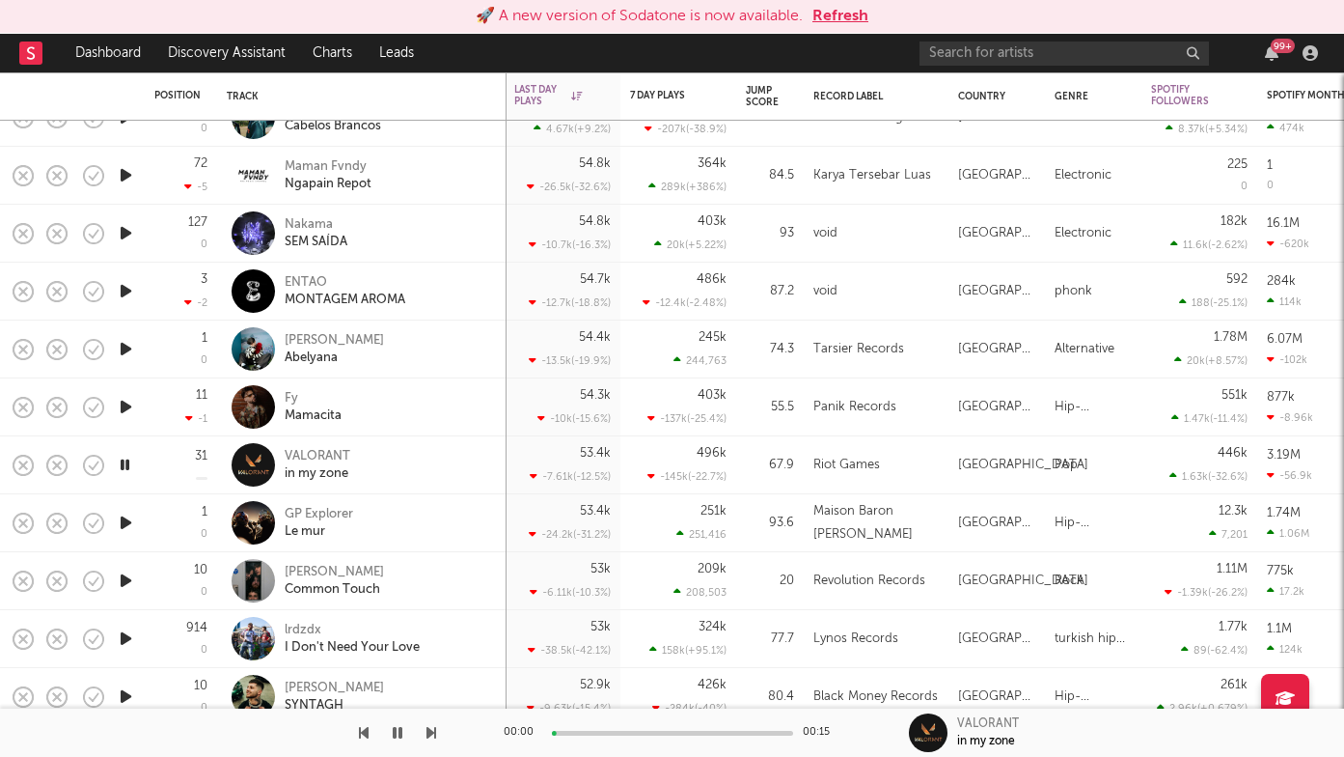
click at [430, 733] on icon "button" at bounding box center [432, 732] width 10 height 15
click at [432, 734] on icon "button" at bounding box center [432, 732] width 10 height 15
click at [433, 734] on icon "button" at bounding box center [432, 732] width 10 height 15
click at [434, 734] on icon "button" at bounding box center [432, 732] width 10 height 15
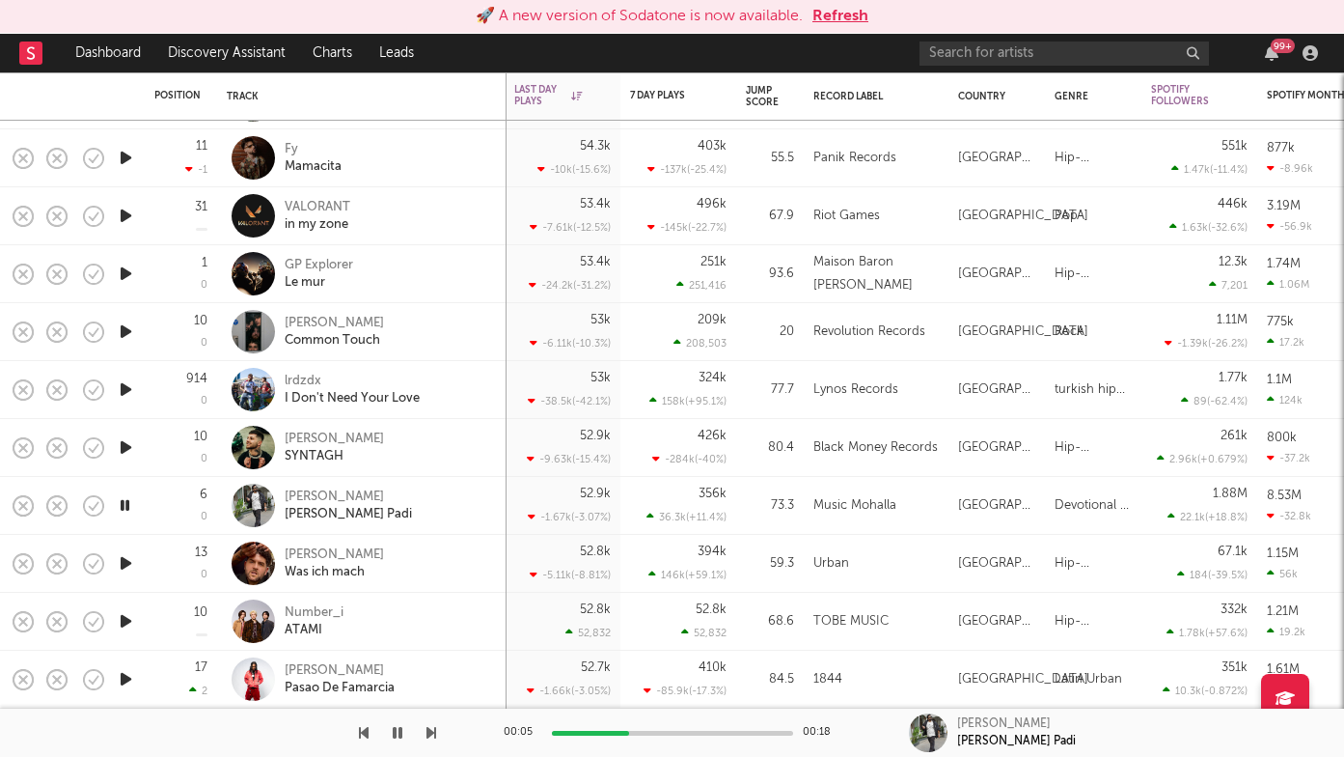
click at [434, 740] on button "button" at bounding box center [432, 732] width 10 height 48
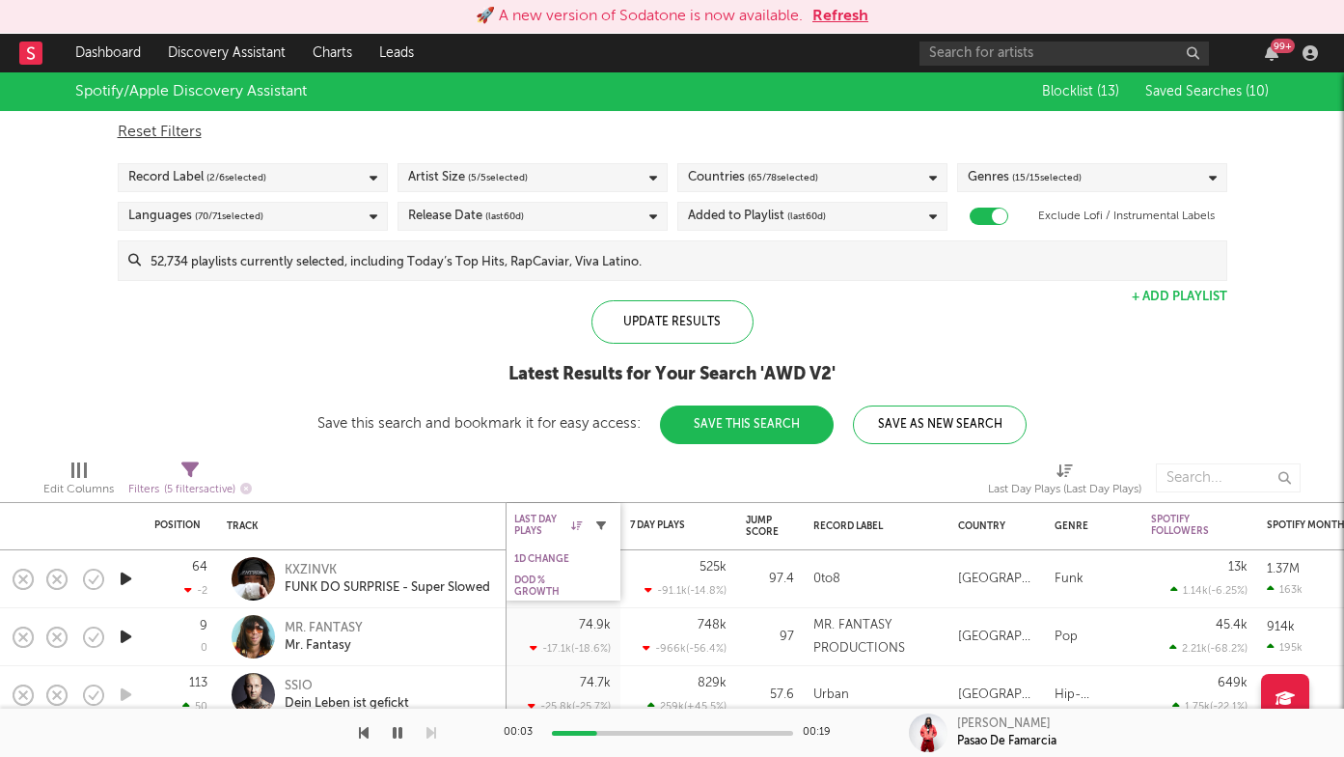
click at [602, 523] on icon "button" at bounding box center [601, 525] width 10 height 10
select select "max"
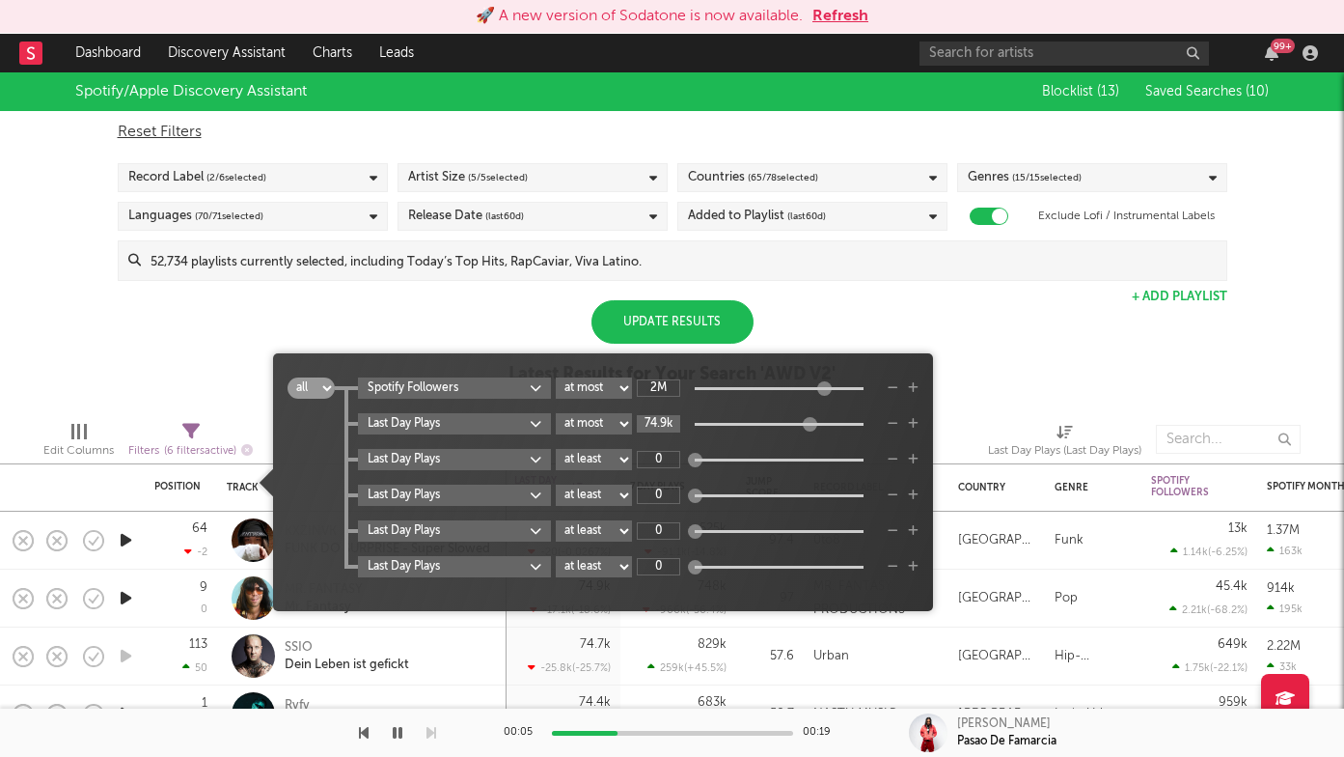
click at [662, 422] on input "74.9k" at bounding box center [658, 423] width 43 height 17
type input "527k"
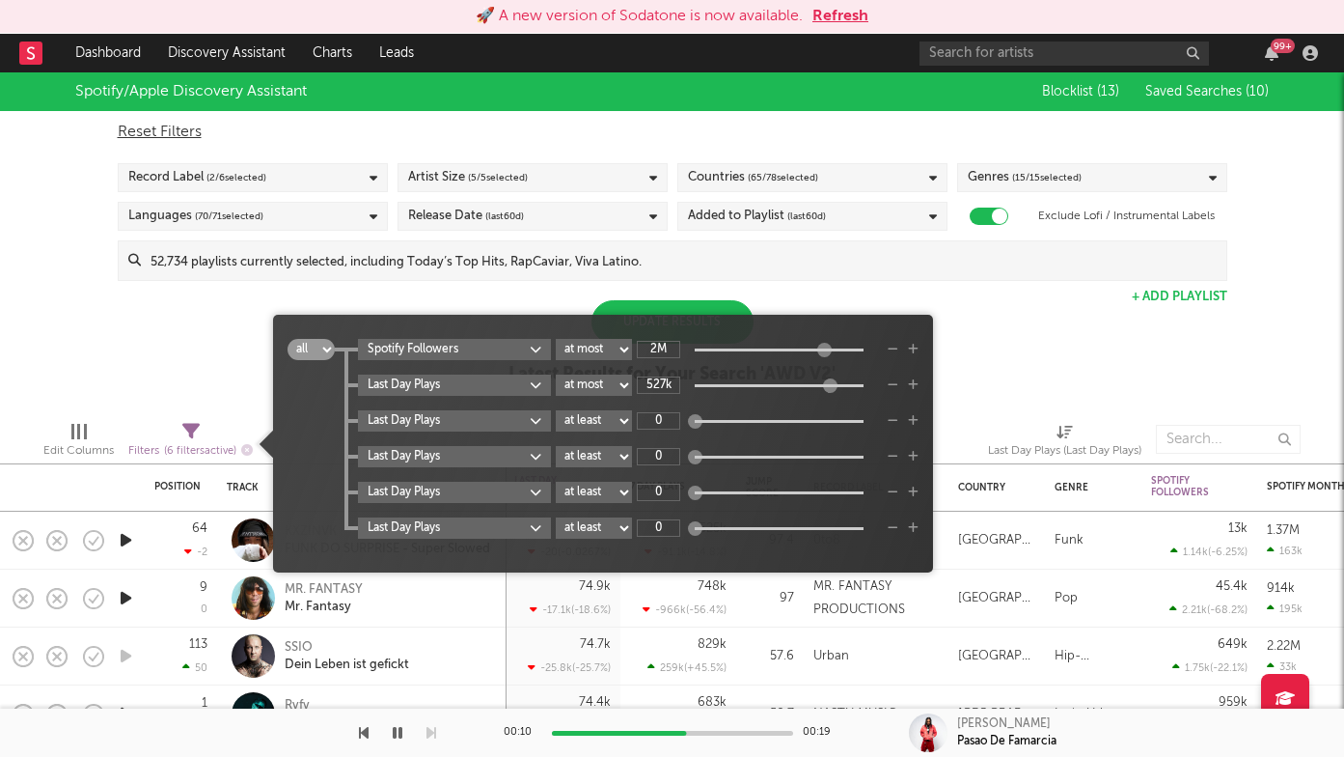
click at [680, 304] on div "Update Results" at bounding box center [673, 321] width 162 height 43
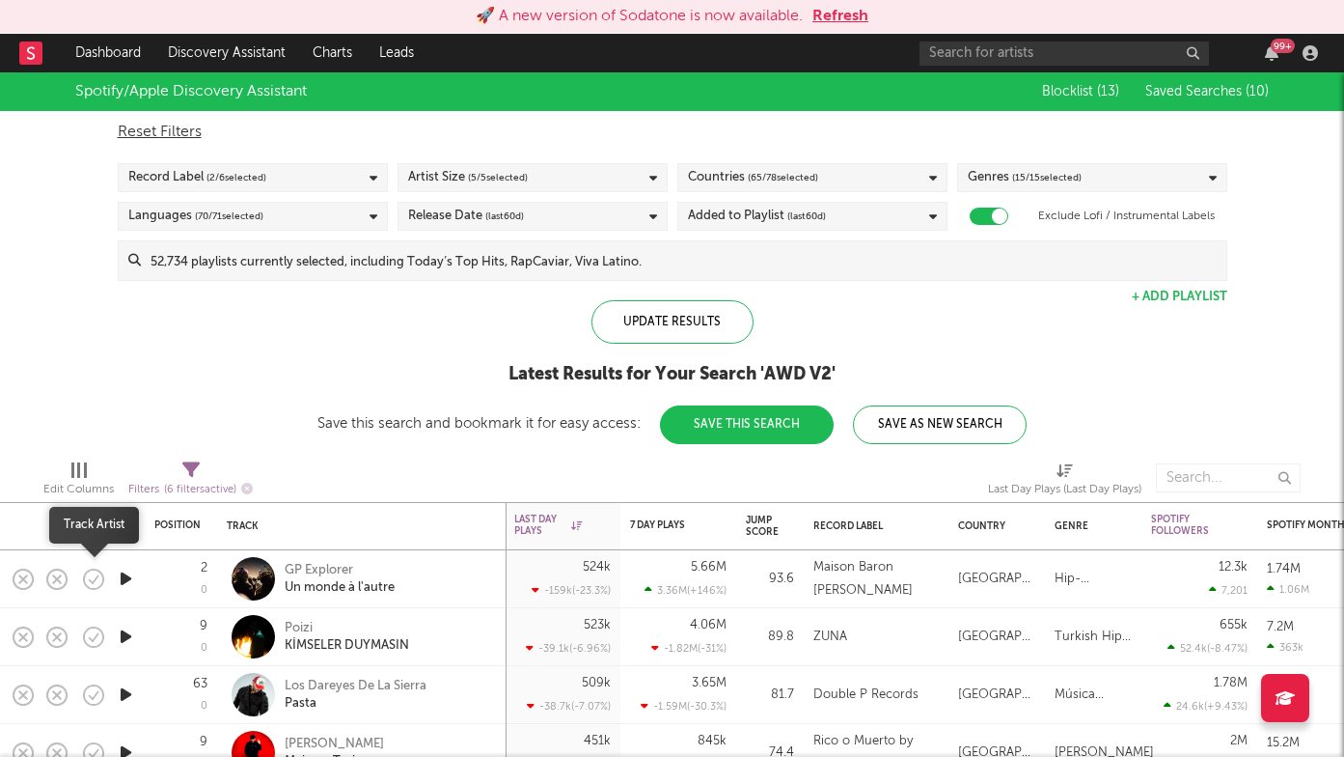
click at [128, 580] on icon "button" at bounding box center [126, 579] width 20 height 24
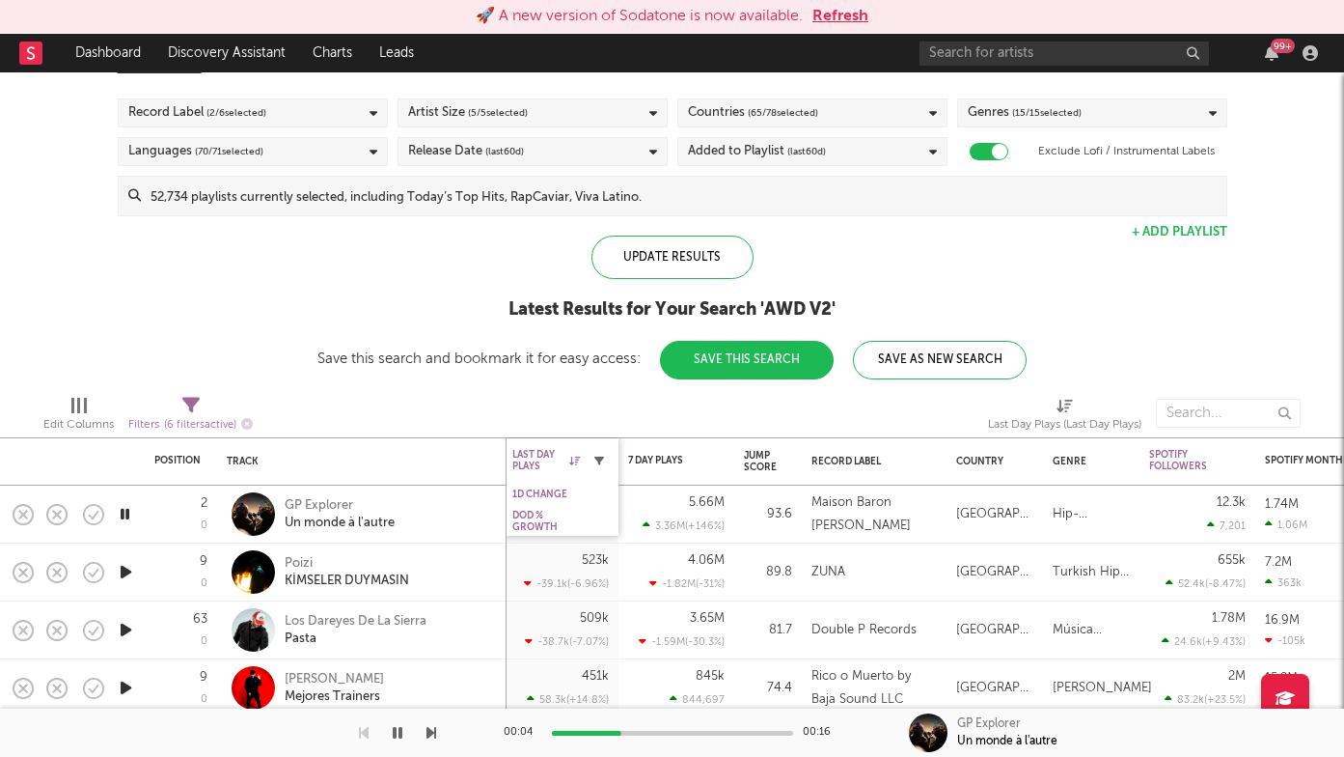
click at [599, 458] on icon "button" at bounding box center [600, 461] width 10 height 10
select select "max"
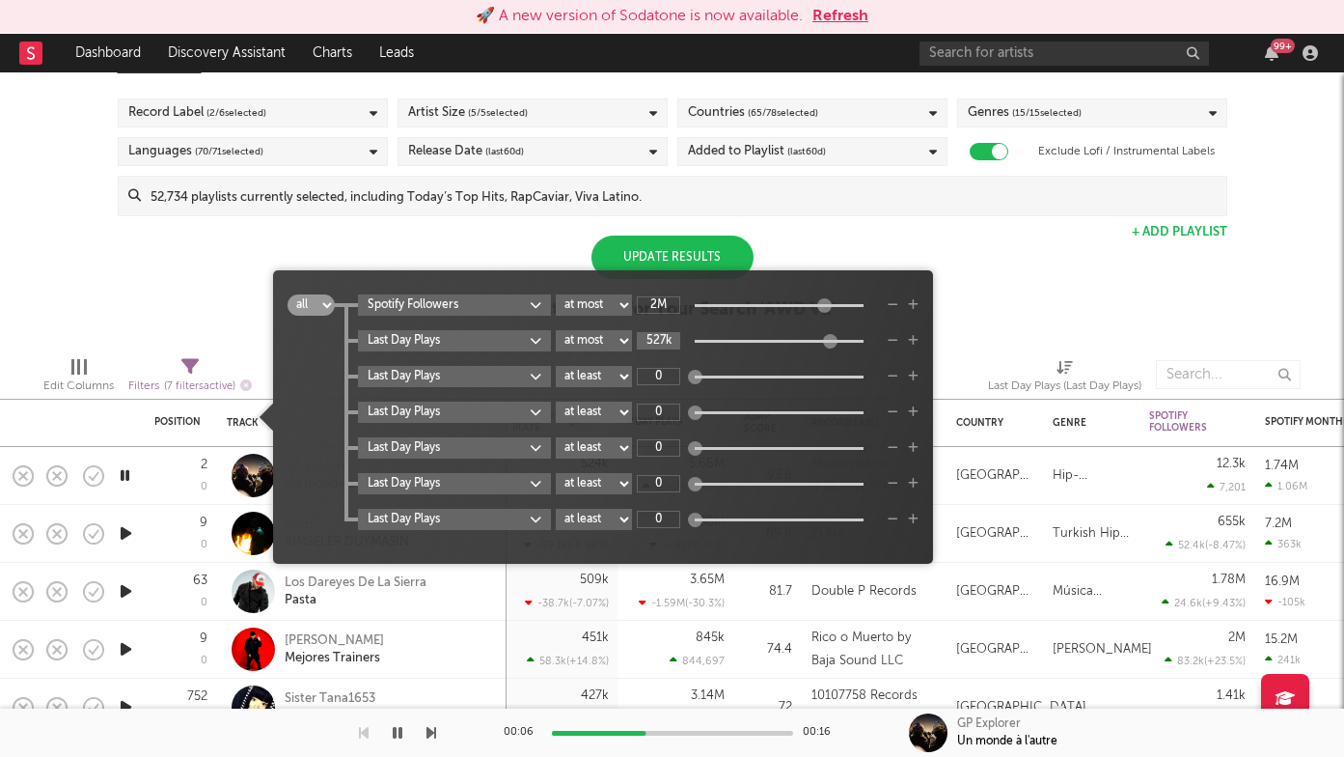
click at [664, 342] on input "527k" at bounding box center [658, 340] width 43 height 17
type input "52.7k"
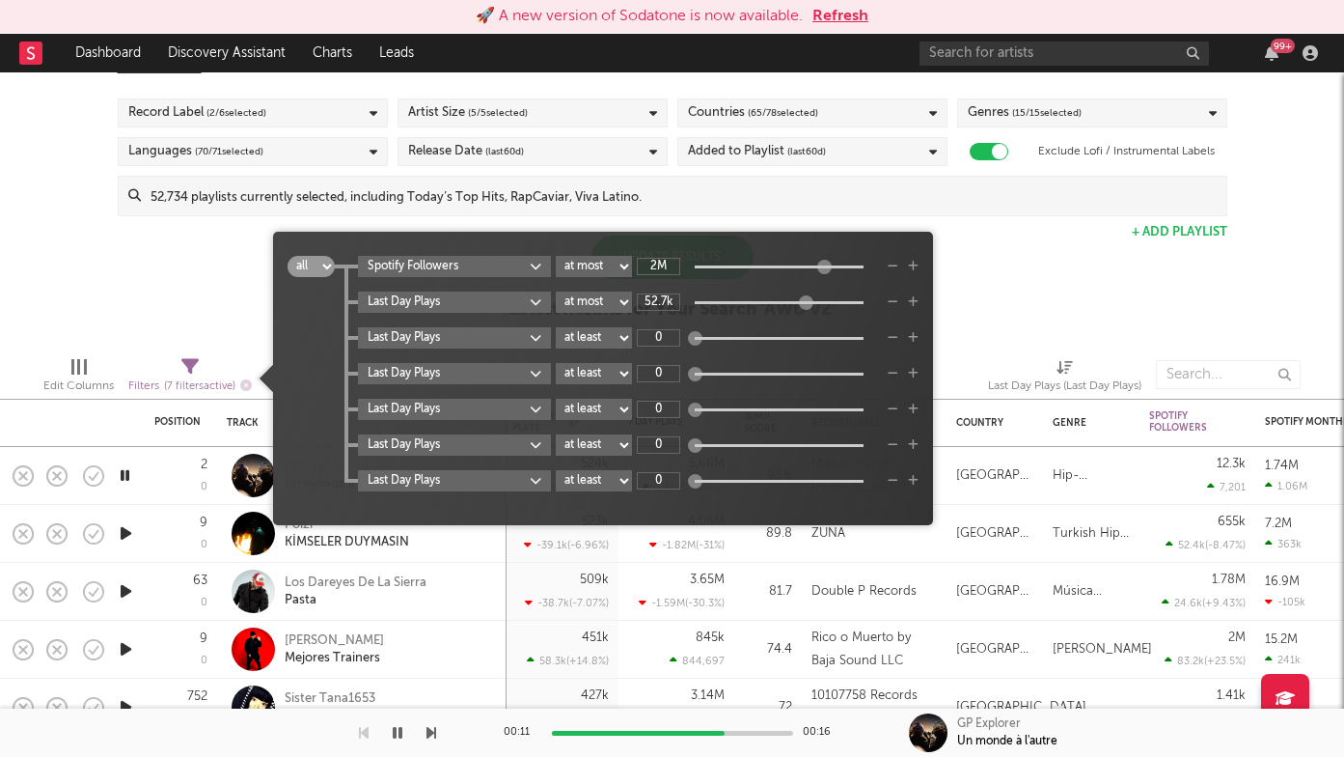
click at [941, 215] on div "Update Results" at bounding box center [673, 196] width 1110 height 41
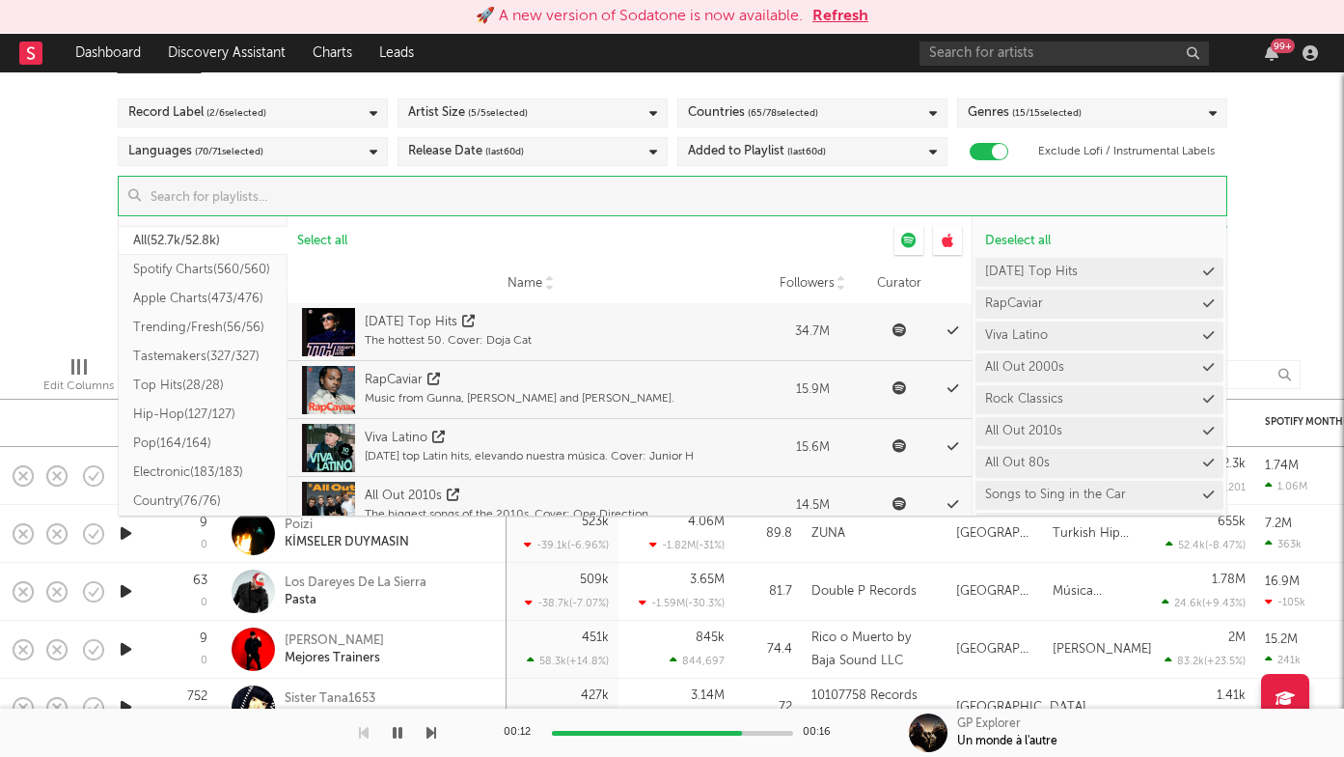
click at [1291, 301] on div "Spotify/Apple Discovery Assistant Blocklist ( 13 ) Saved Searches ( 10 ) Reset …" at bounding box center [672, 174] width 1344 height 333
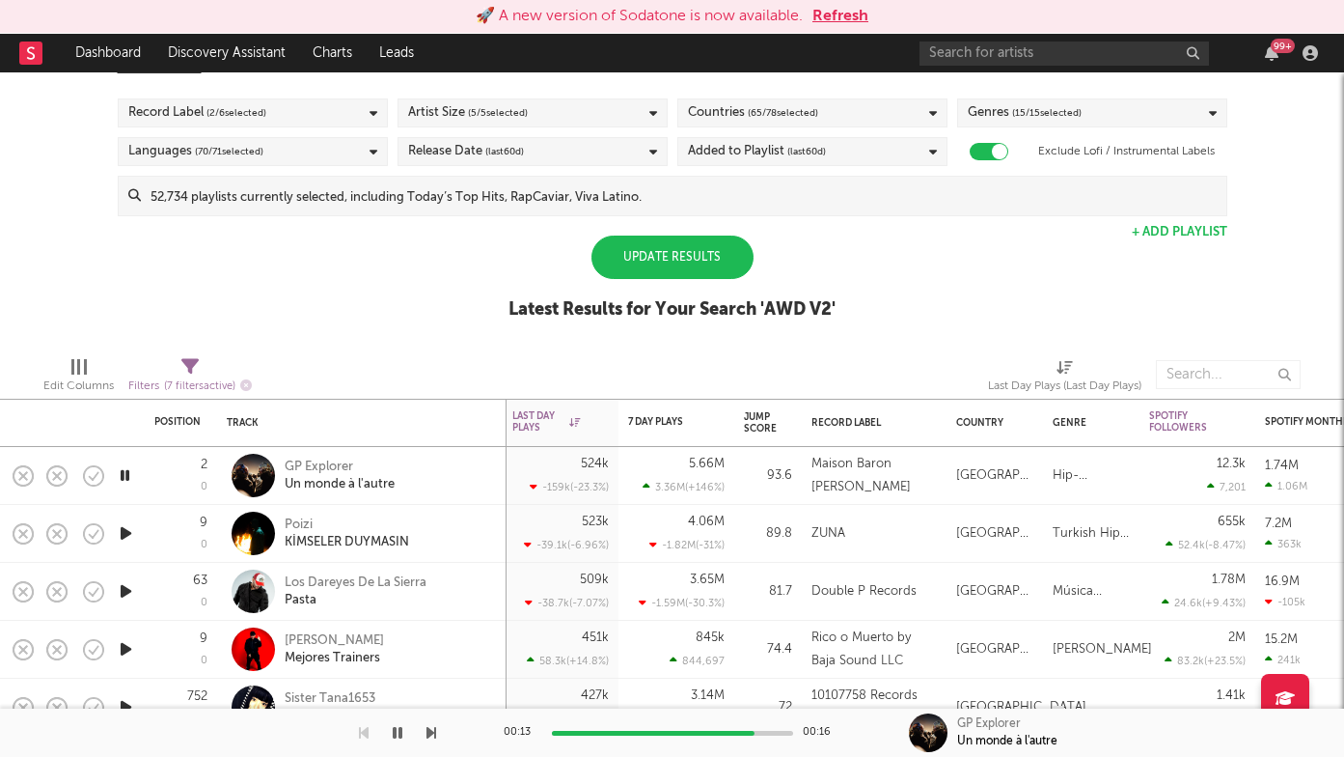
click at [632, 264] on div "Update Results" at bounding box center [673, 257] width 162 height 43
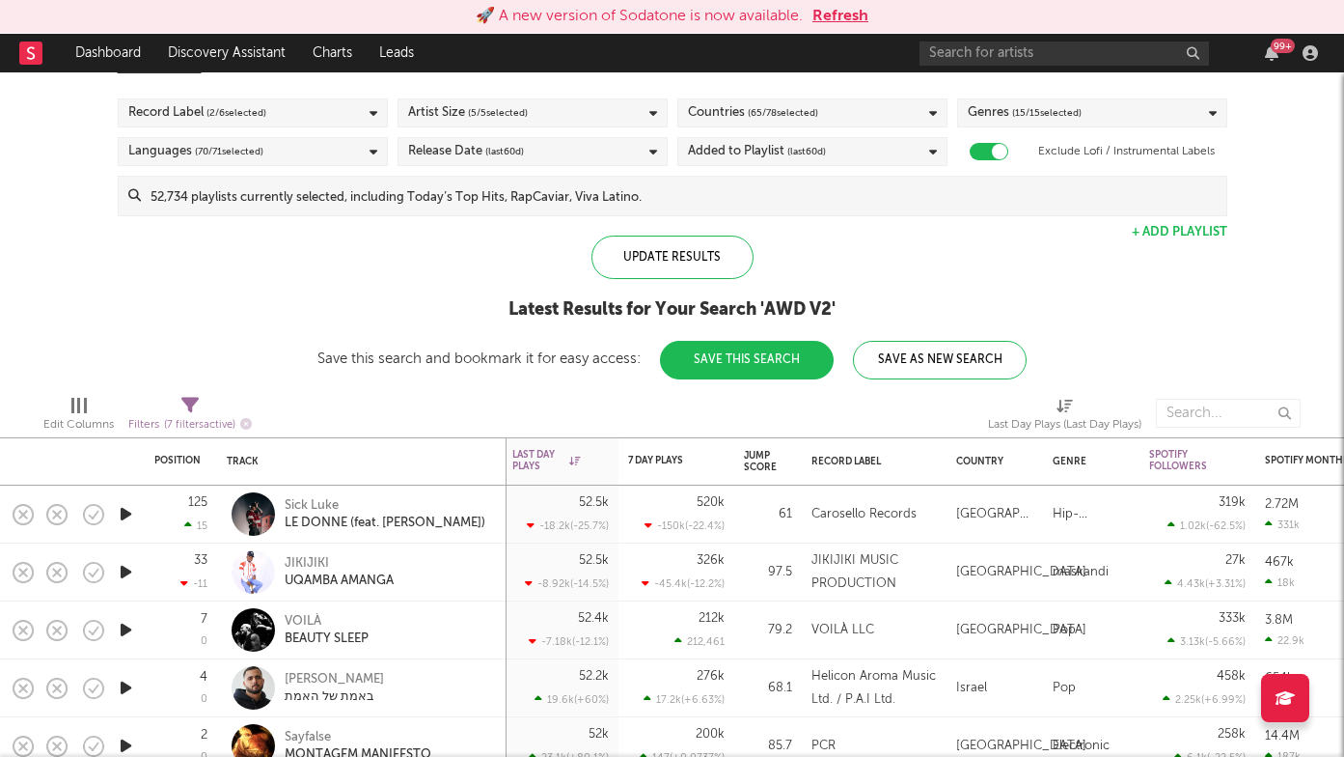
click at [121, 565] on icon "button" at bounding box center [126, 572] width 20 height 24
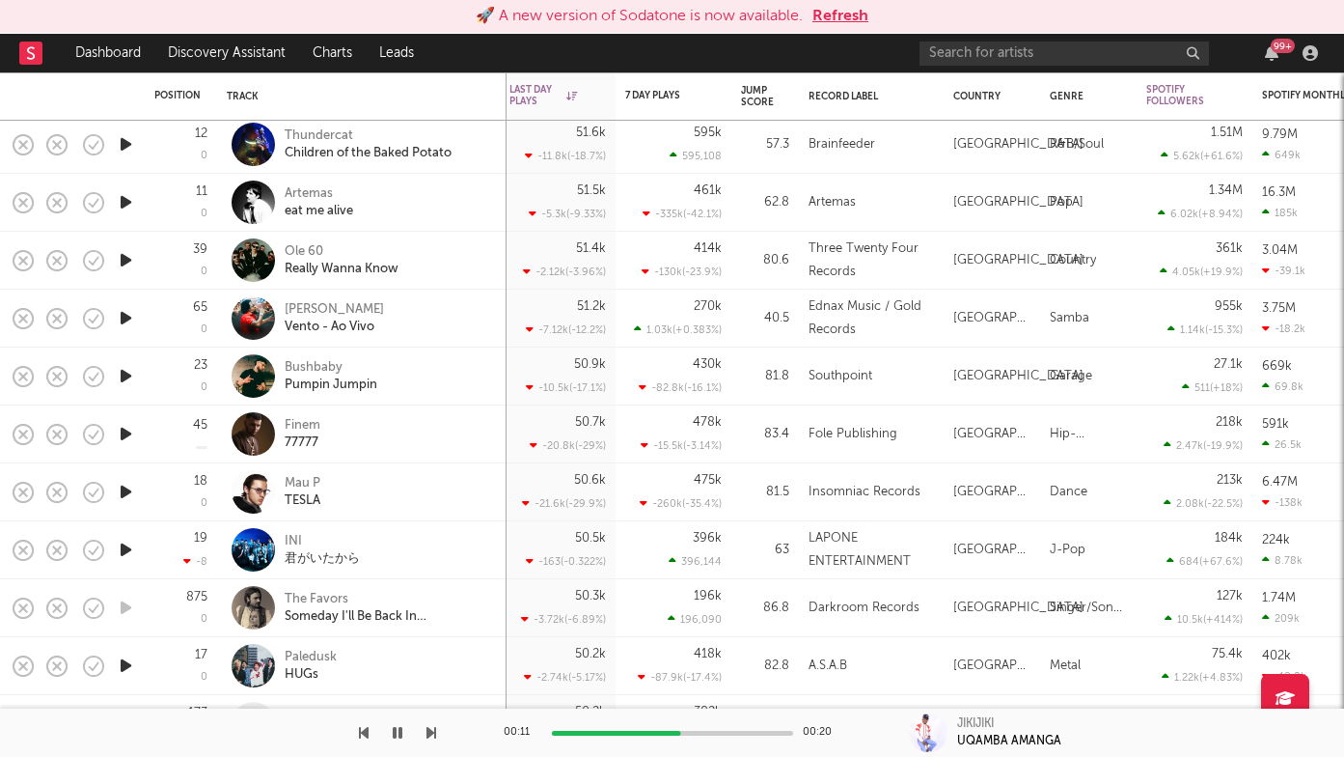
click at [125, 371] on icon "button" at bounding box center [126, 376] width 20 height 24
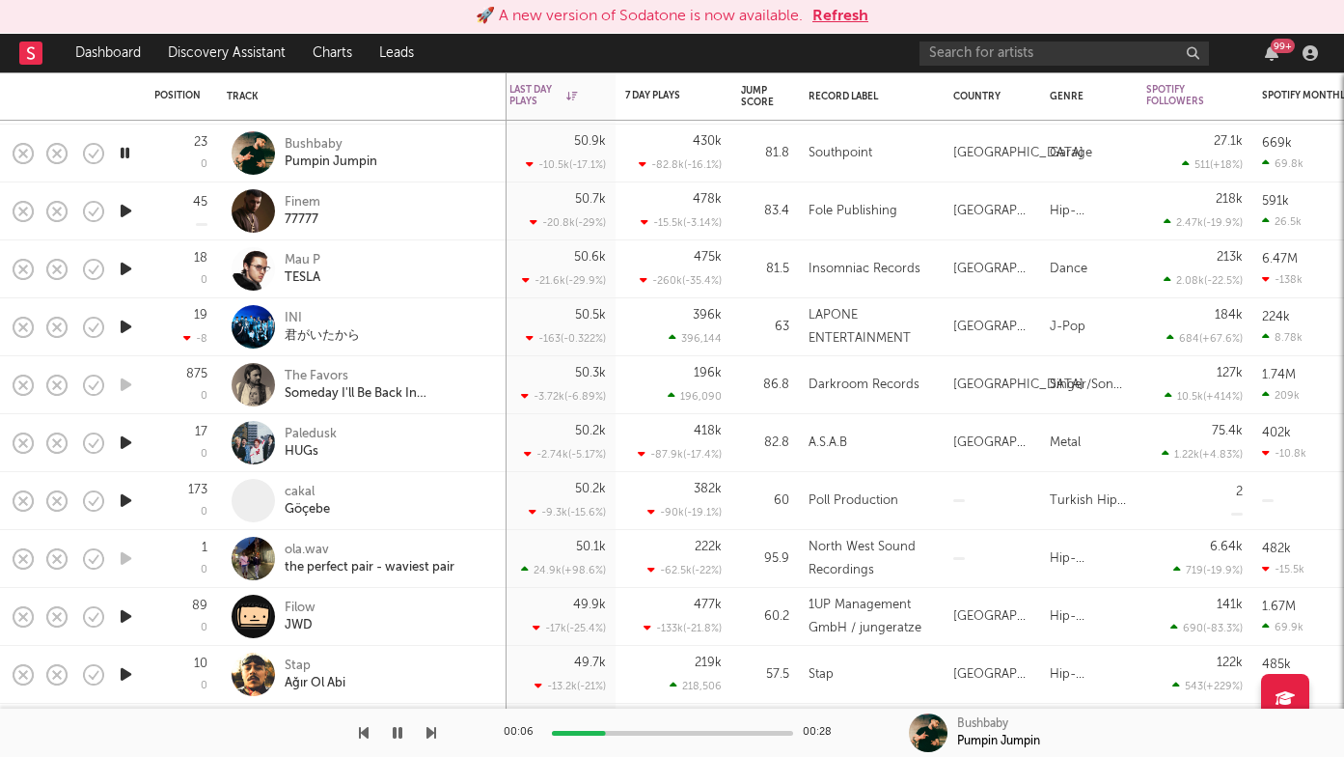
click at [431, 733] on icon "button" at bounding box center [432, 732] width 10 height 15
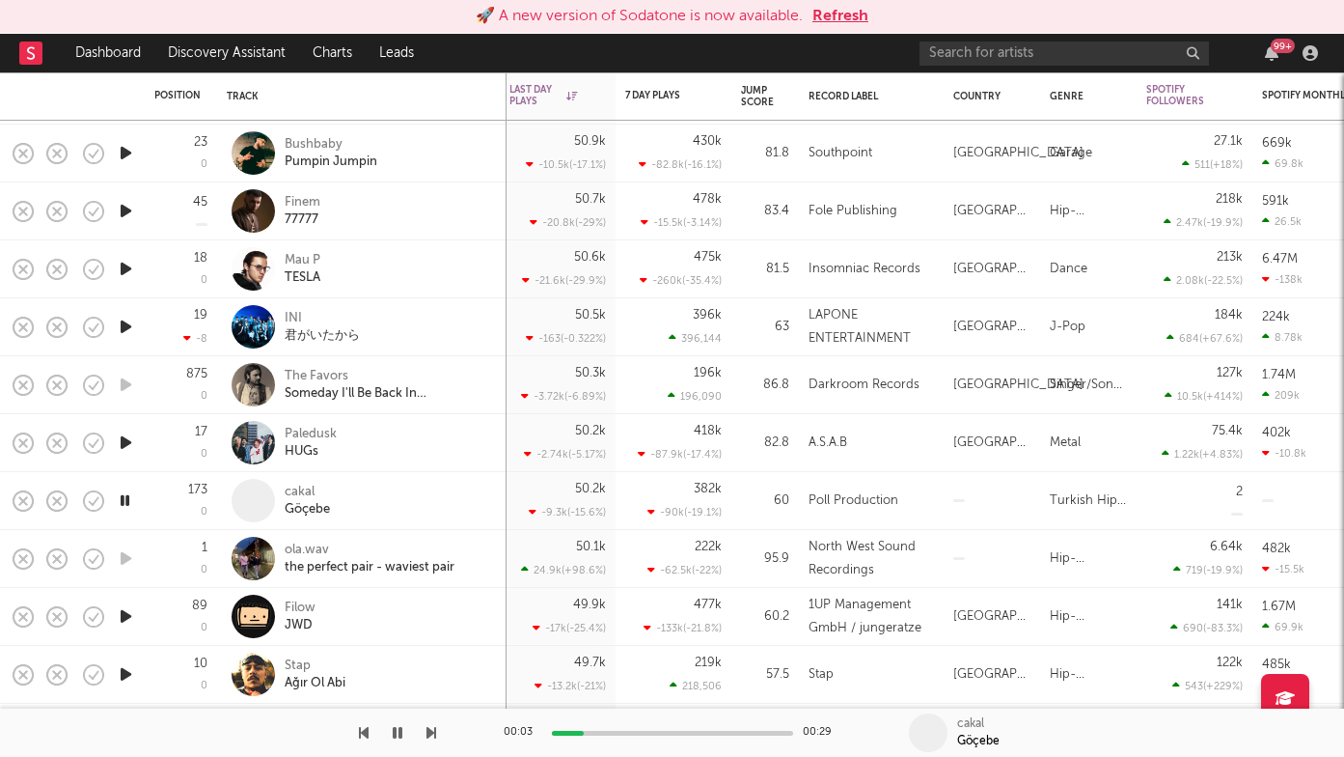
click at [430, 734] on icon "button" at bounding box center [432, 732] width 10 height 15
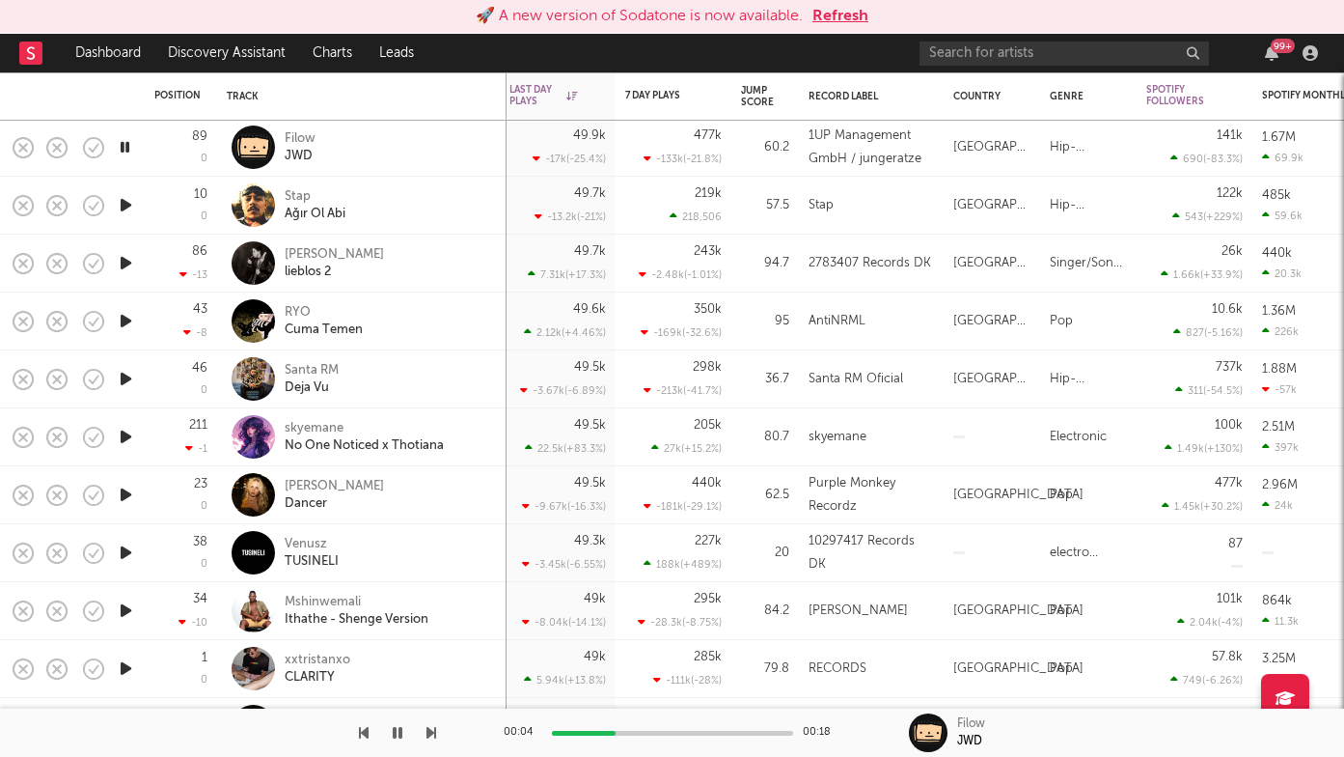
click at [427, 730] on icon "button" at bounding box center [432, 732] width 10 height 15
click at [425, 730] on div at bounding box center [218, 732] width 436 height 48
click at [428, 738] on icon "button" at bounding box center [432, 732] width 10 height 15
click at [306, 255] on div "Karina Rose" at bounding box center [334, 254] width 99 height 17
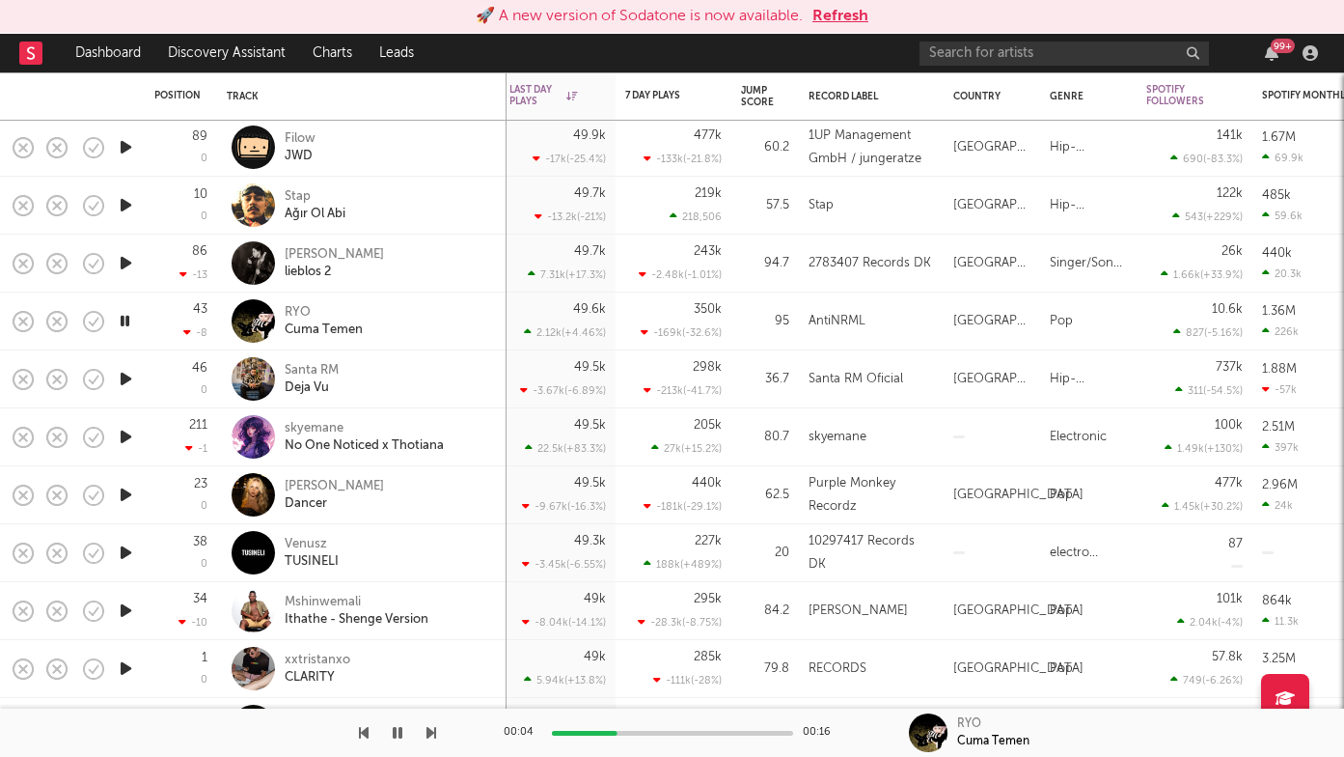
click at [432, 734] on icon "button" at bounding box center [432, 732] width 10 height 15
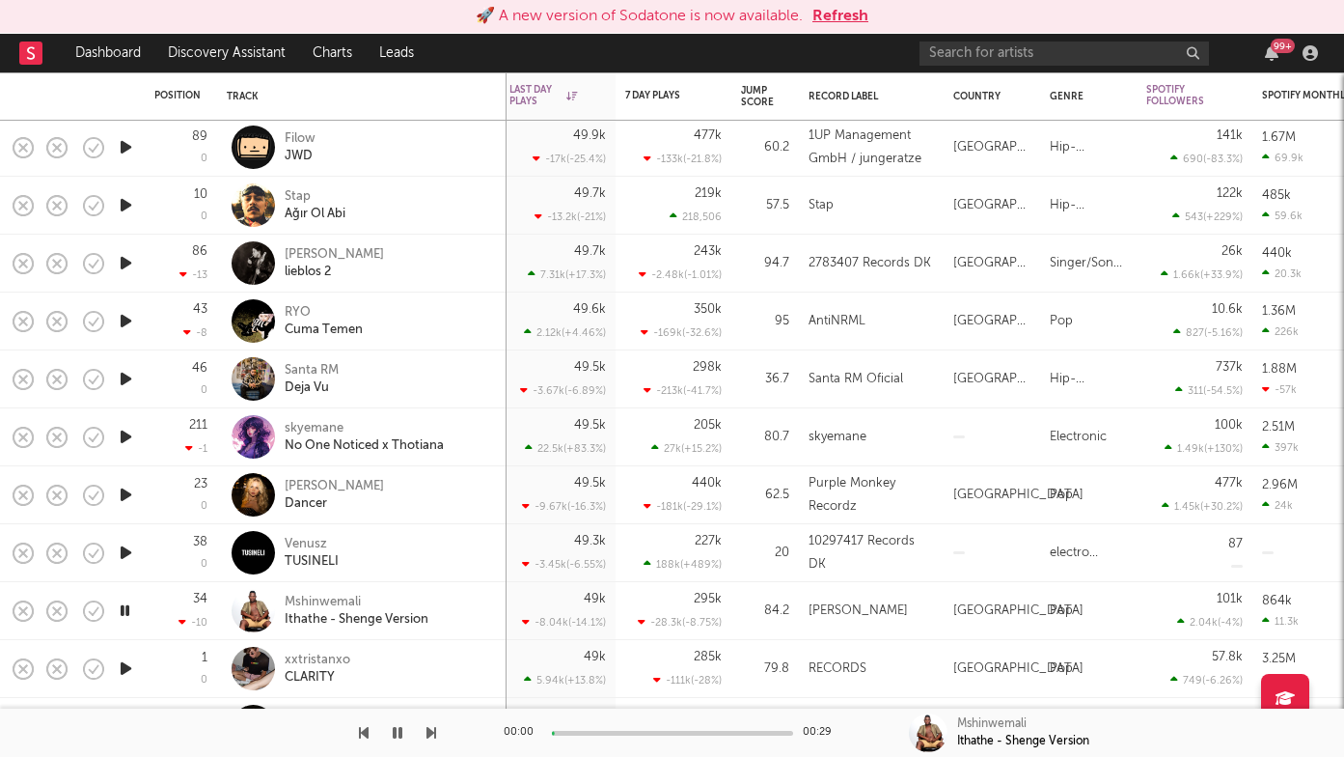
click at [432, 734] on icon "button" at bounding box center [432, 732] width 10 height 15
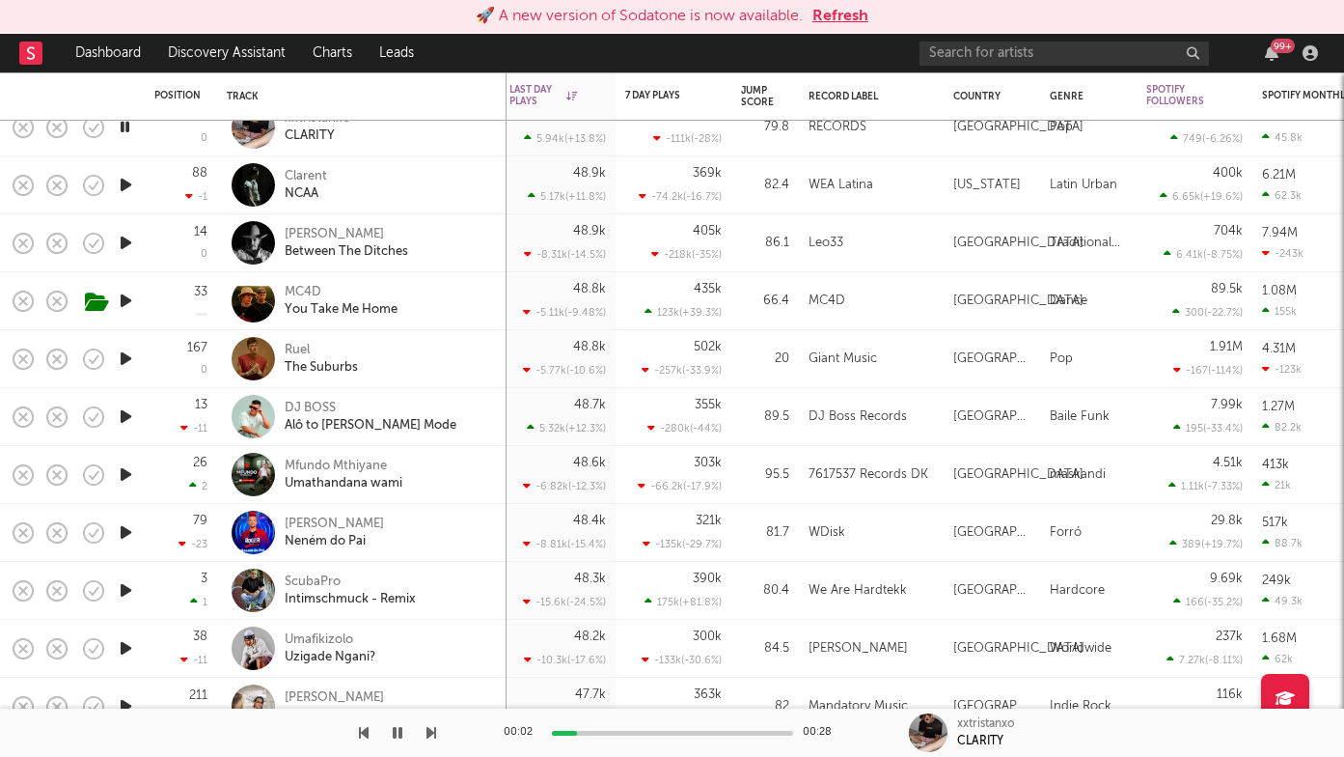
click at [427, 728] on icon "button" at bounding box center [432, 732] width 10 height 15
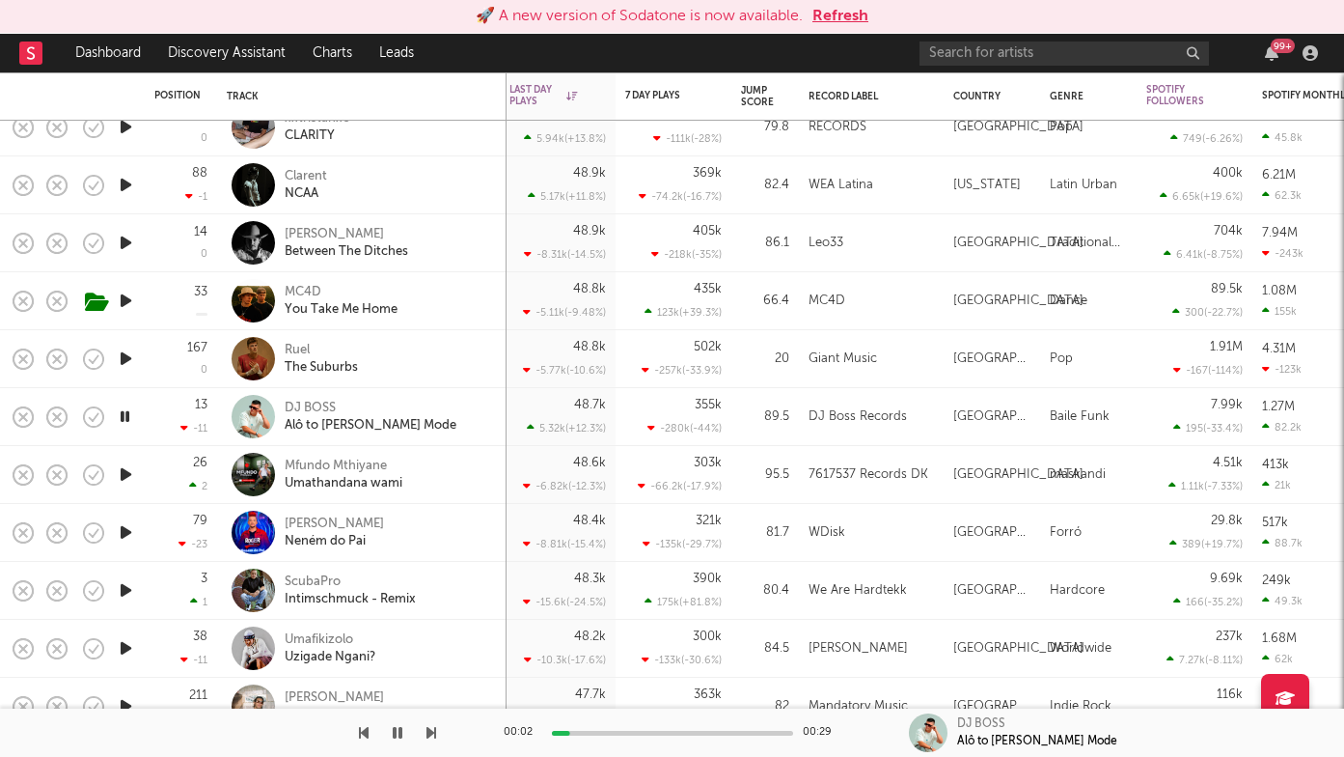
click at [427, 728] on icon "button" at bounding box center [432, 732] width 10 height 15
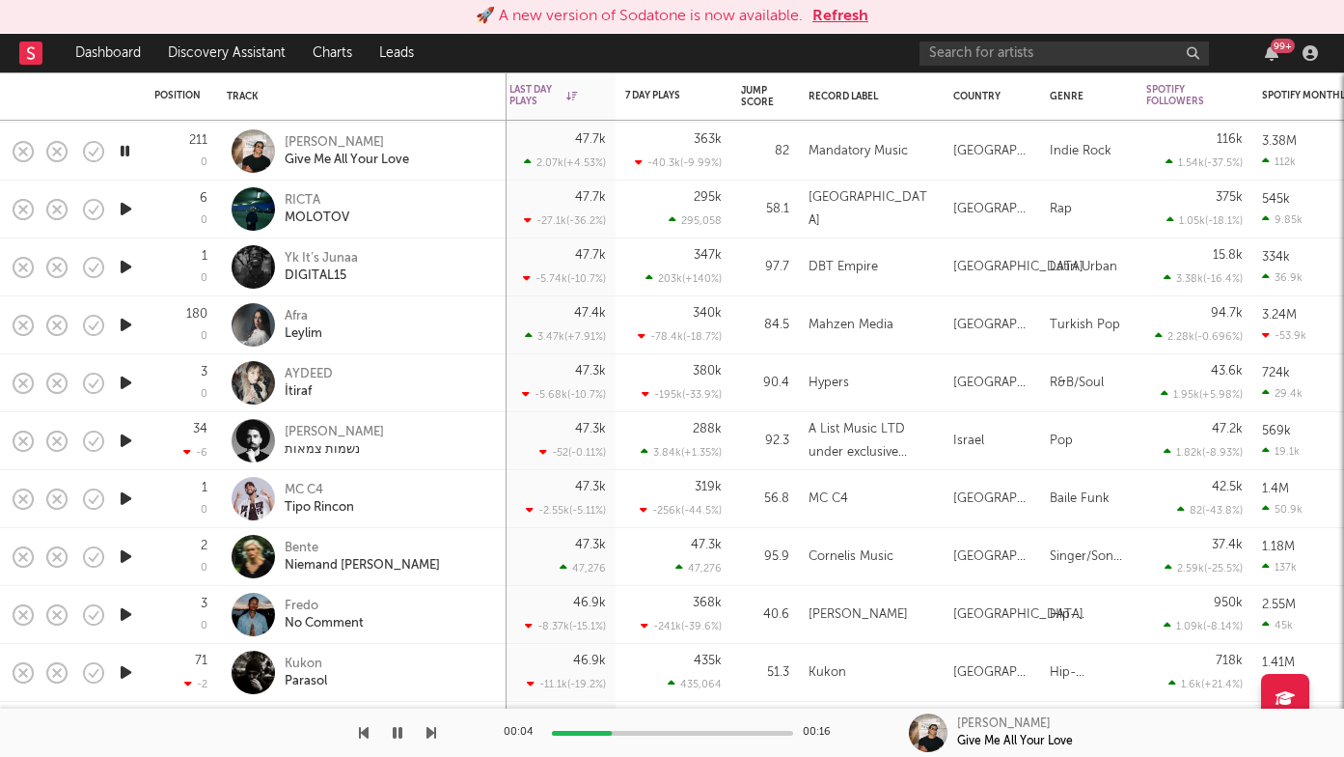
click at [429, 731] on icon "button" at bounding box center [432, 732] width 10 height 15
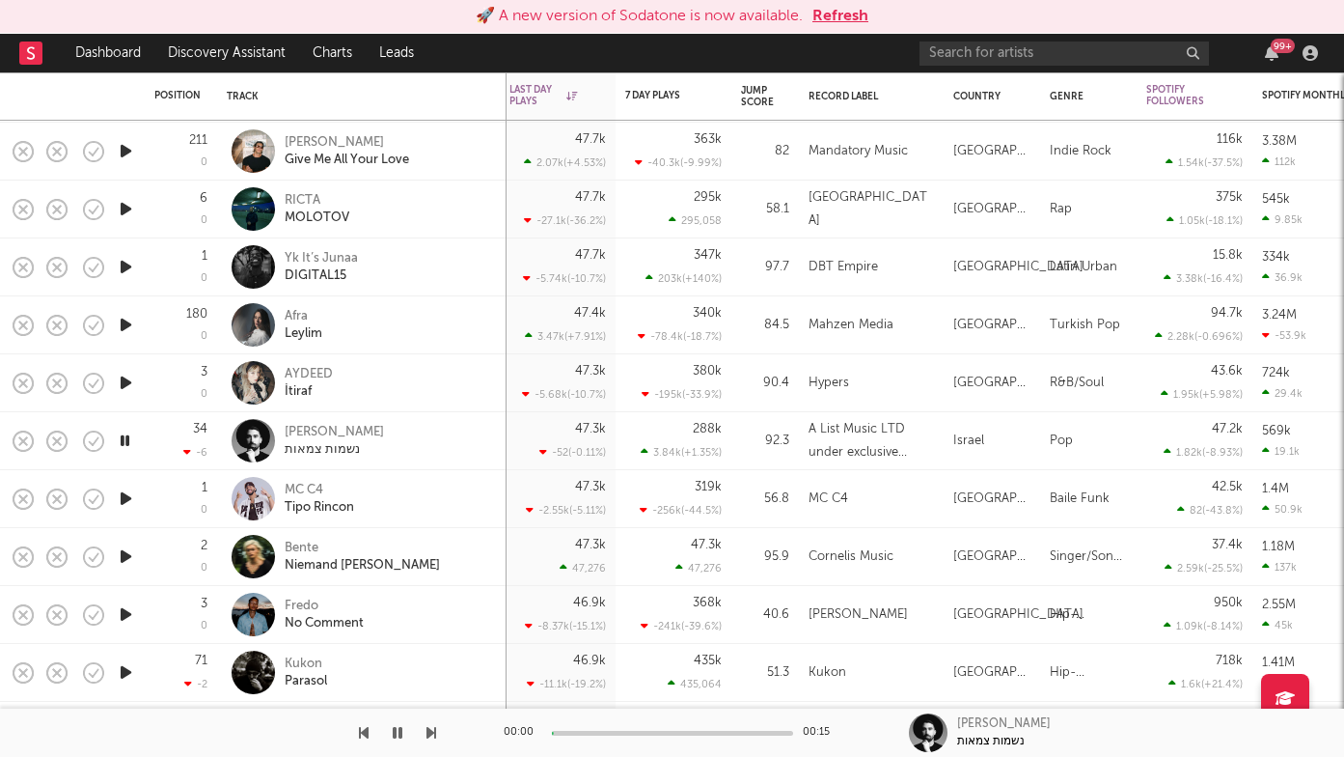
click at [429, 731] on icon "button" at bounding box center [432, 732] width 10 height 15
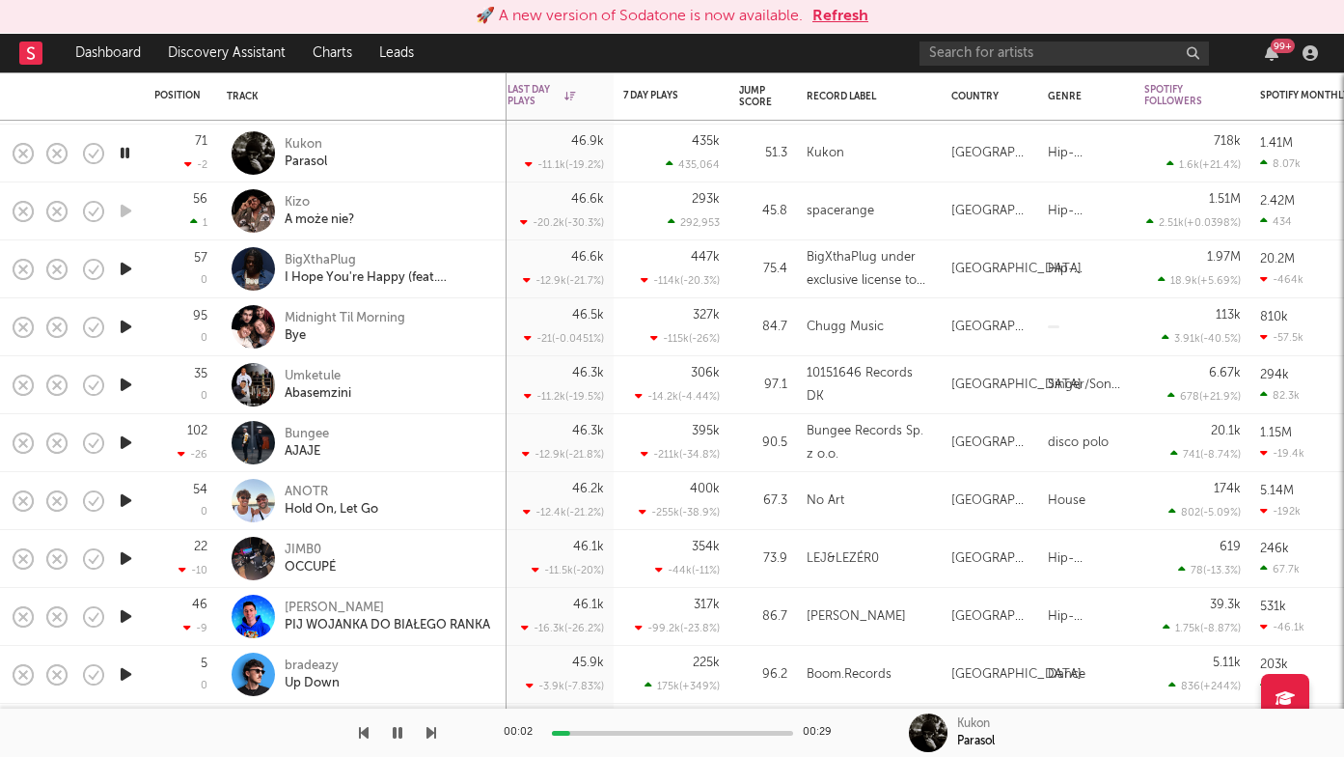
click at [430, 728] on icon "button" at bounding box center [432, 732] width 10 height 15
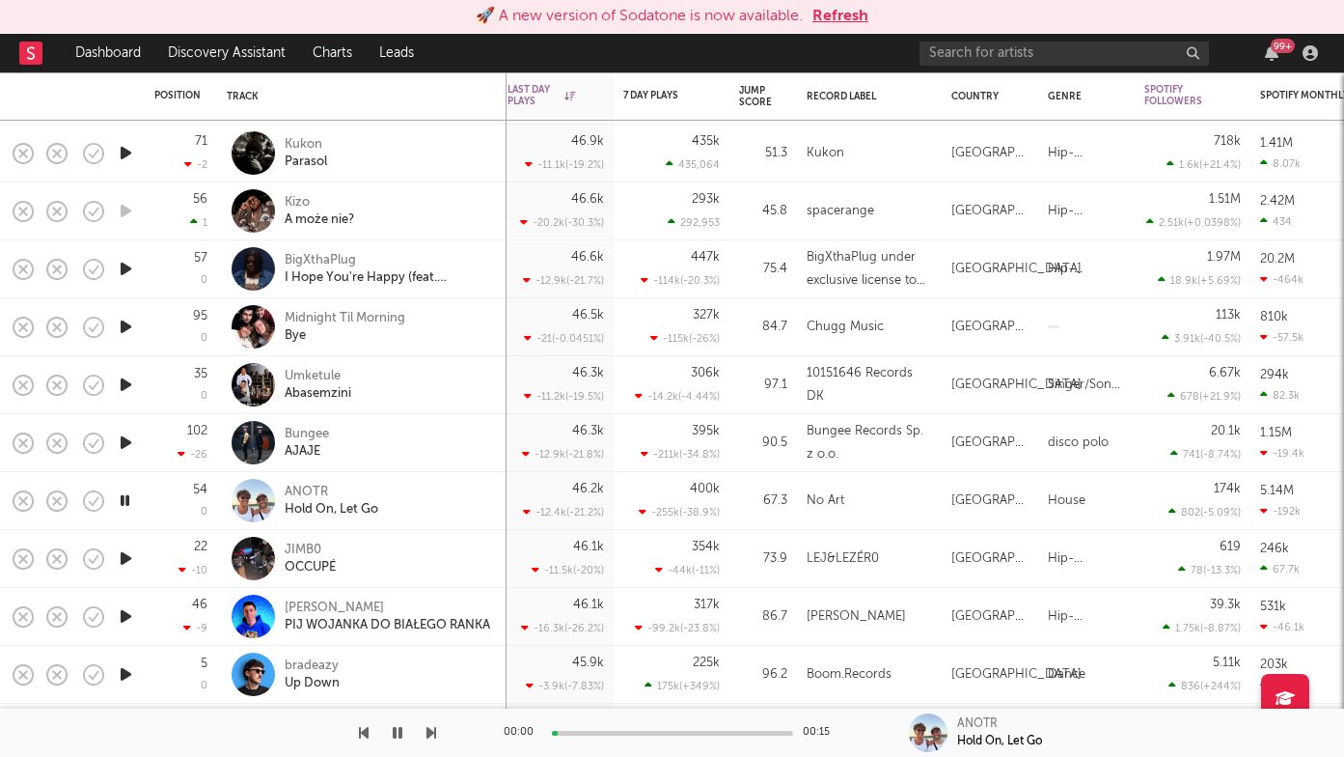
click at [430, 728] on icon "button" at bounding box center [432, 732] width 10 height 15
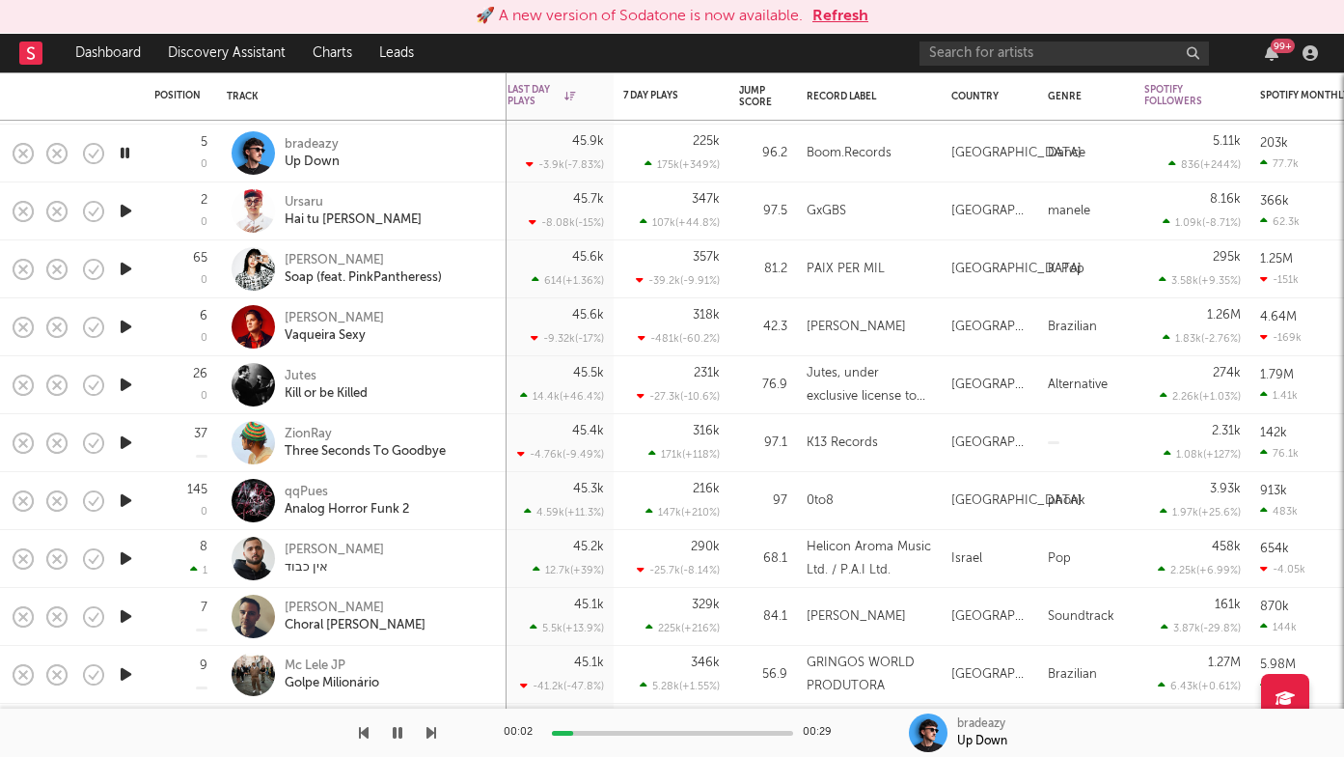
click at [430, 732] on icon "button" at bounding box center [432, 732] width 10 height 15
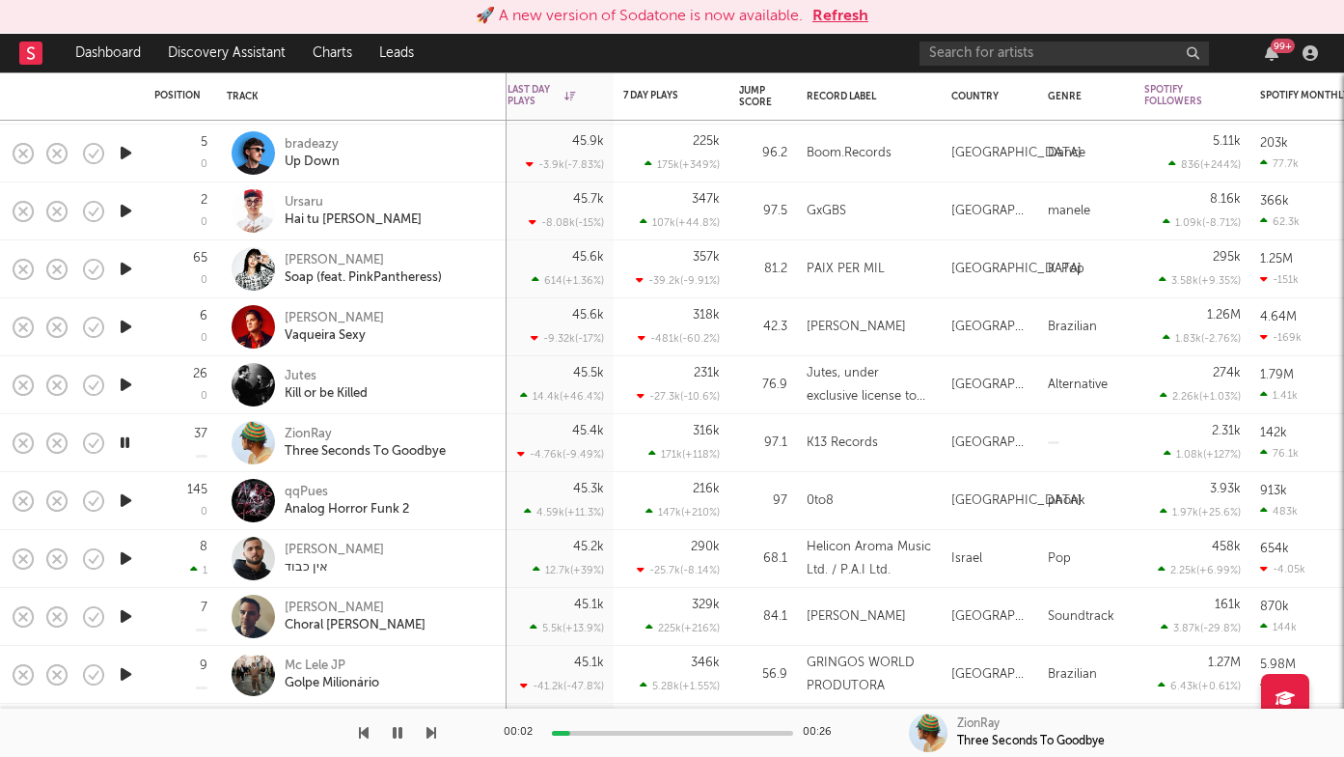
click at [430, 732] on icon "button" at bounding box center [432, 732] width 10 height 15
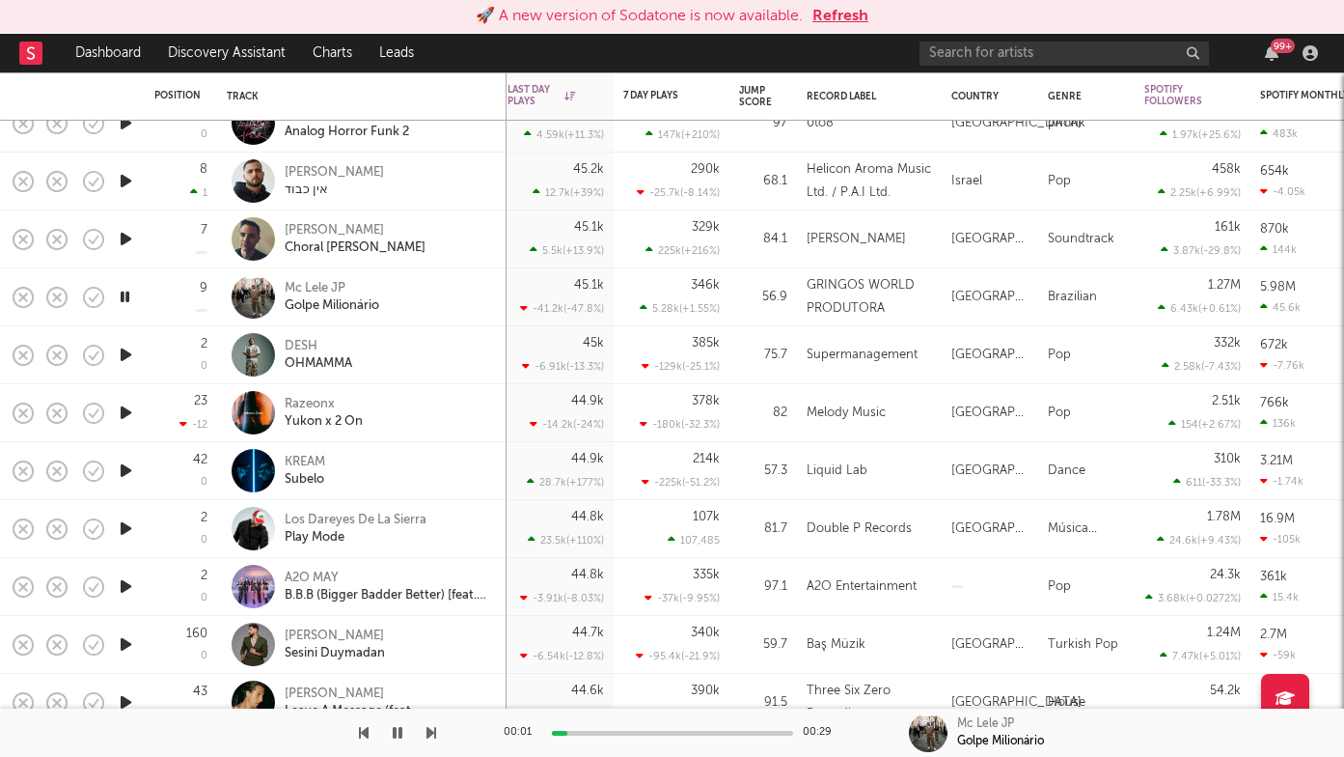
click at [429, 733] on icon "button" at bounding box center [432, 732] width 10 height 15
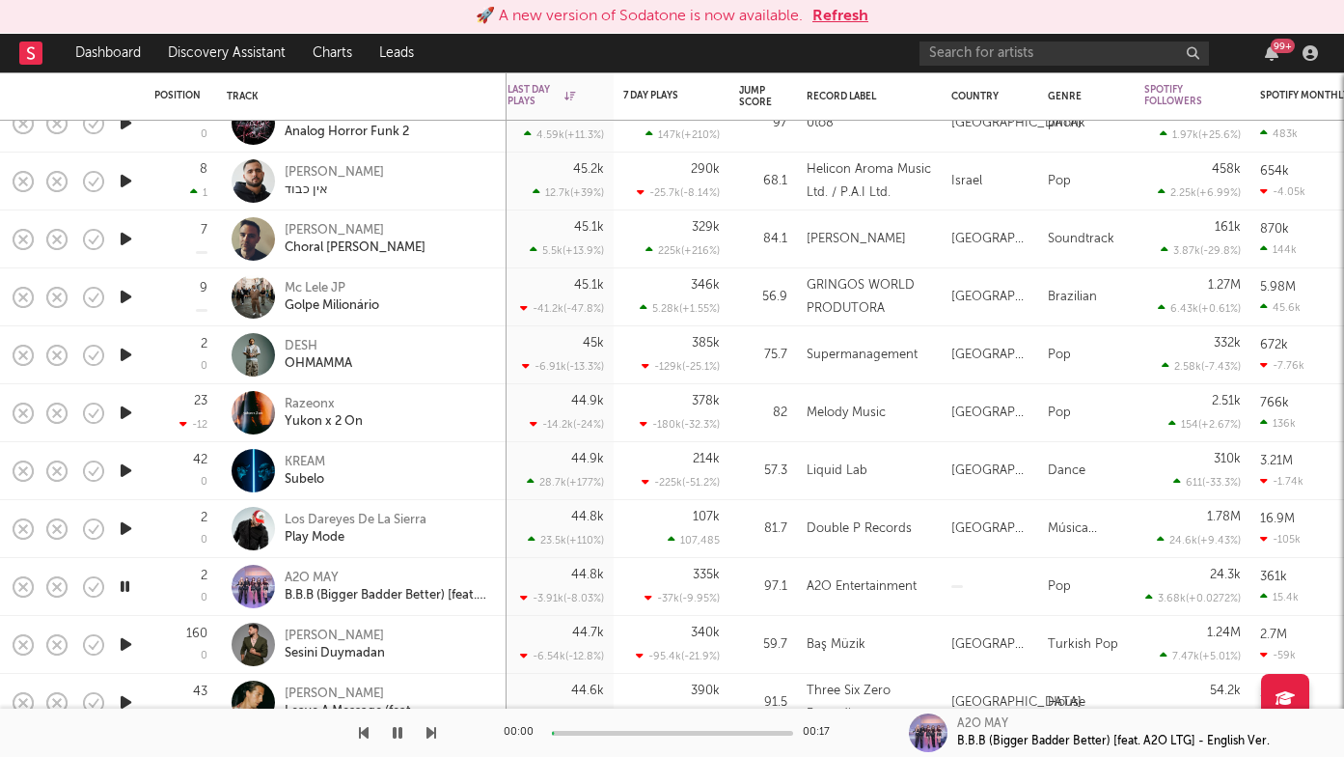
click at [429, 733] on icon "button" at bounding box center [432, 732] width 10 height 15
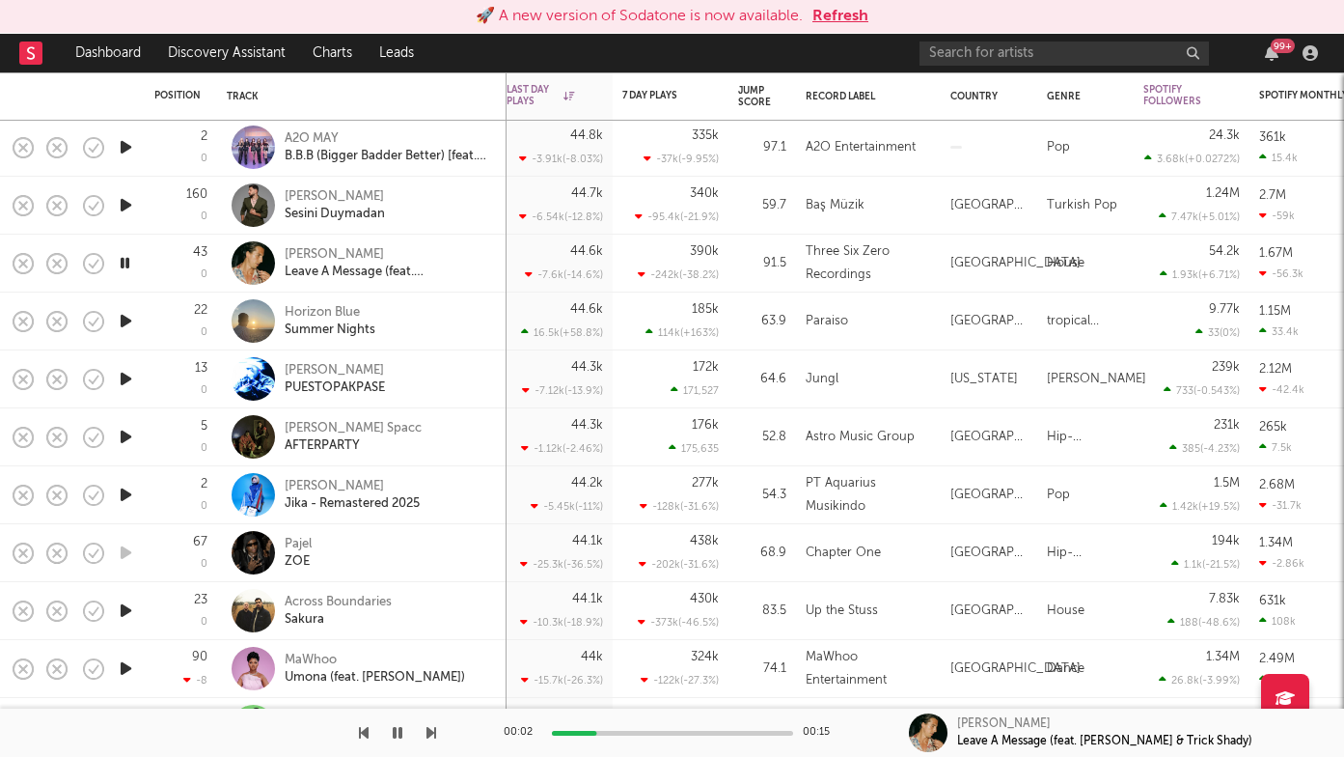
click at [435, 732] on icon "button" at bounding box center [432, 732] width 10 height 15
click at [430, 732] on icon "button" at bounding box center [432, 732] width 10 height 15
click at [430, 731] on icon "button" at bounding box center [432, 732] width 10 height 15
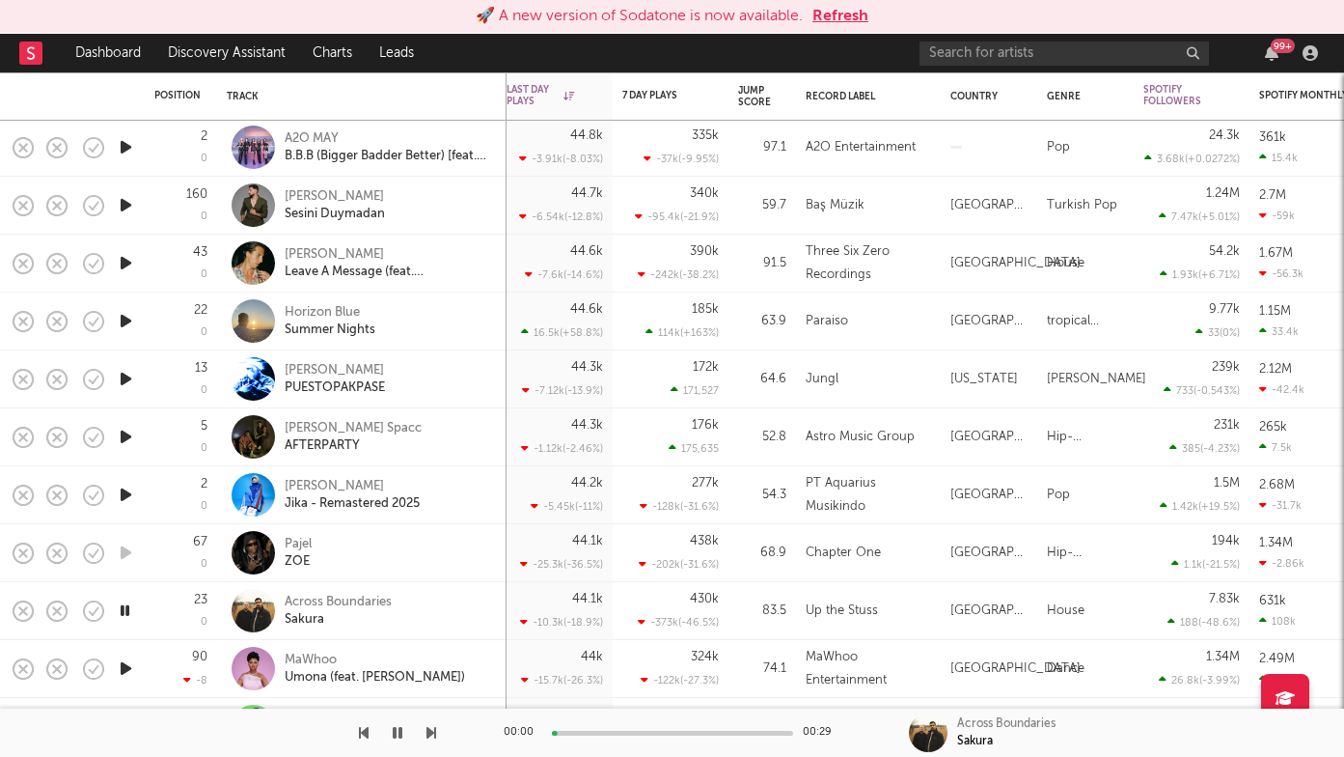
click at [430, 731] on icon "button" at bounding box center [432, 732] width 10 height 15
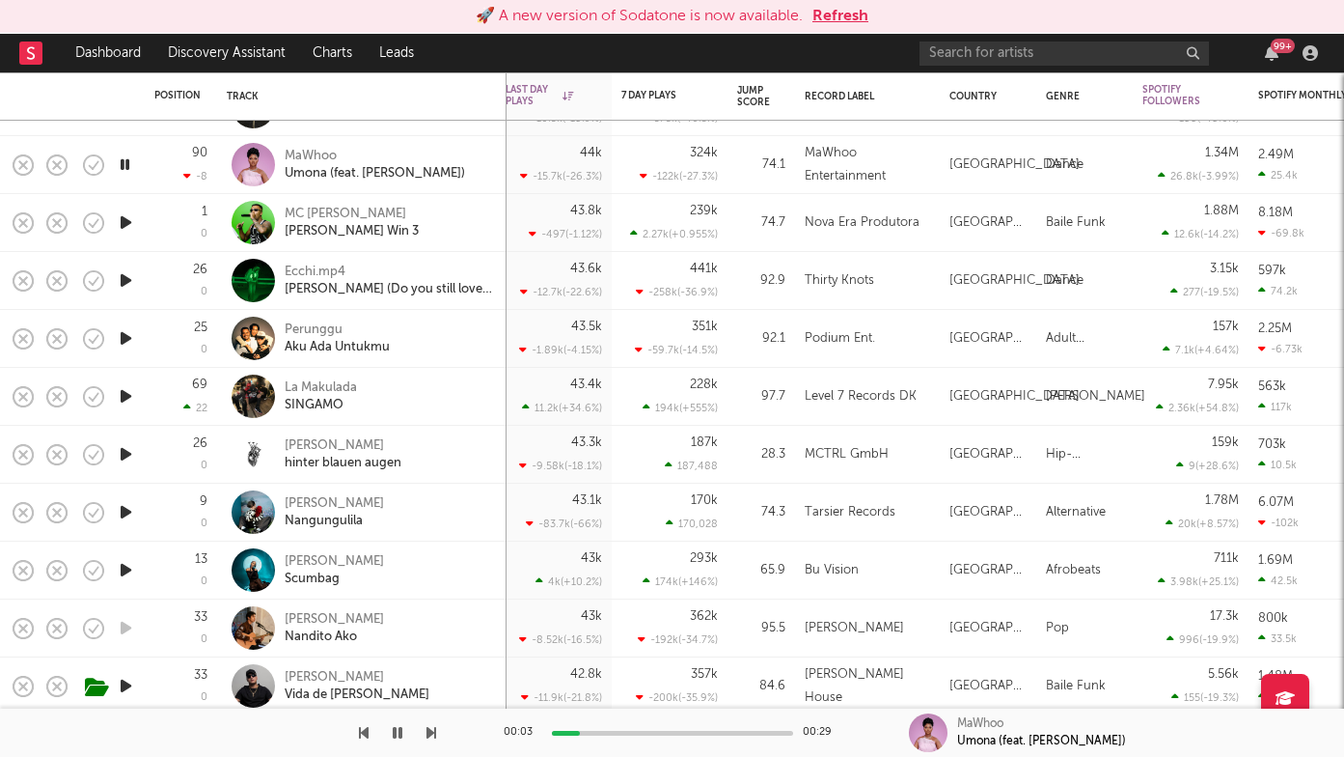
click at [432, 733] on icon "button" at bounding box center [432, 732] width 10 height 15
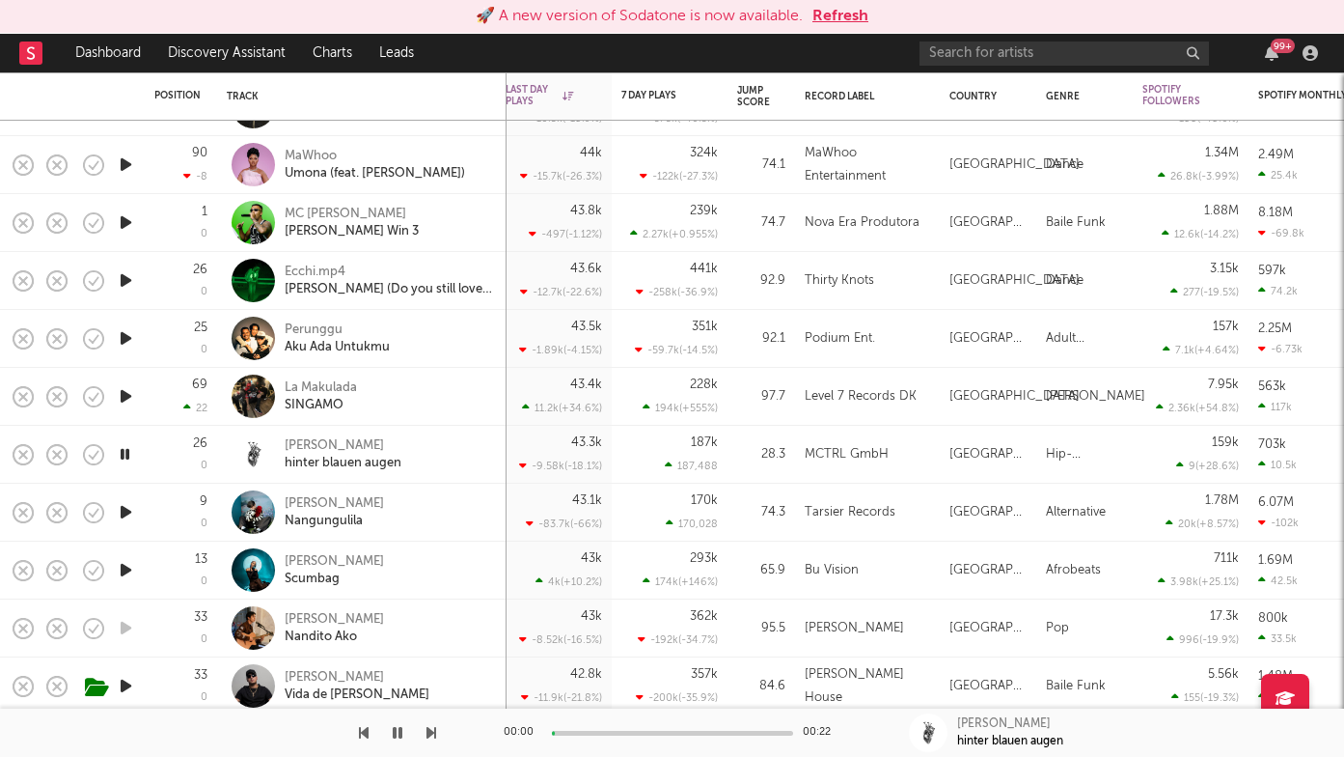
click at [432, 733] on icon "button" at bounding box center [432, 732] width 10 height 15
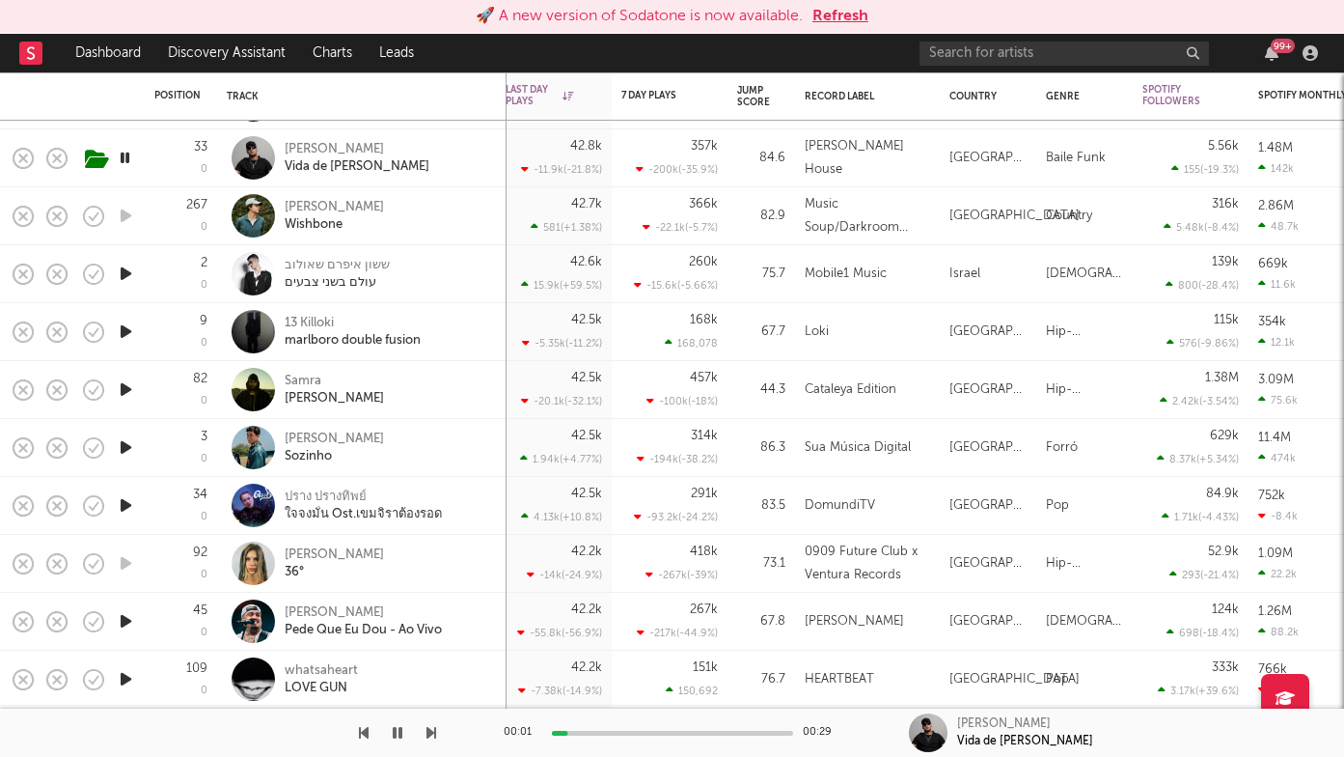
click at [430, 729] on icon "button" at bounding box center [432, 732] width 10 height 15
click at [430, 728] on icon "button" at bounding box center [432, 732] width 10 height 15
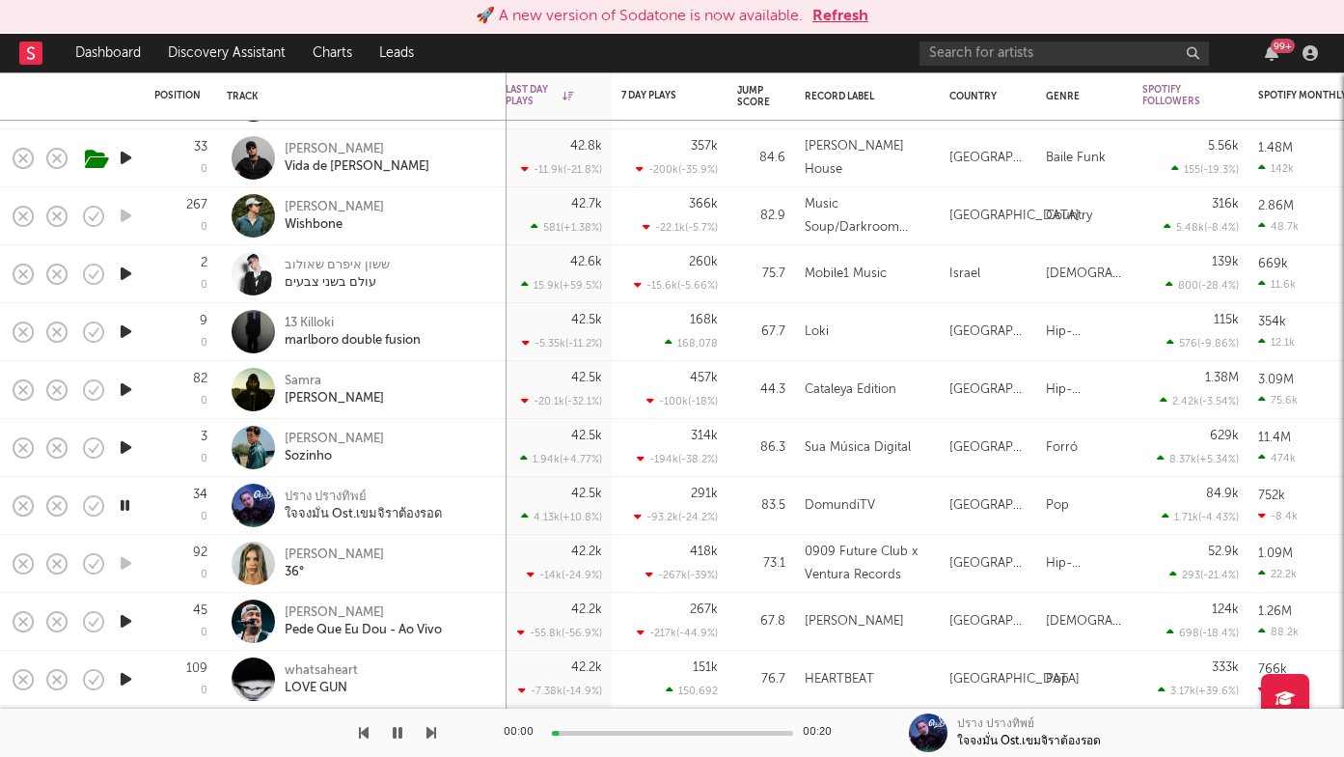
click at [430, 728] on icon "button" at bounding box center [432, 732] width 10 height 15
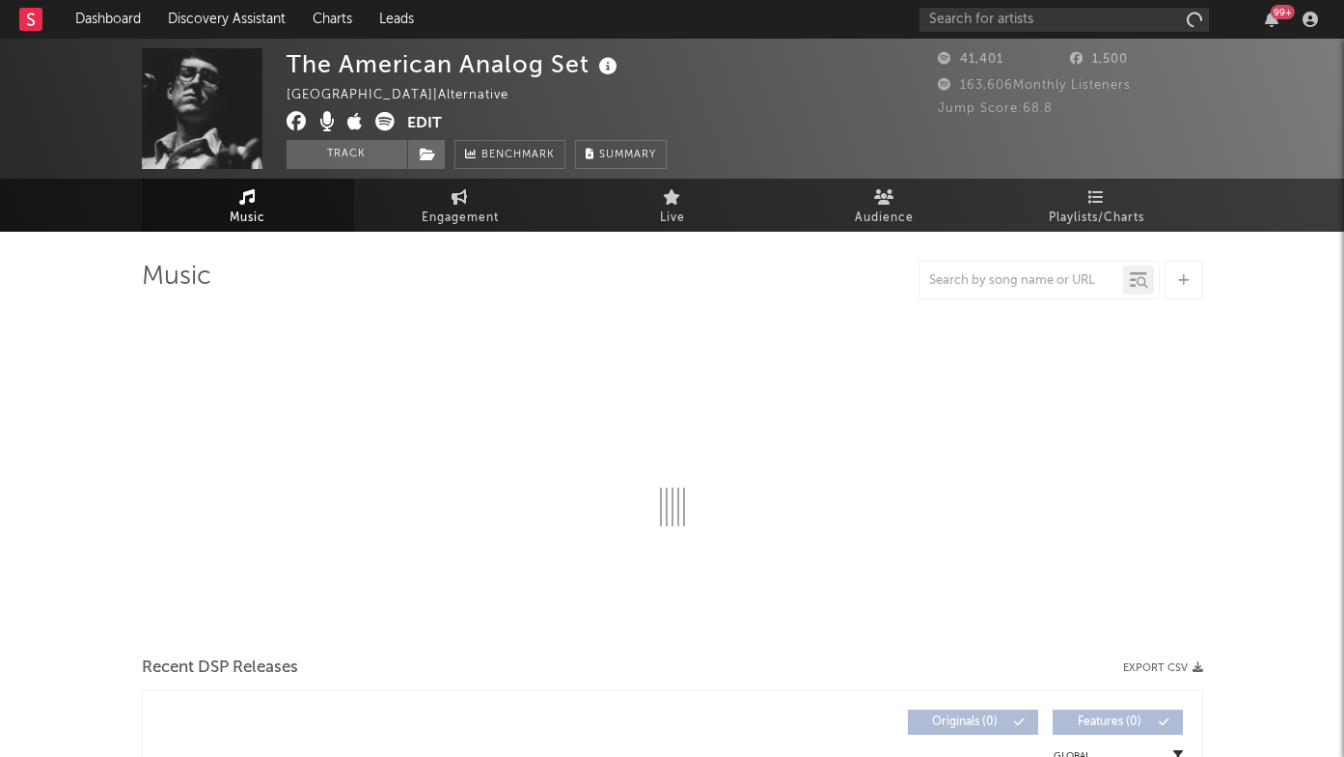
select select "6m"
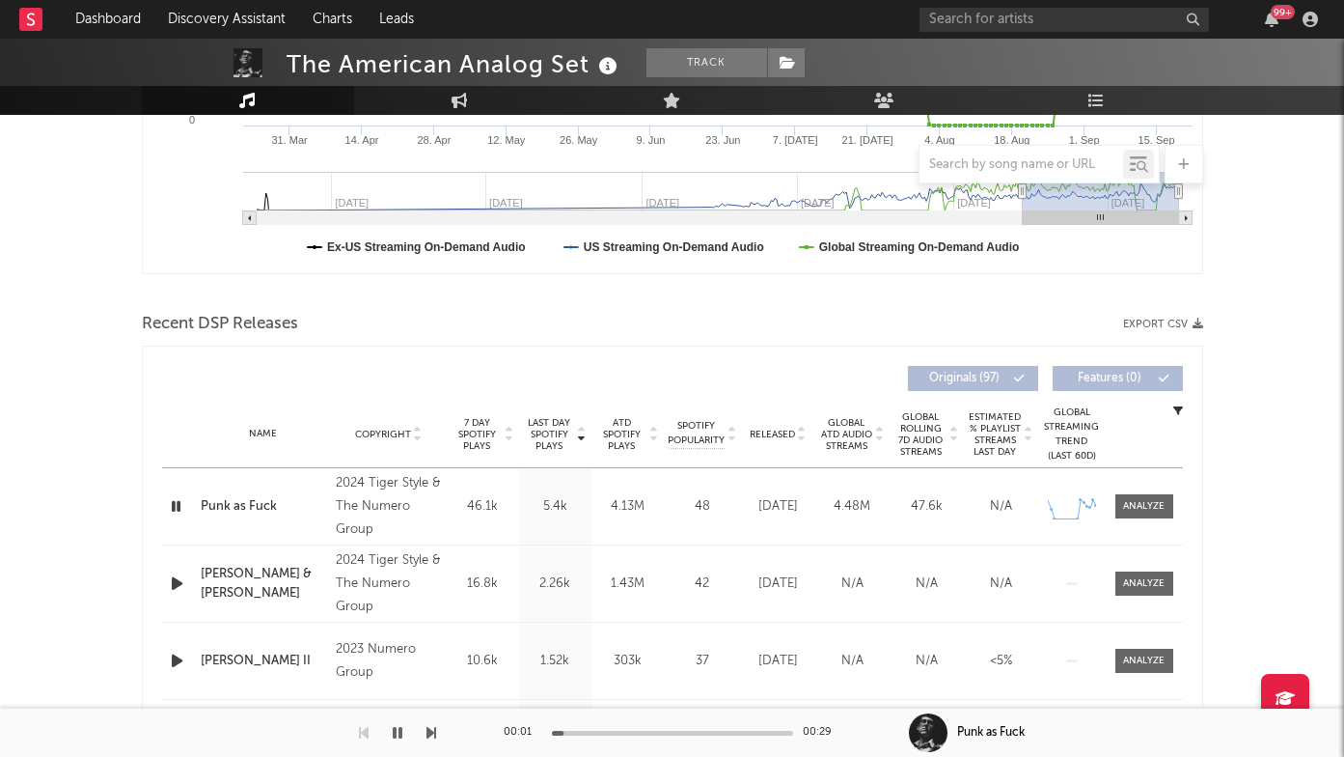
scroll to position [526, 0]
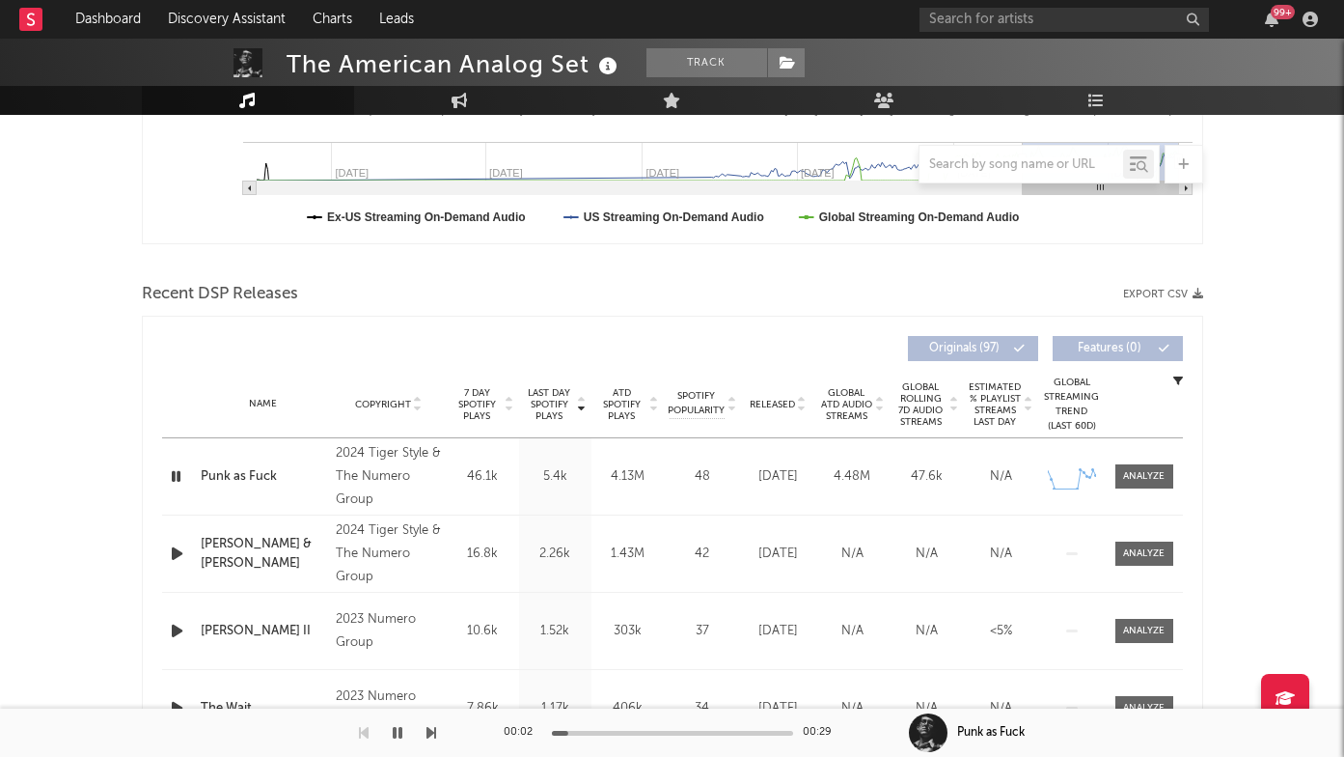
click at [560, 387] on span "Last Day Spotify Plays" at bounding box center [549, 404] width 51 height 35
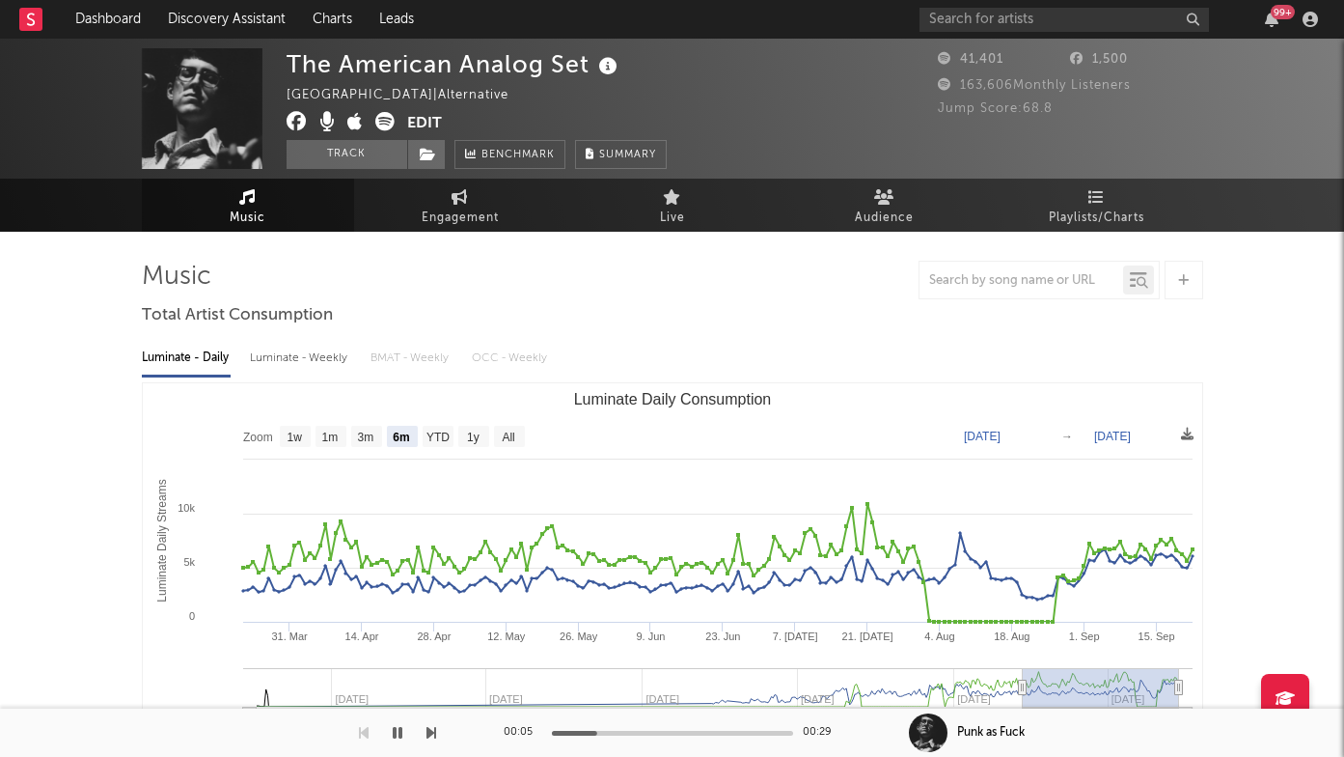
scroll to position [0, 0]
click at [363, 58] on div "The American Analog Set" at bounding box center [455, 64] width 336 height 32
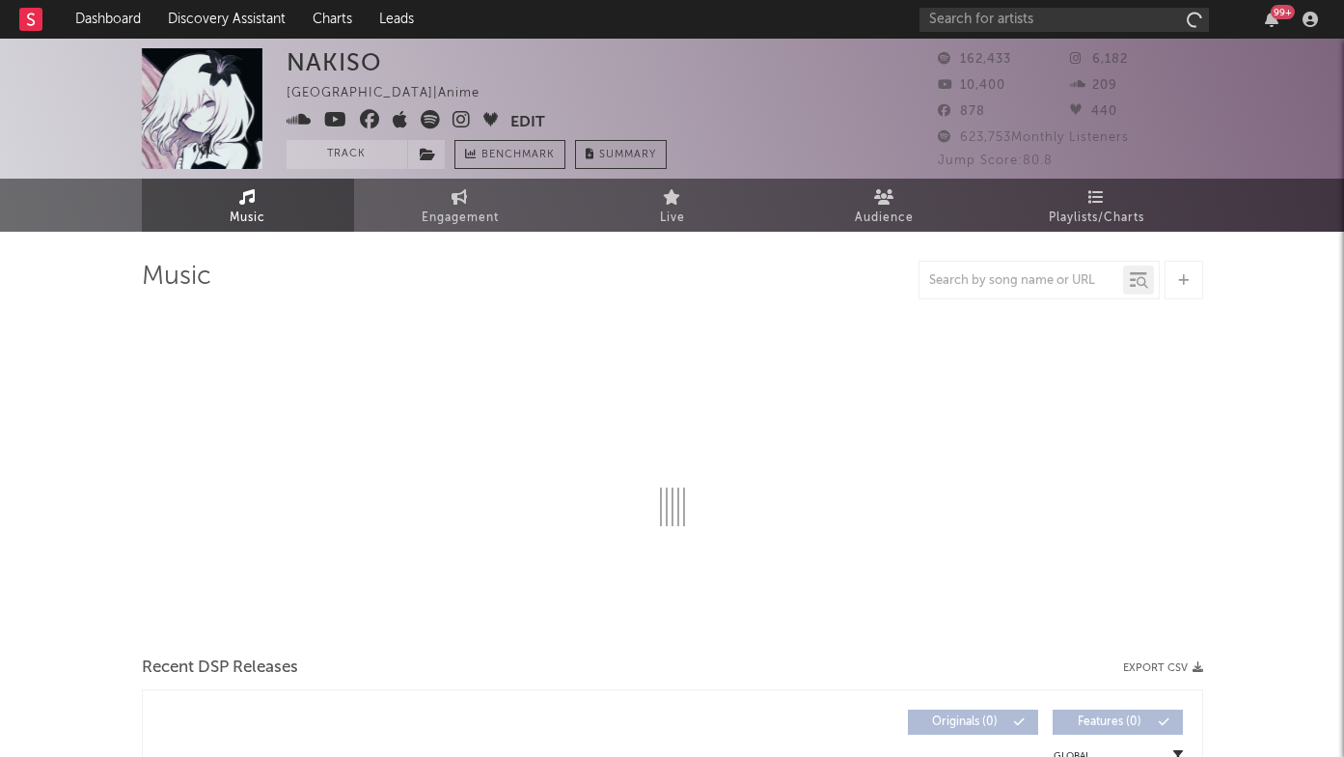
select select "6m"
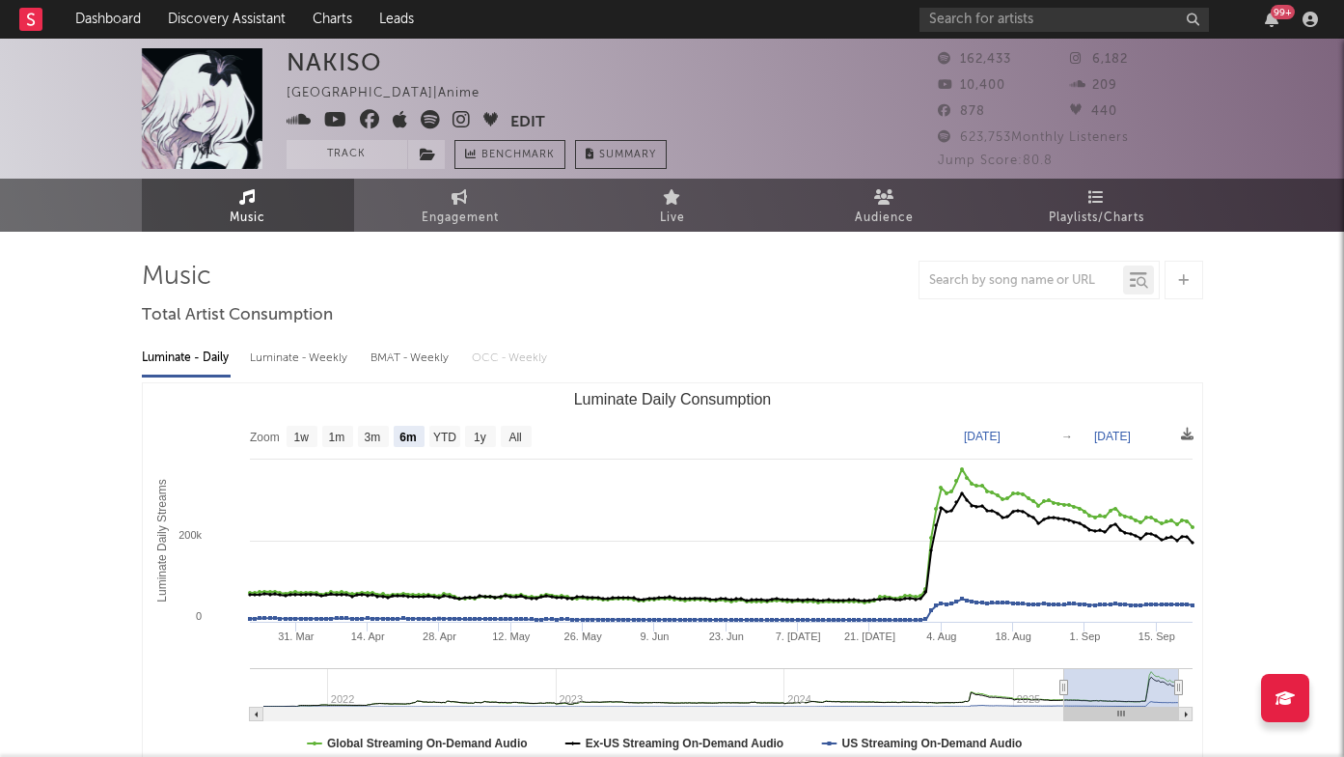
click at [457, 117] on icon at bounding box center [462, 119] width 18 height 19
click at [427, 118] on icon at bounding box center [430, 119] width 19 height 19
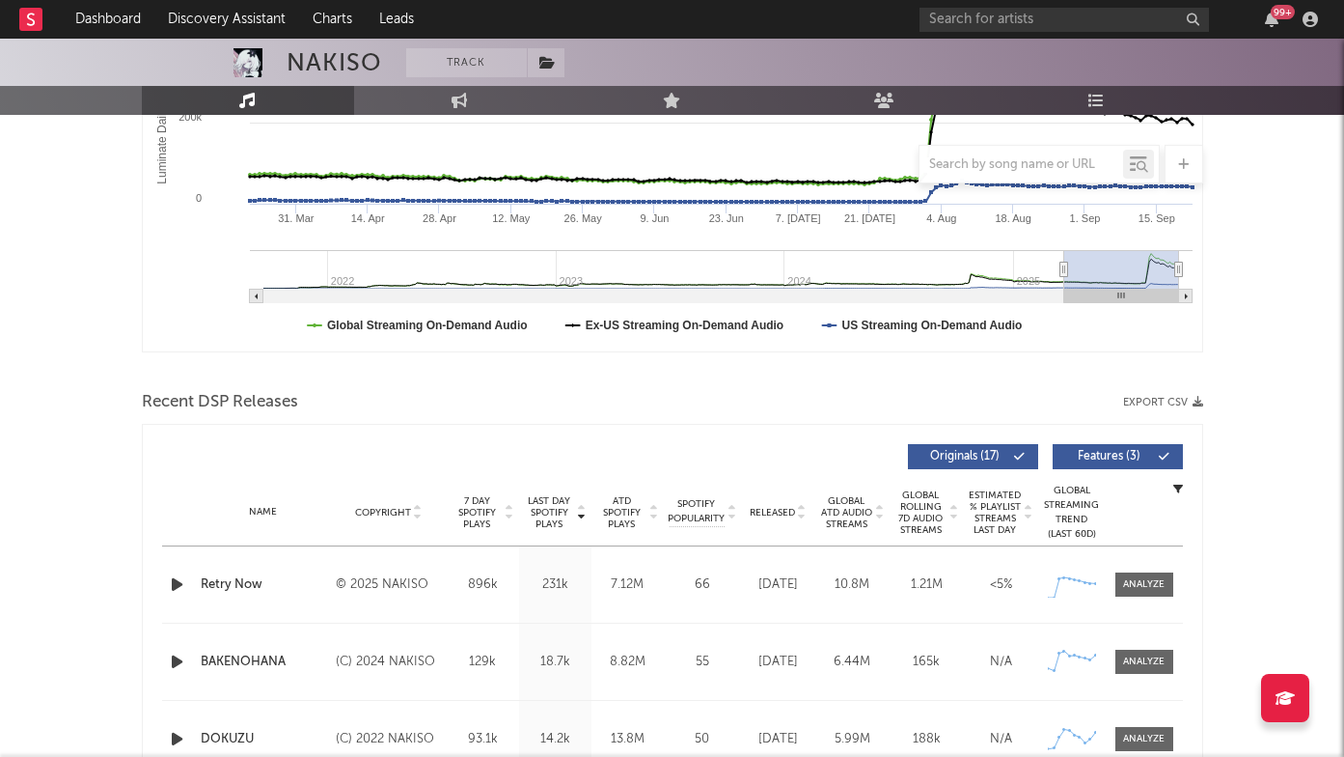
scroll to position [551, 0]
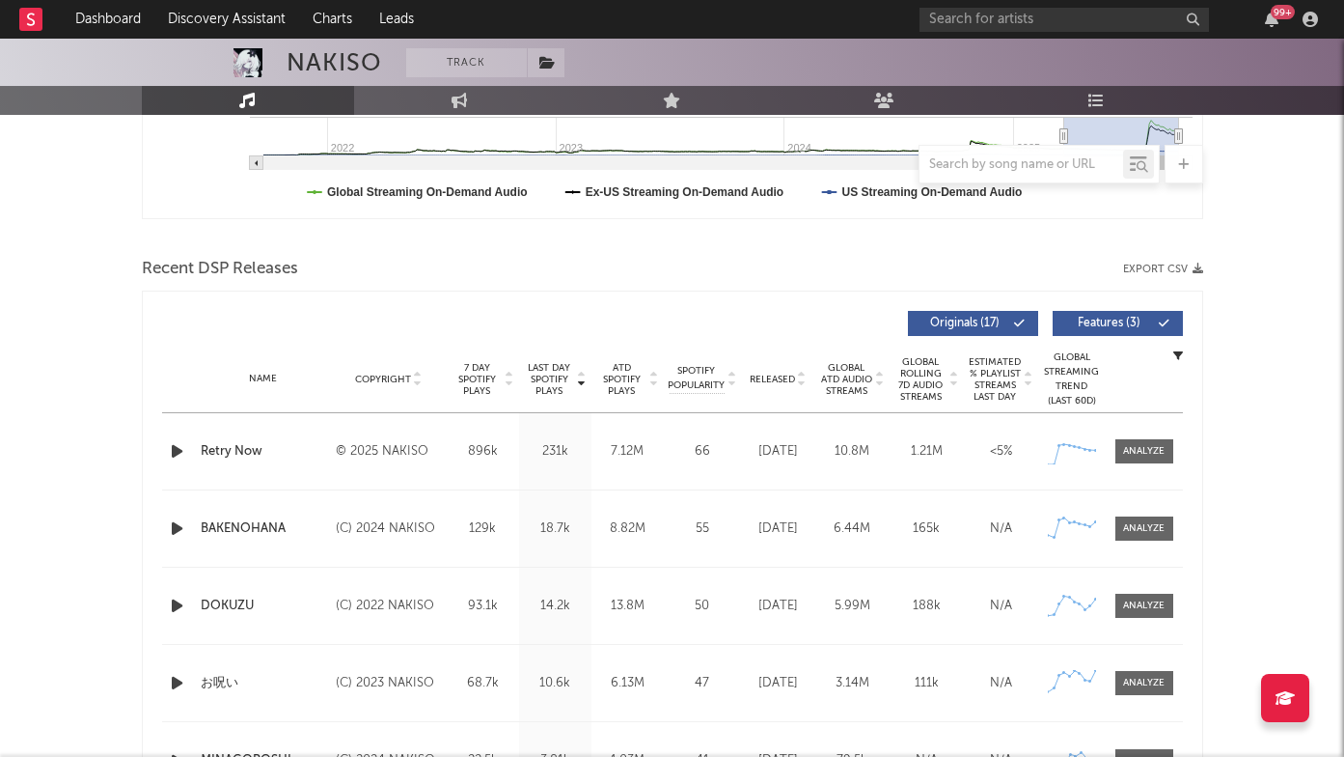
click at [236, 459] on div "Retry Now" at bounding box center [264, 451] width 126 height 19
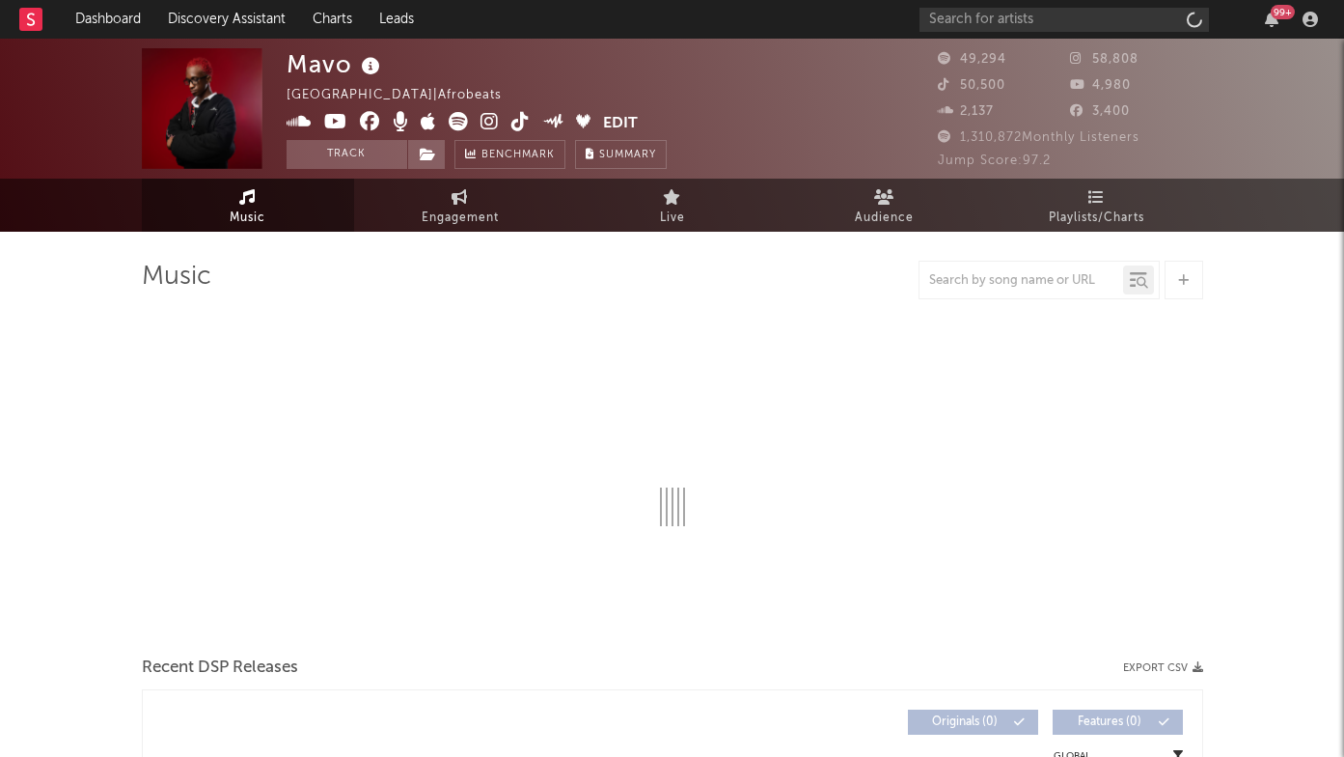
select select "6m"
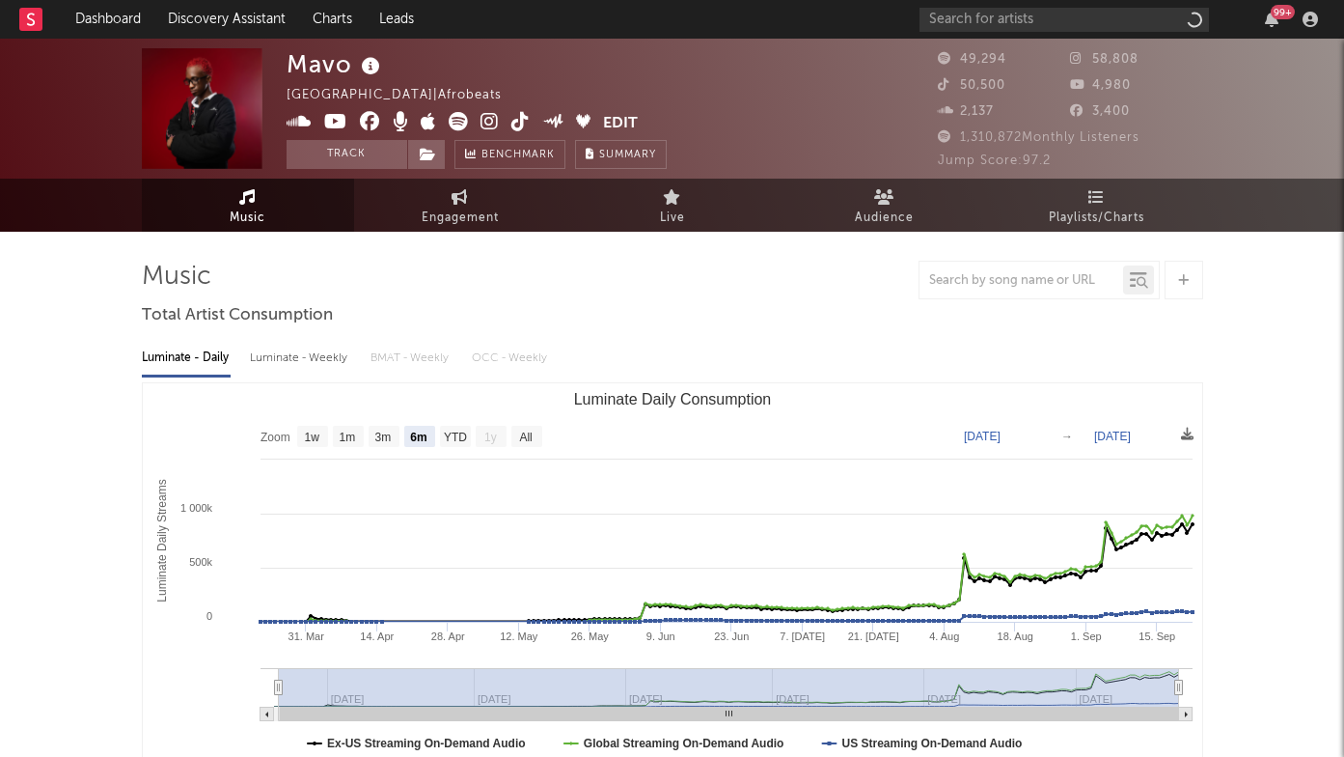
click at [457, 122] on icon at bounding box center [458, 121] width 19 height 19
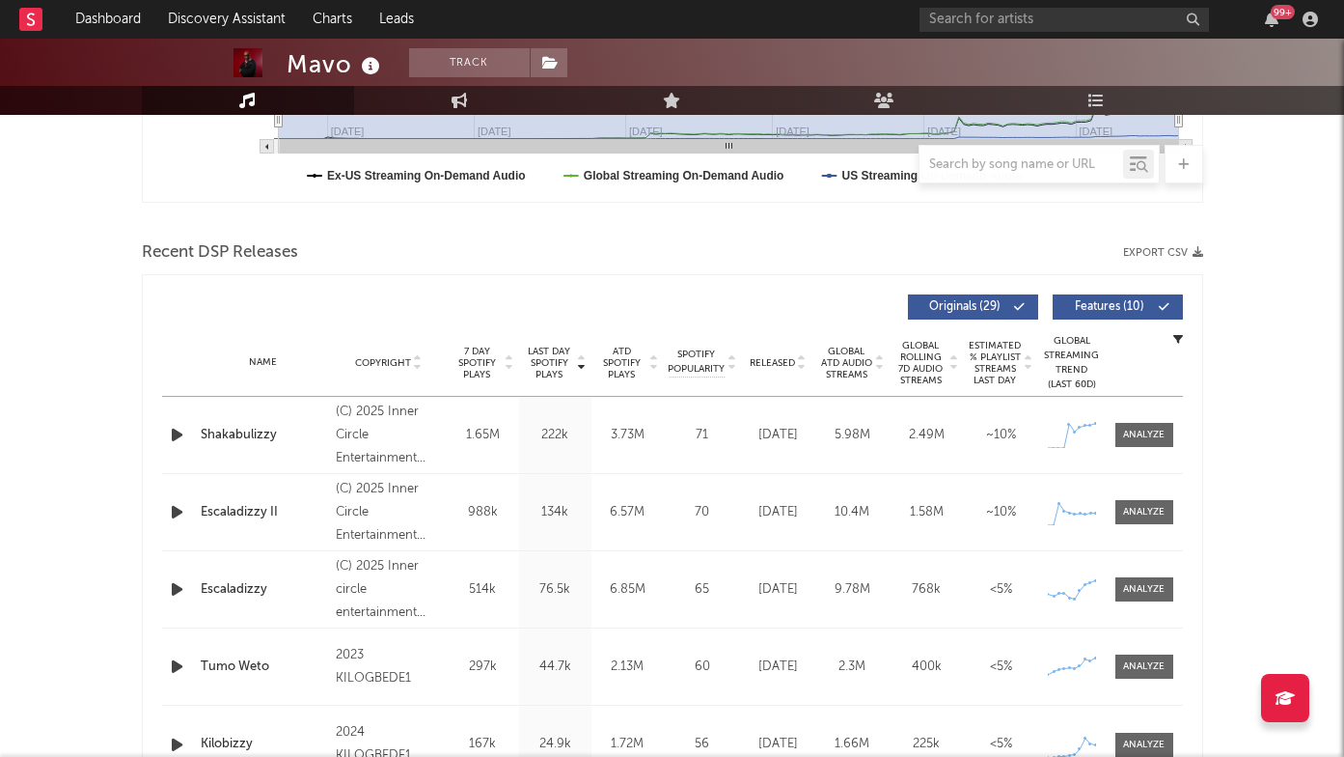
scroll to position [709, 0]
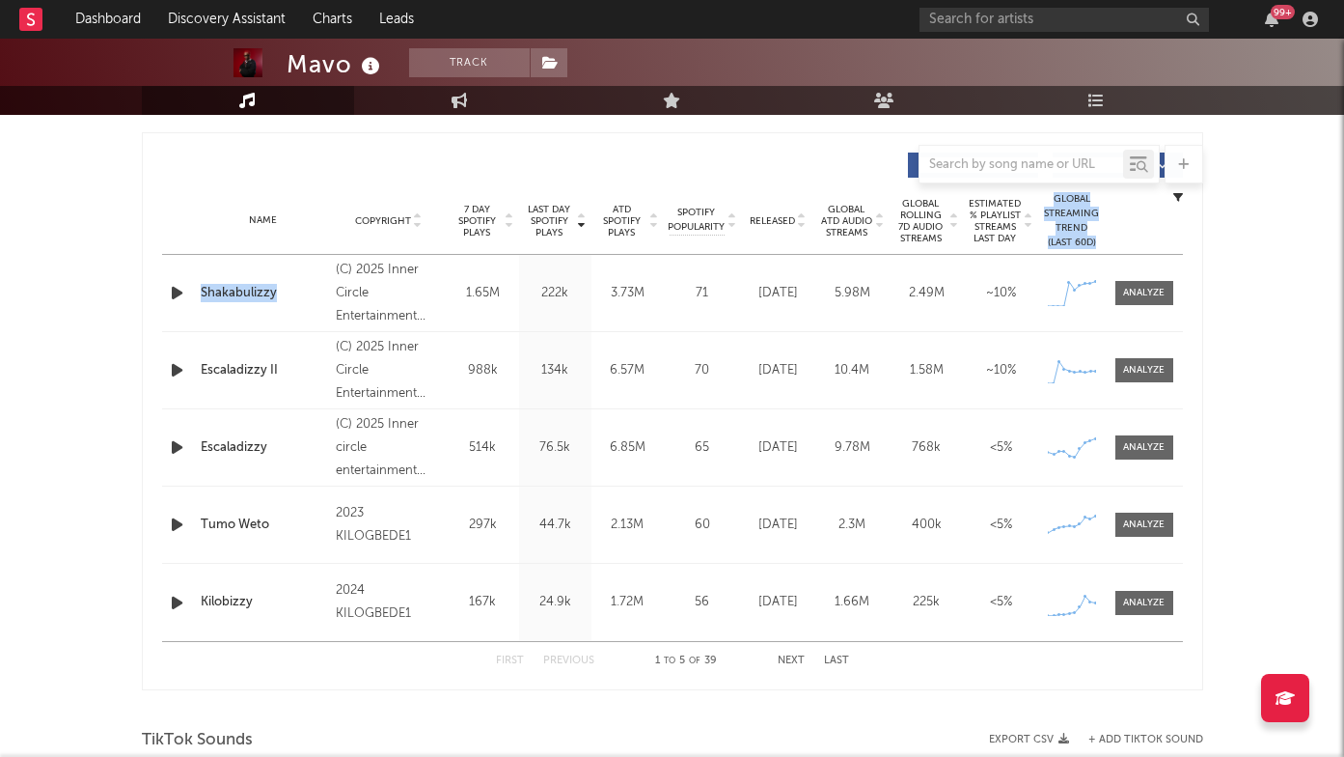
drag, startPoint x: 213, startPoint y: 248, endPoint x: 294, endPoint y: 306, distance: 99.6
click at [294, 306] on div "Last Day Spotify Plays Copyright 7 Day Spotify Plays Last Day Spotify Plays ATD…" at bounding box center [672, 411] width 1021 height 537
copy div "Copyright Label Album Names Composer Names 7 Day Spotify Plays Last Day Spotify…"
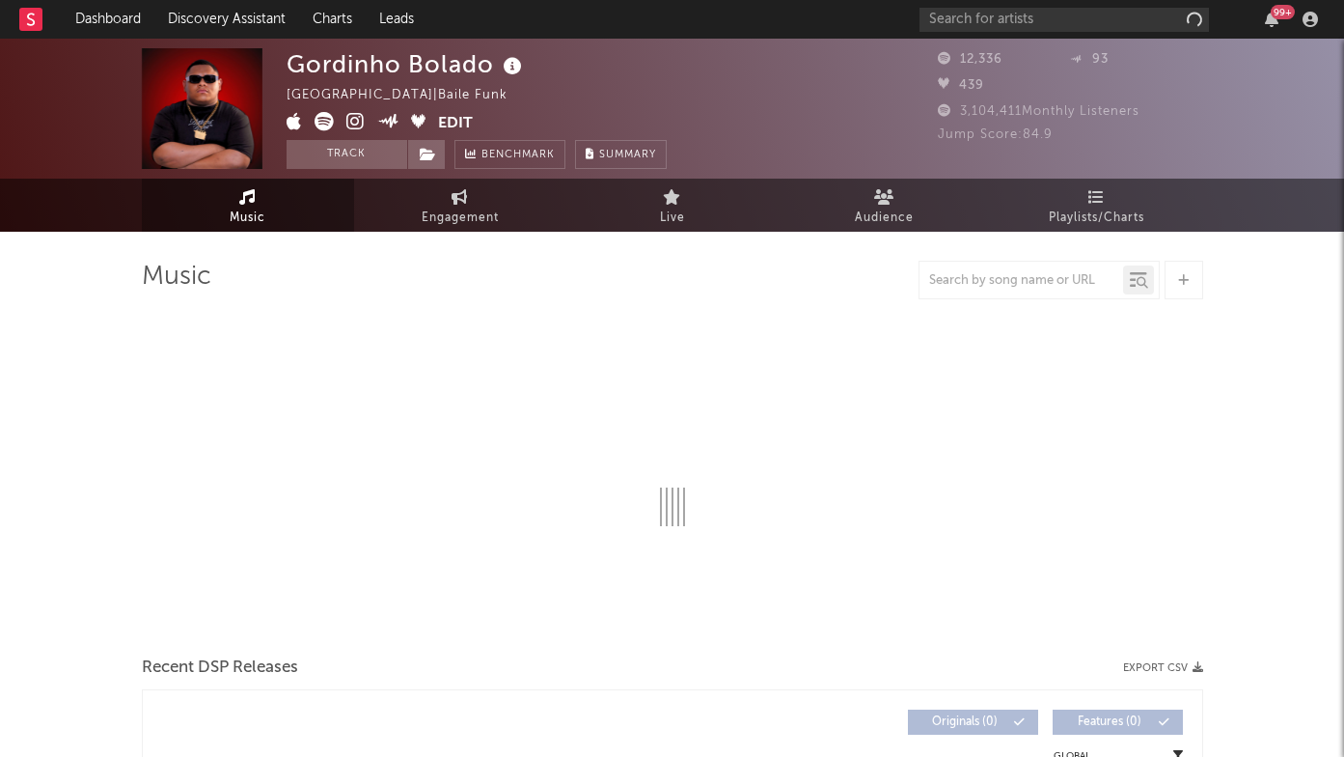
select select "1w"
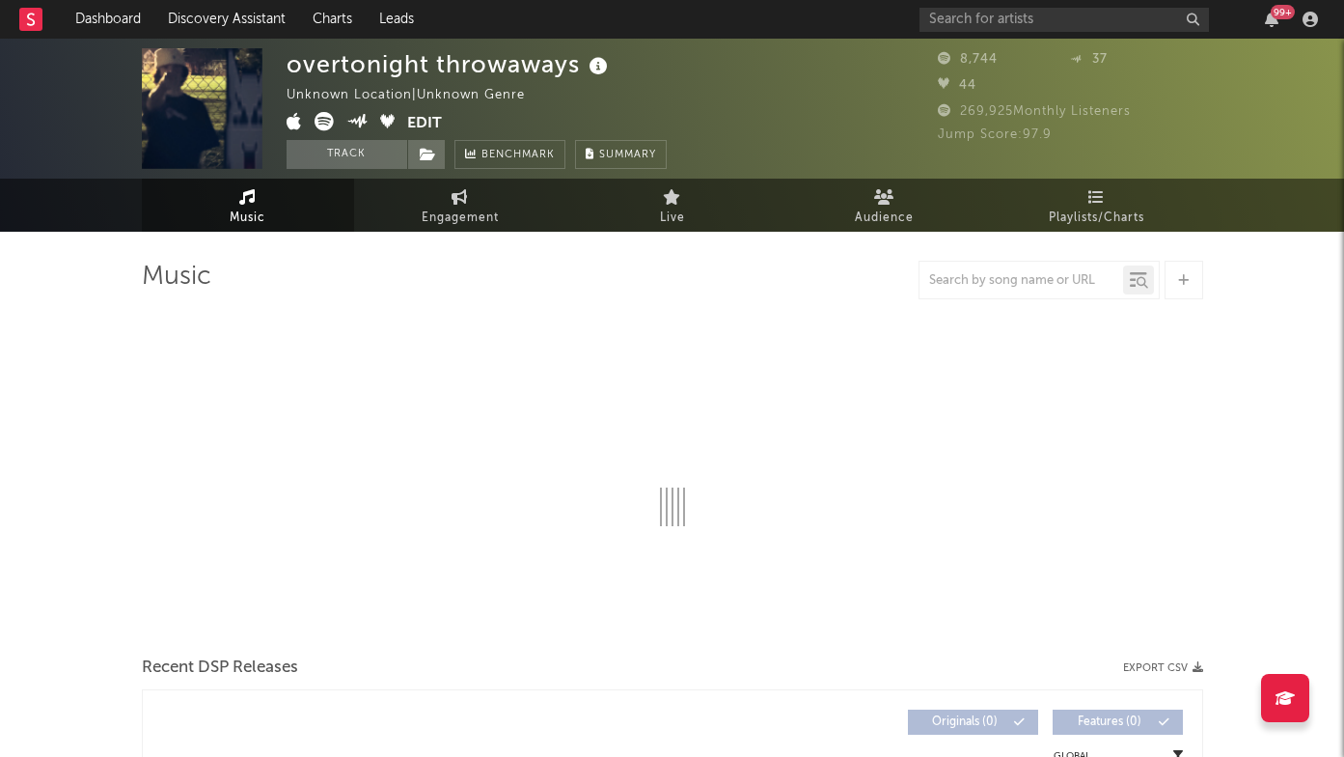
select select "1w"
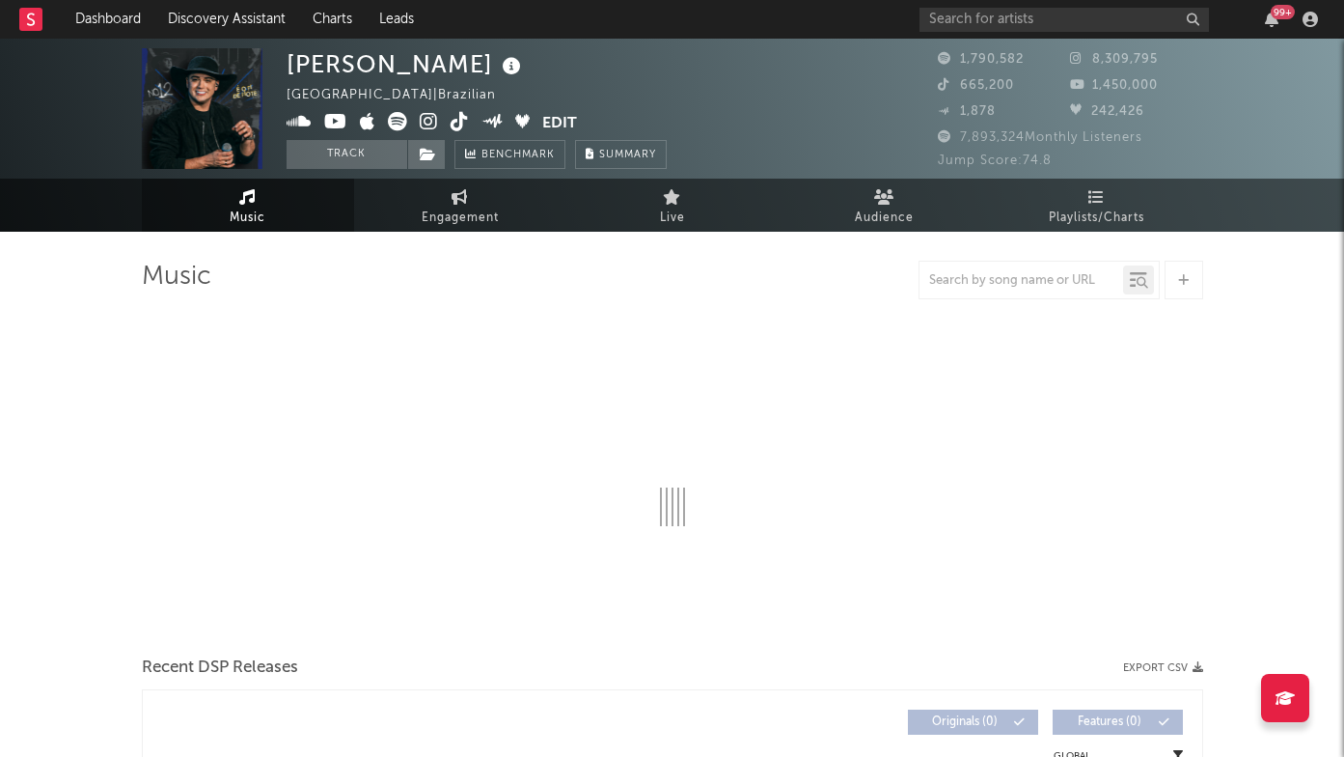
select select "6m"
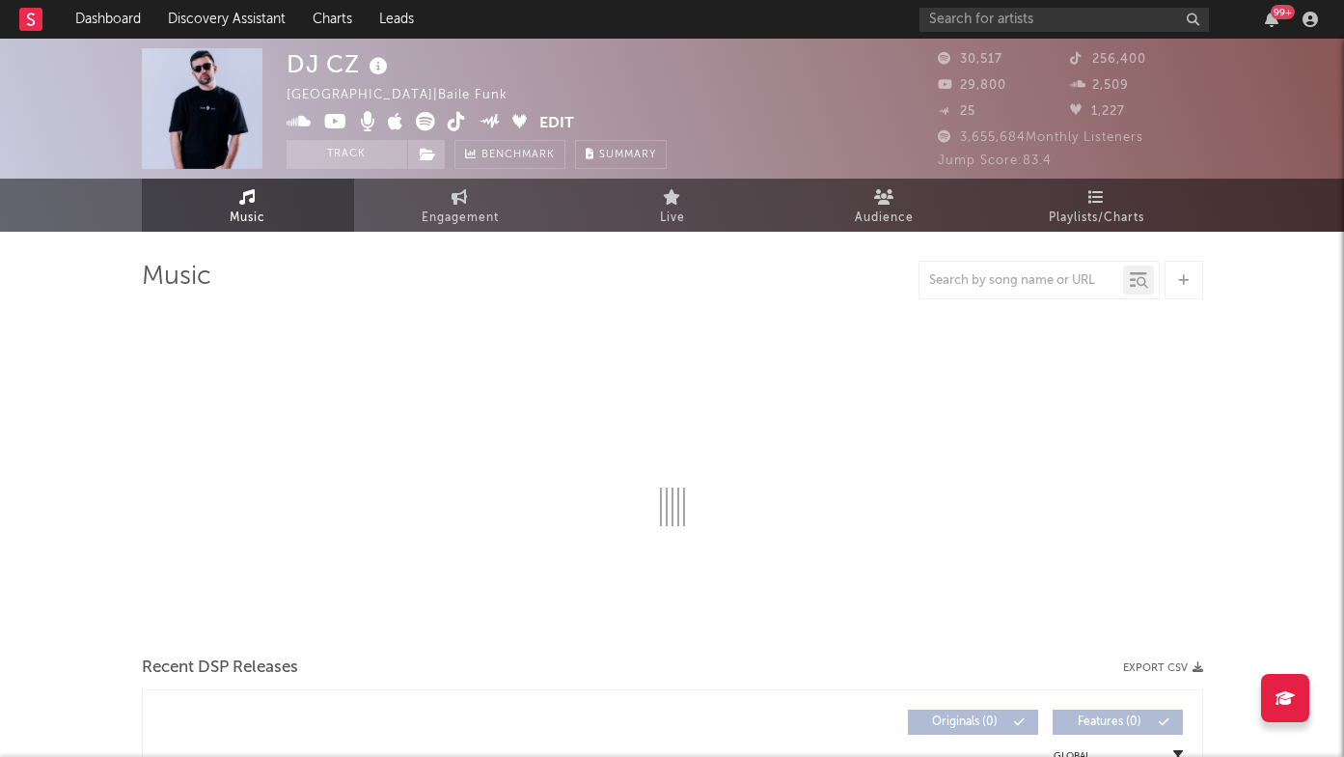
select select "6m"
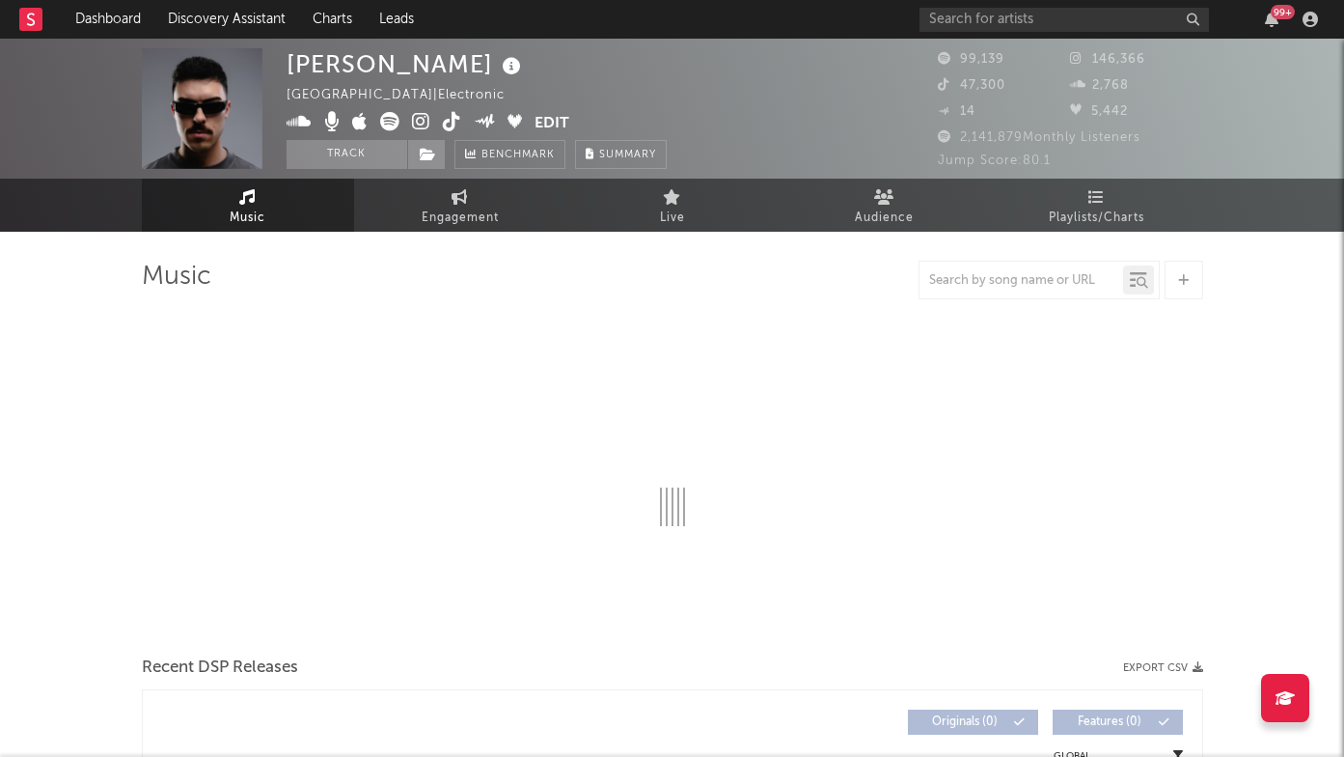
select select "6m"
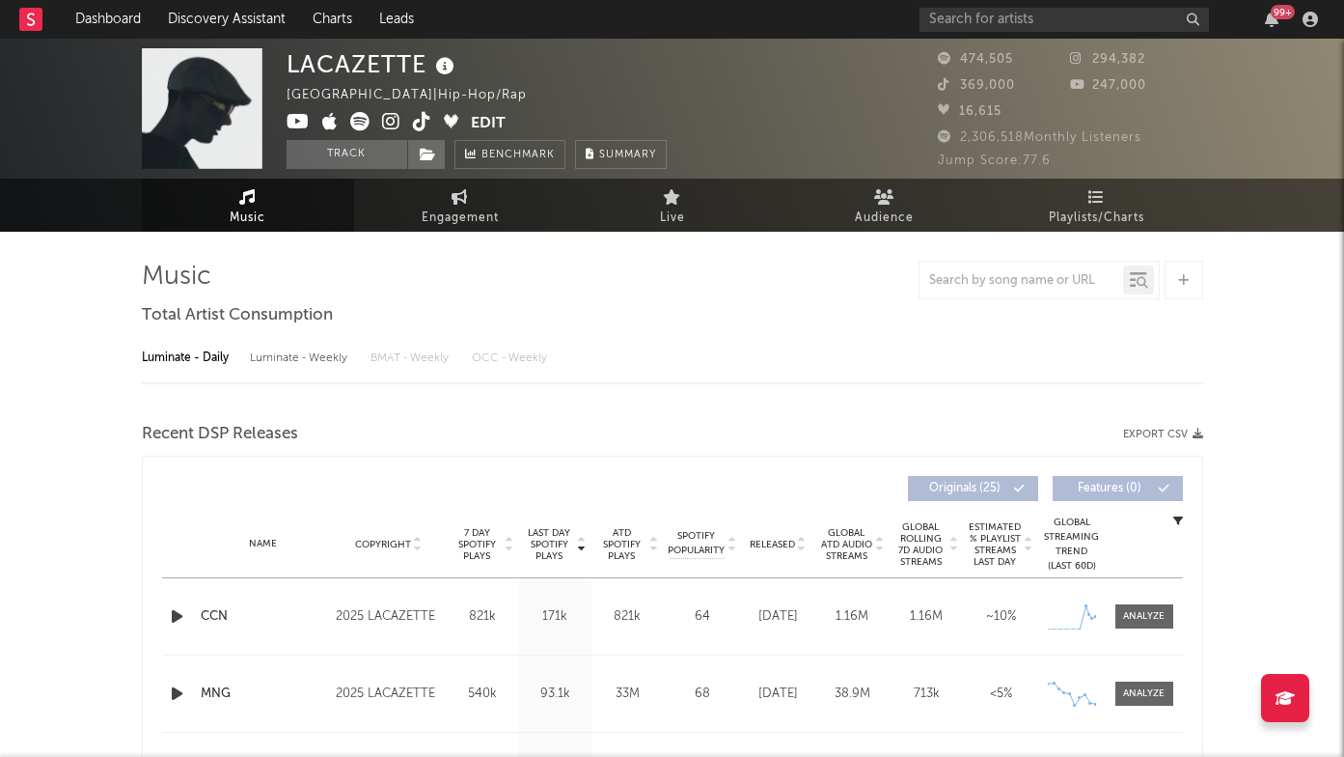
select select "6m"
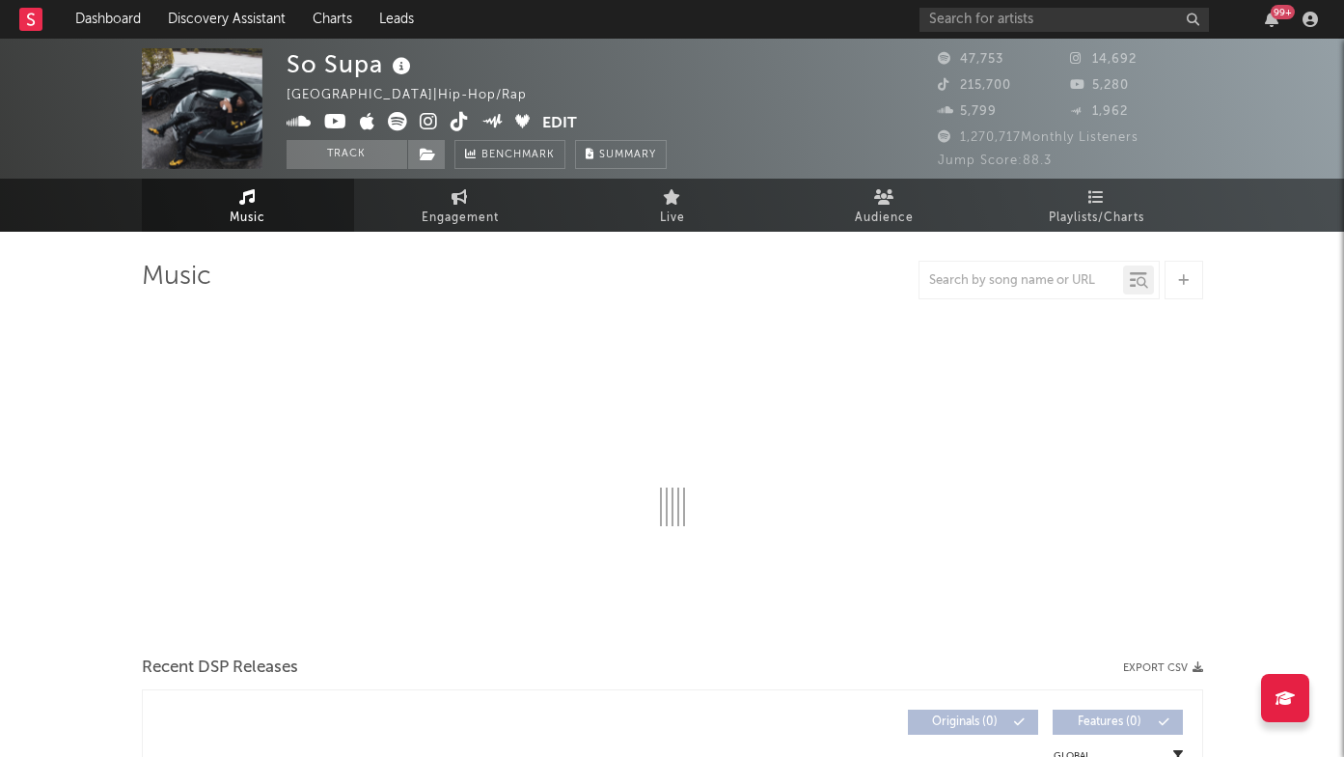
select select "6m"
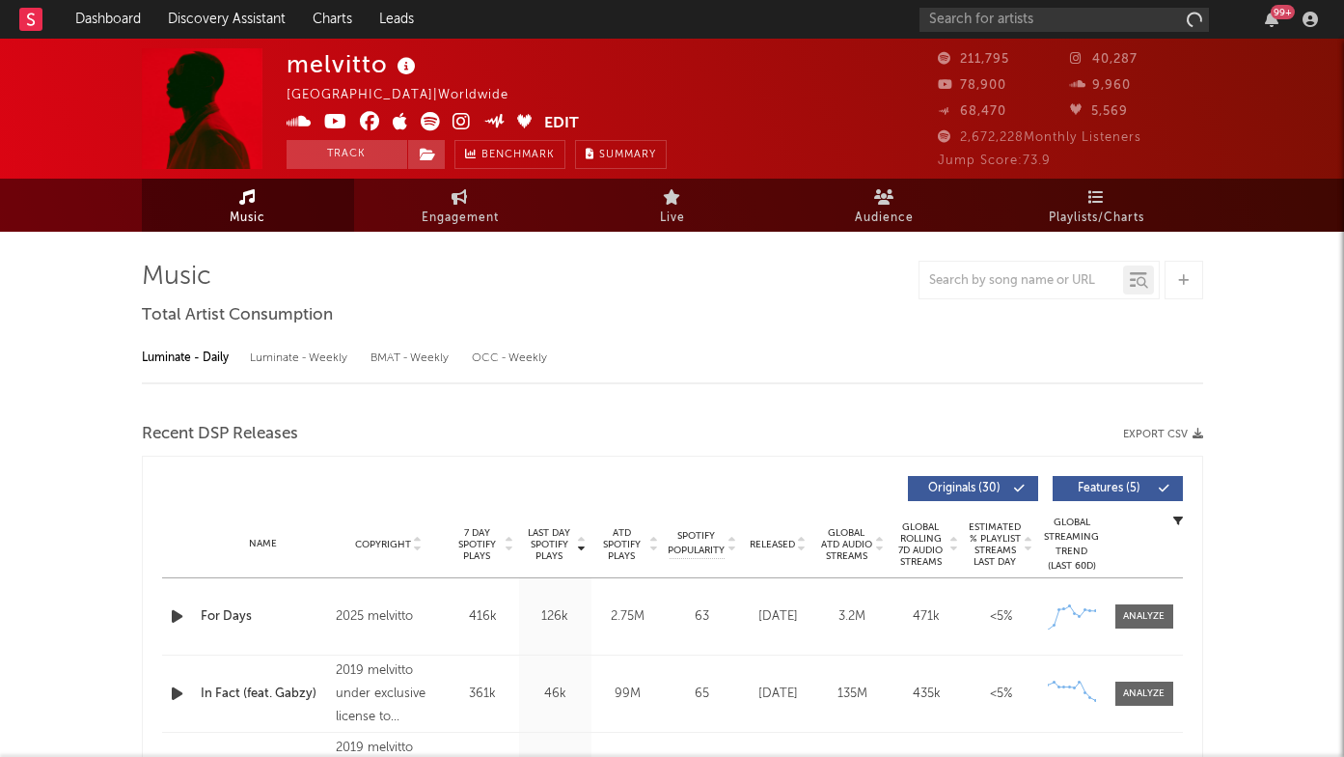
select select "6m"
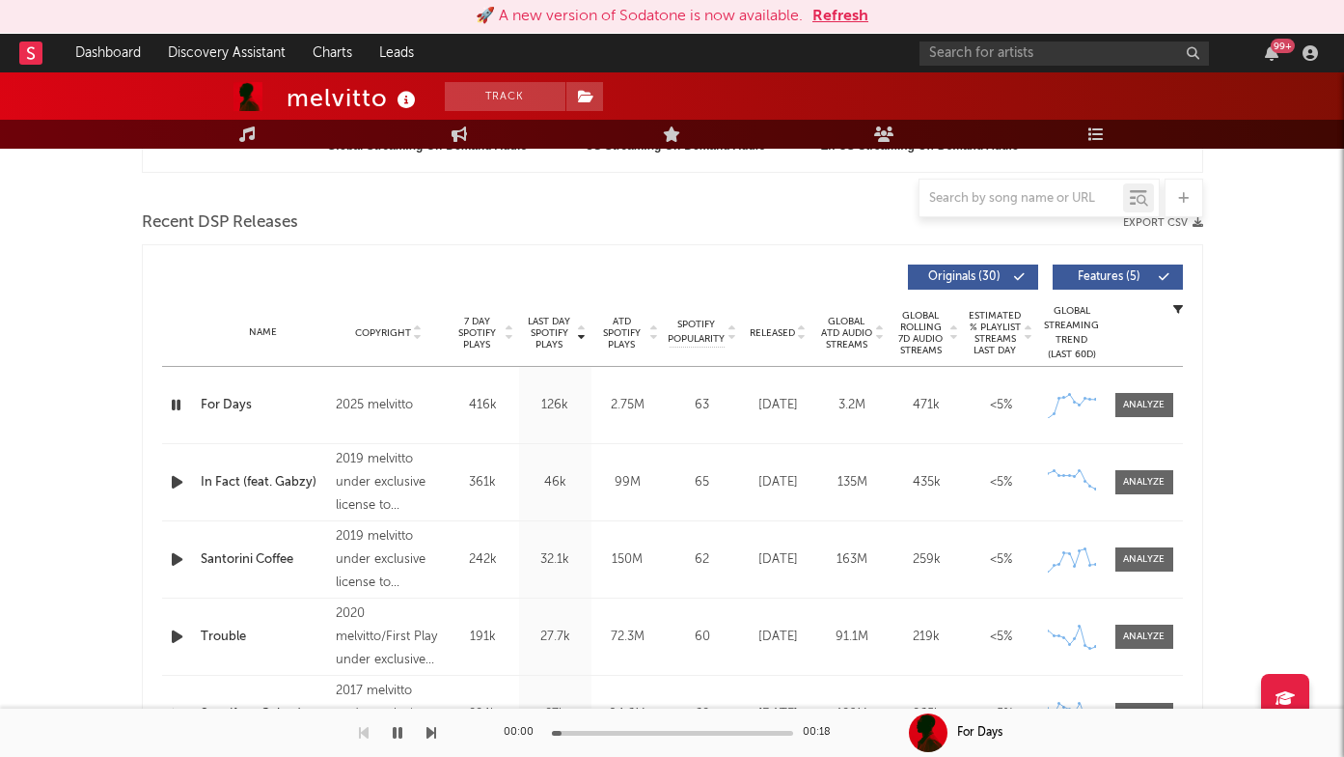
scroll to position [635, 0]
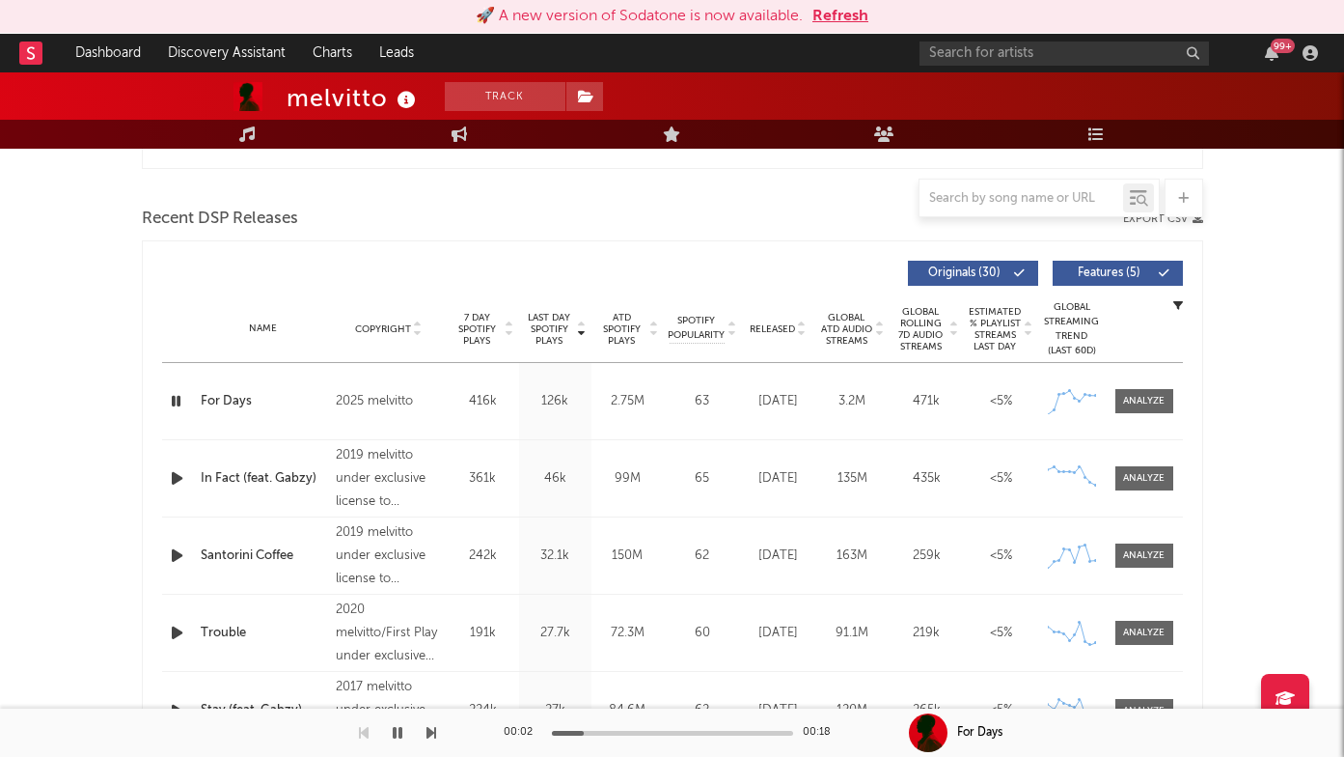
click at [234, 404] on div "For Days" at bounding box center [264, 401] width 126 height 19
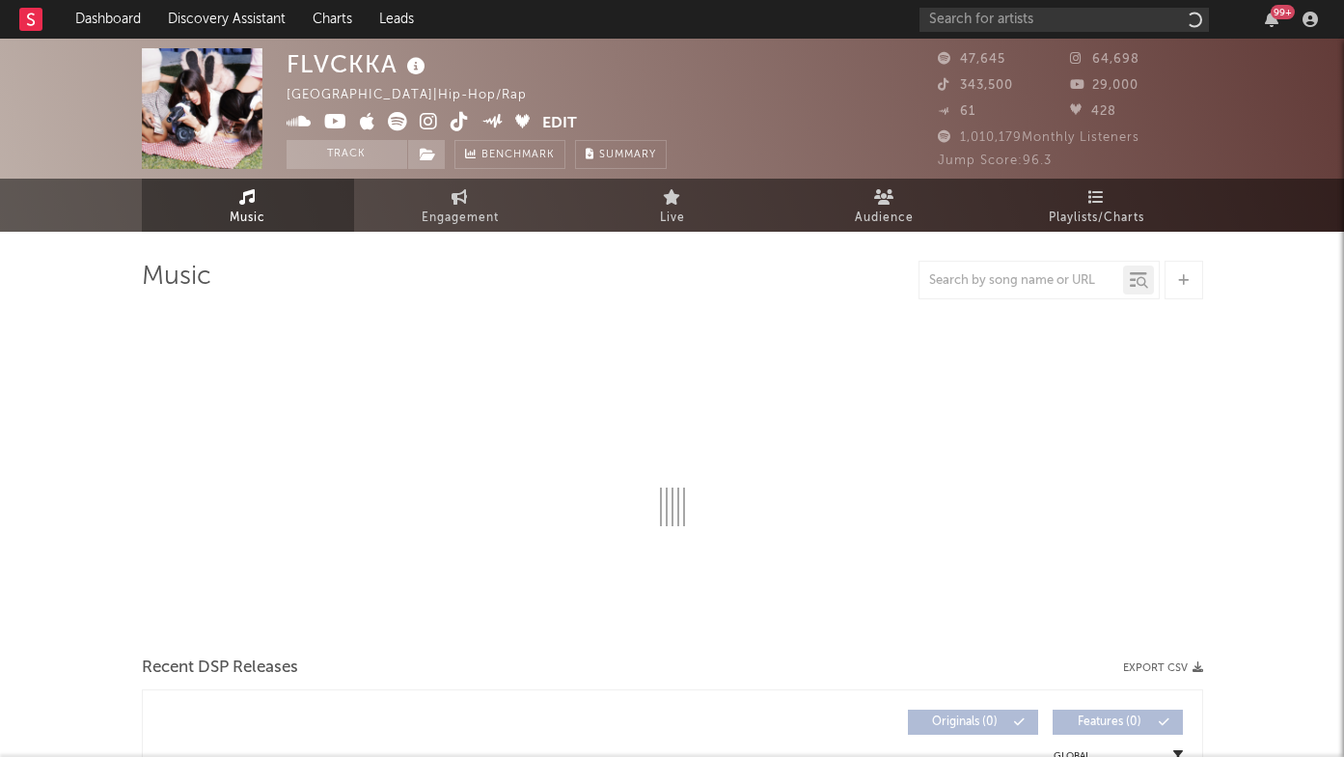
select select "6m"
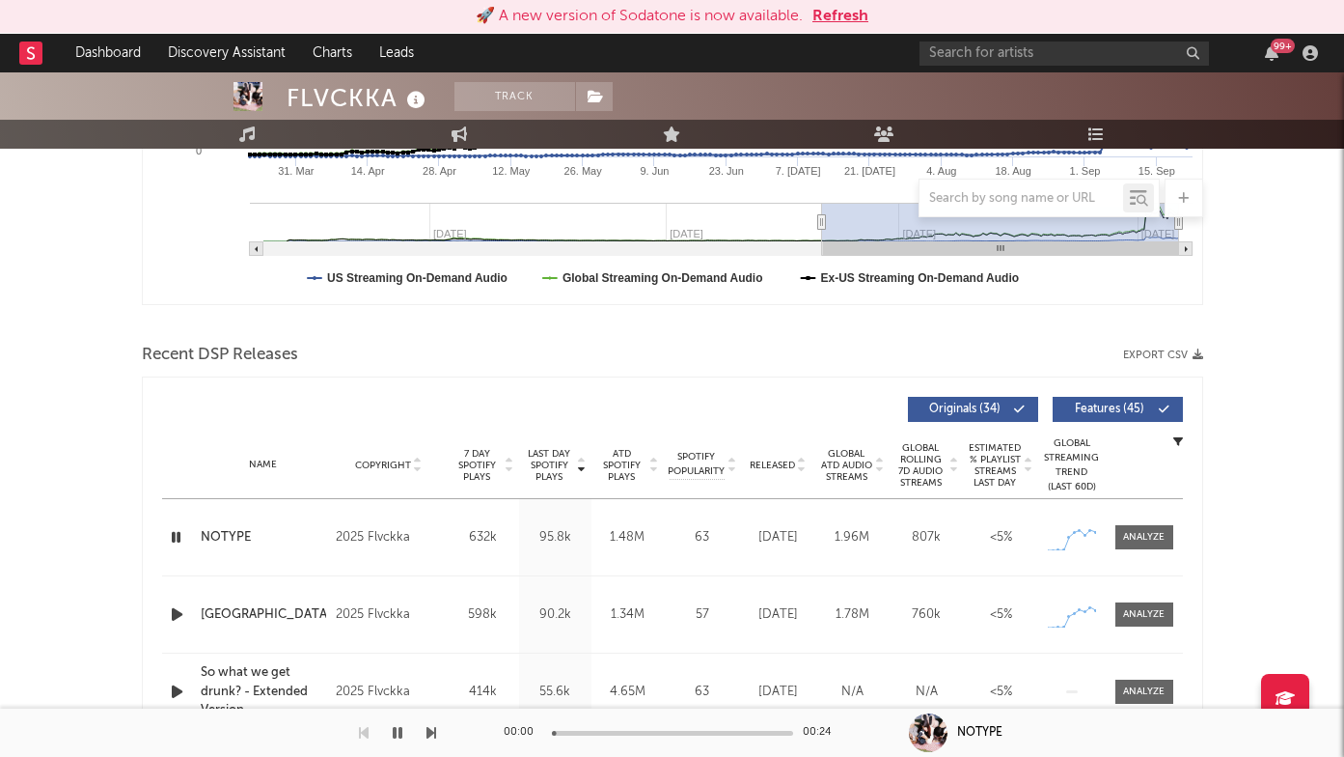
scroll to position [540, 0]
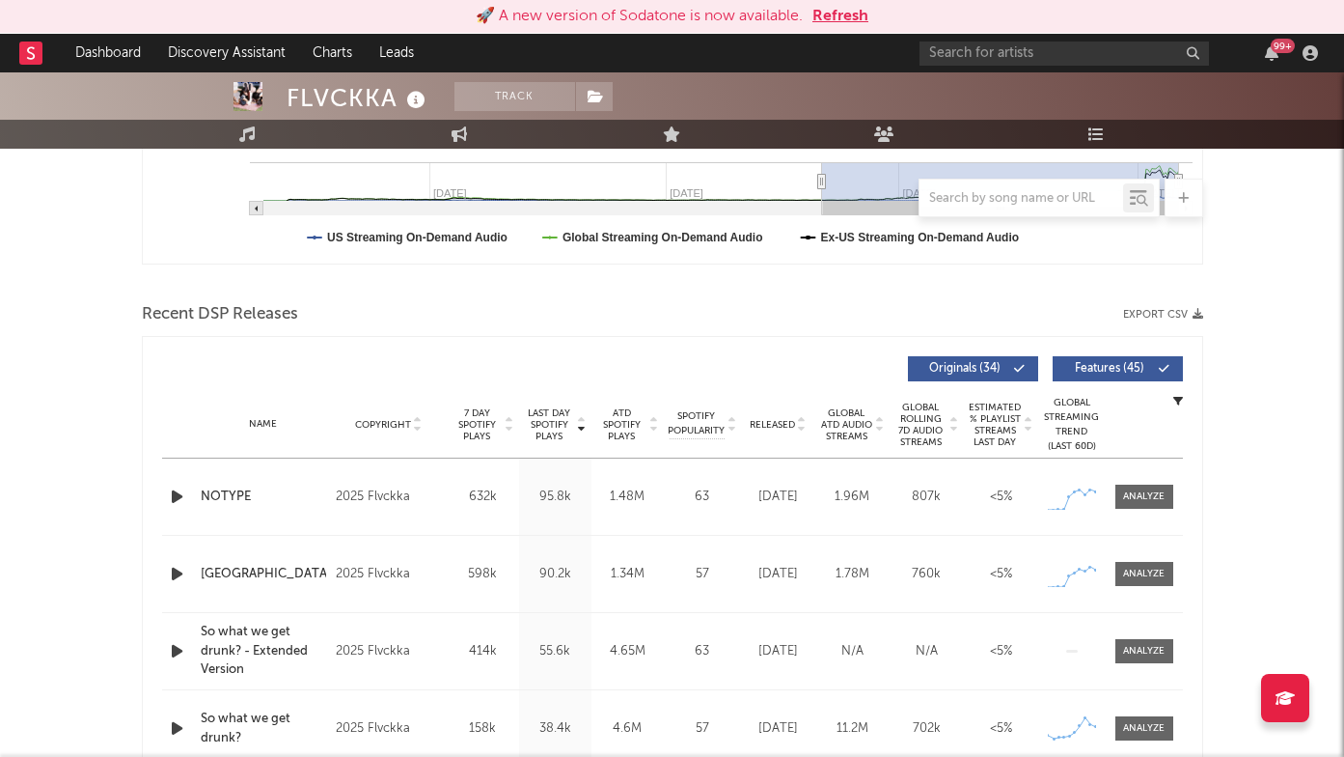
click at [311, 94] on div "FLVCKKA" at bounding box center [359, 98] width 144 height 32
click at [311, 96] on div "FLVCKKA" at bounding box center [359, 98] width 144 height 32
click at [311, 102] on div "FLVCKKA" at bounding box center [359, 98] width 144 height 32
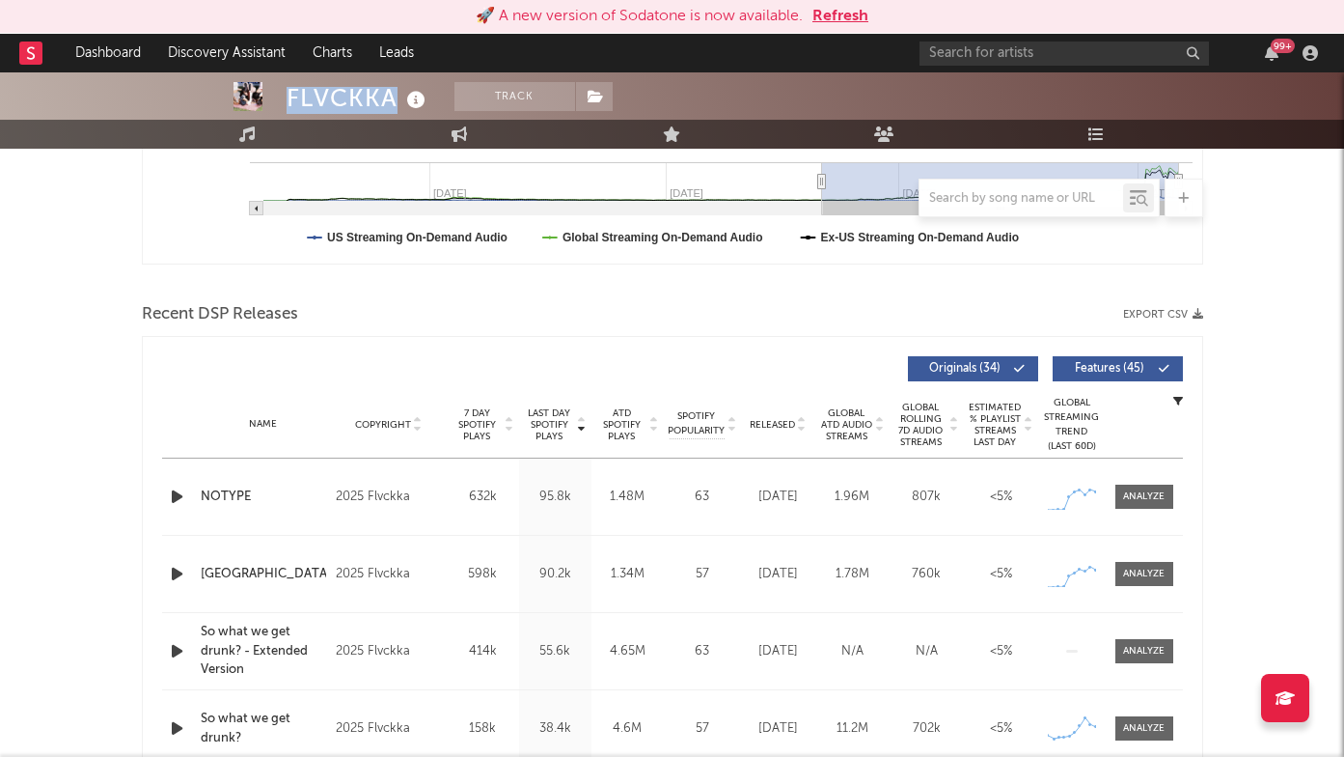
copy div "FLVCKKA"
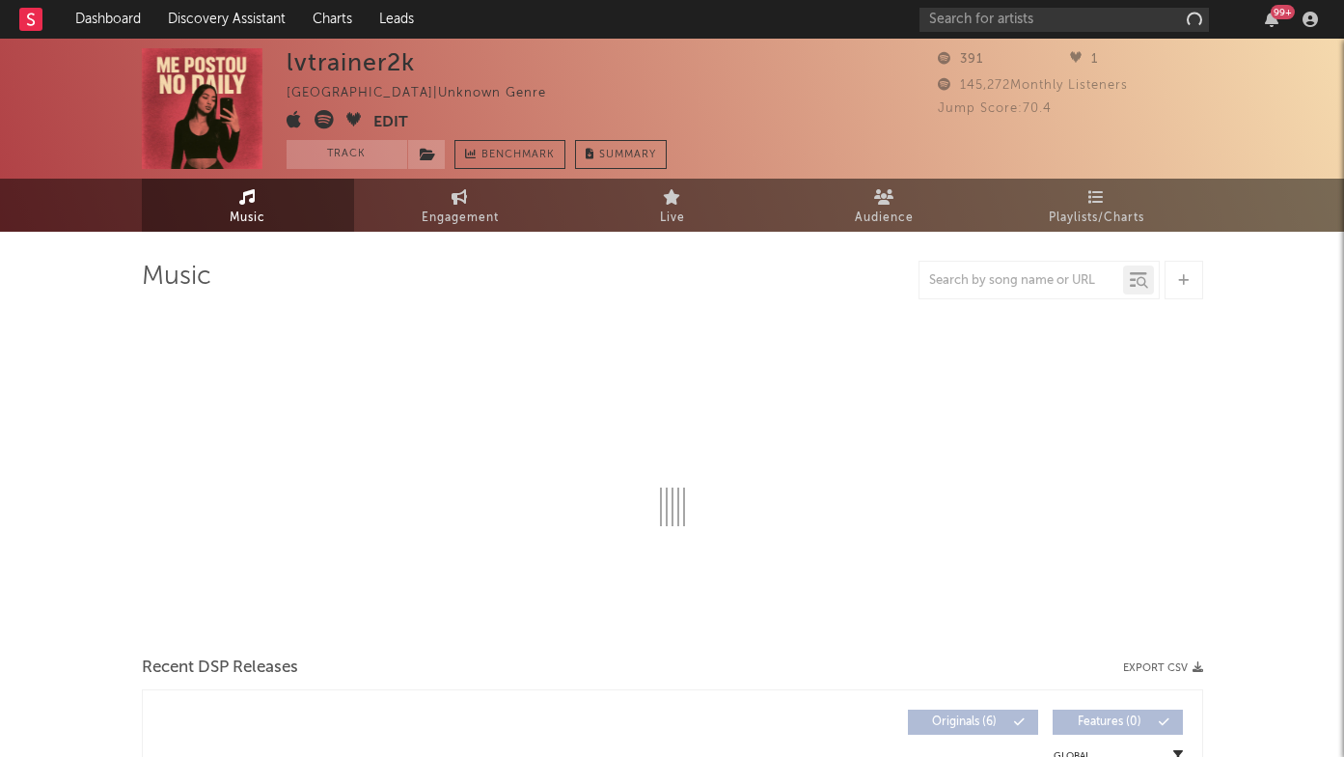
select select "1w"
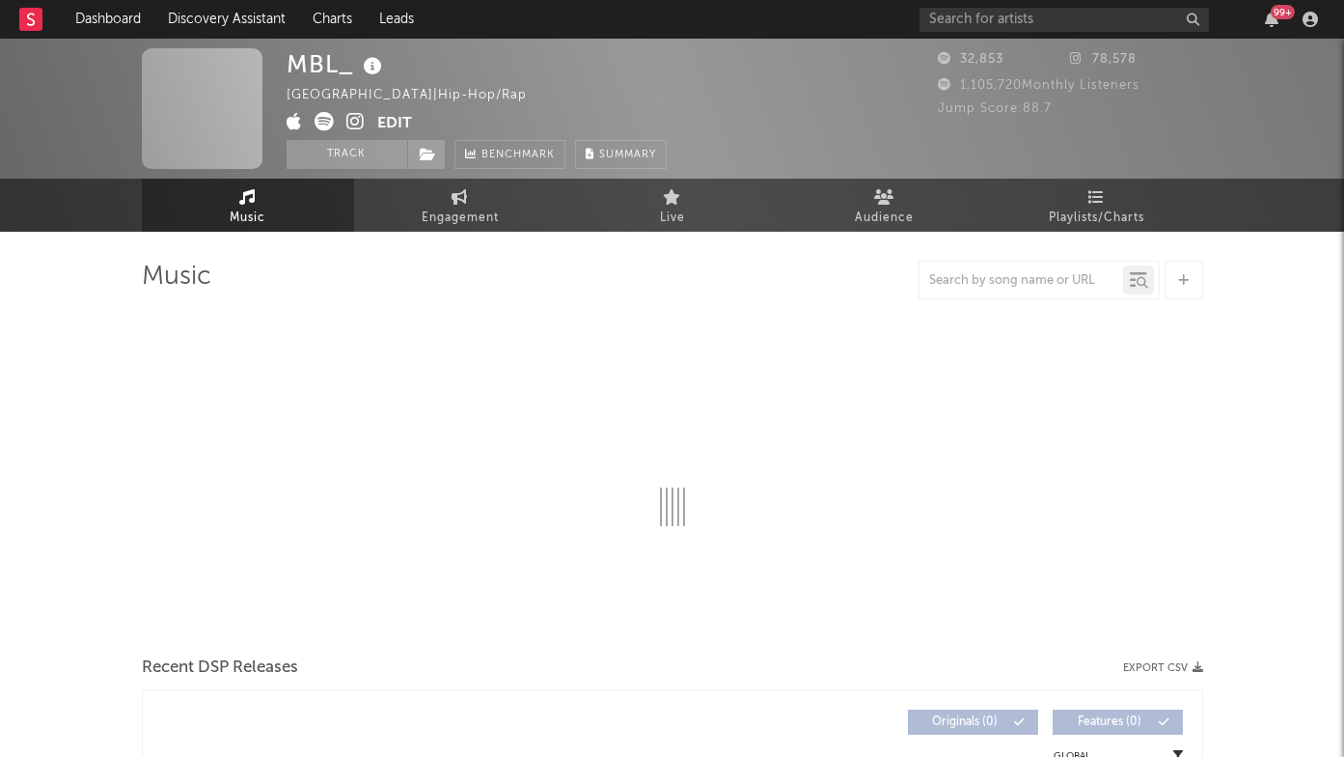
select select "6m"
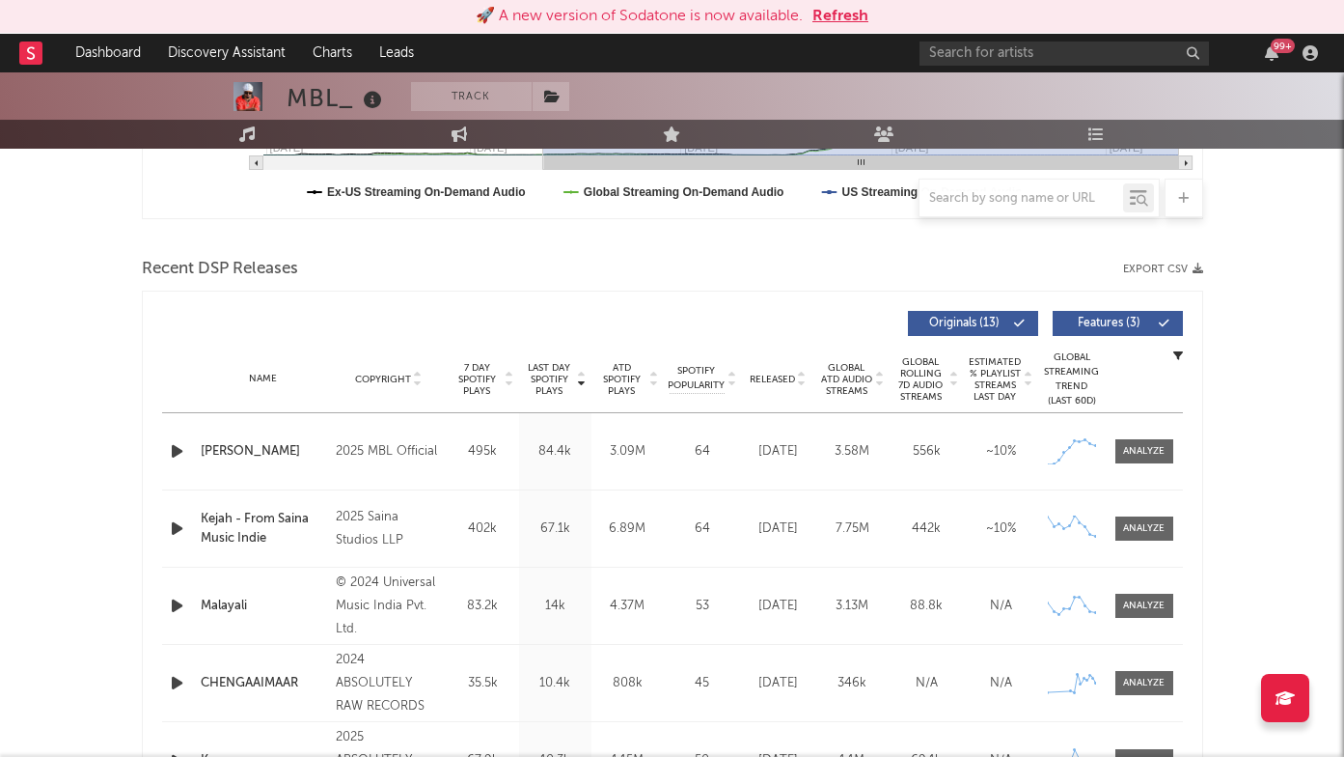
scroll to position [585, 0]
click at [1152, 450] on div at bounding box center [1144, 451] width 42 height 14
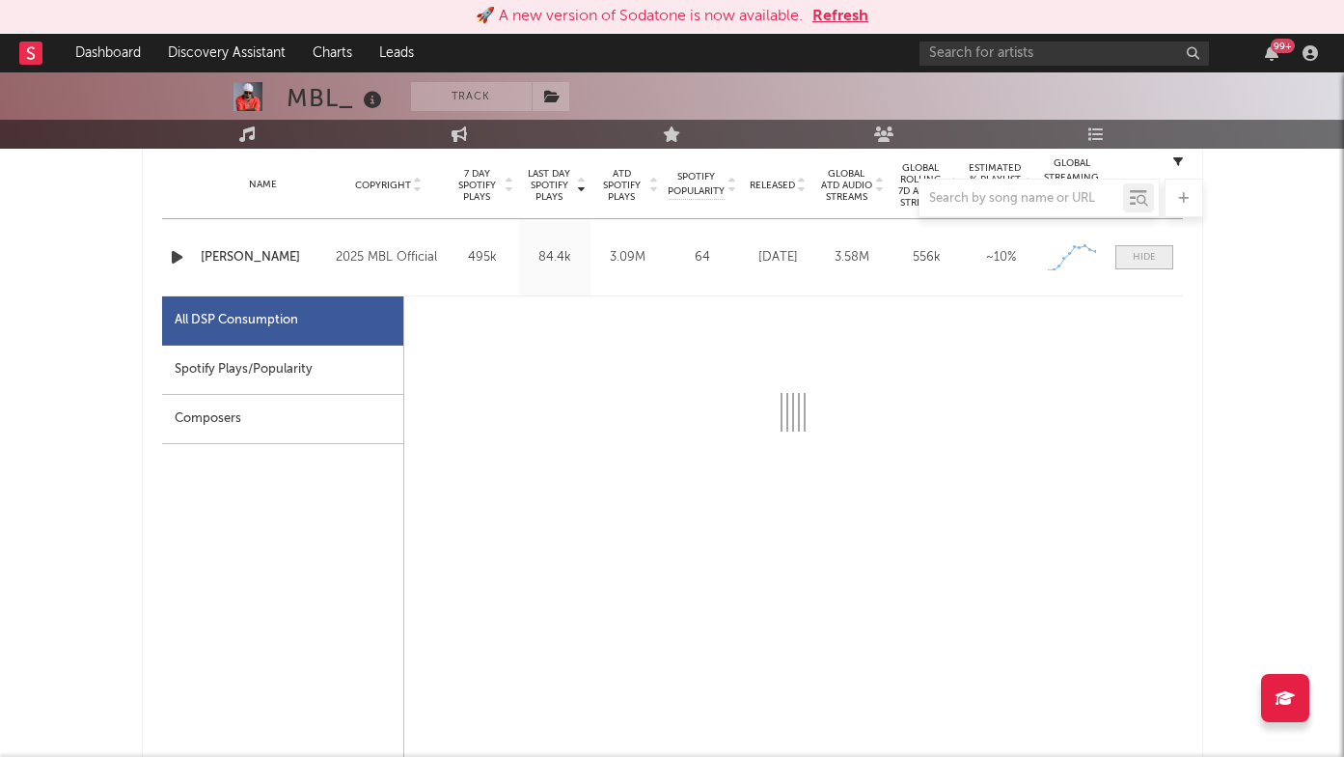
scroll to position [1027, 0]
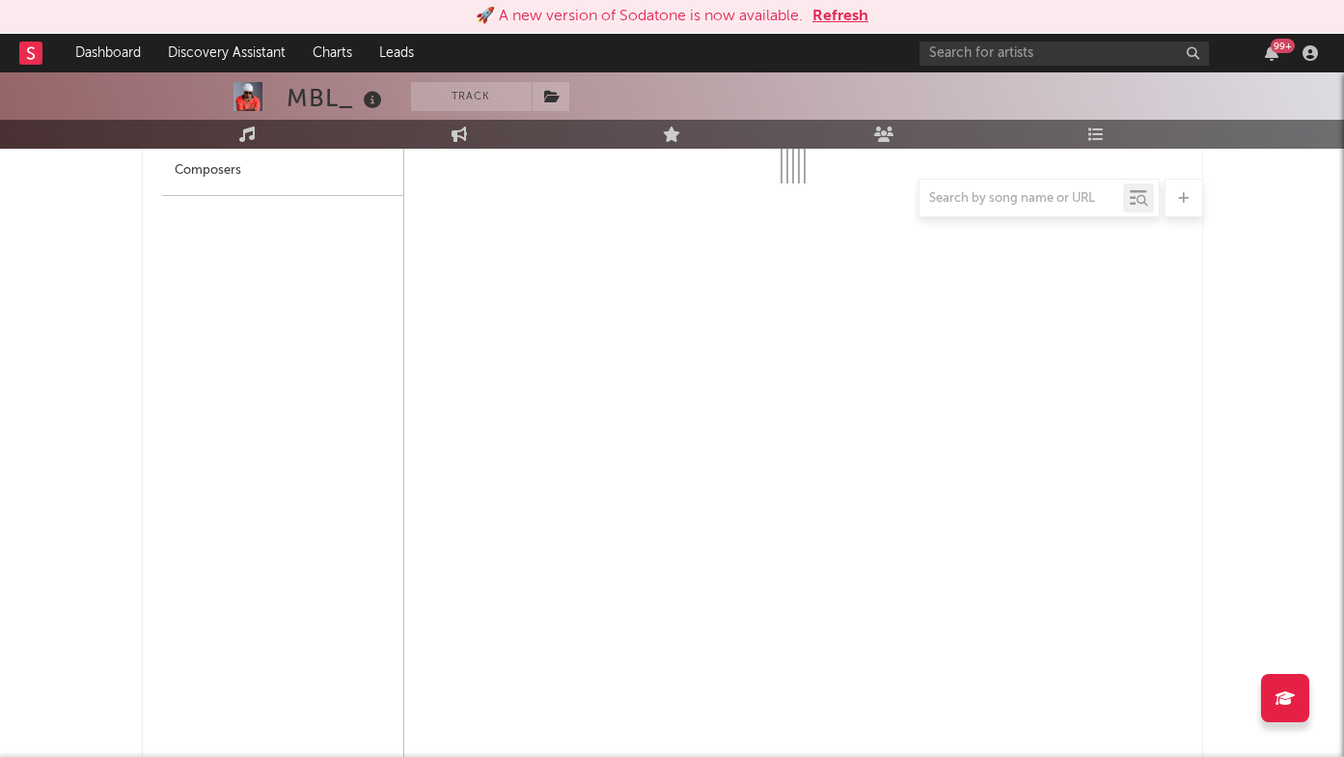
select select "1w"
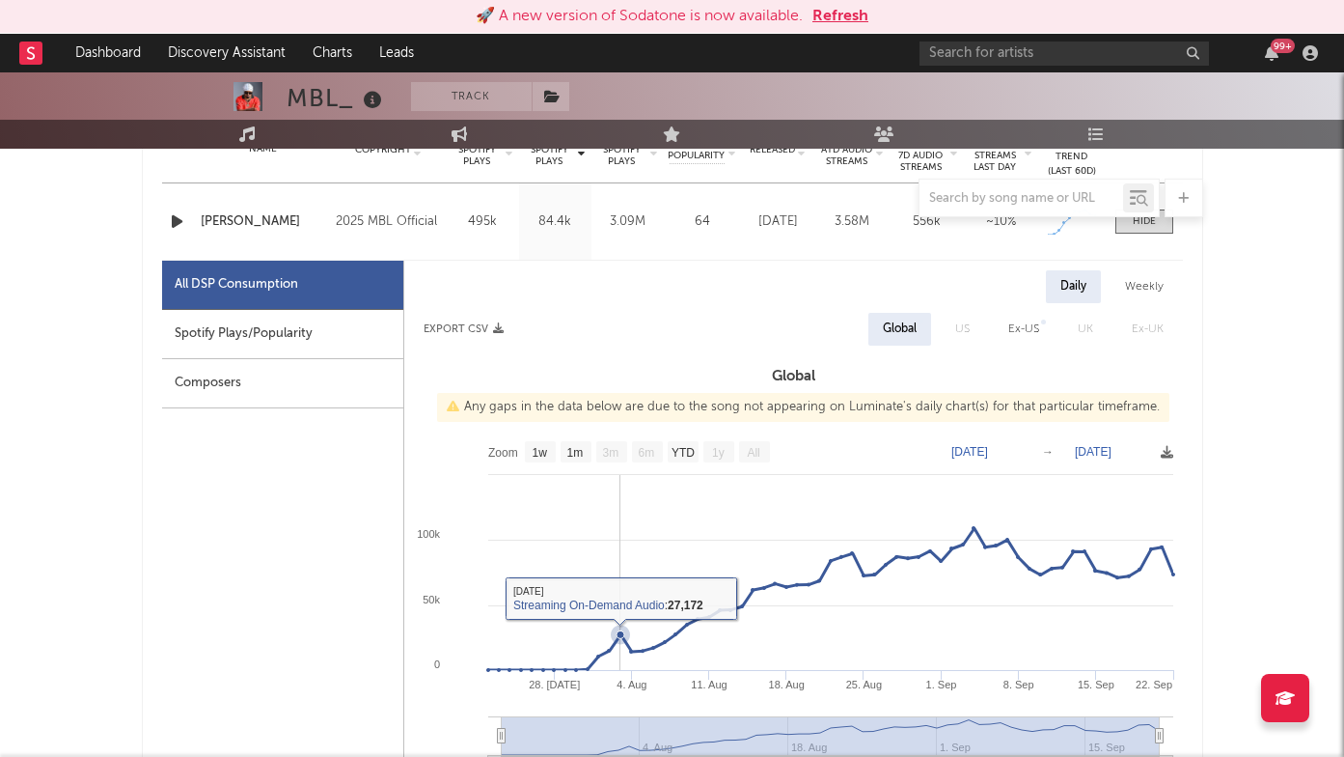
scroll to position [810, 0]
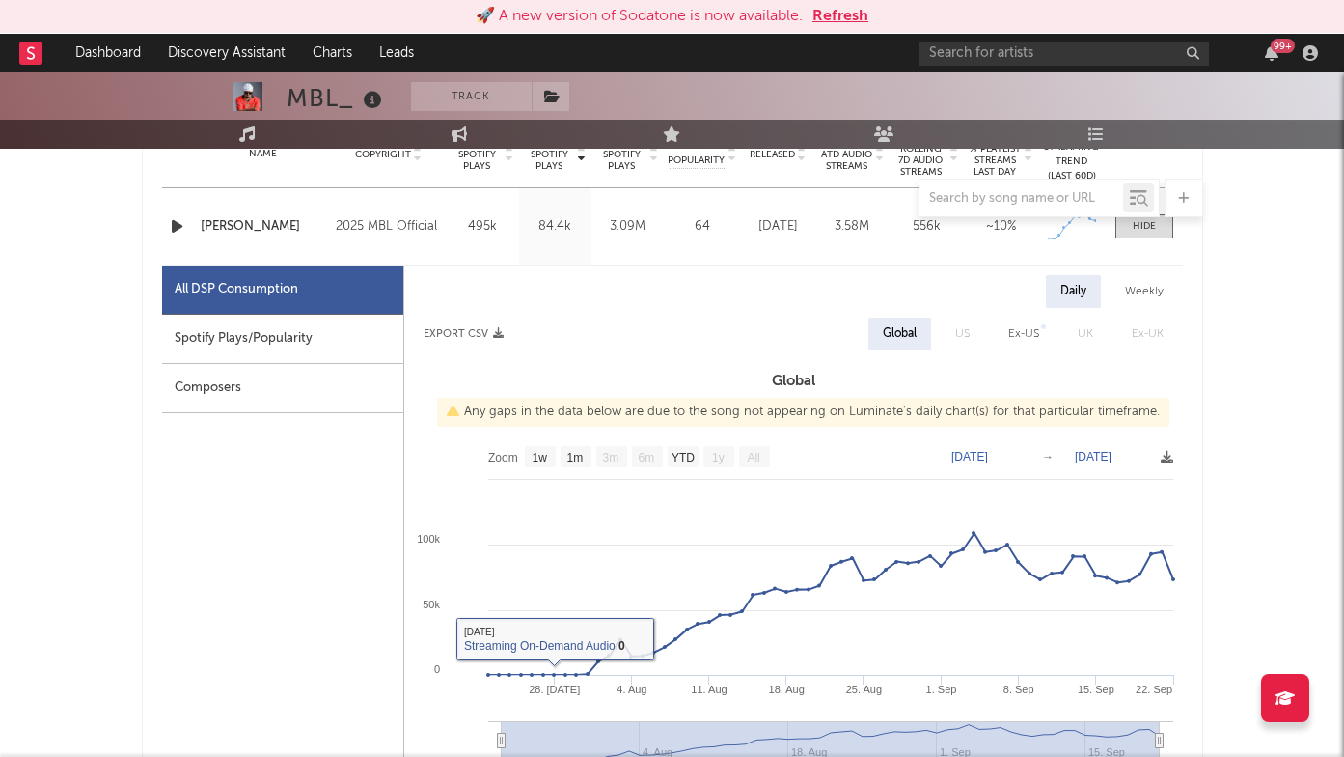
click at [179, 225] on icon "button" at bounding box center [177, 226] width 20 height 24
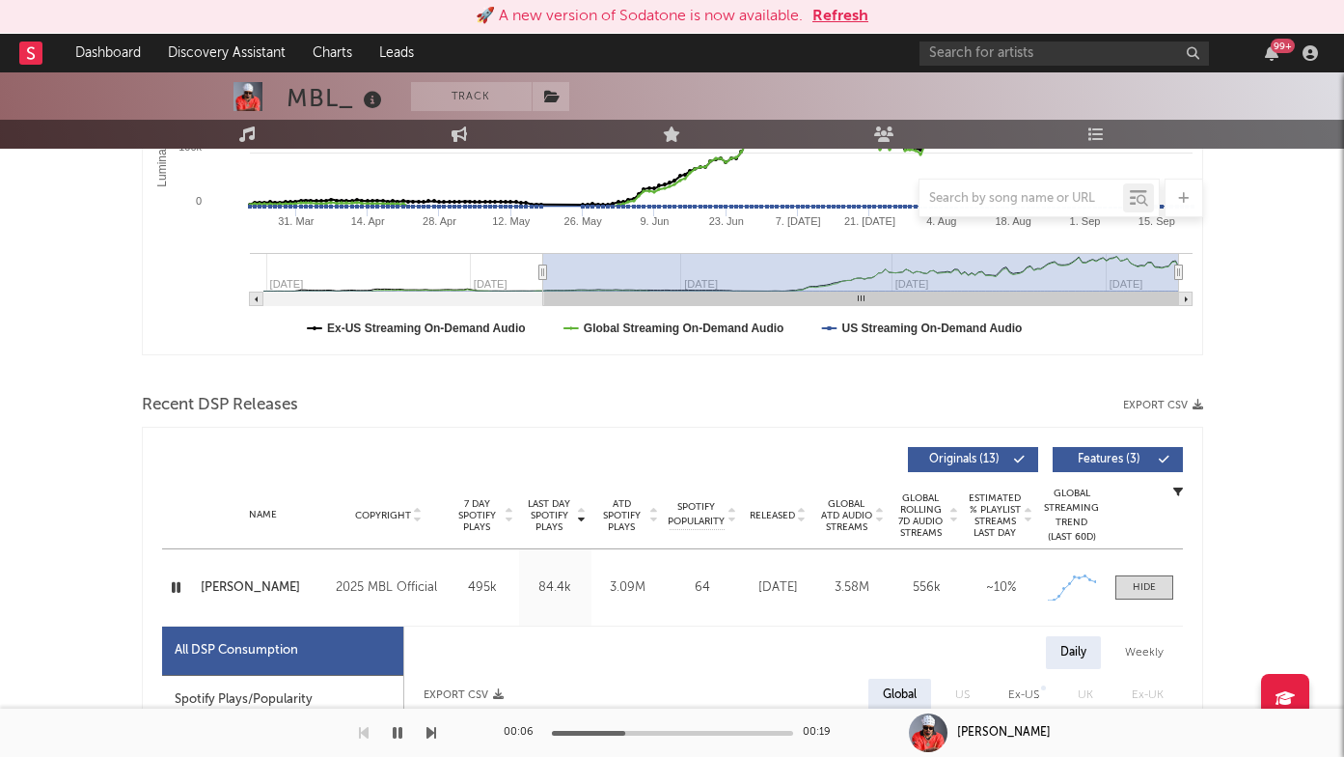
scroll to position [496, 0]
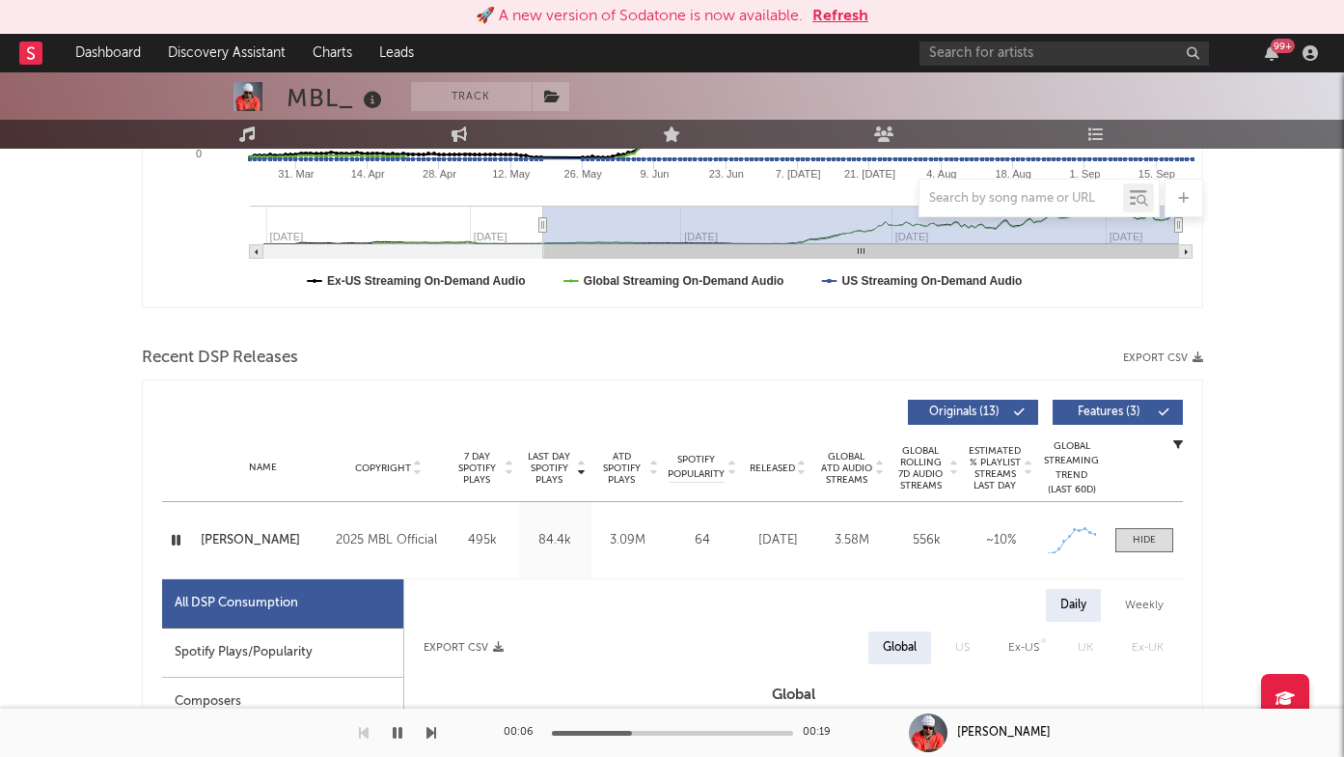
click at [215, 533] on div "[PERSON_NAME]" at bounding box center [264, 540] width 126 height 19
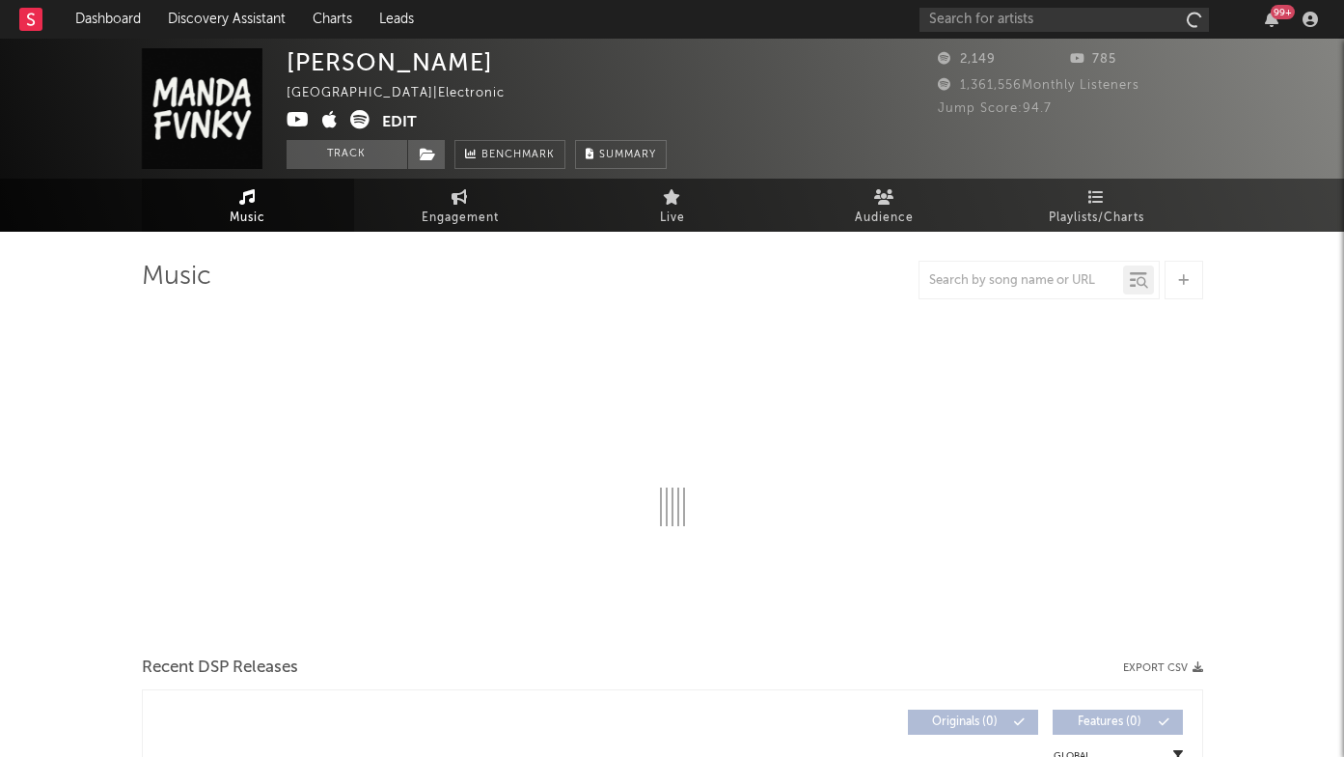
select select "1w"
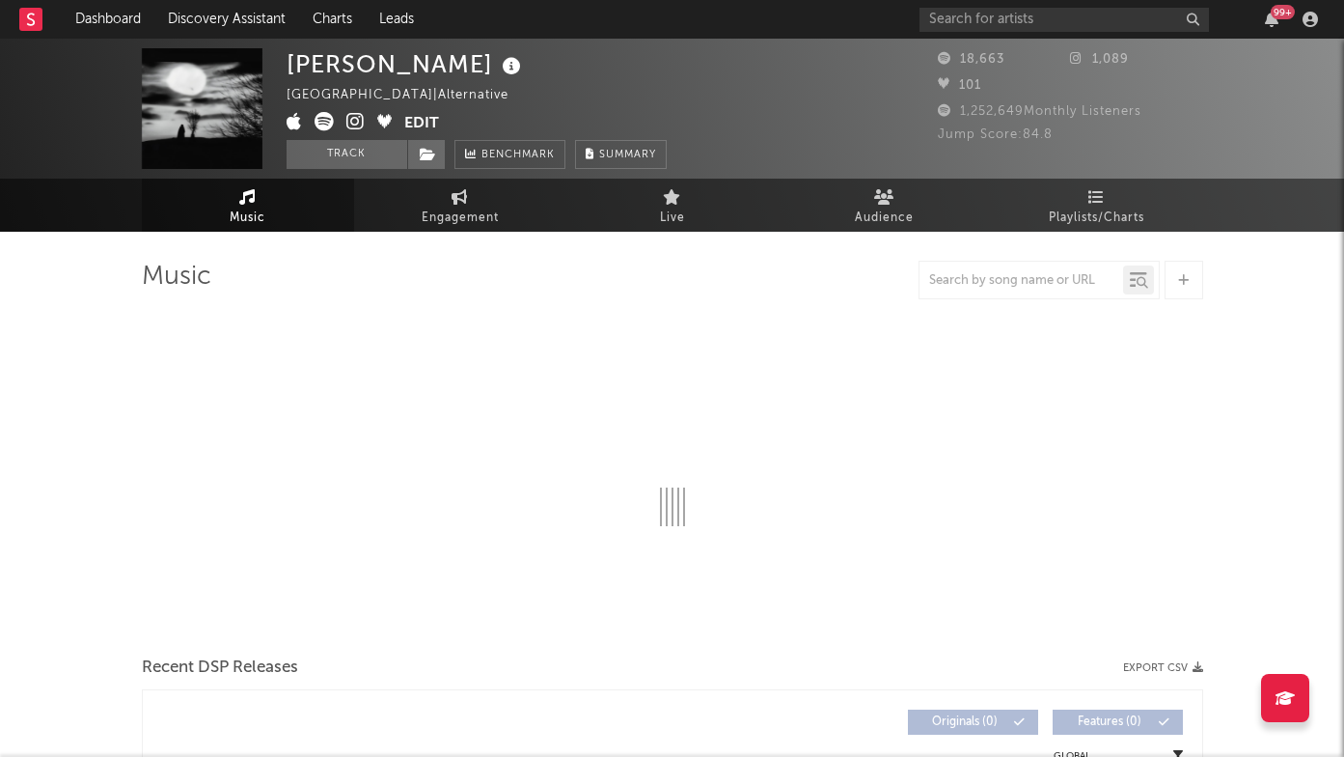
select select "6m"
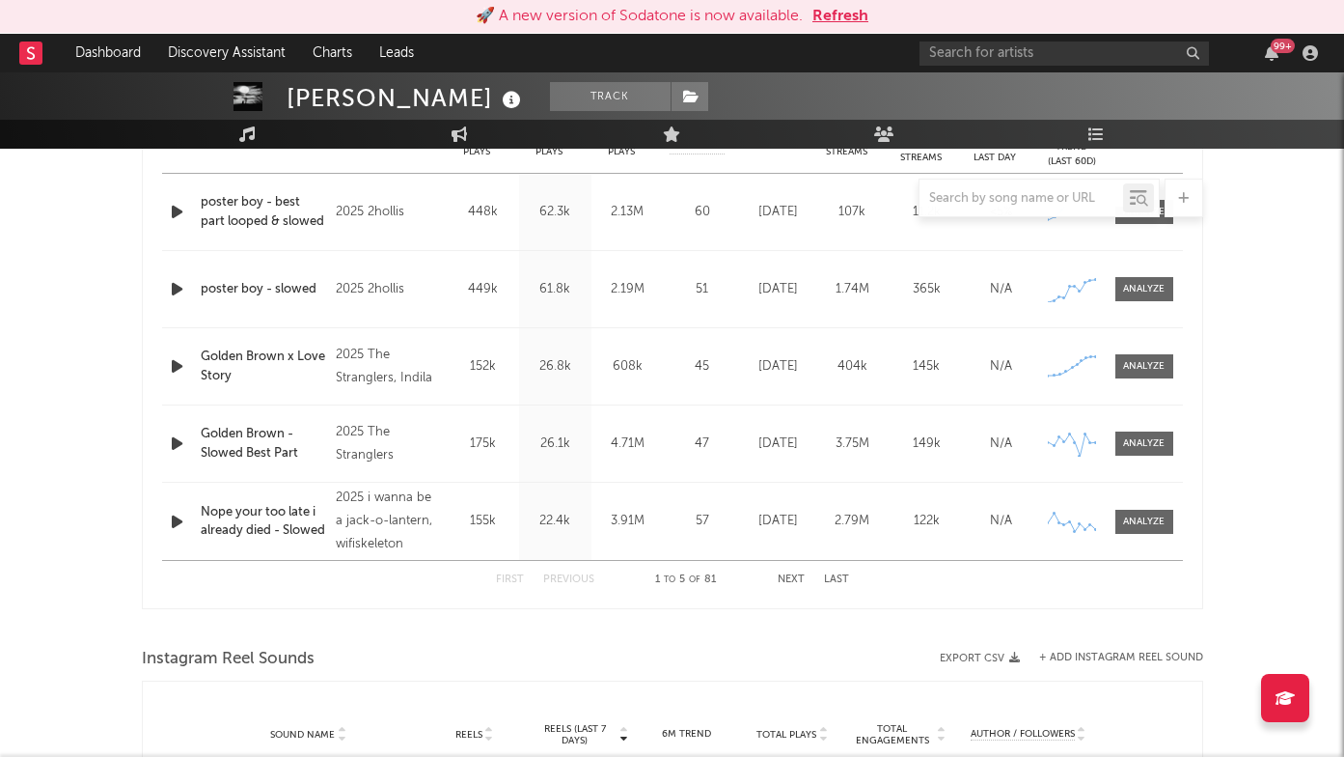
scroll to position [818, 0]
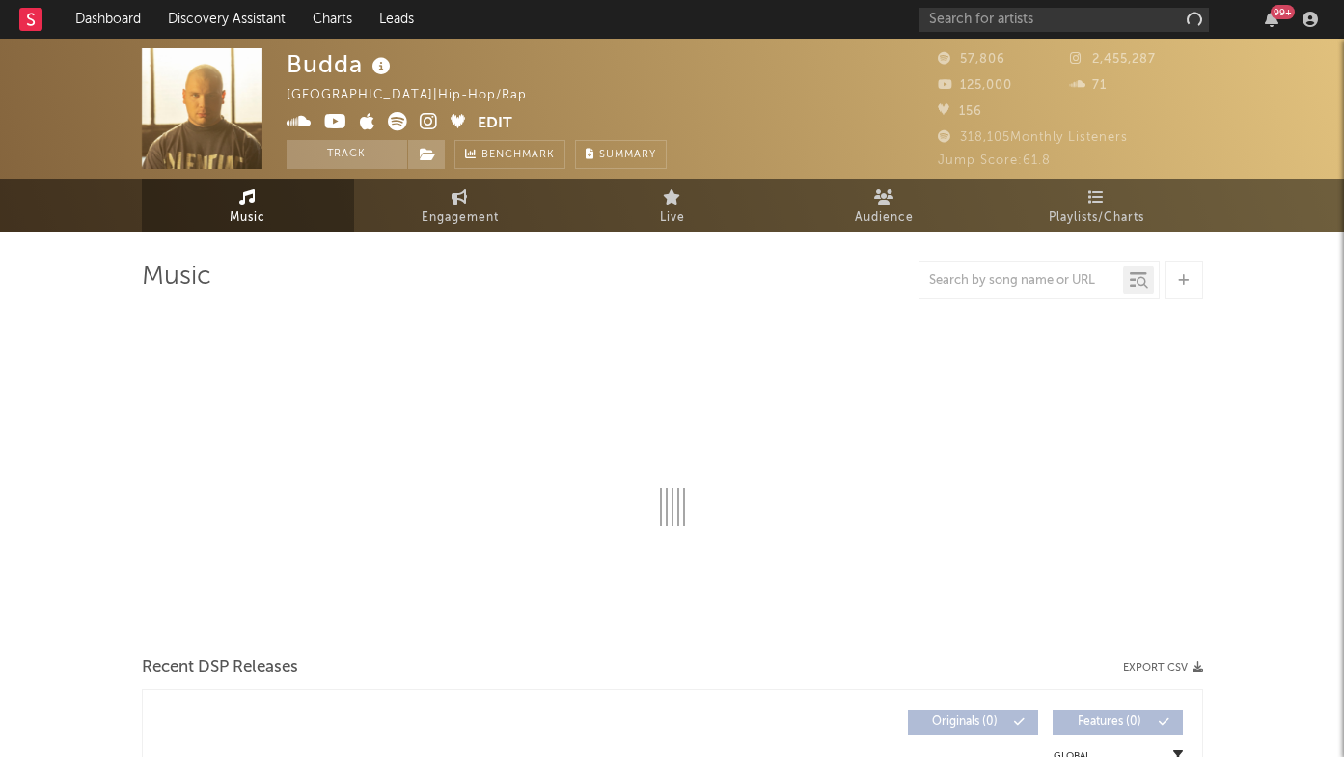
select select "6m"
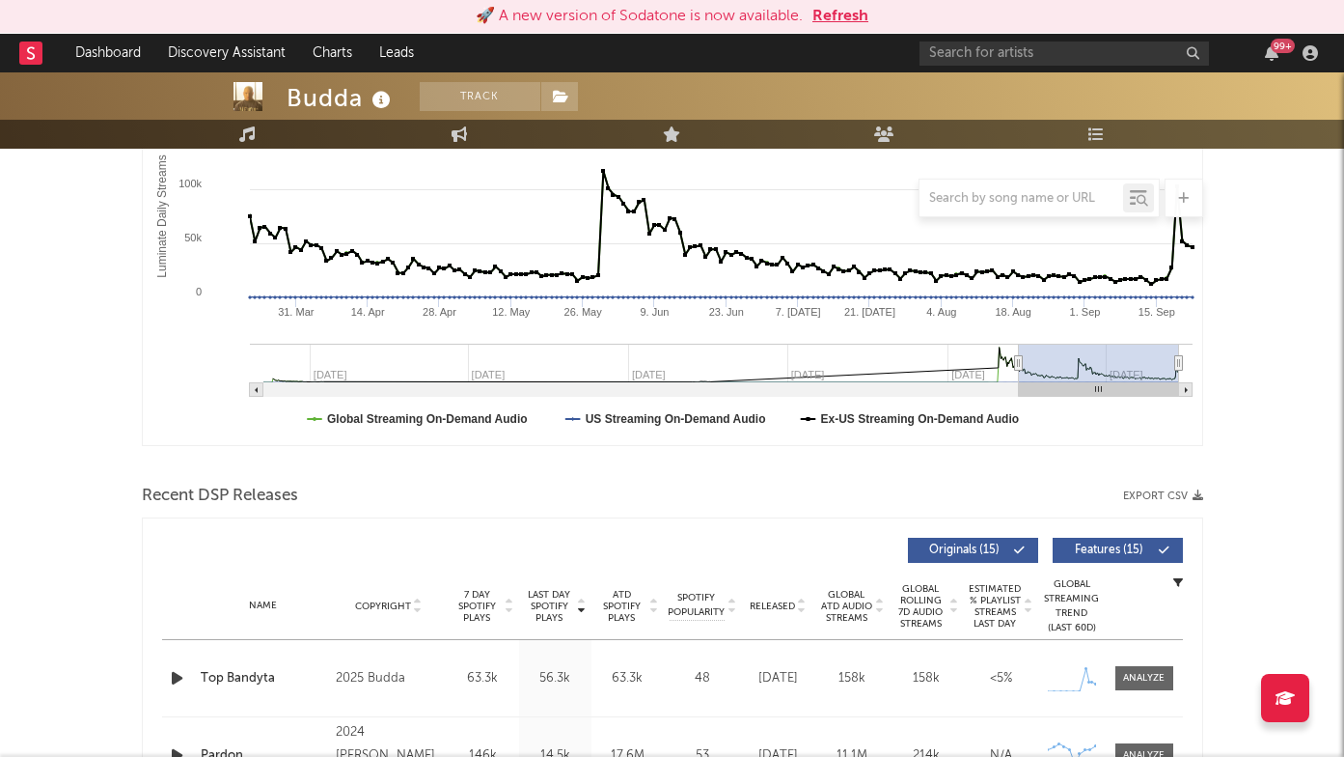
scroll to position [362, 0]
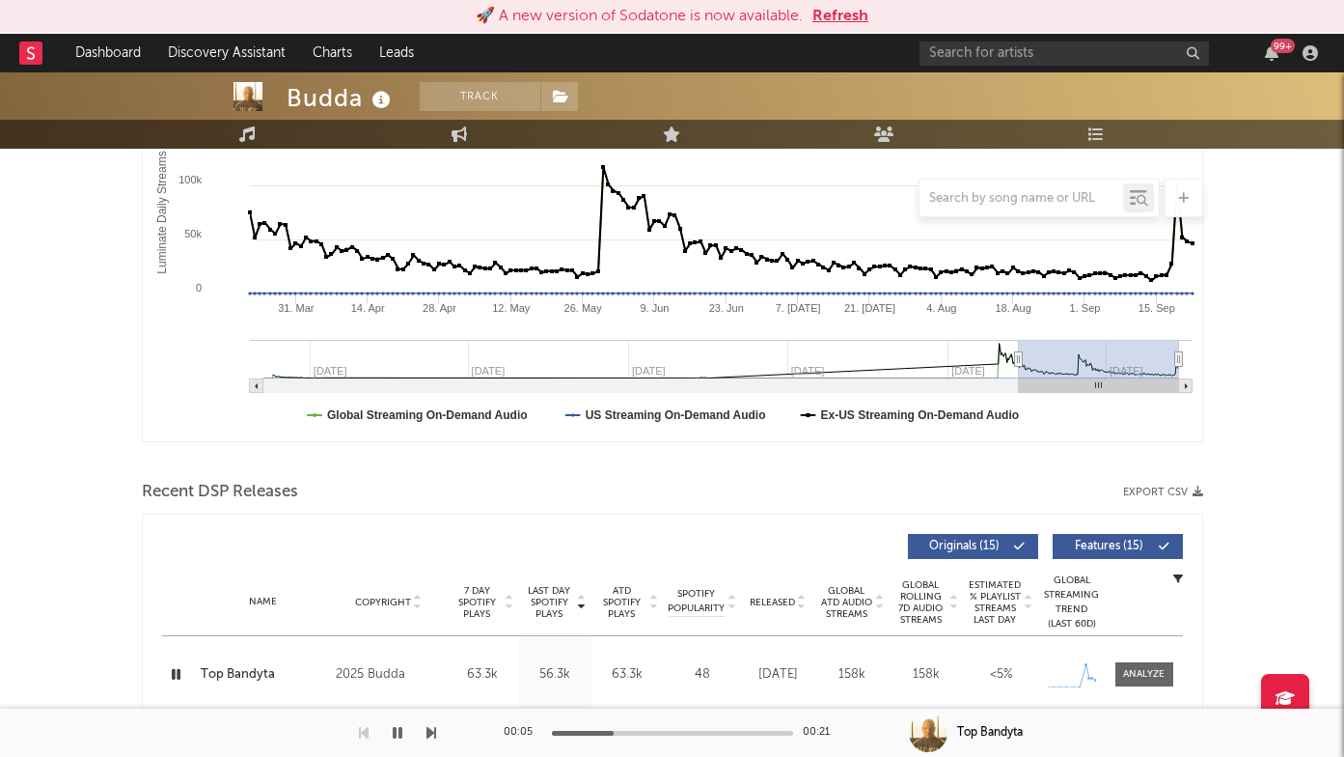
click at [246, 668] on div "Top Bandyta" at bounding box center [264, 674] width 126 height 19
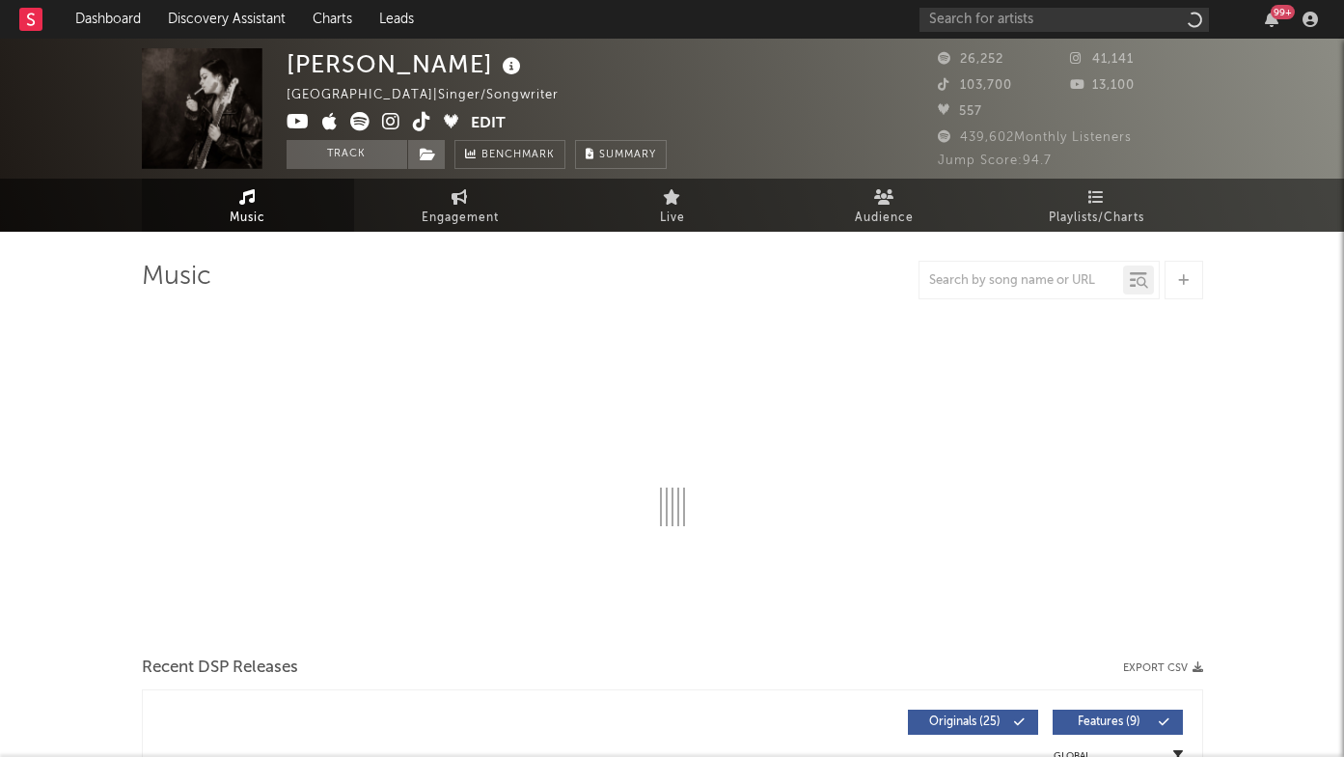
select select "6m"
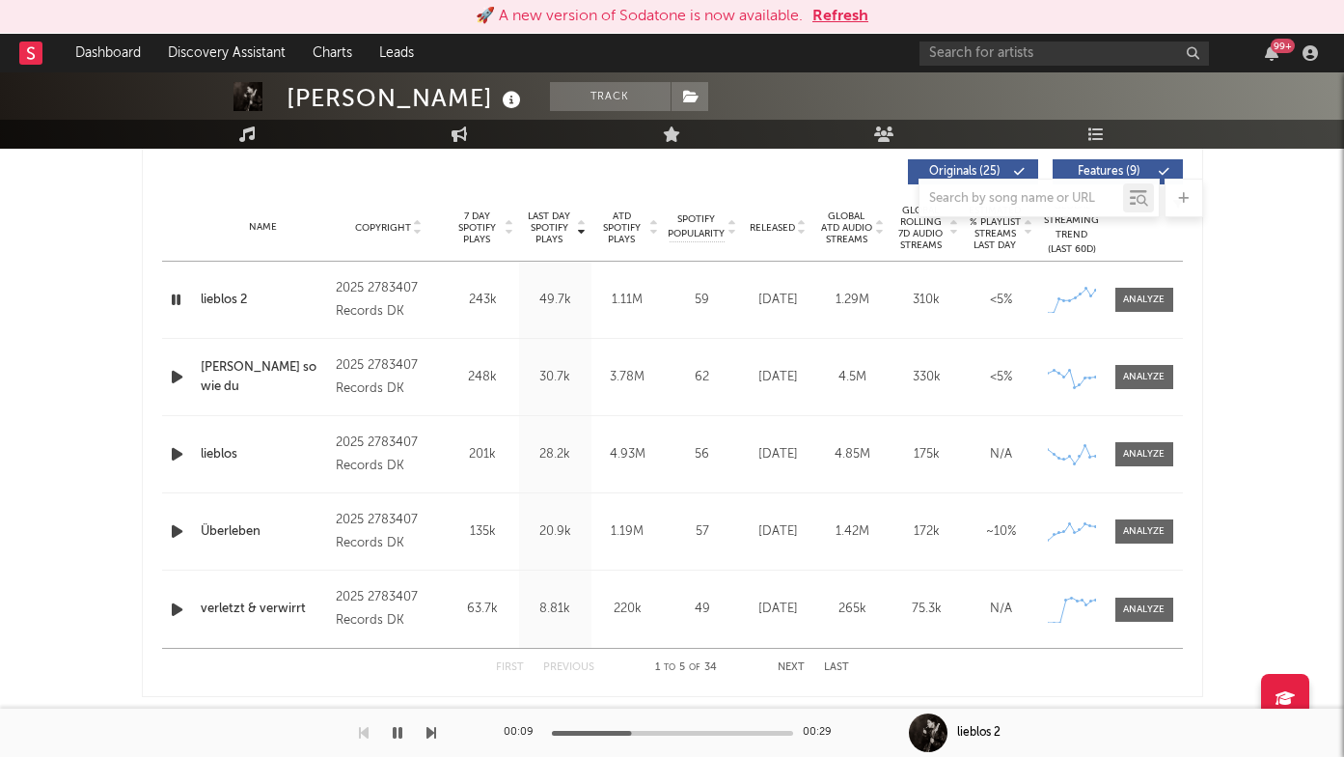
scroll to position [738, 0]
click at [173, 381] on icon "button" at bounding box center [177, 375] width 20 height 24
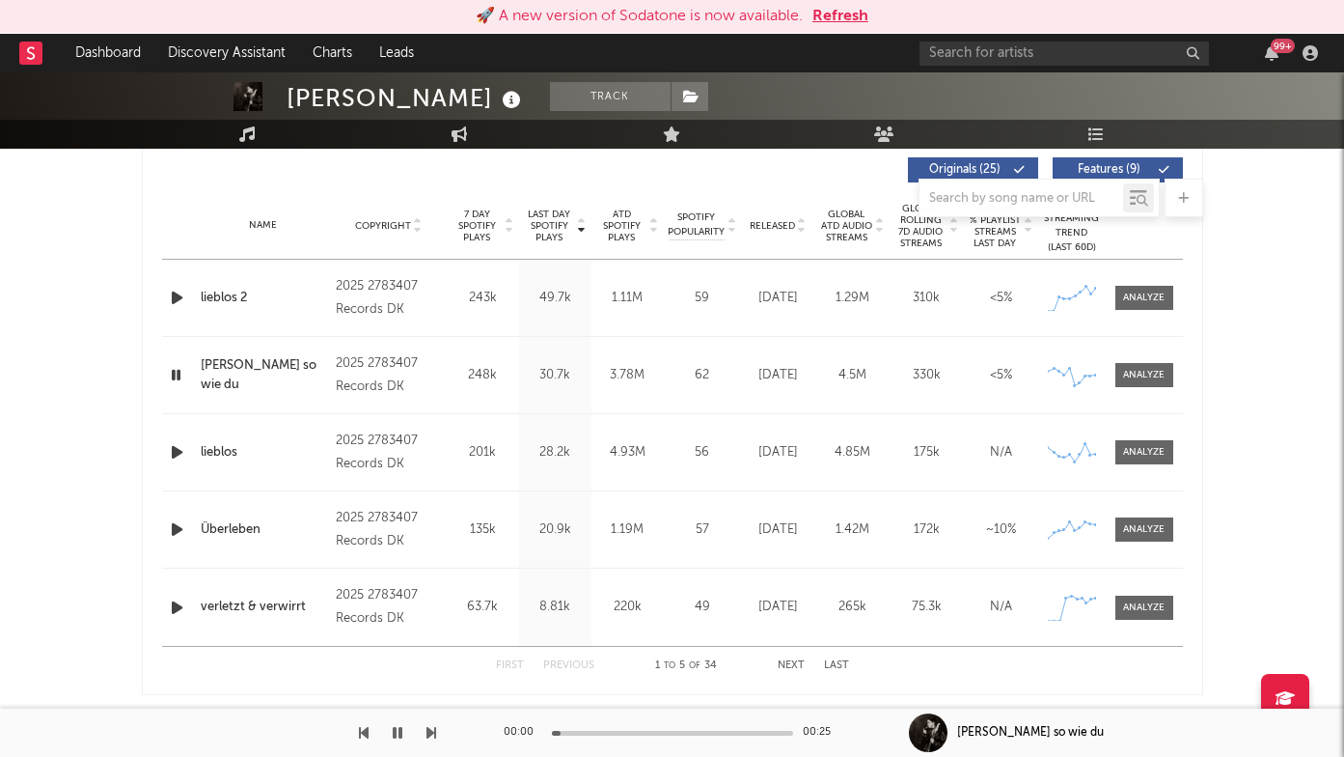
click at [651, 733] on div at bounding box center [672, 733] width 241 height 5
click at [174, 462] on icon "button" at bounding box center [177, 452] width 20 height 24
click at [309, 104] on div "Karina Rose" at bounding box center [406, 98] width 239 height 32
drag, startPoint x: 309, startPoint y: 104, endPoint x: 408, endPoint y: 104, distance: 99.4
click at [411, 104] on div "Karina Rose" at bounding box center [406, 98] width 239 height 32
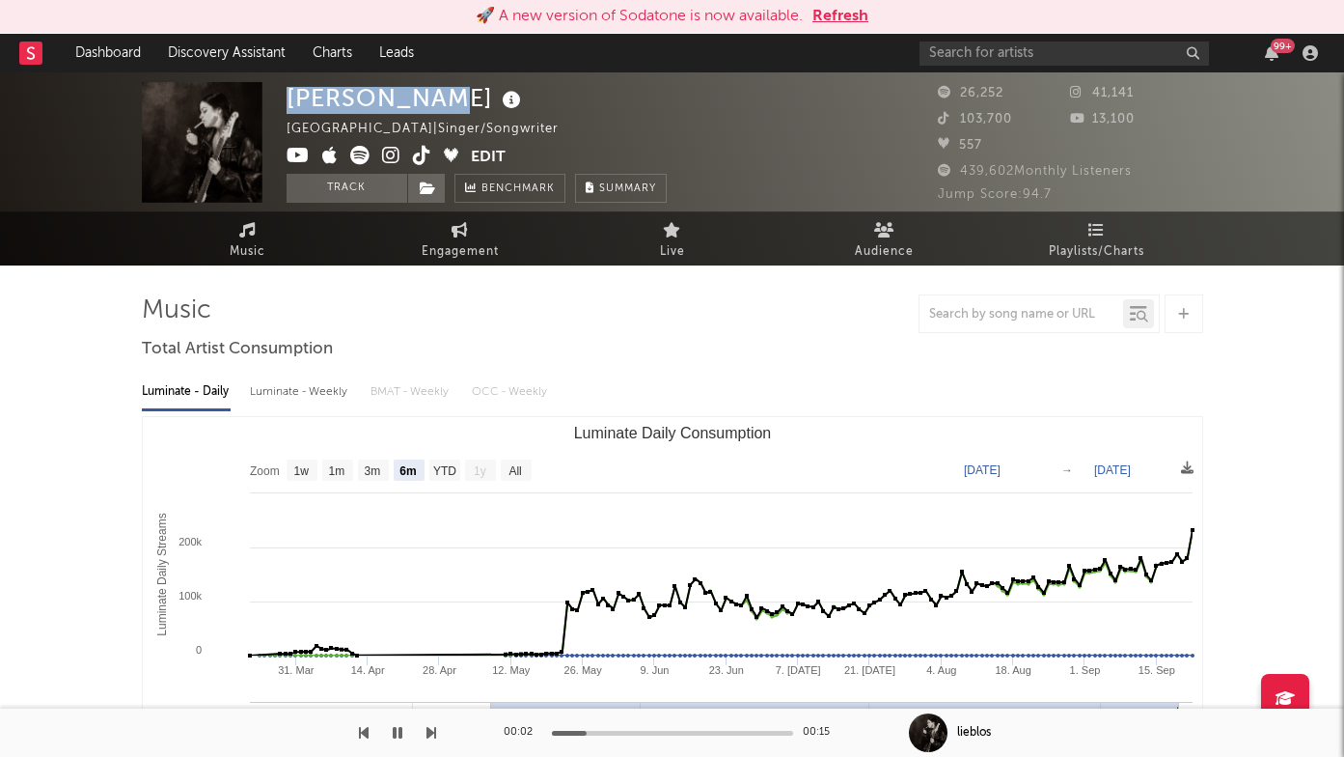
scroll to position [0, 0]
click at [385, 158] on icon at bounding box center [391, 155] width 18 height 19
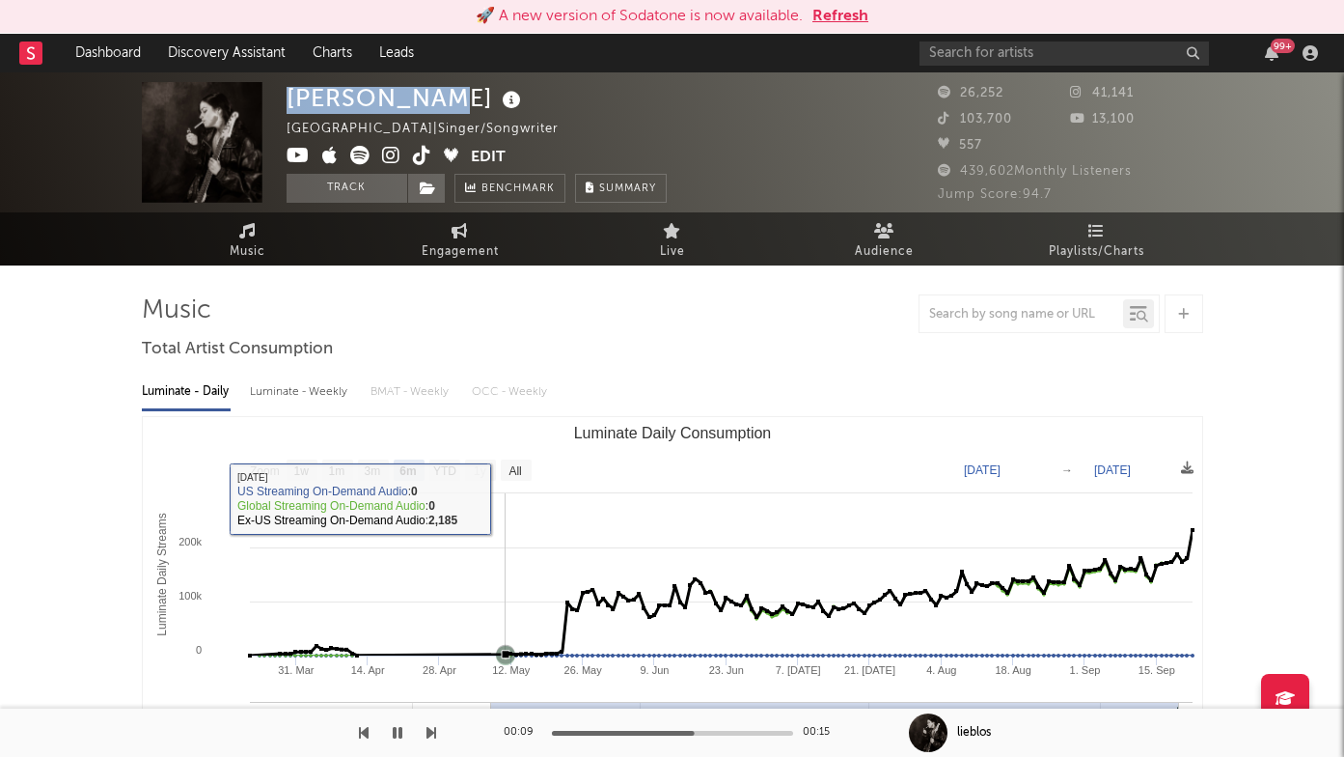
scroll to position [759, 0]
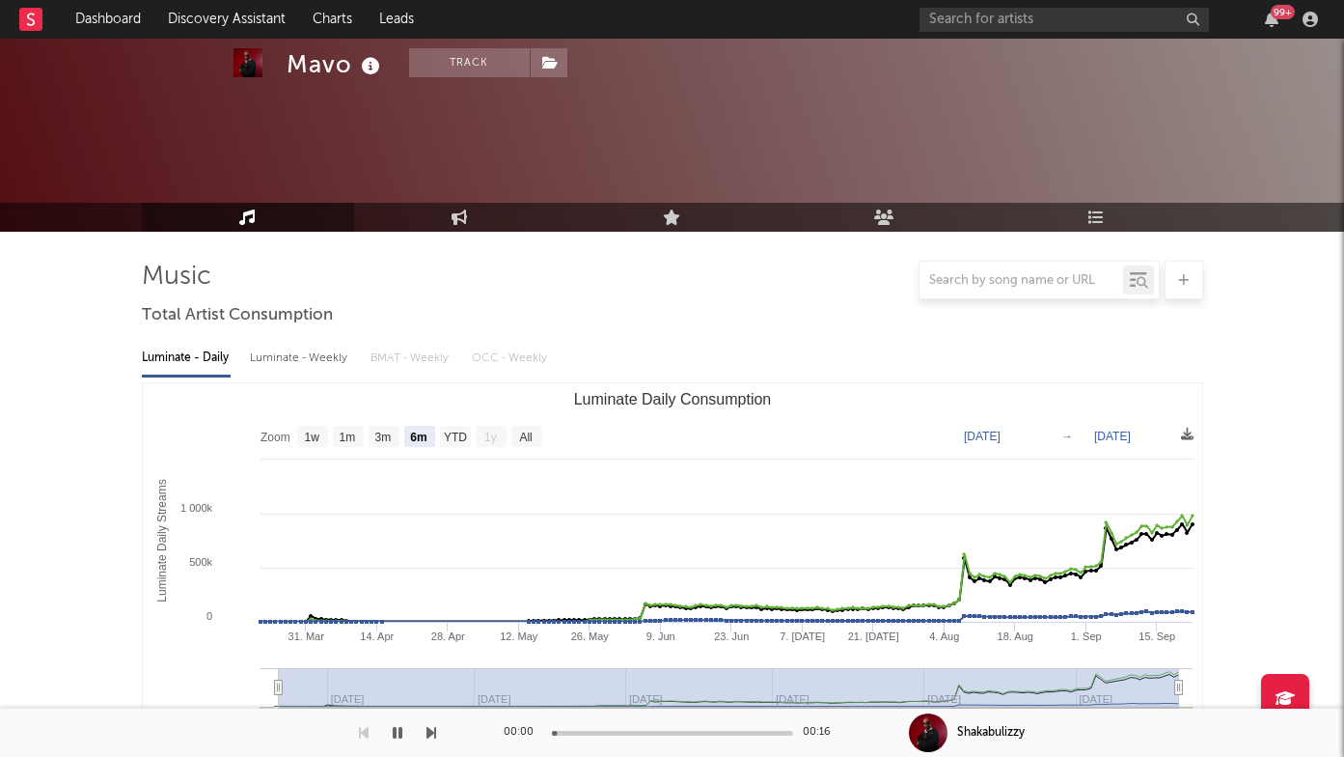
select select "6m"
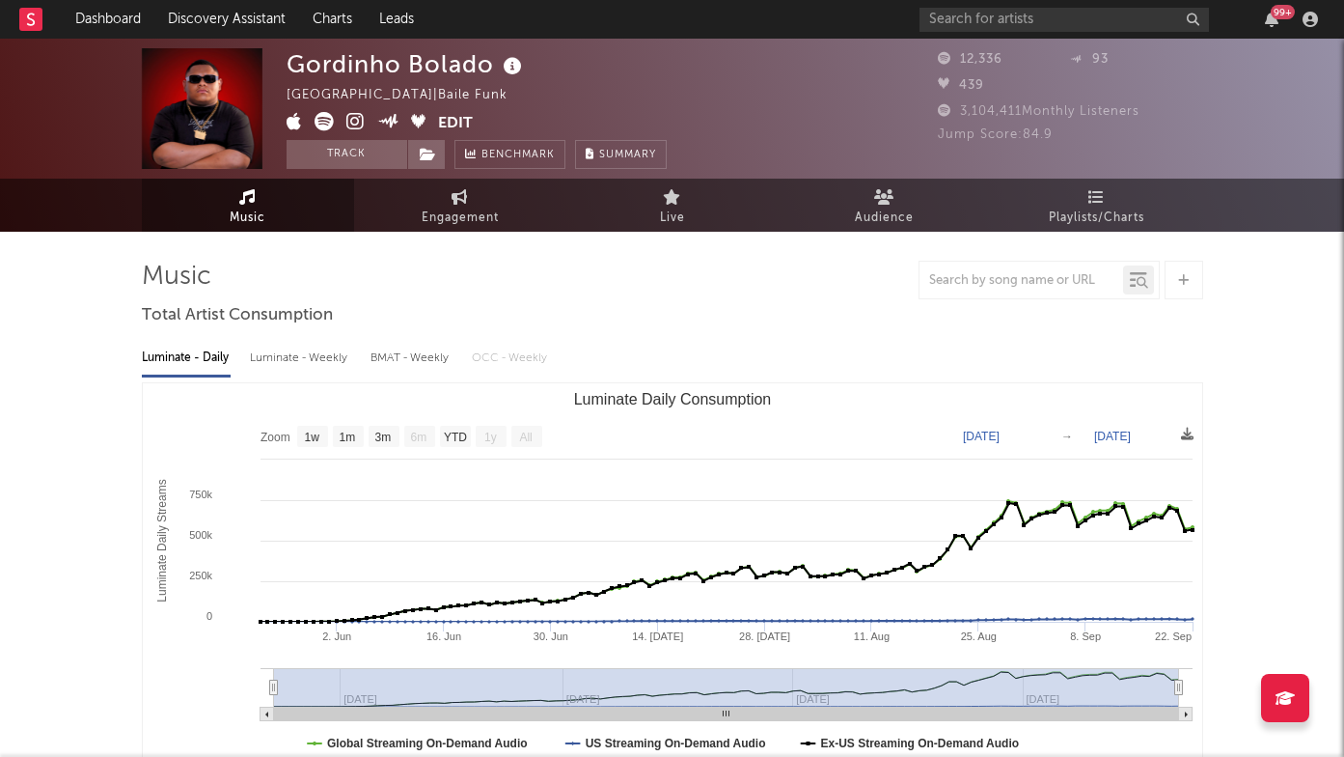
select select "1w"
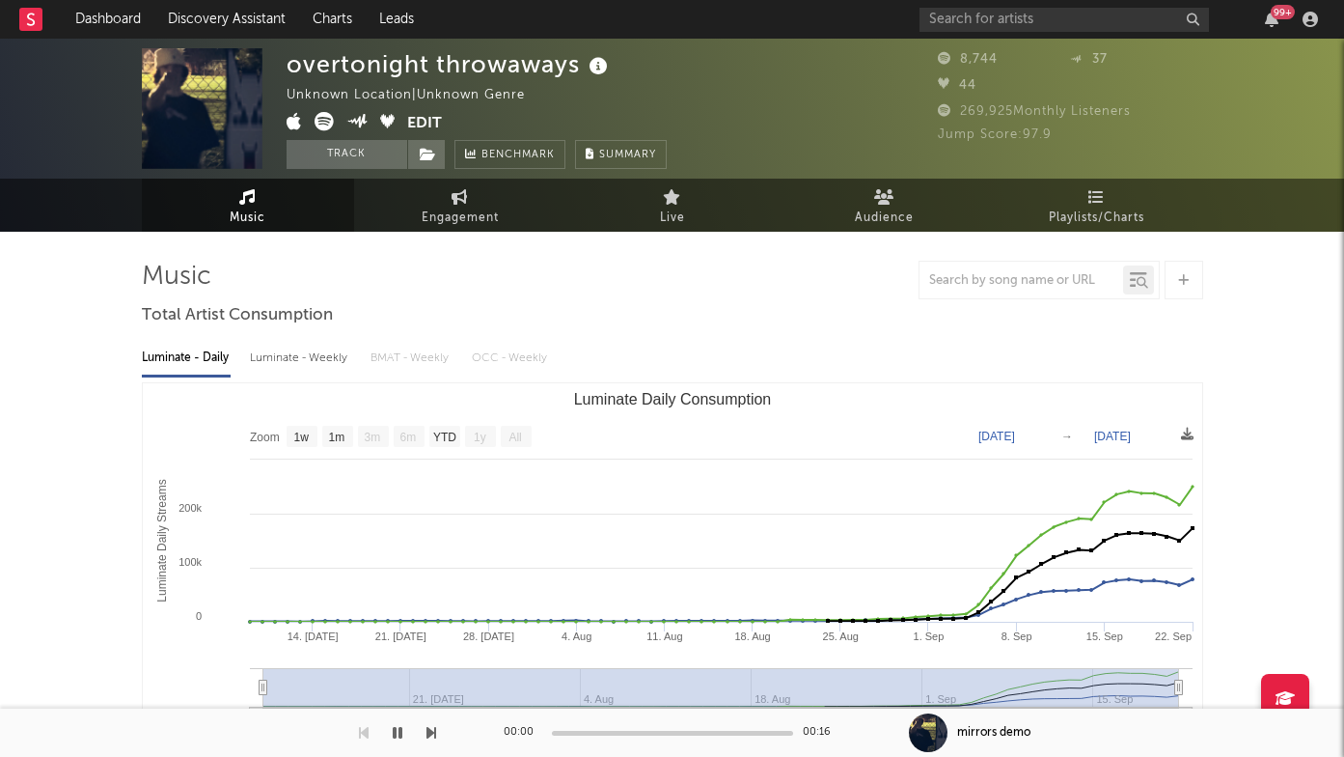
select select "1w"
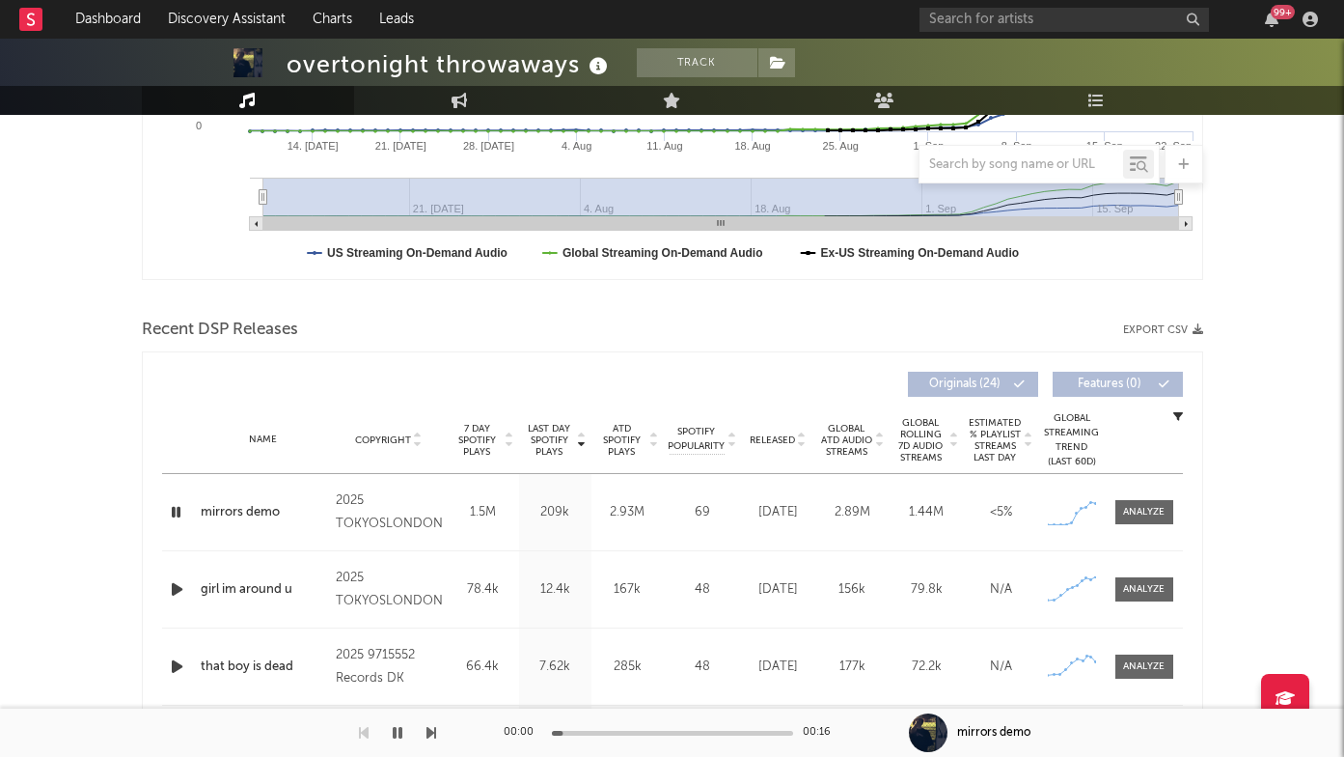
scroll to position [505, 0]
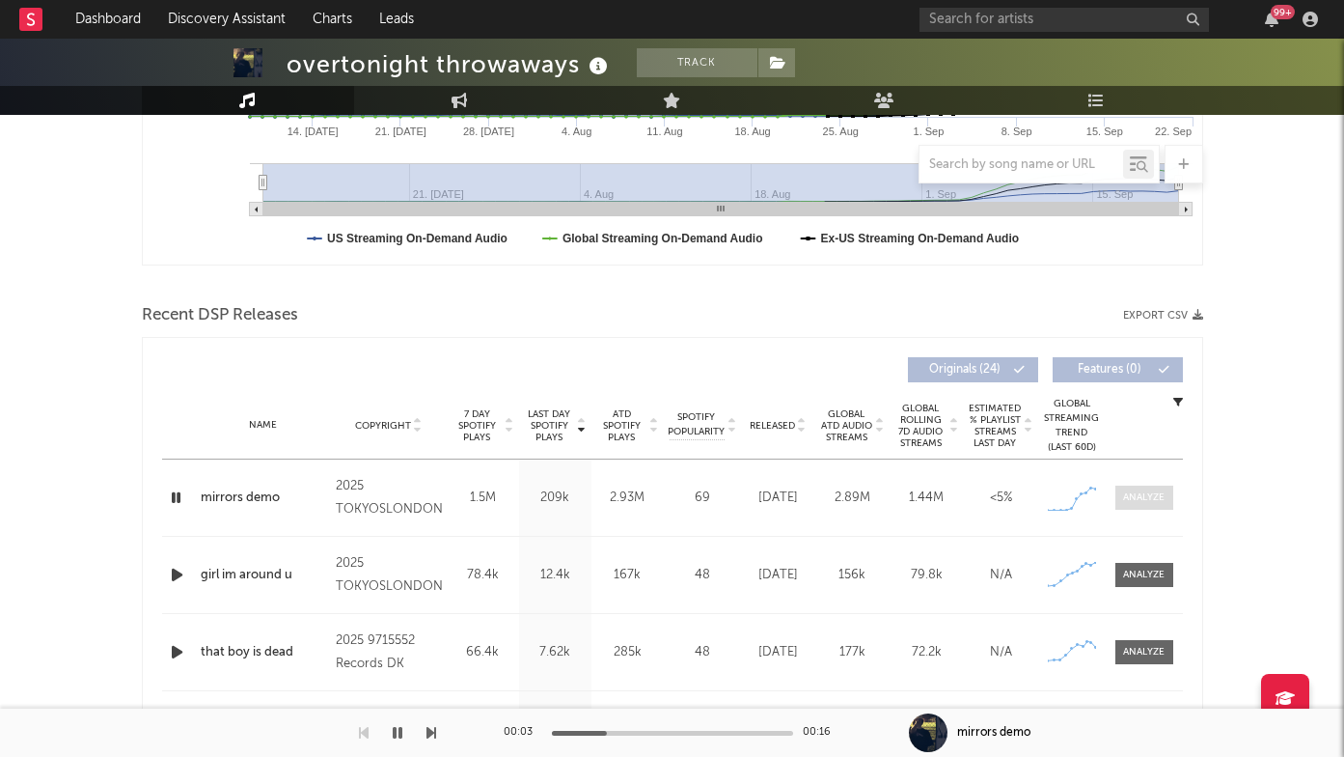
click at [1134, 494] on div at bounding box center [1144, 497] width 42 height 14
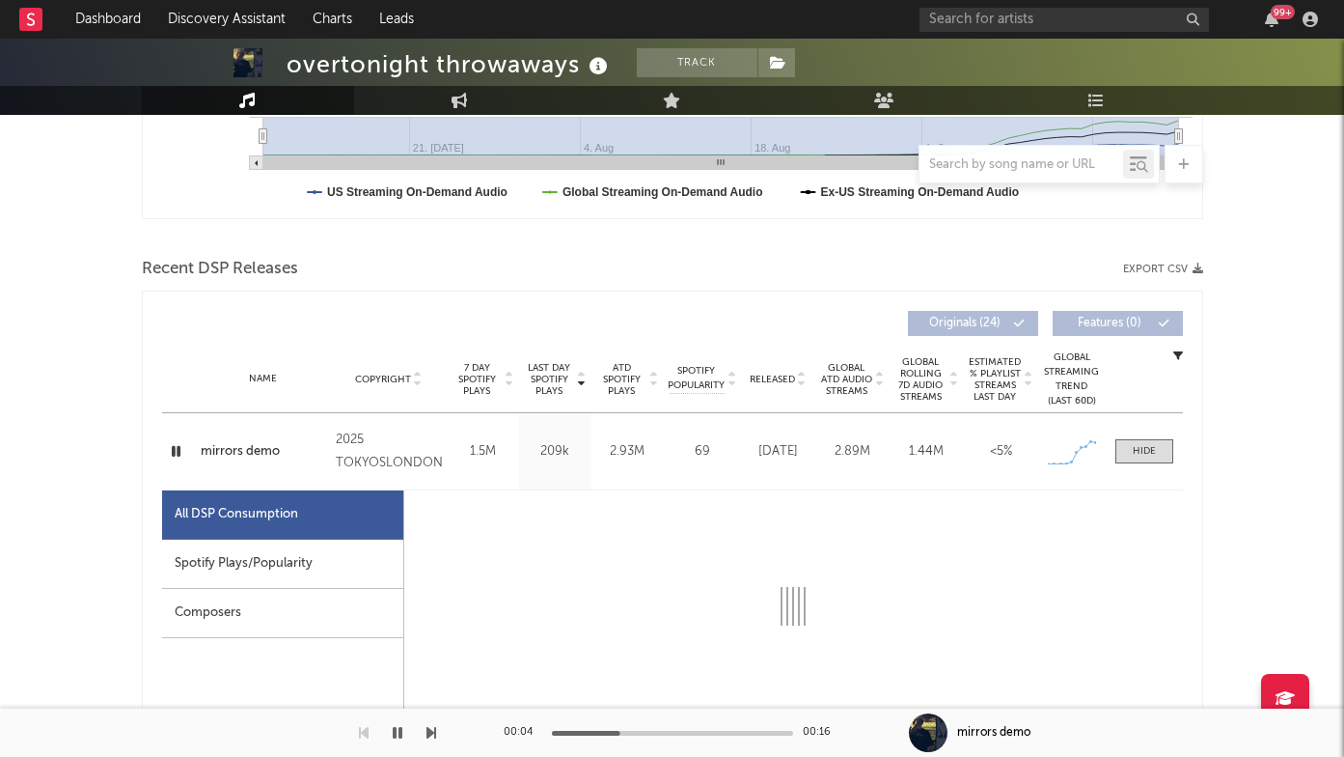
select select "1w"
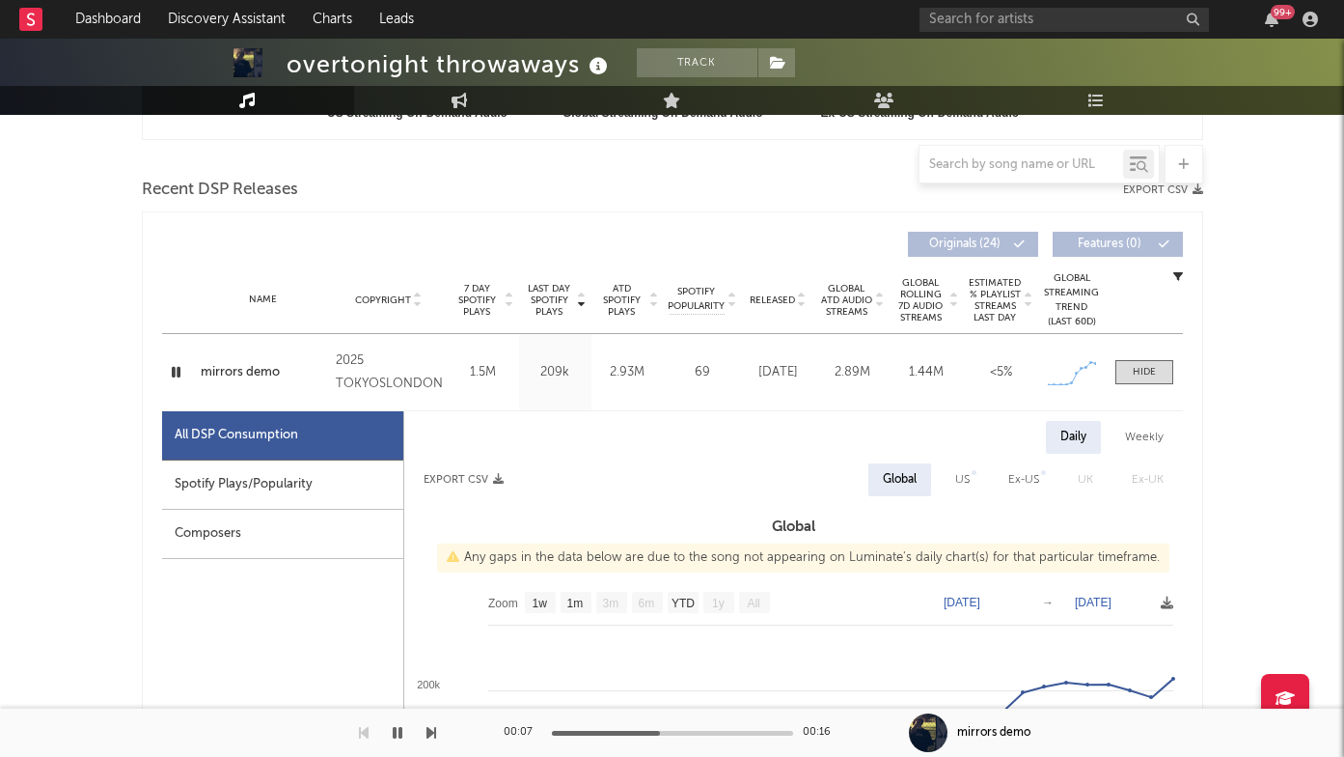
scroll to position [592, 0]
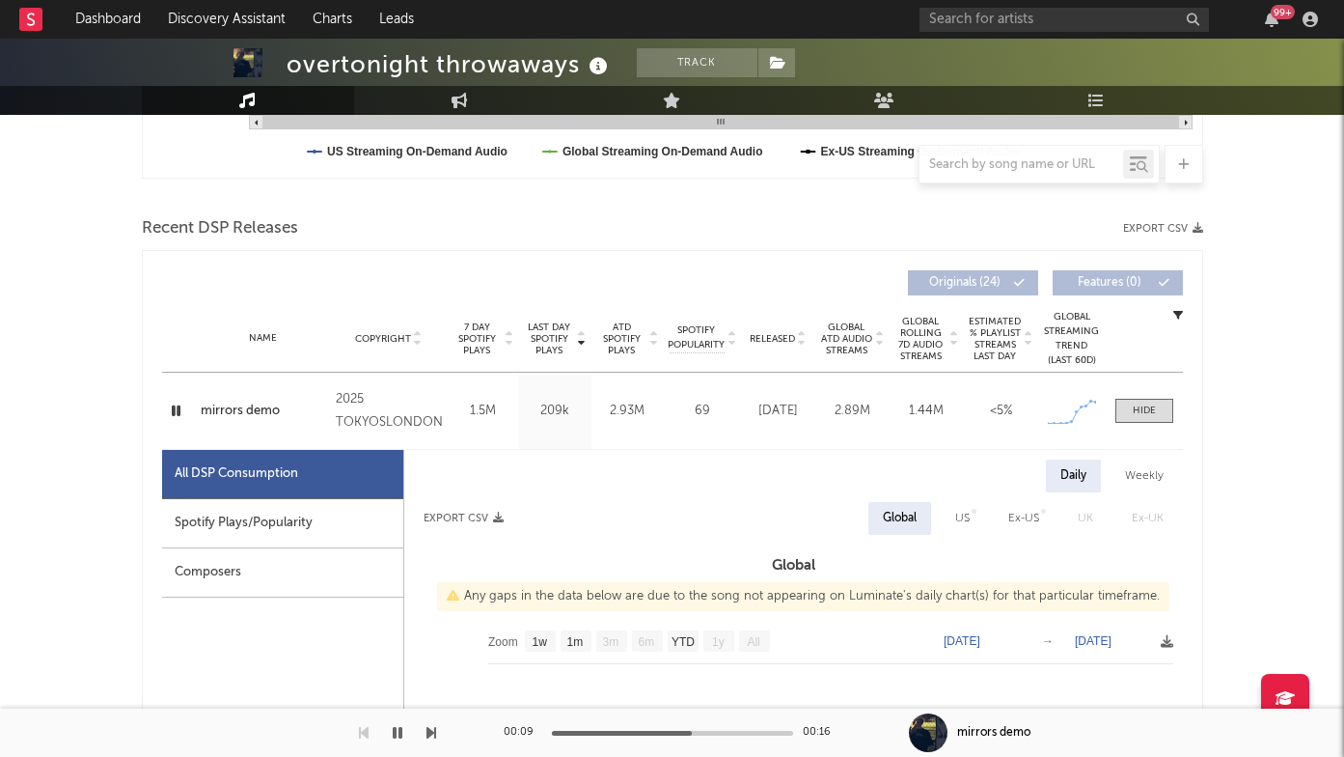
click at [239, 414] on div "mirrors demo" at bounding box center [264, 411] width 126 height 19
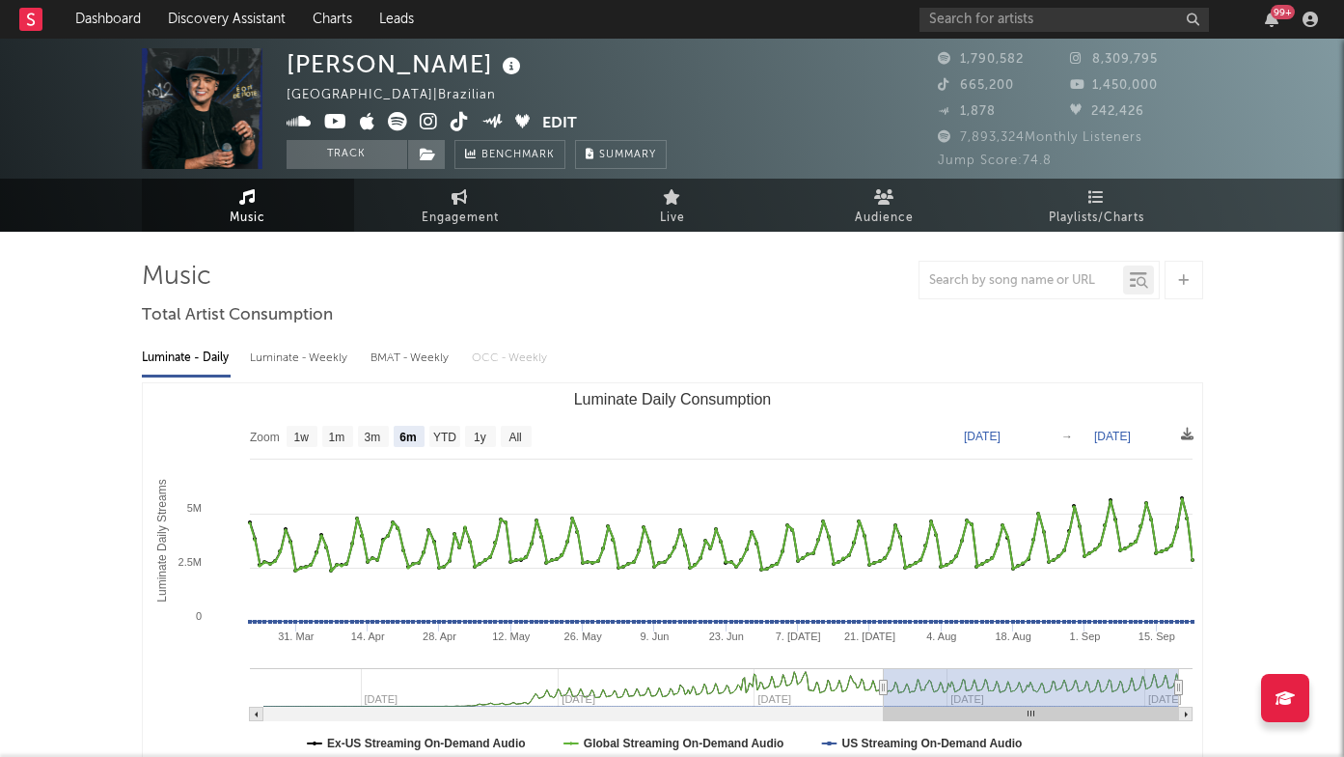
select select "6m"
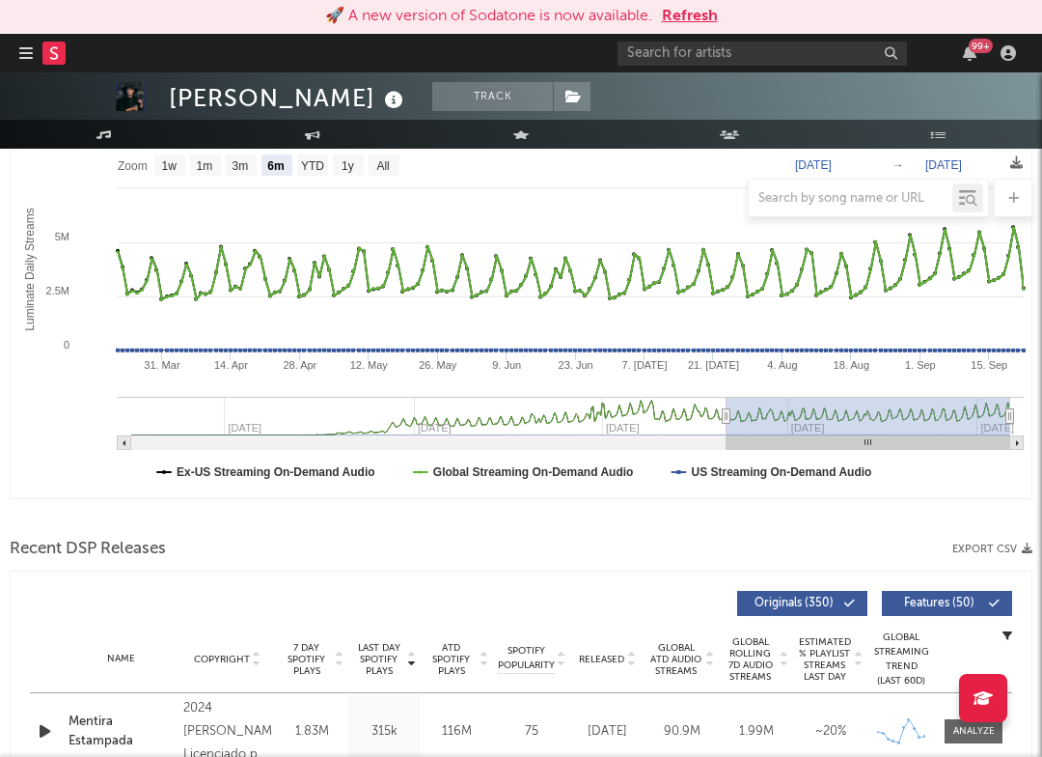
scroll to position [663, 0]
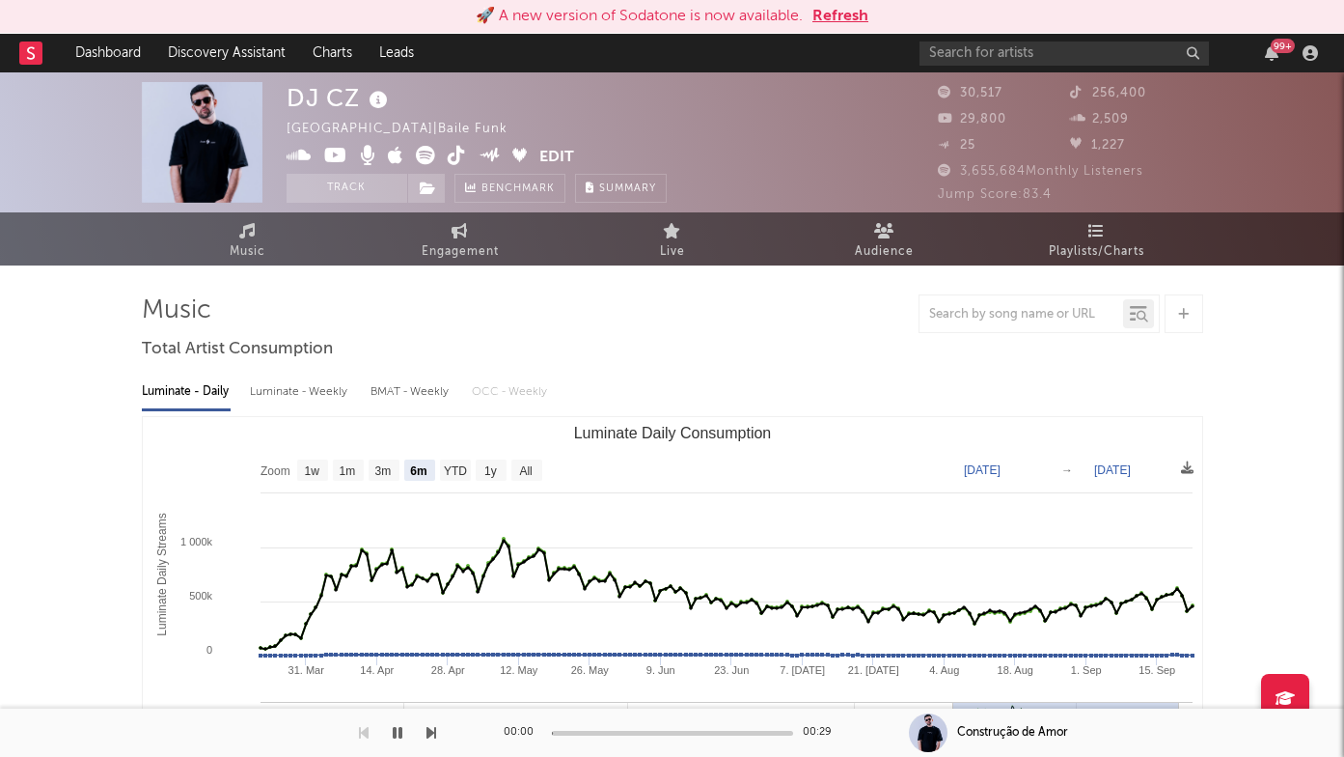
select select "6m"
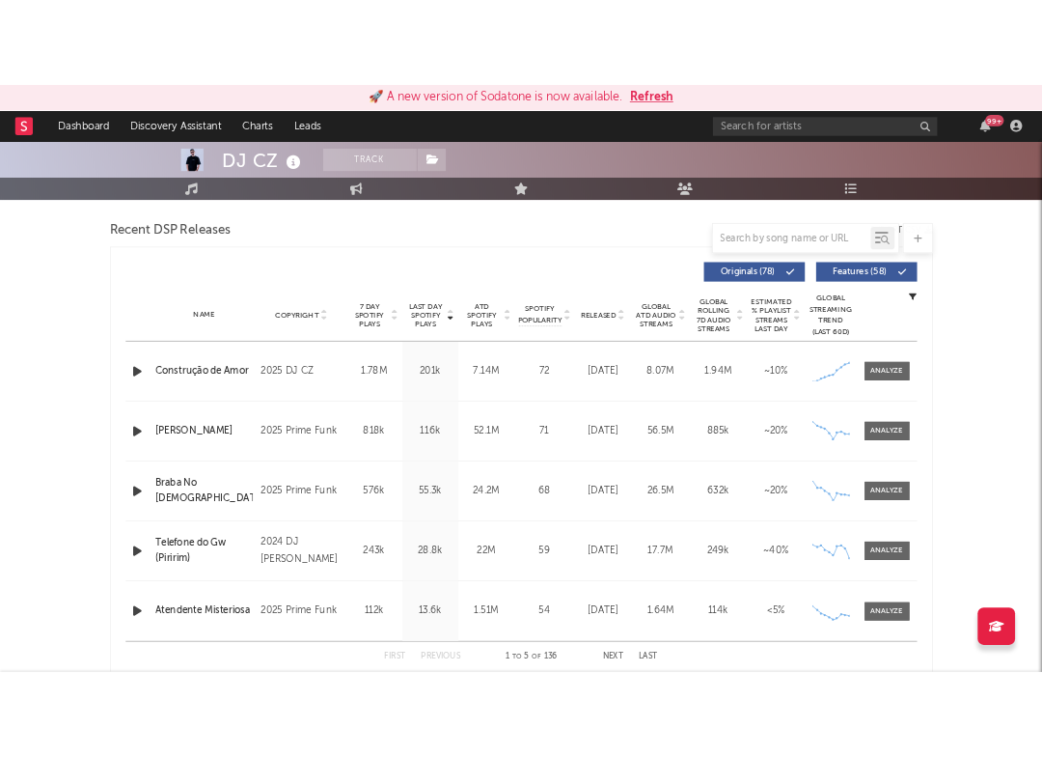
scroll to position [665, 0]
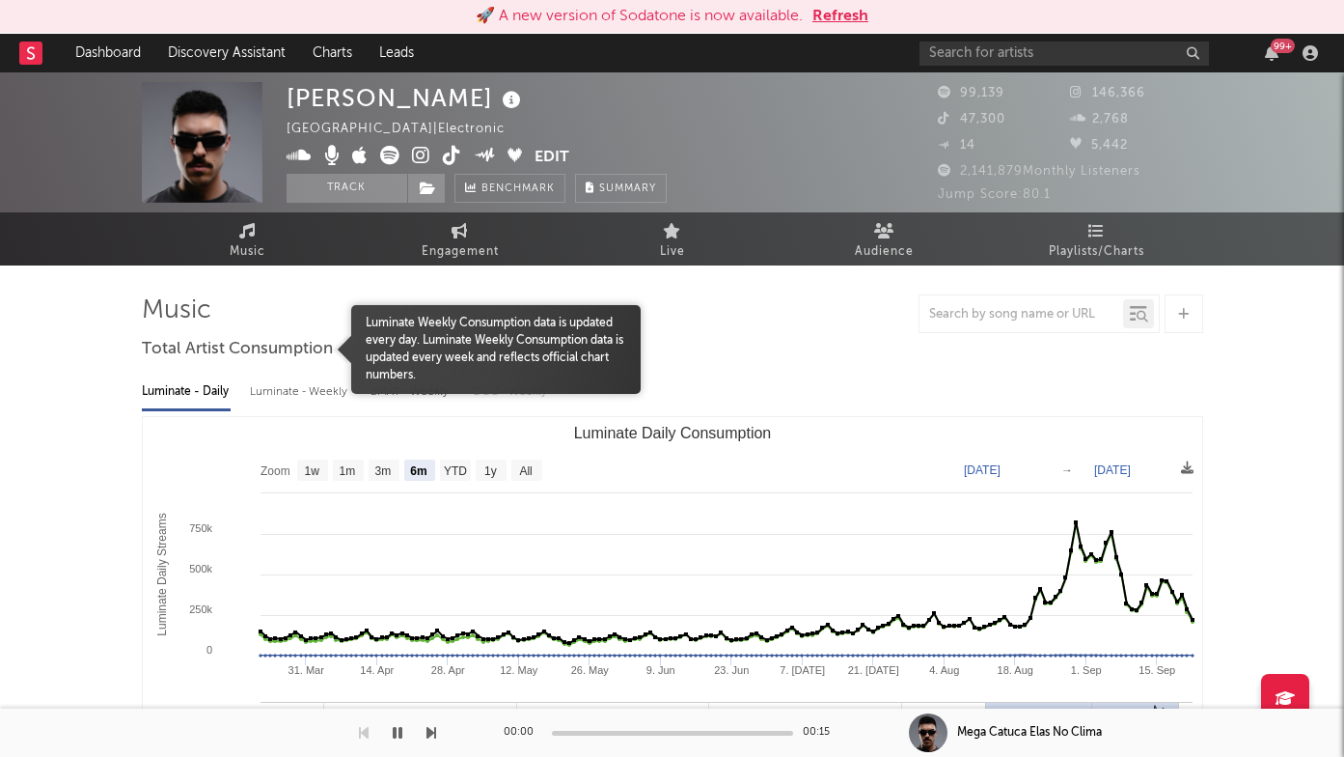
select select "6m"
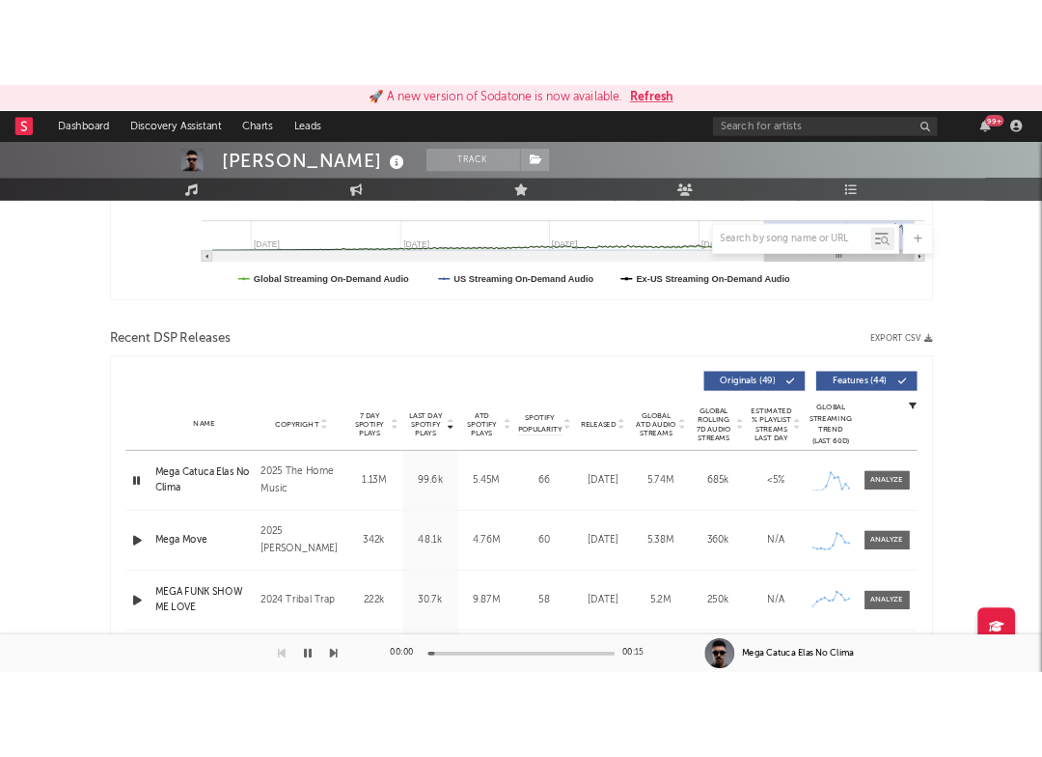
scroll to position [623, 0]
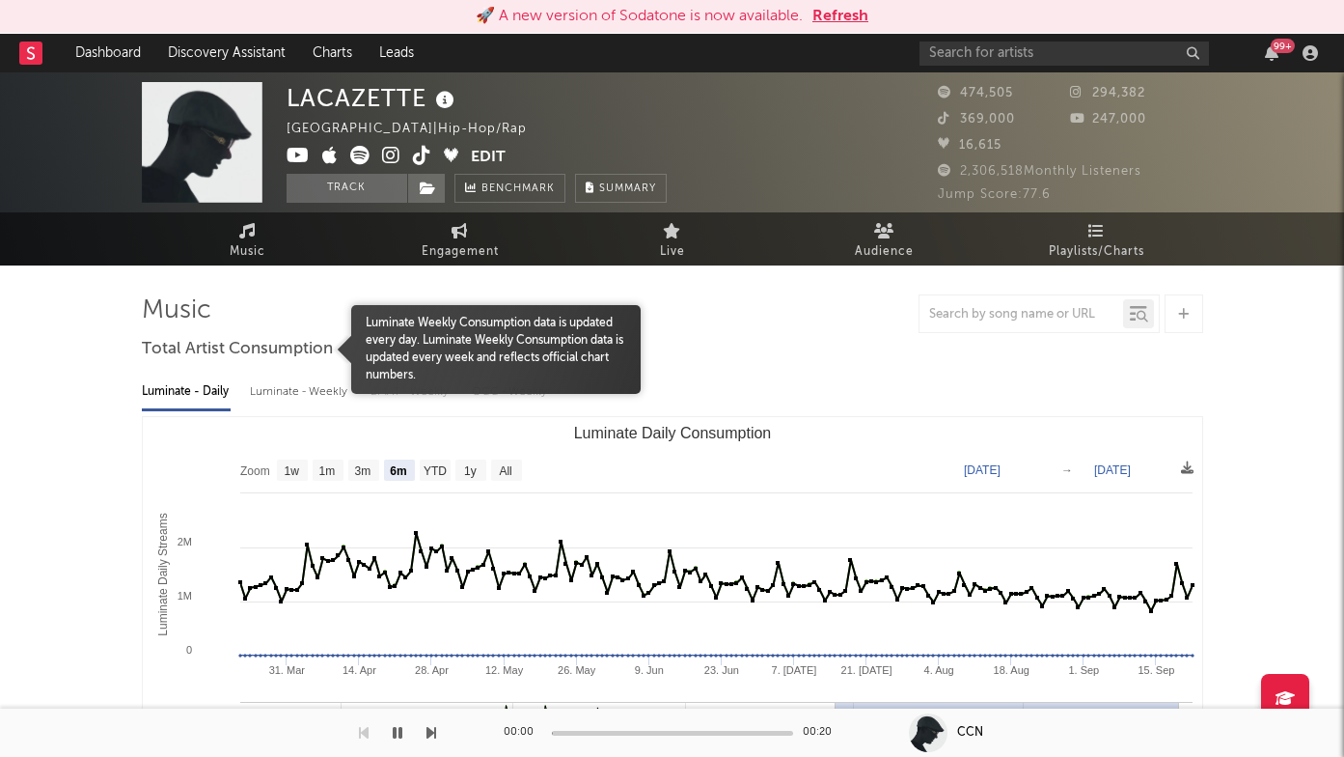
select select "6m"
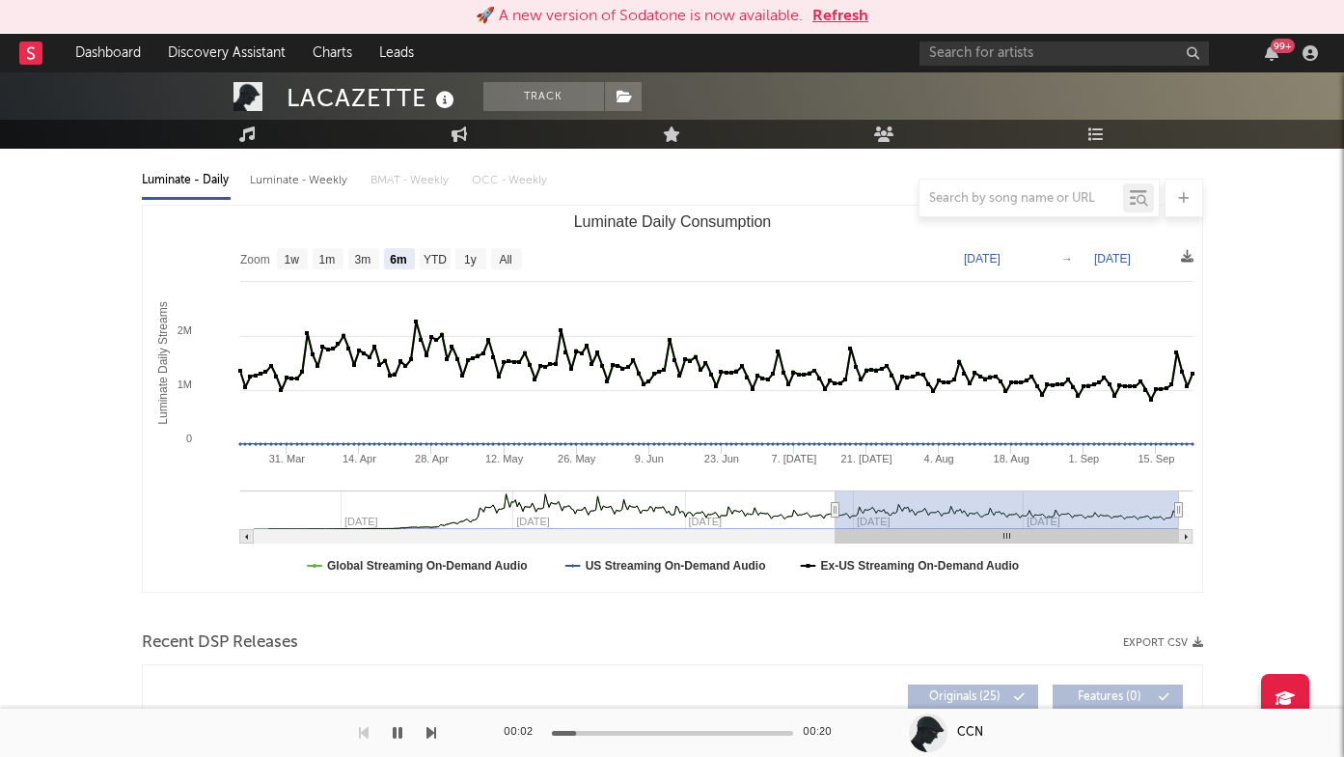
scroll to position [586, 0]
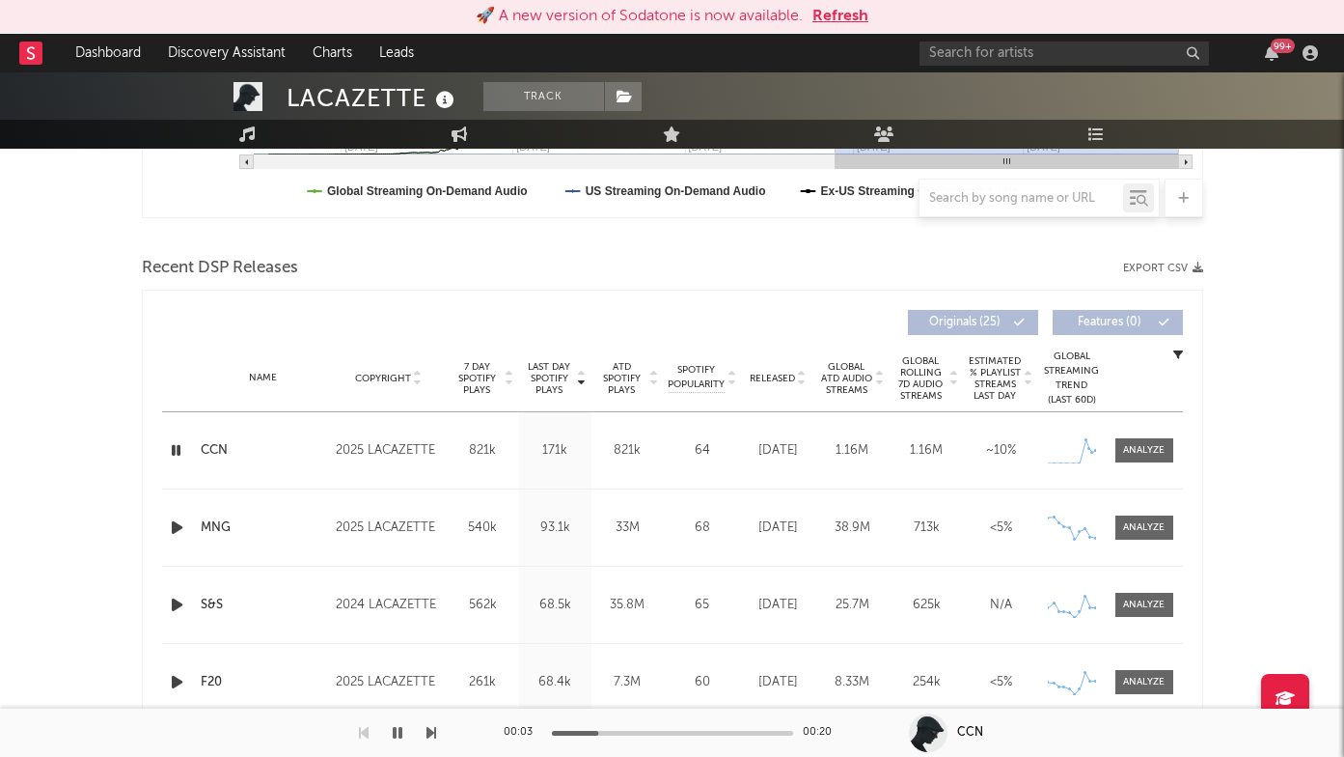
click at [773, 379] on span "Released" at bounding box center [772, 379] width 45 height 12
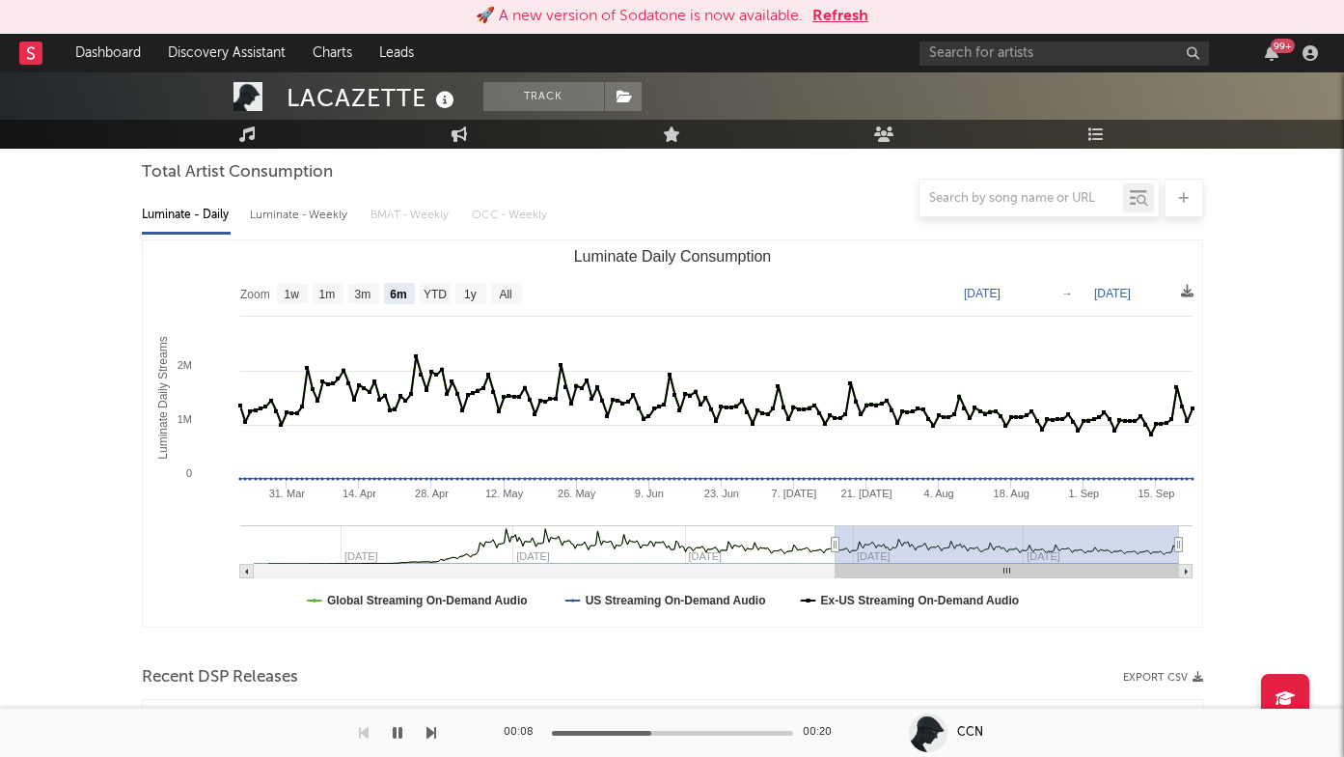
scroll to position [127, 0]
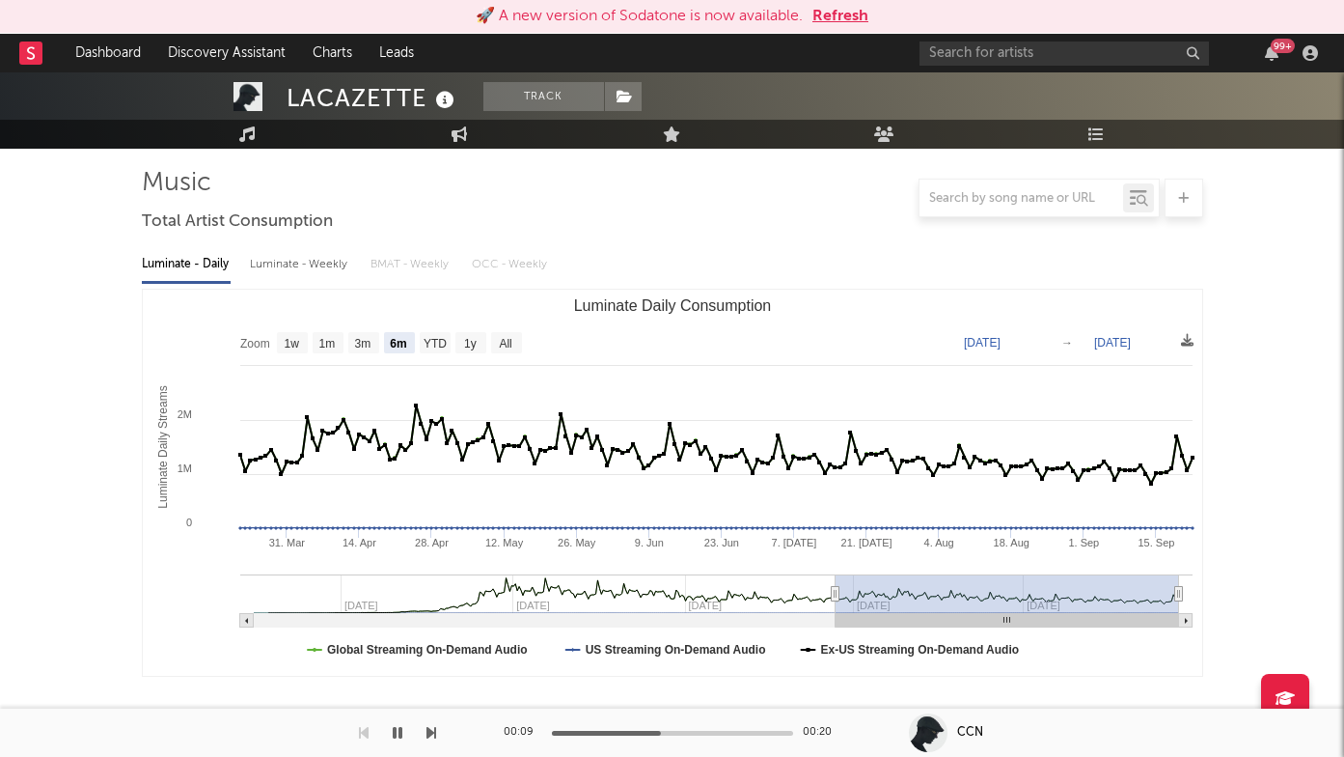
click at [341, 98] on div "LACAZETTE" at bounding box center [373, 98] width 173 height 32
copy div "LACAZETTE"
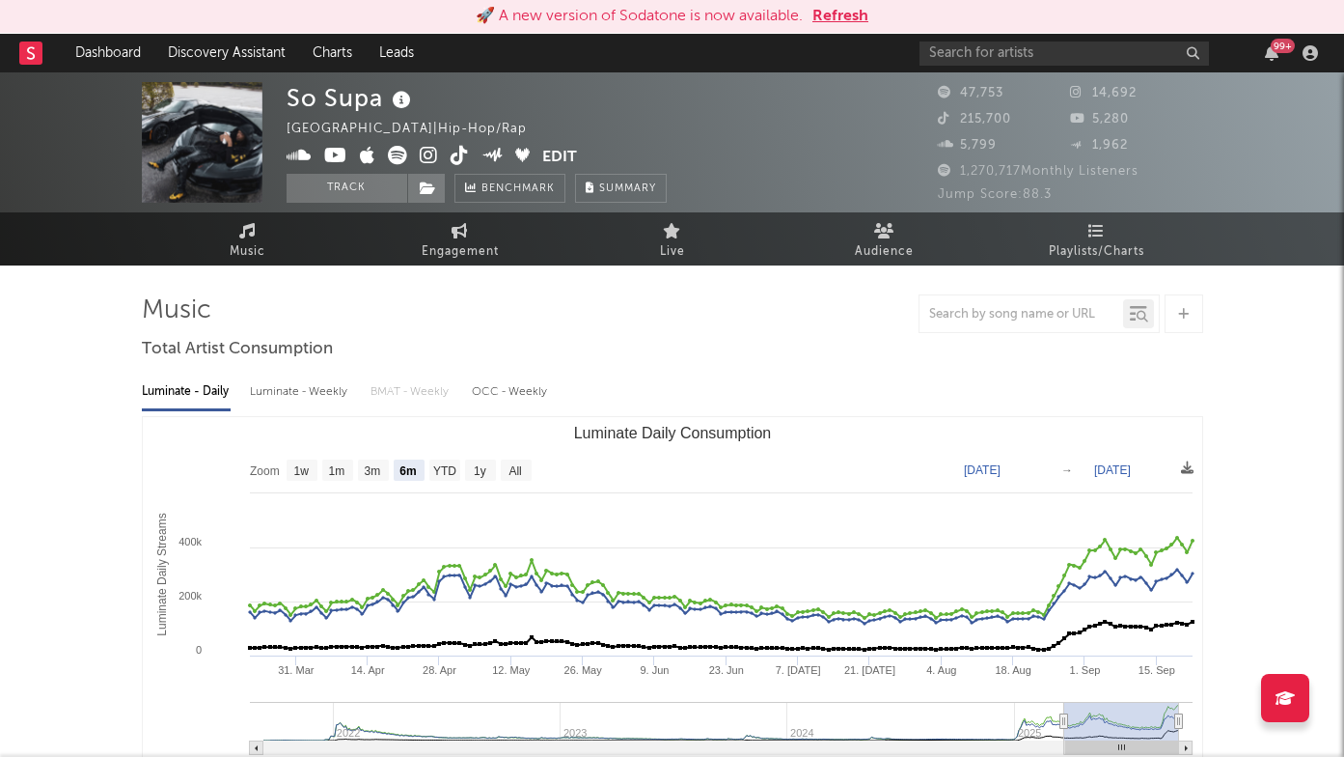
select select "6m"
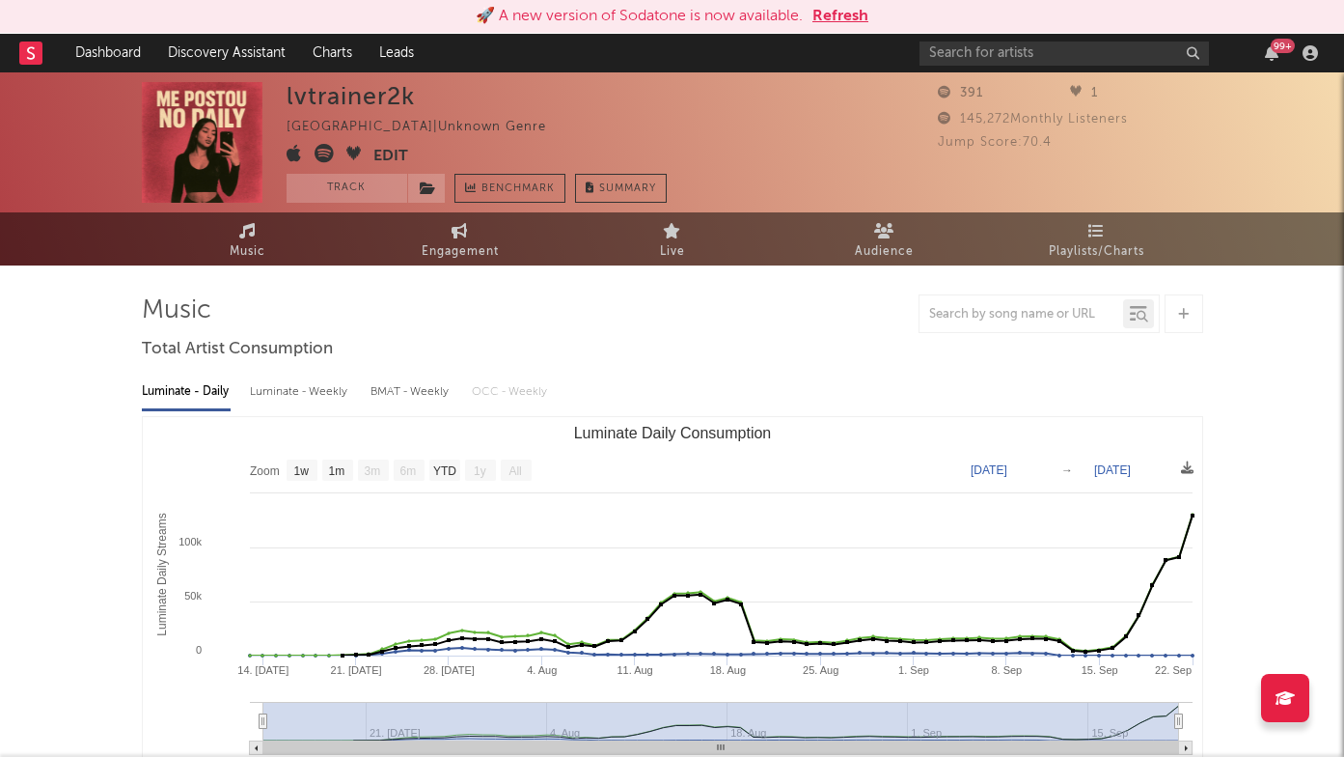
select select "1w"
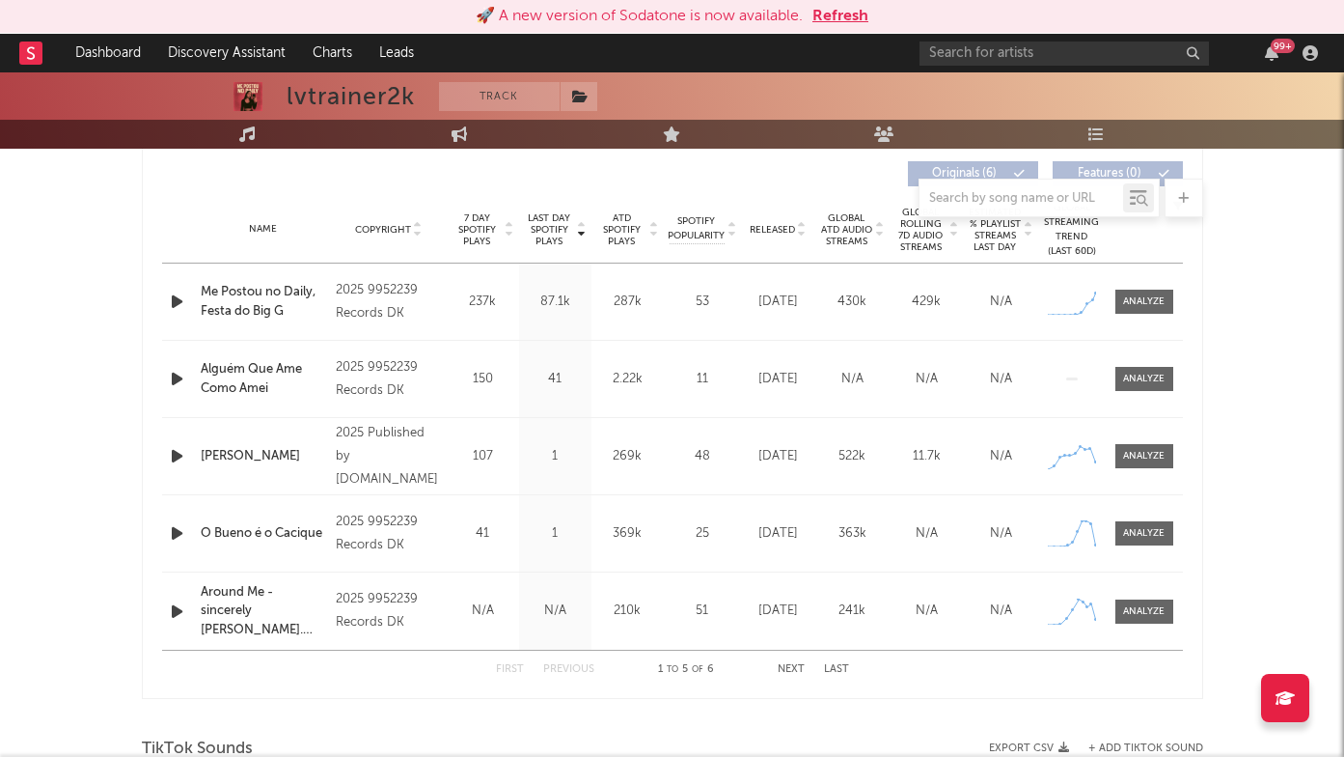
scroll to position [733, 0]
click at [1136, 301] on div at bounding box center [1144, 303] width 42 height 14
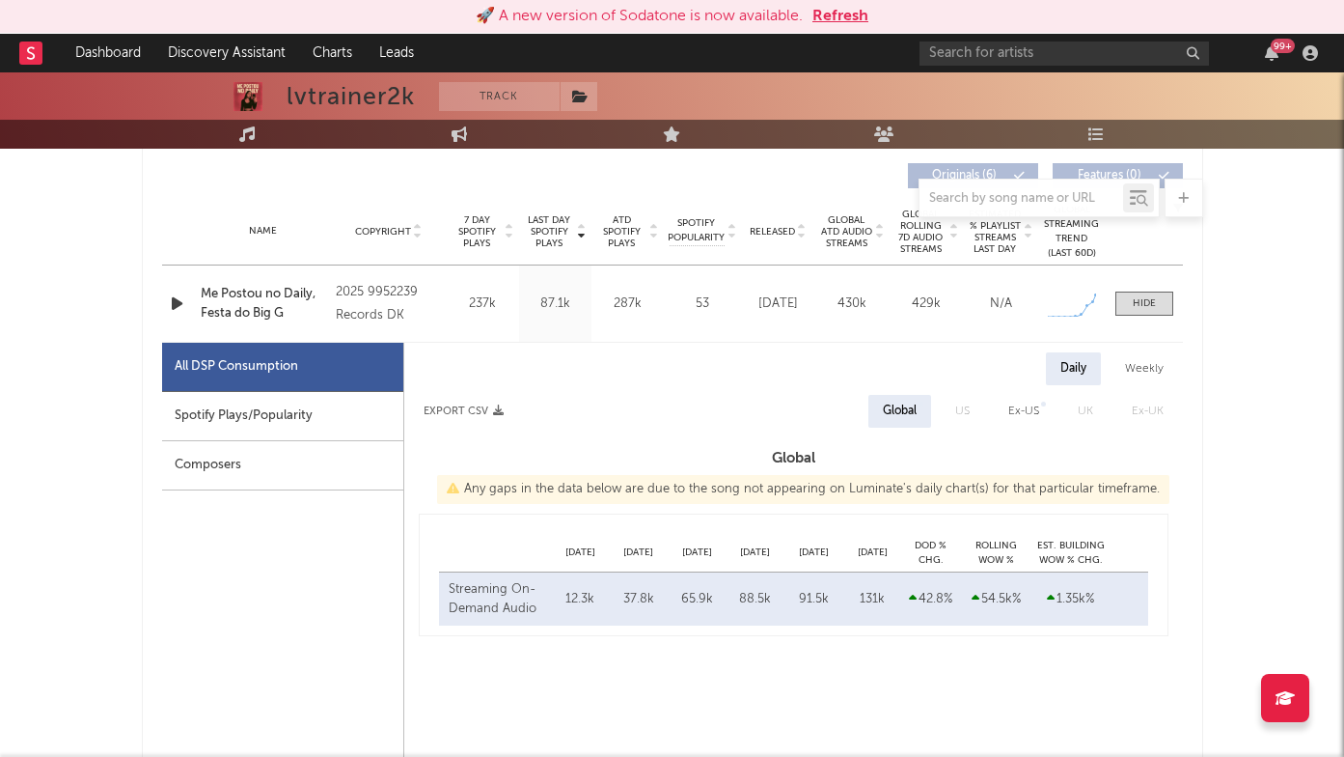
select select "1w"
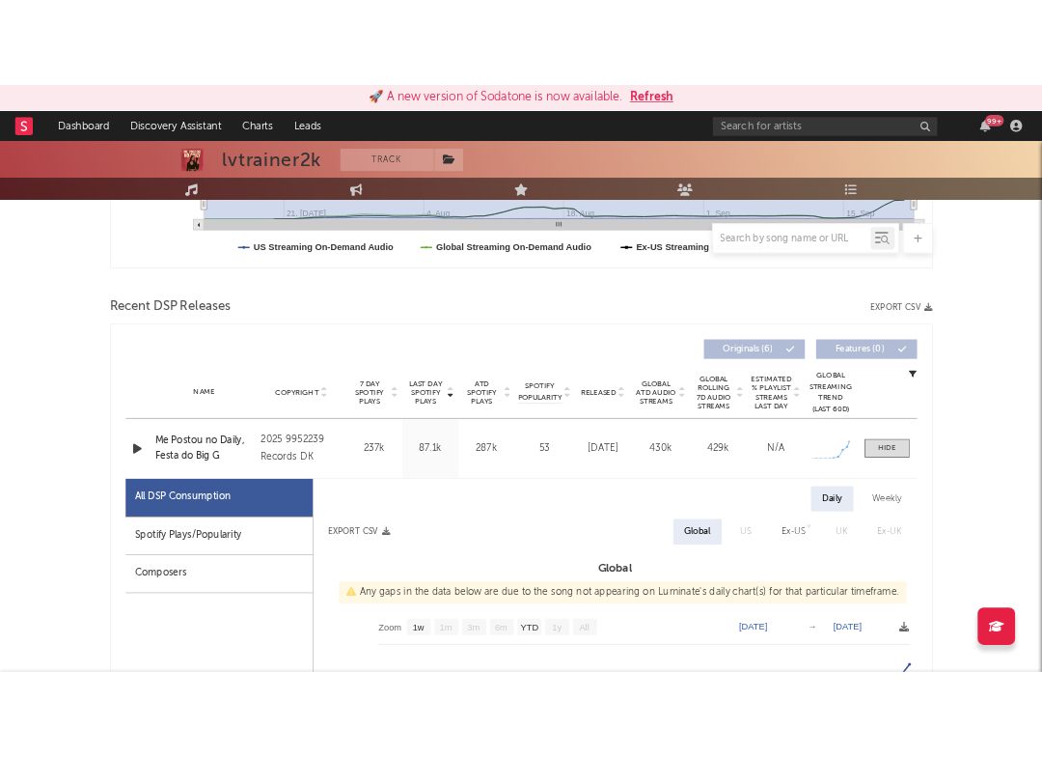
scroll to position [602, 0]
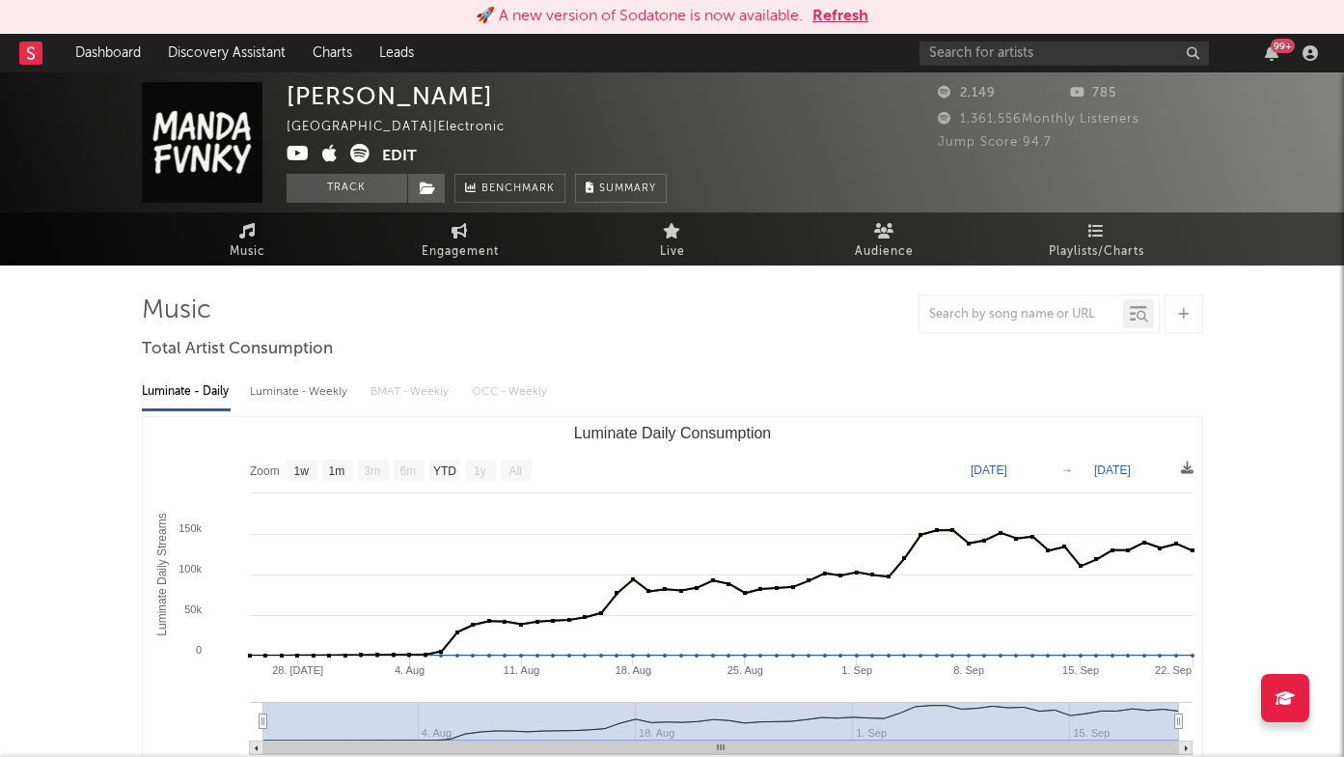
select select "1w"
click at [361, 156] on icon at bounding box center [359, 153] width 19 height 19
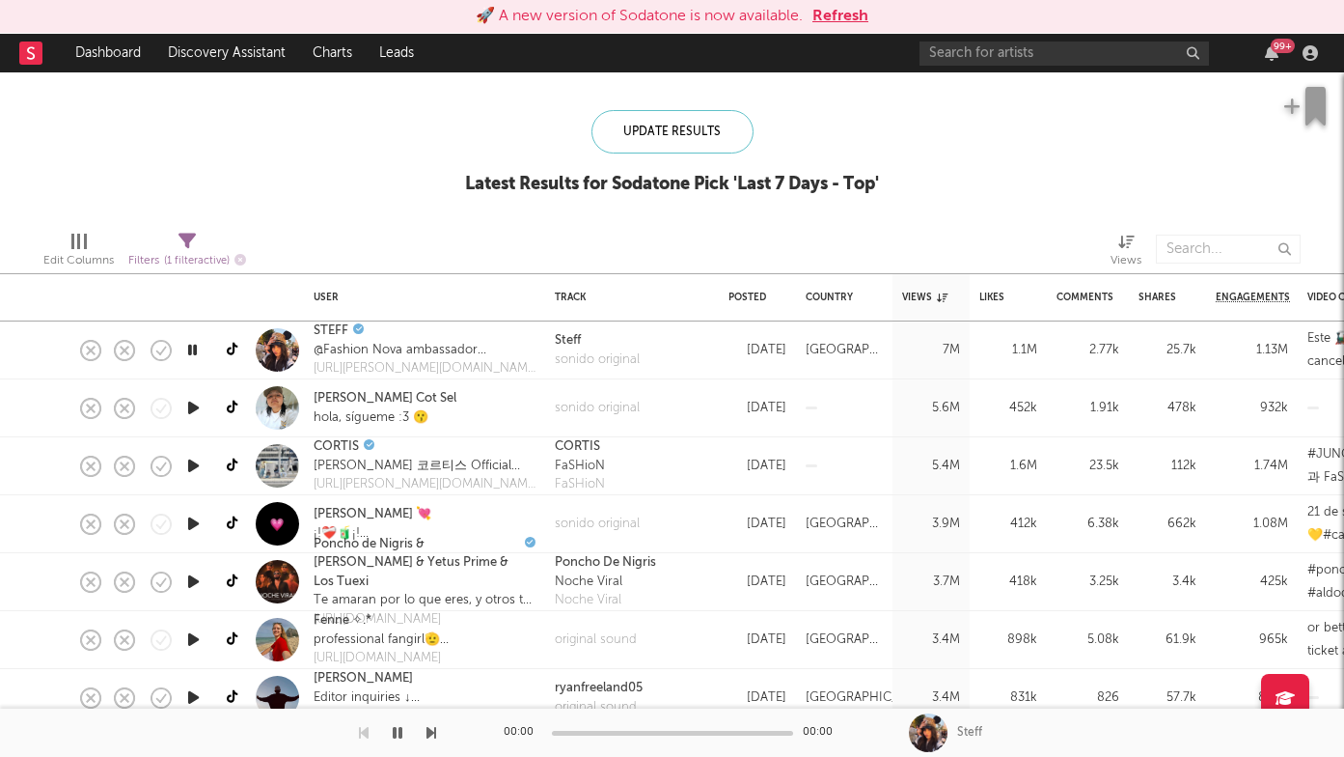
click at [428, 731] on icon "button" at bounding box center [432, 732] width 10 height 15
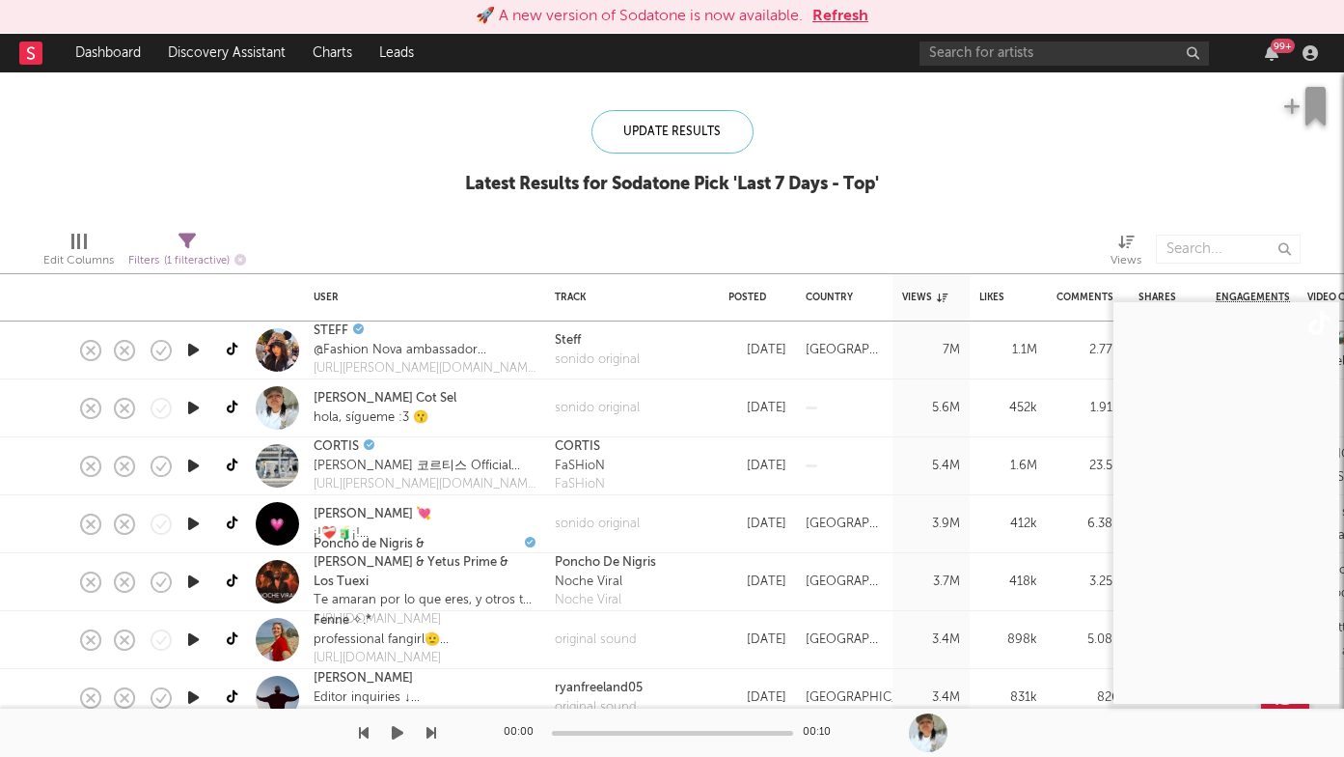
click at [427, 734] on icon "button" at bounding box center [432, 732] width 10 height 15
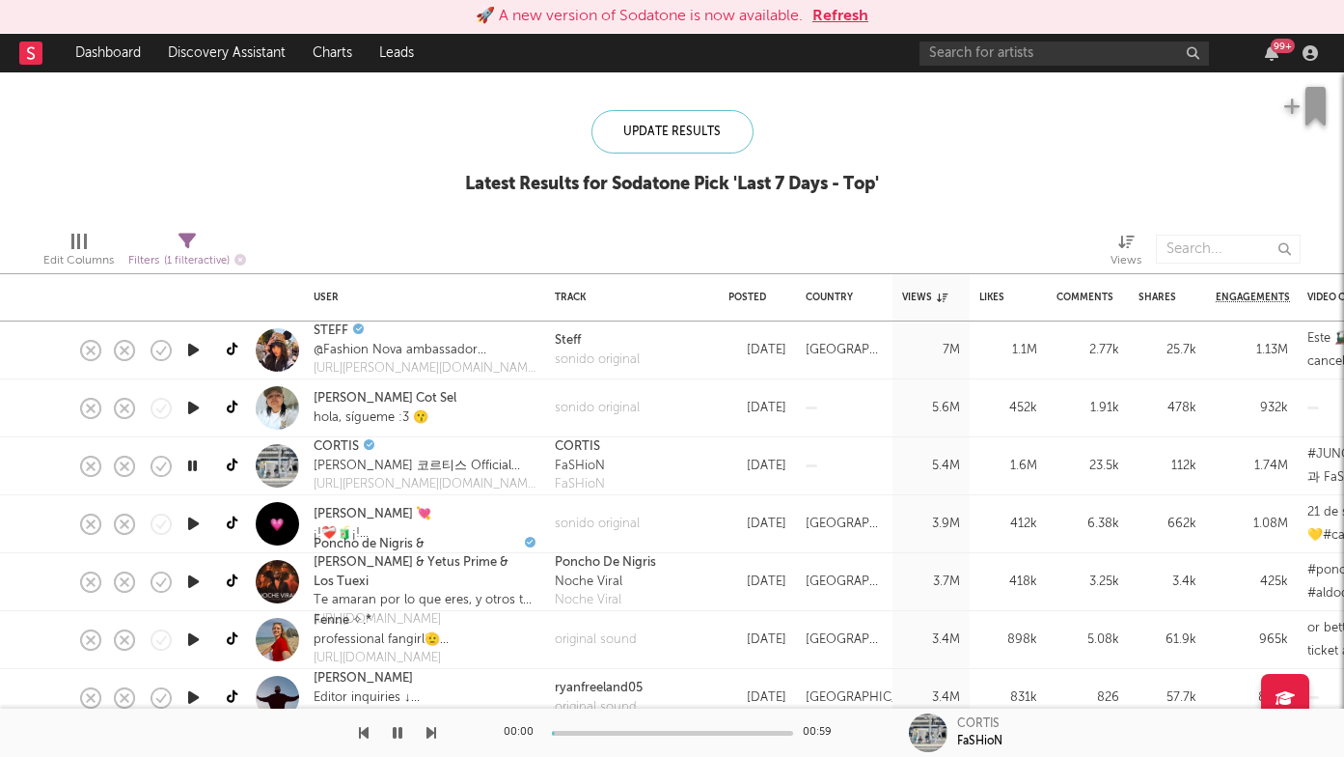
click at [430, 734] on icon "button" at bounding box center [432, 732] width 10 height 15
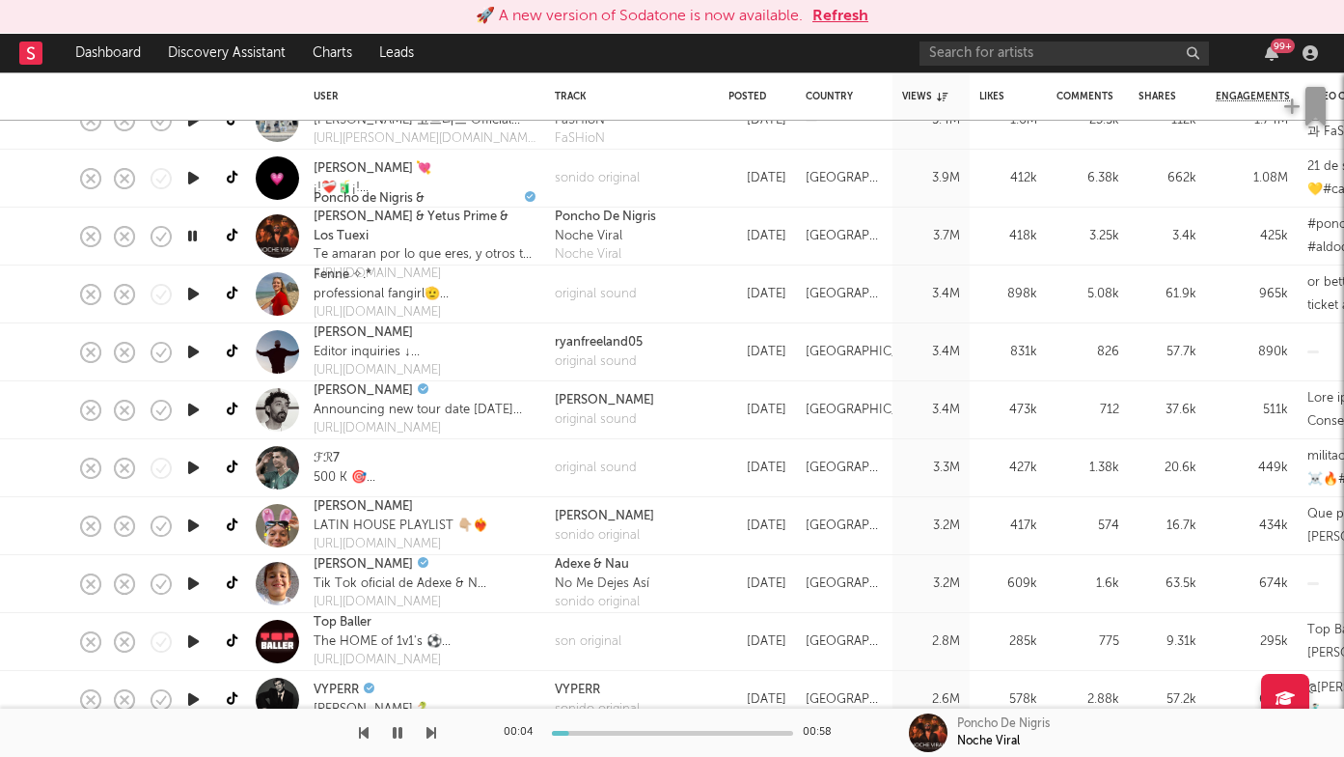
click at [429, 729] on icon "button" at bounding box center [432, 732] width 10 height 15
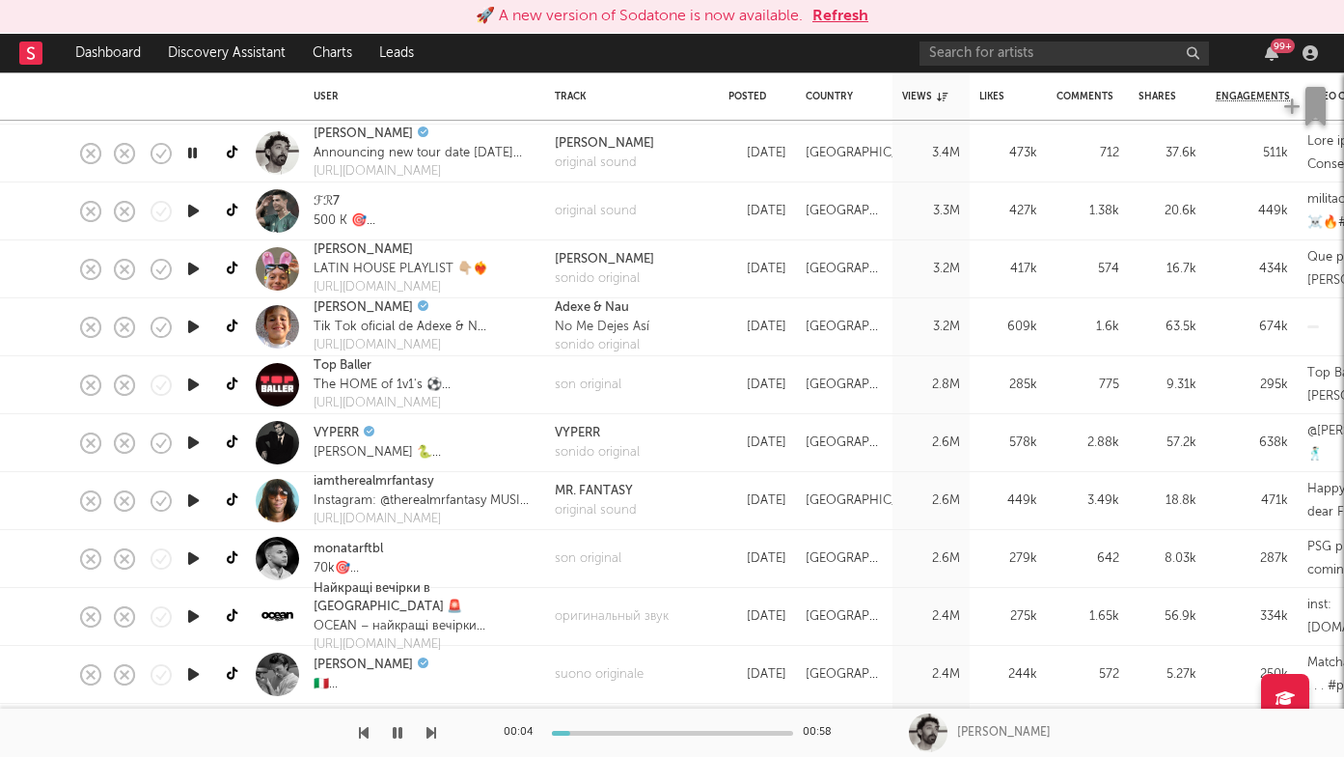
click at [196, 211] on icon "button" at bounding box center [193, 211] width 20 height 24
click at [187, 261] on icon "button" at bounding box center [193, 269] width 20 height 24
click at [188, 331] on icon "button" at bounding box center [193, 327] width 20 height 24
click at [191, 385] on icon "button" at bounding box center [193, 385] width 20 height 24
click at [195, 443] on icon "button" at bounding box center [193, 442] width 20 height 24
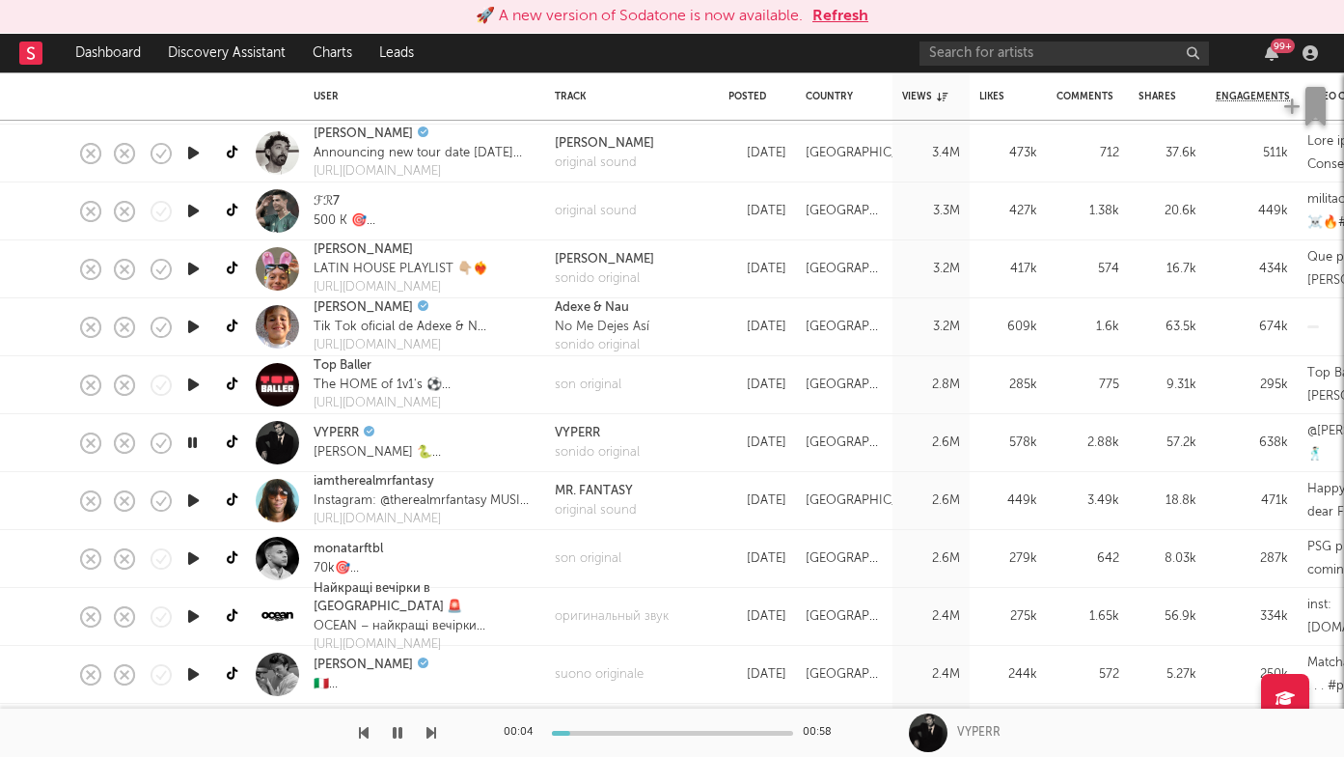
click at [195, 500] on icon "button" at bounding box center [193, 500] width 20 height 24
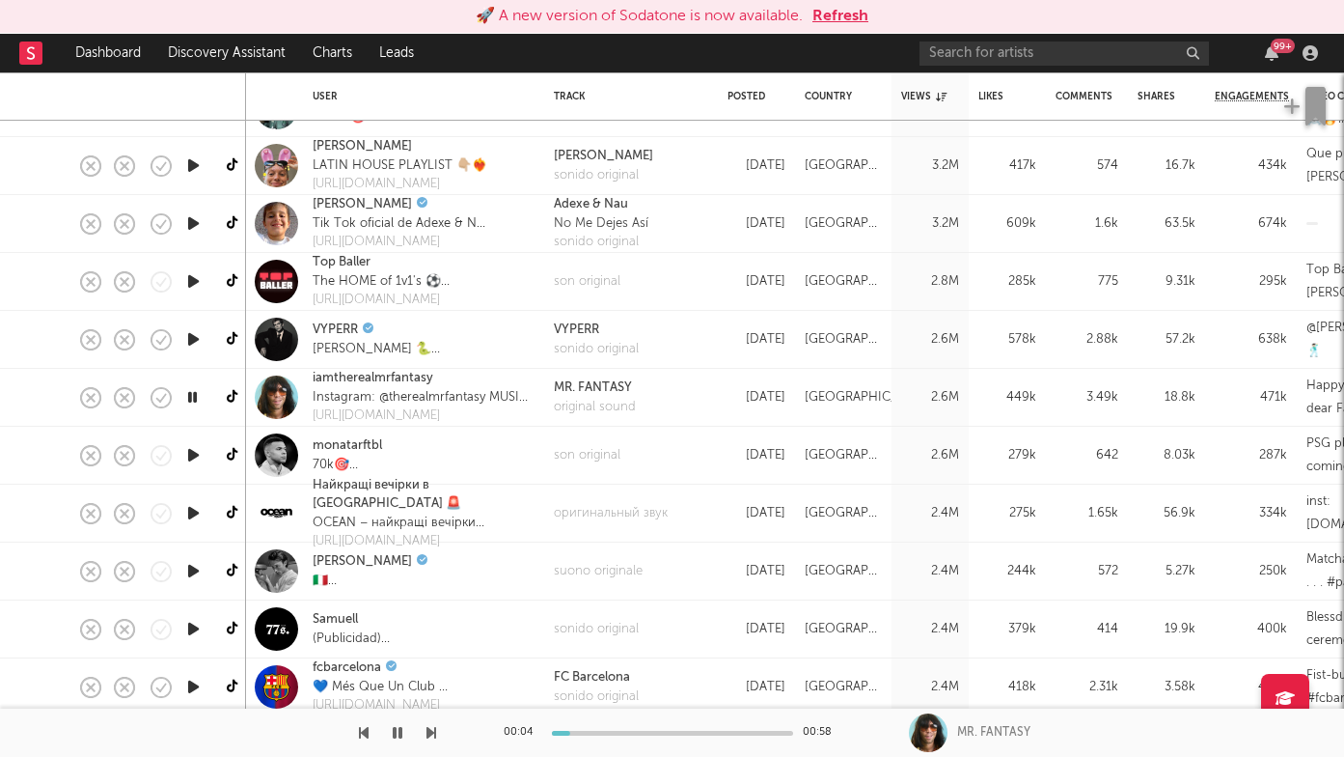
click at [194, 457] on icon "button" at bounding box center [193, 455] width 20 height 24
click at [192, 516] on icon "button" at bounding box center [193, 513] width 20 height 24
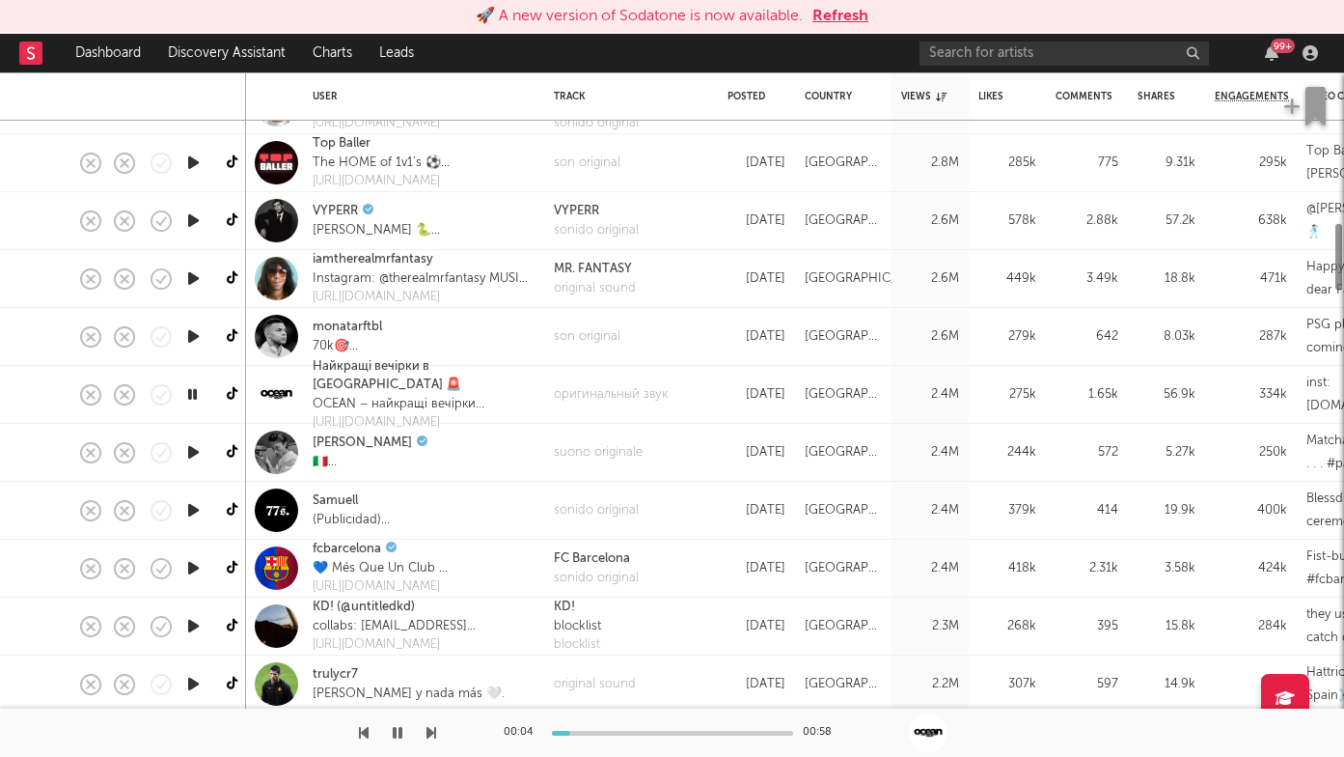
click at [191, 453] on icon "button" at bounding box center [193, 452] width 20 height 24
click at [196, 513] on icon "button" at bounding box center [193, 510] width 20 height 24
click at [197, 567] on icon "button" at bounding box center [193, 568] width 20 height 24
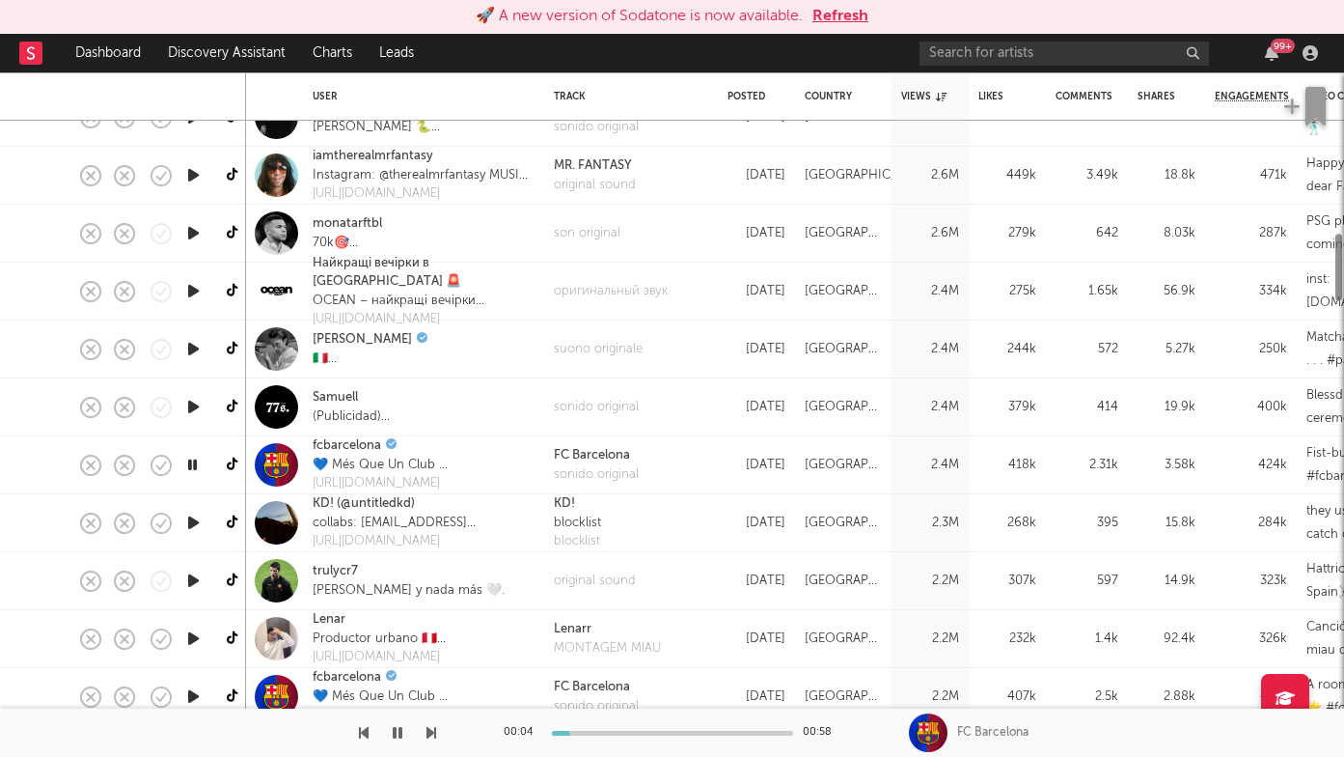
click at [198, 523] on icon "button" at bounding box center [193, 523] width 20 height 24
click at [195, 587] on icon "button" at bounding box center [193, 580] width 20 height 24
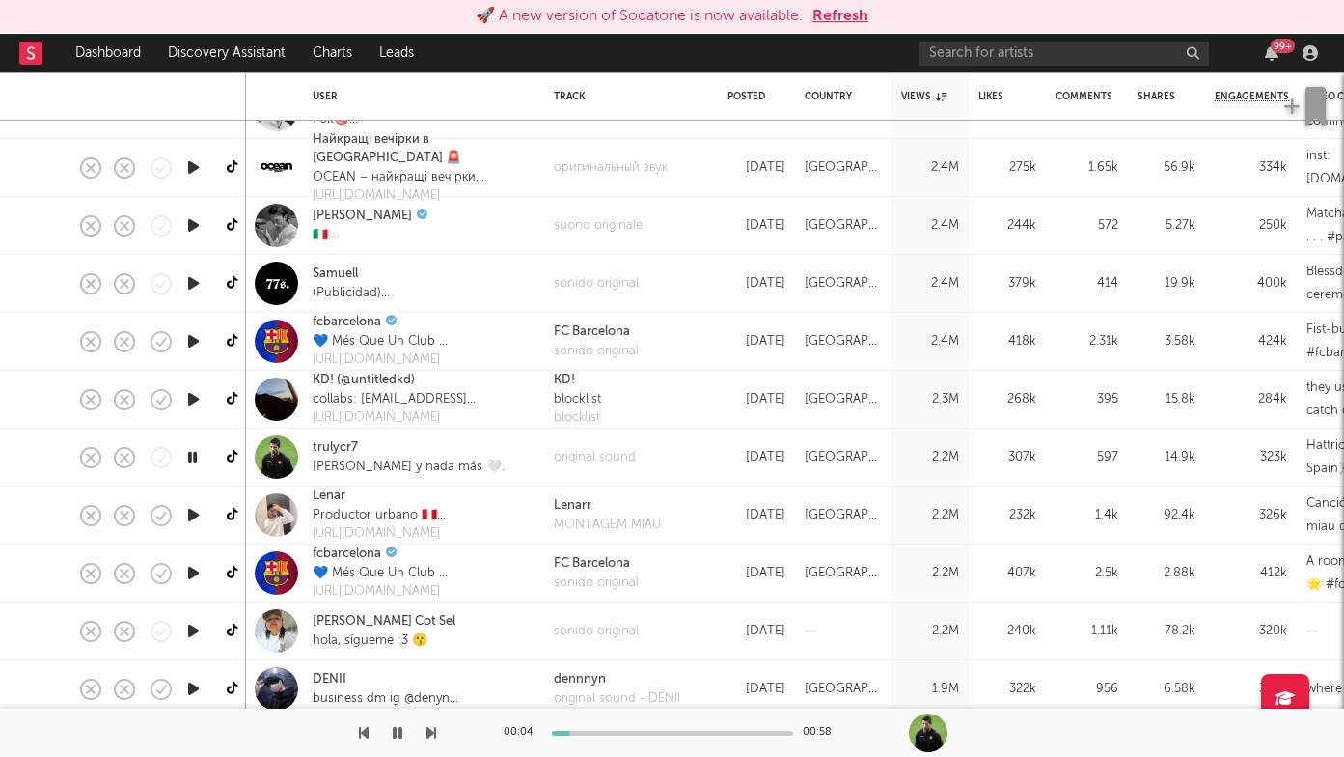
click at [189, 508] on icon "button" at bounding box center [193, 515] width 20 height 24
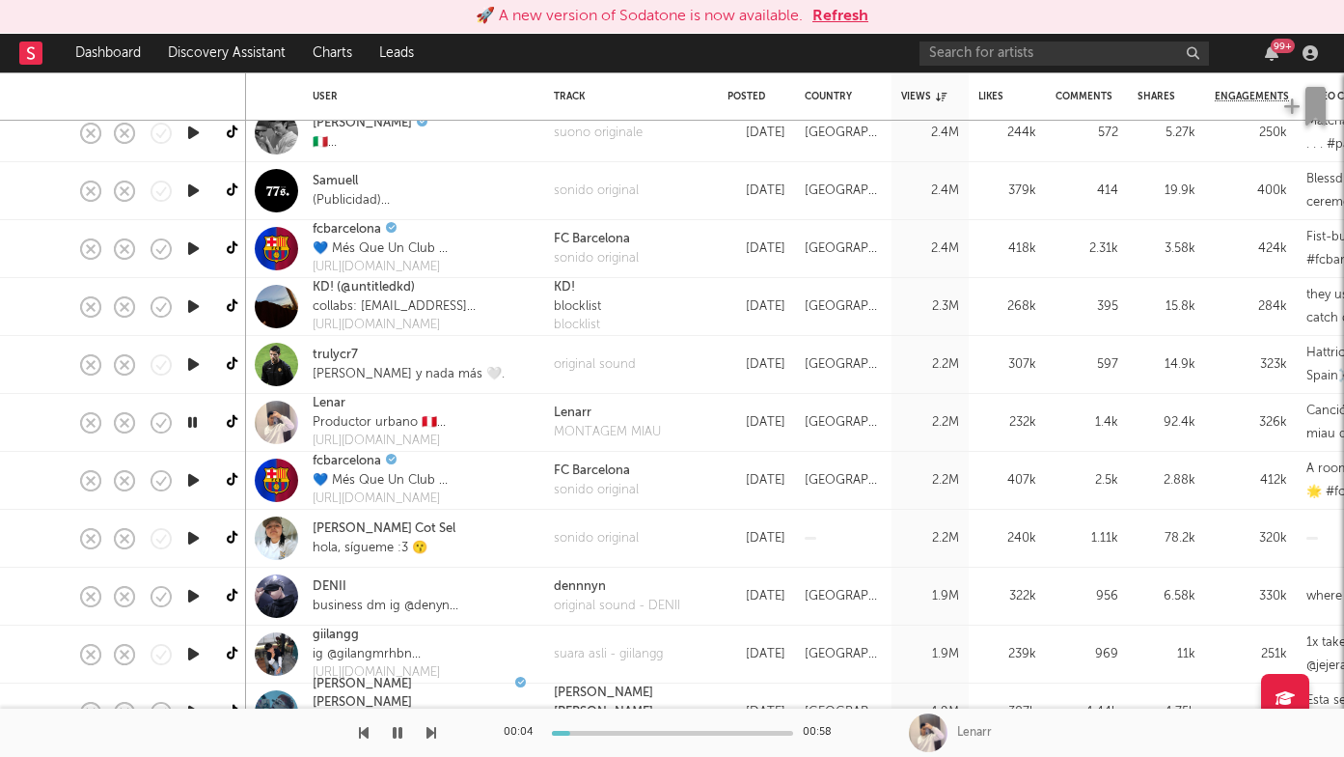
click at [189, 479] on icon "button" at bounding box center [193, 480] width 20 height 24
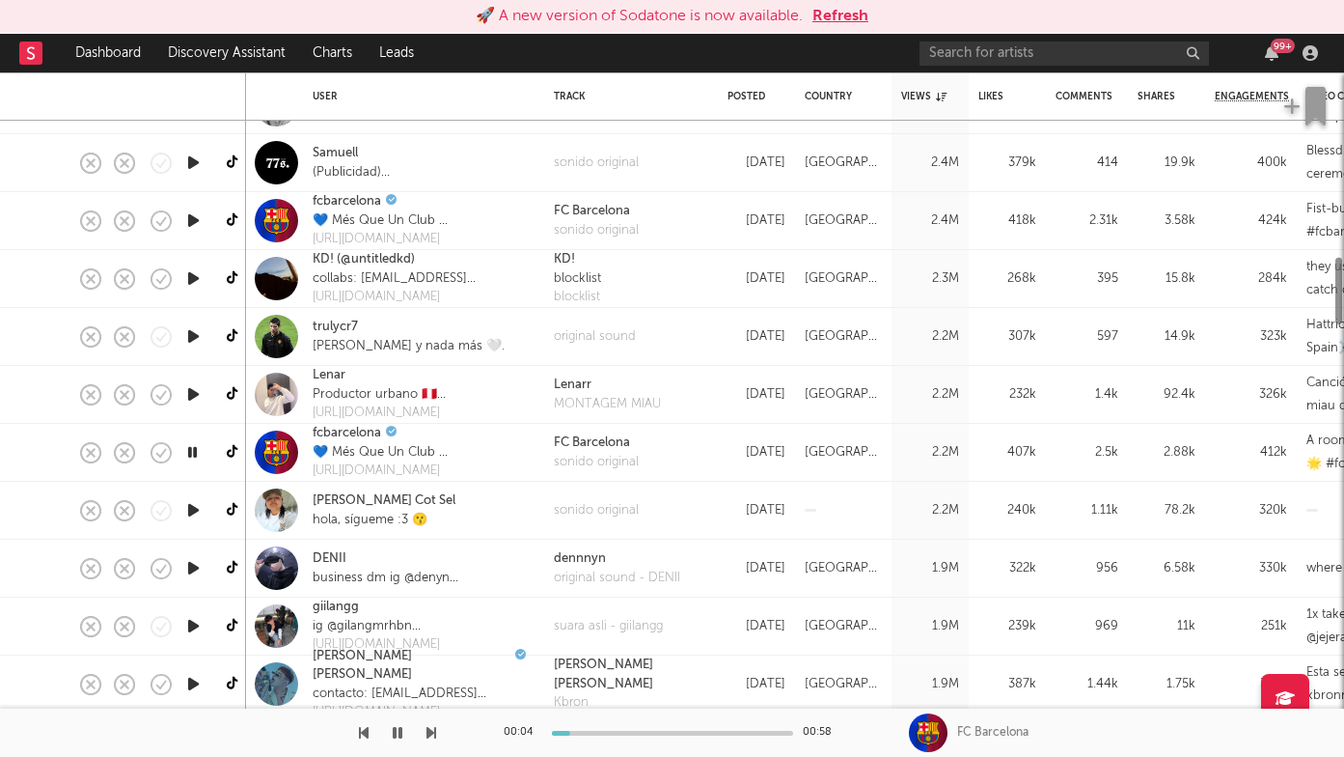
click at [198, 508] on icon "button" at bounding box center [193, 510] width 20 height 24
click at [192, 567] on icon "button" at bounding box center [193, 568] width 20 height 24
click at [190, 620] on icon "button" at bounding box center [193, 626] width 20 height 24
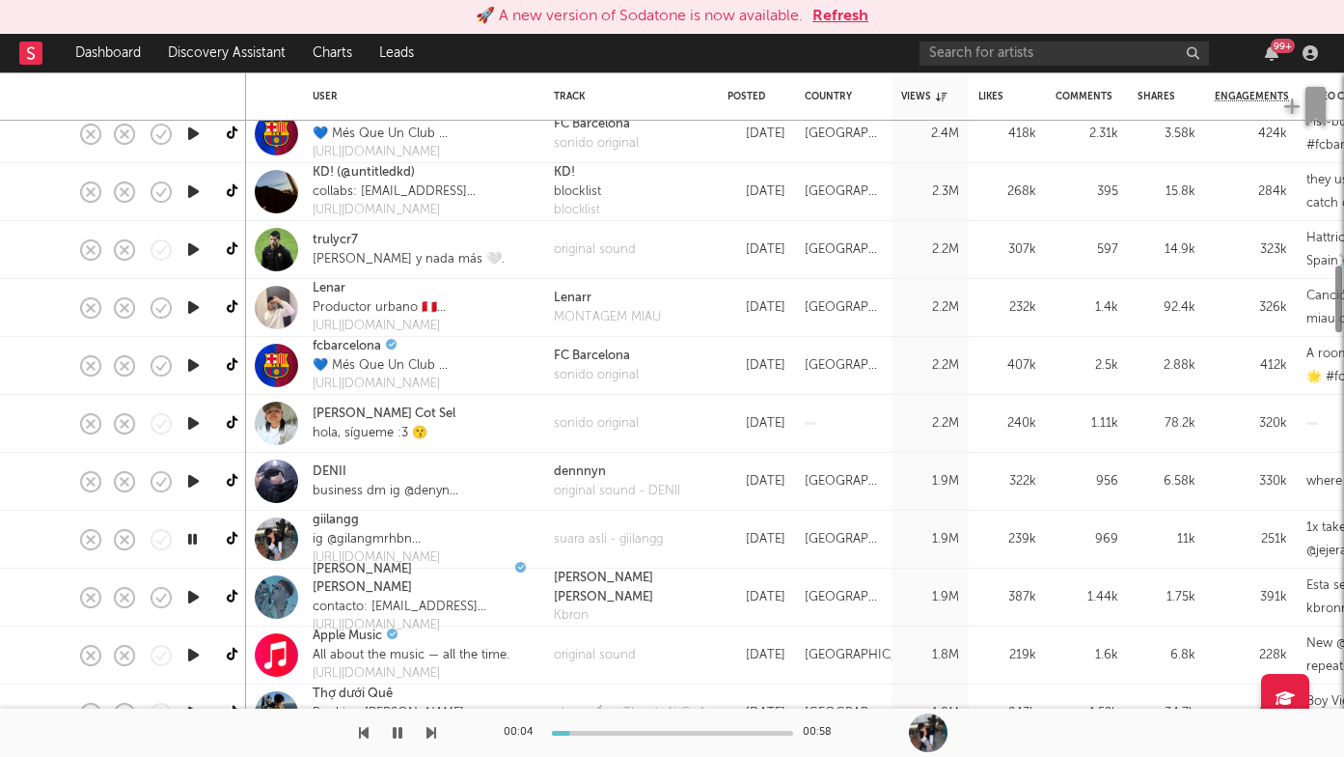
click at [192, 580] on div at bounding box center [193, 597] width 39 height 58
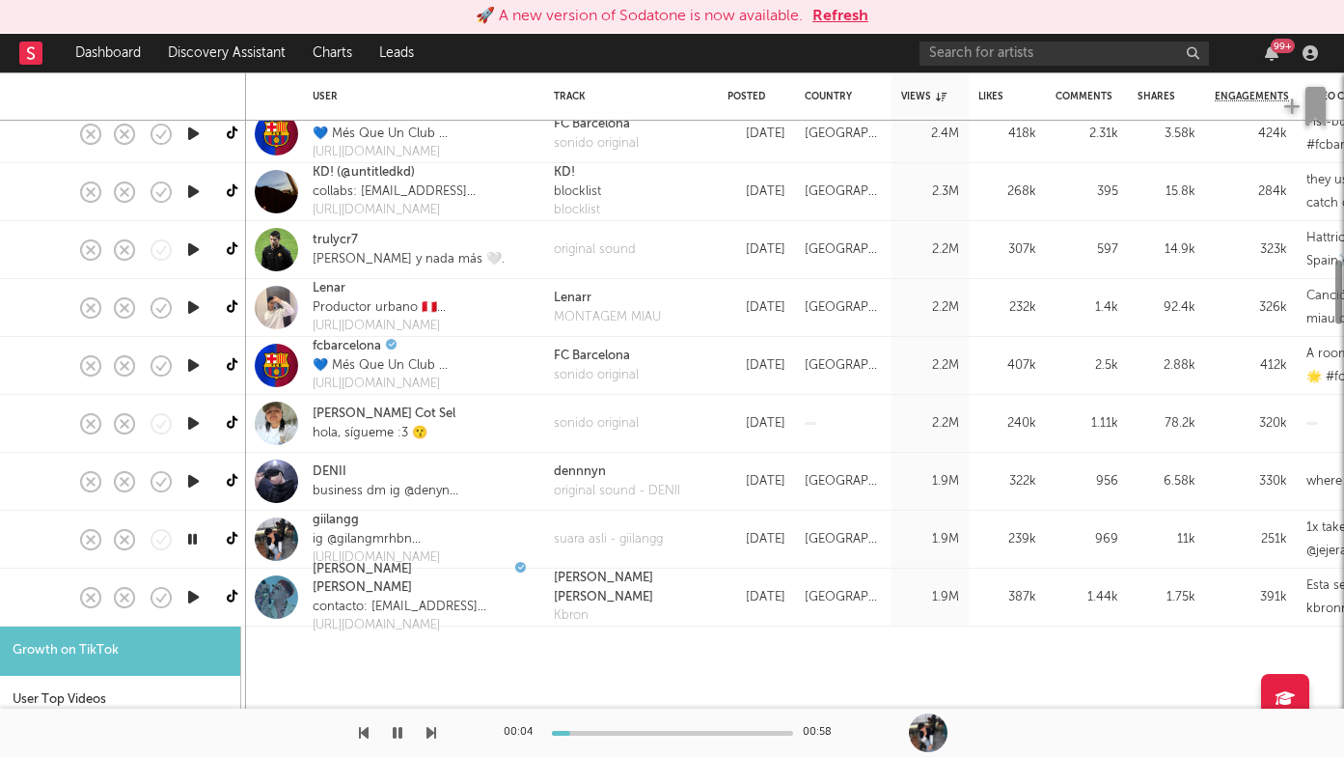
click at [193, 603] on icon "button" at bounding box center [193, 597] width 20 height 24
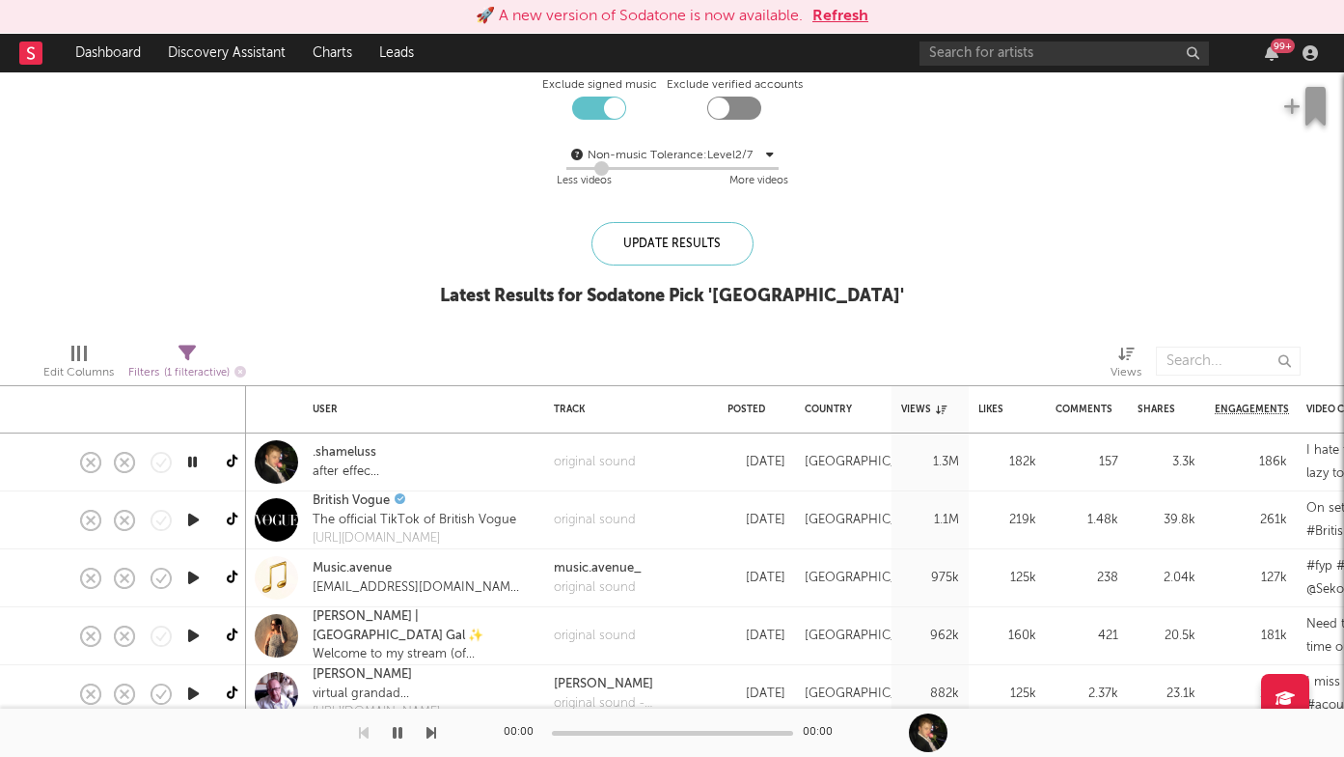
click at [197, 516] on icon "button" at bounding box center [193, 520] width 20 height 24
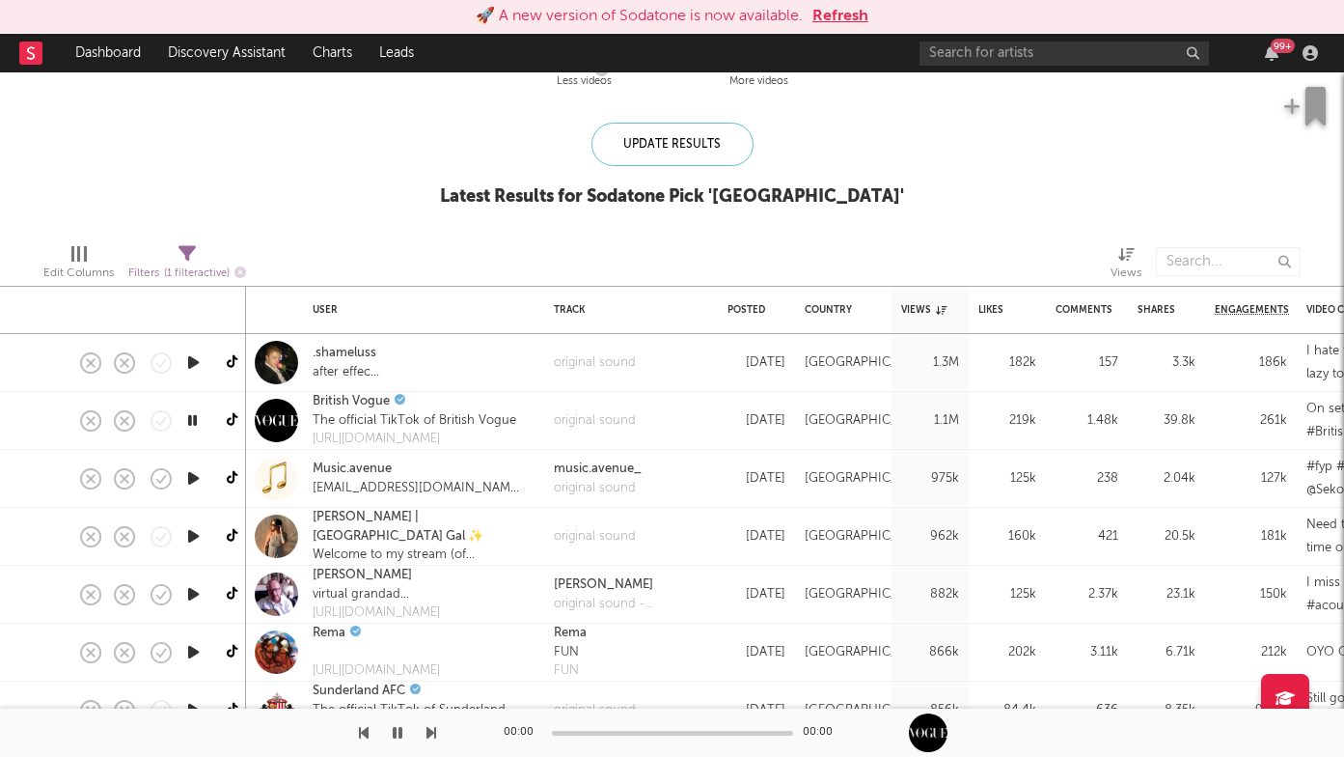
click at [189, 480] on icon "button" at bounding box center [193, 478] width 20 height 24
click at [425, 734] on div at bounding box center [218, 732] width 436 height 48
click at [429, 734] on icon "button" at bounding box center [432, 732] width 10 height 15
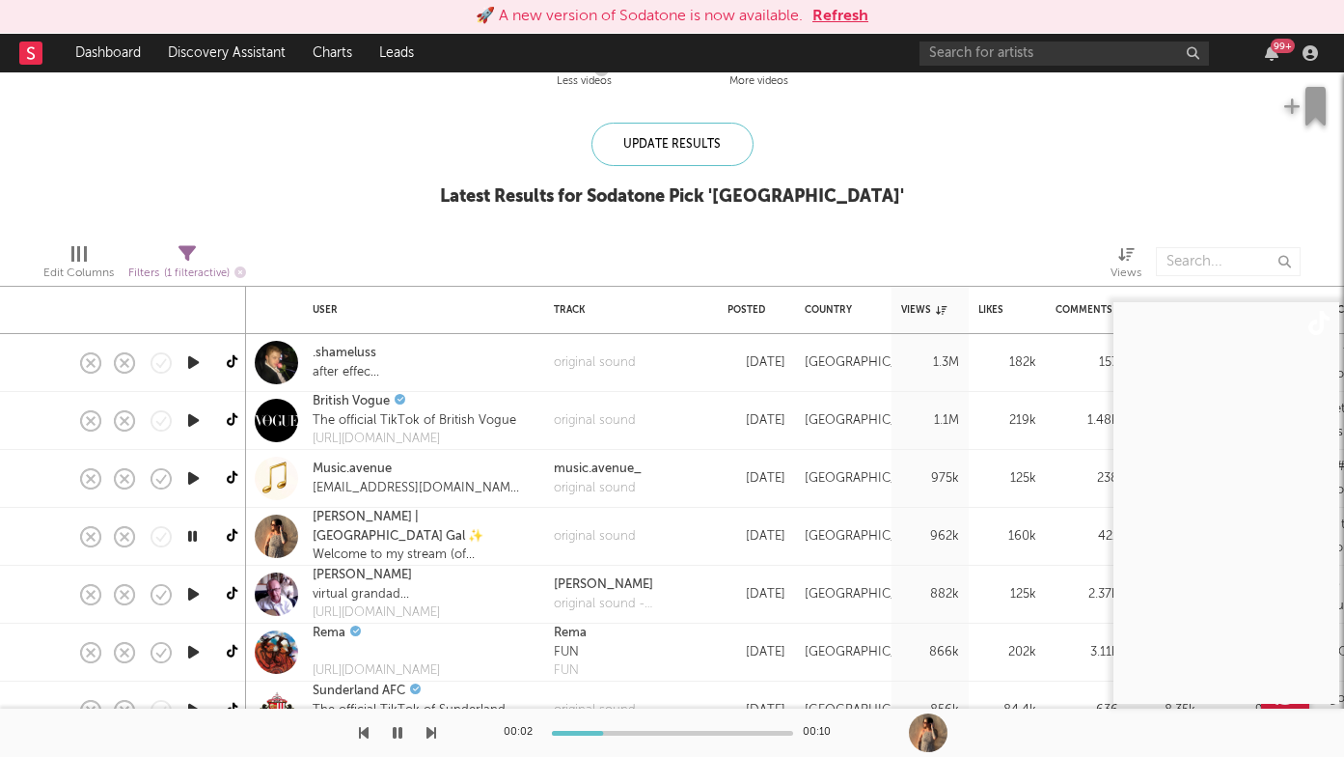
click at [429, 734] on icon "button" at bounding box center [432, 732] width 10 height 15
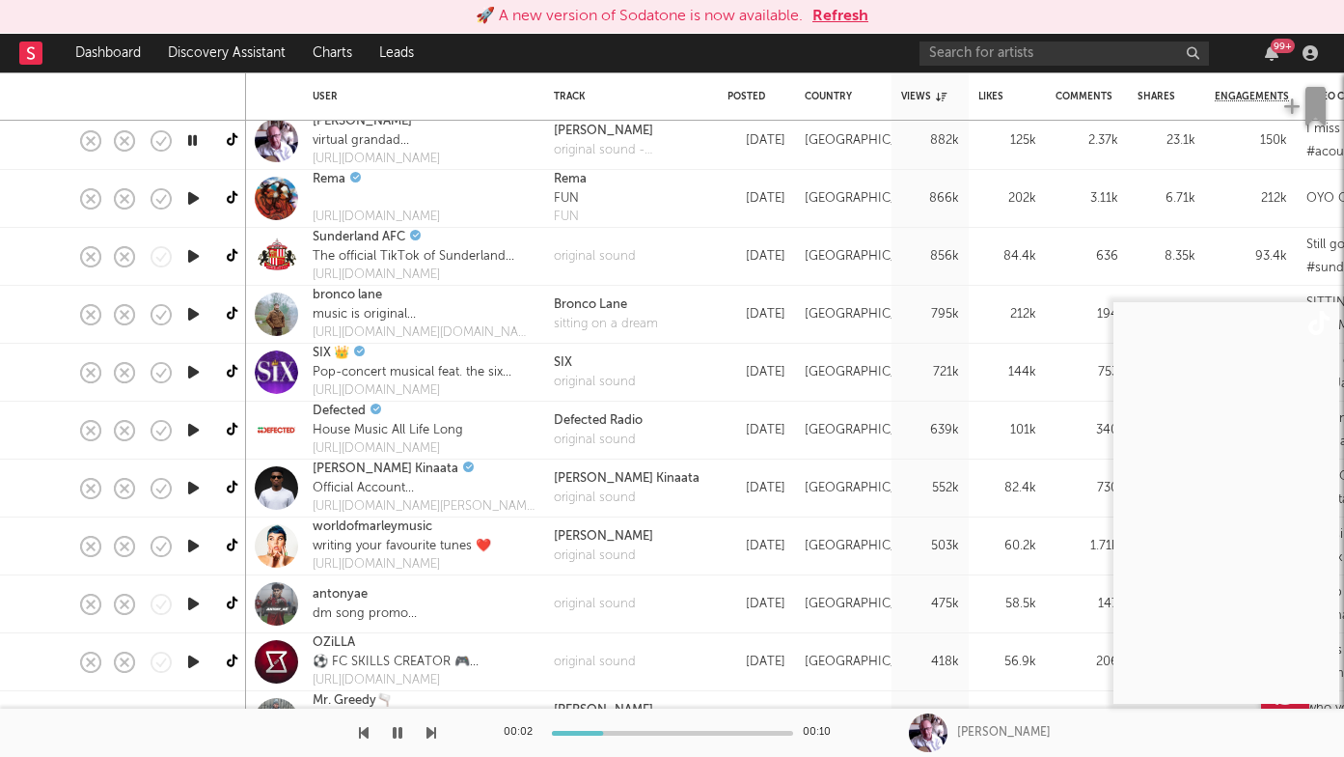
click at [431, 733] on icon "button" at bounding box center [432, 732] width 10 height 15
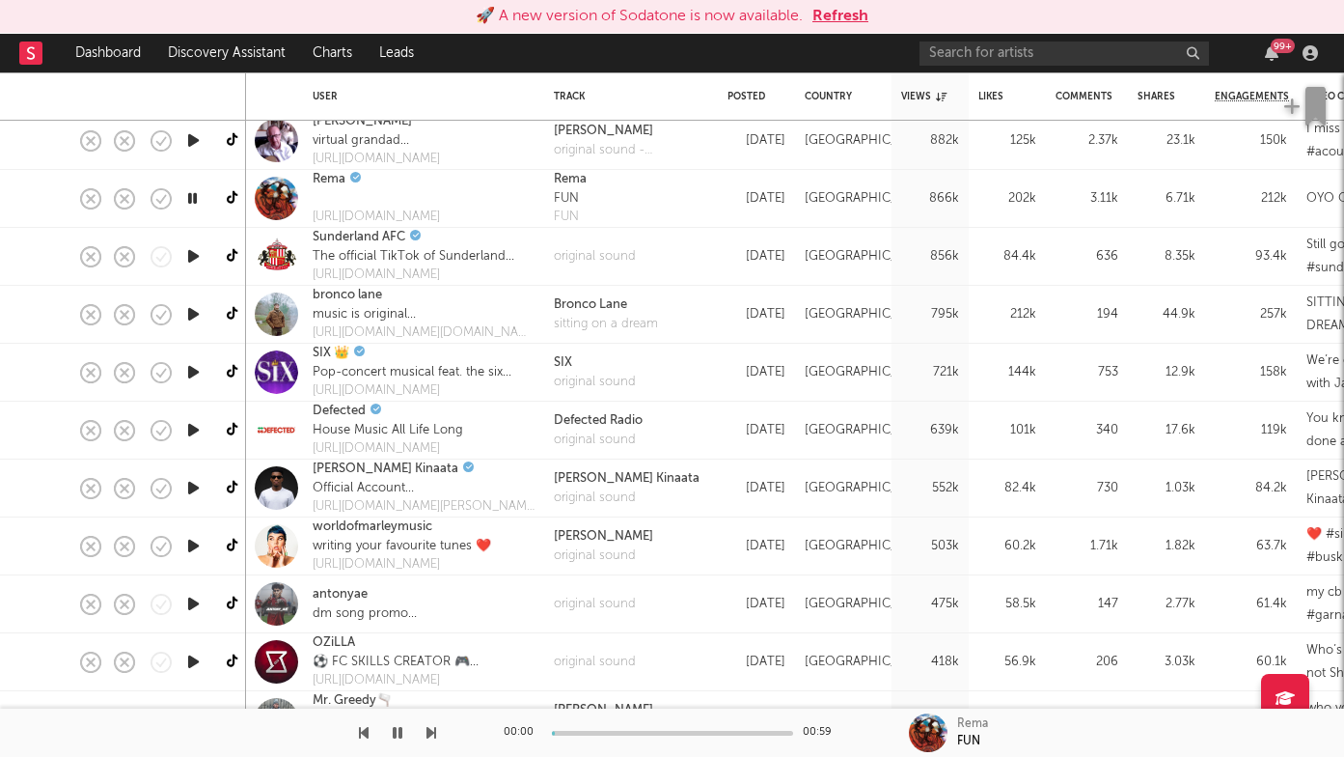
click at [431, 733] on icon "button" at bounding box center [432, 732] width 10 height 15
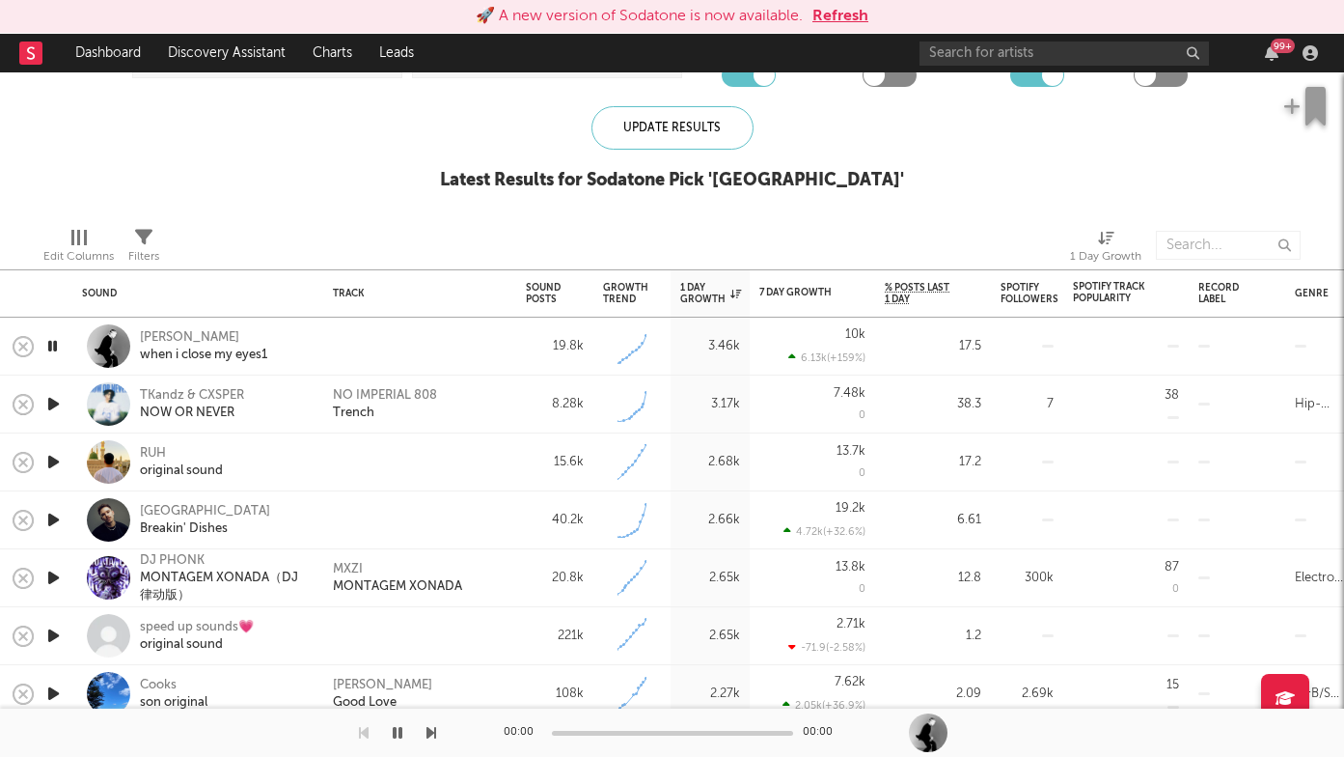
click at [64, 464] on icon "button" at bounding box center [53, 462] width 20 height 24
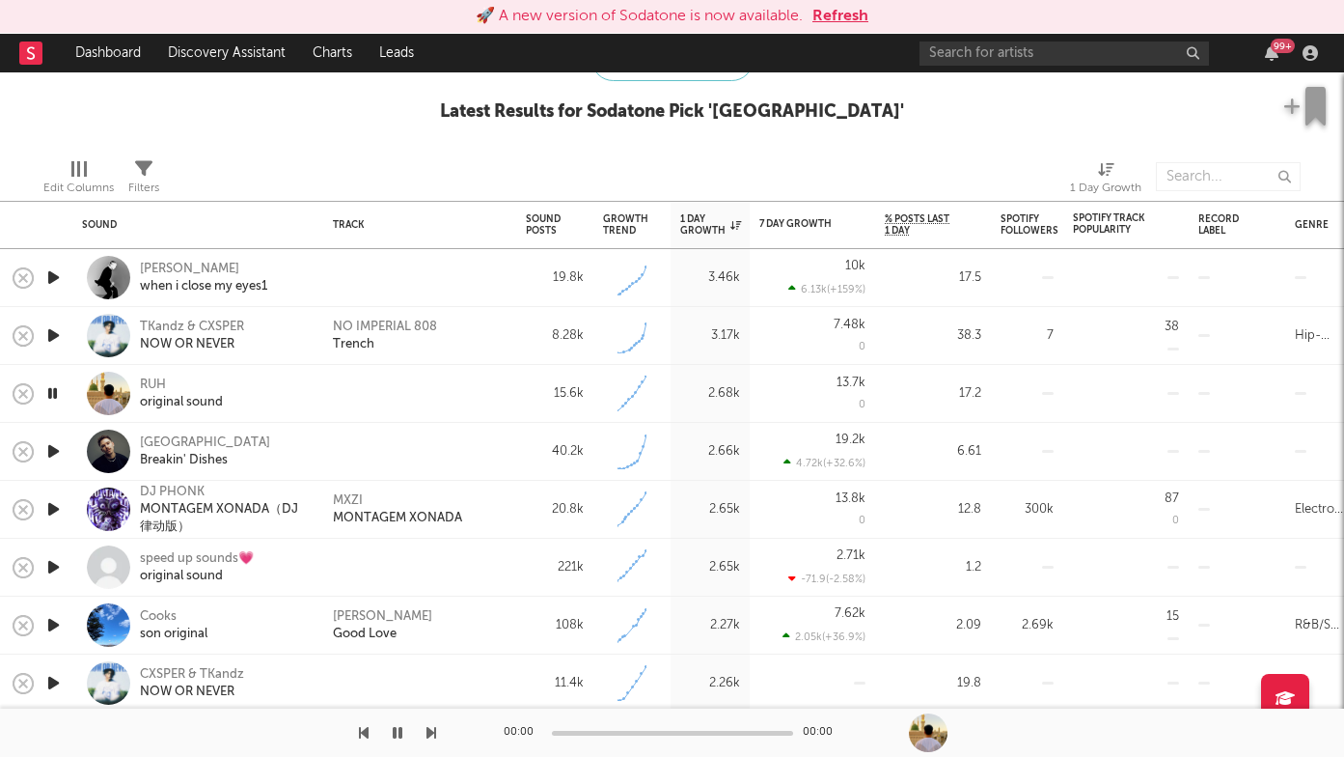
click at [61, 442] on icon "button" at bounding box center [53, 451] width 20 height 24
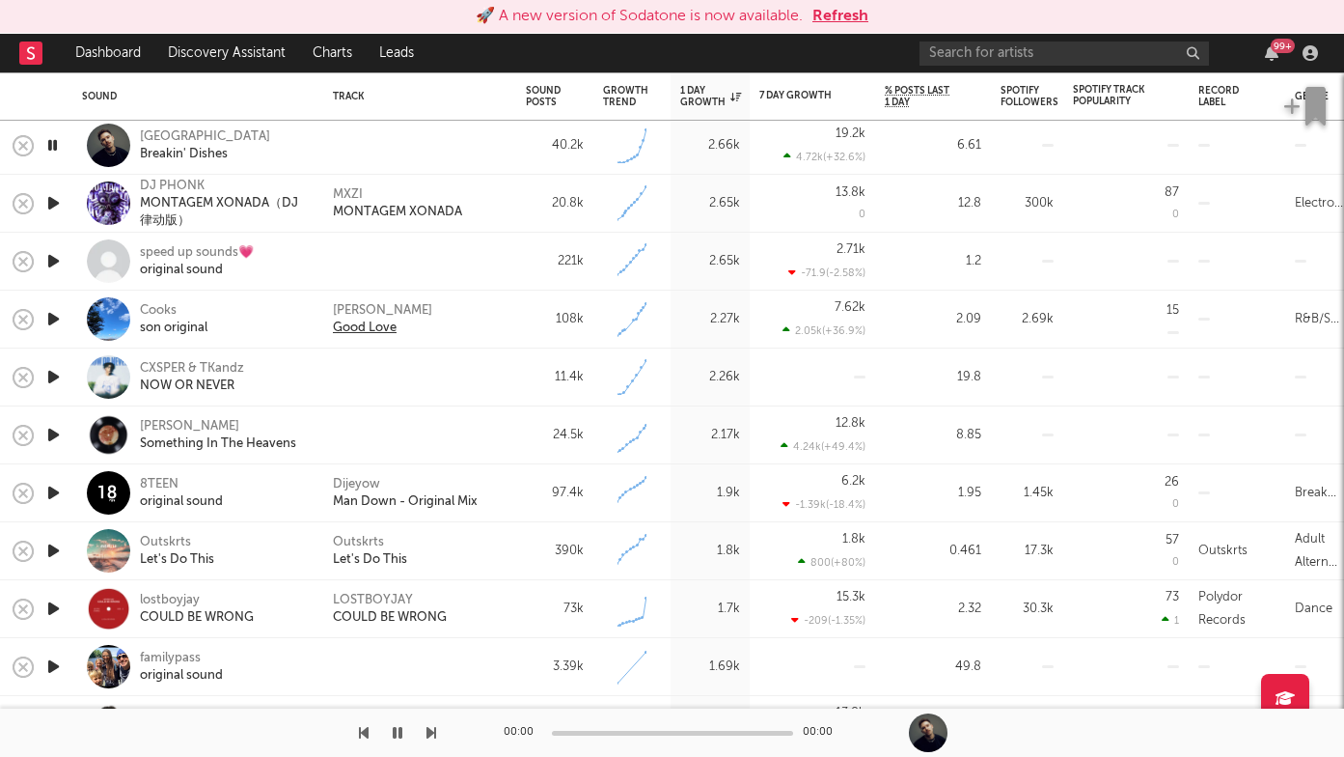
click at [372, 330] on div "Good Love" at bounding box center [365, 327] width 64 height 17
click at [438, 400] on div at bounding box center [419, 377] width 193 height 58
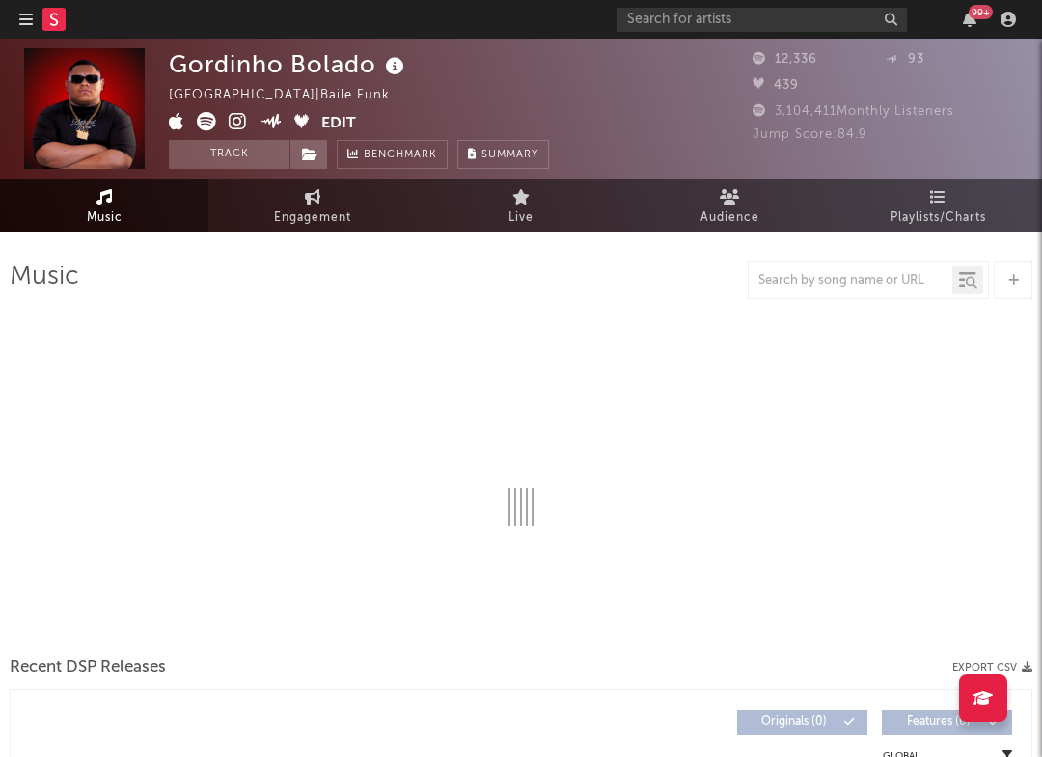
select select "1w"
